Goal: Information Seeking & Learning: Learn about a topic

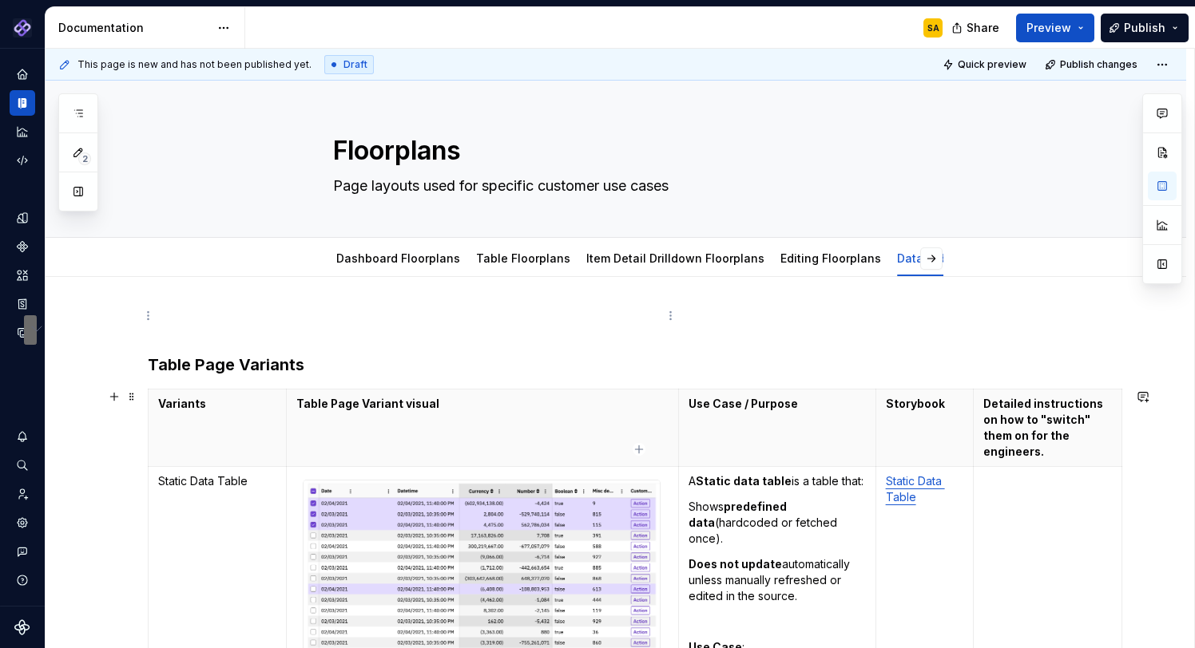
scroll to position [11267, 0]
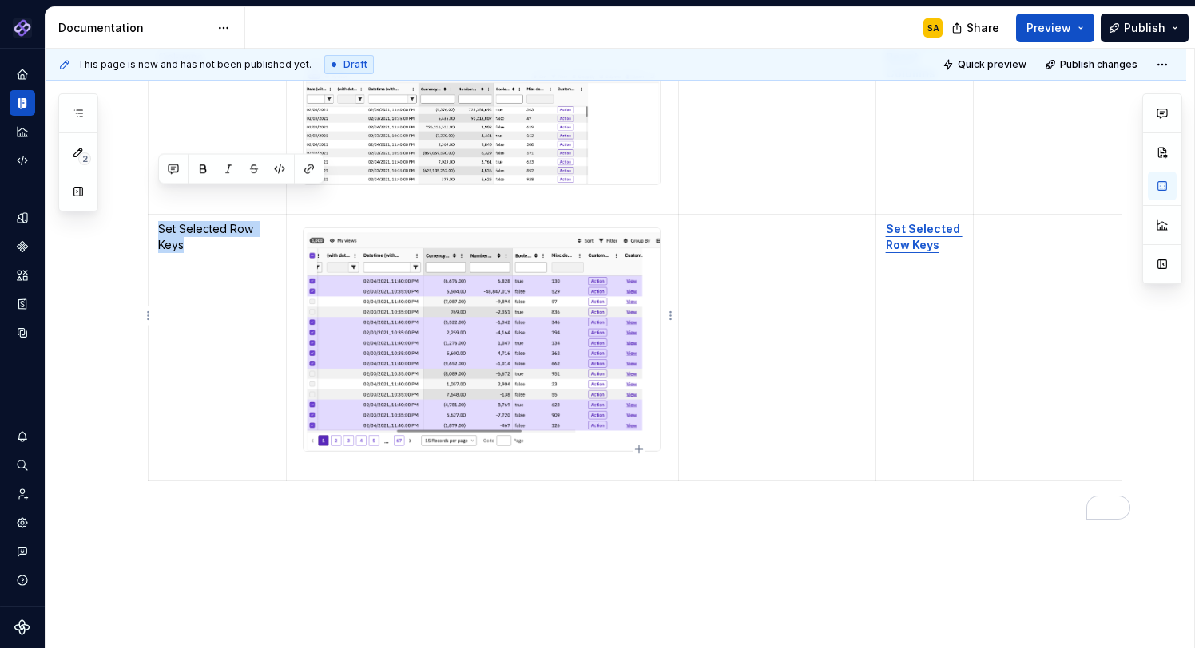
click at [720, 284] on td "To enrich screen reader interactions, please activate Accessibility in Grammarl…" at bounding box center [777, 348] width 197 height 267
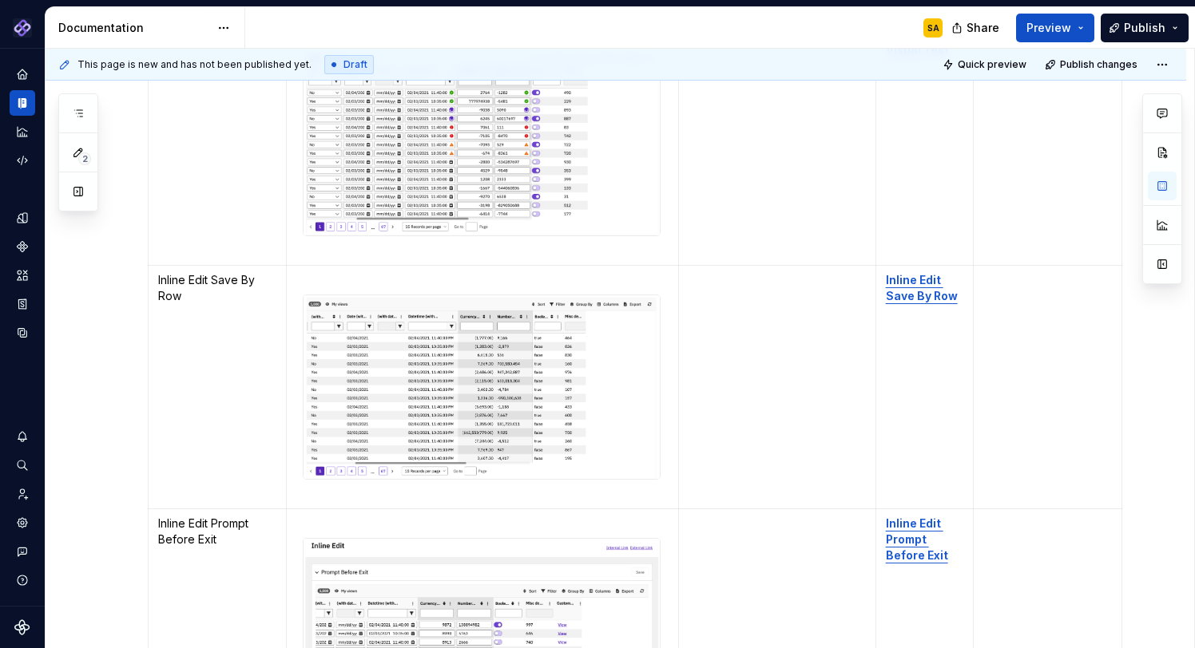
scroll to position [0, 0]
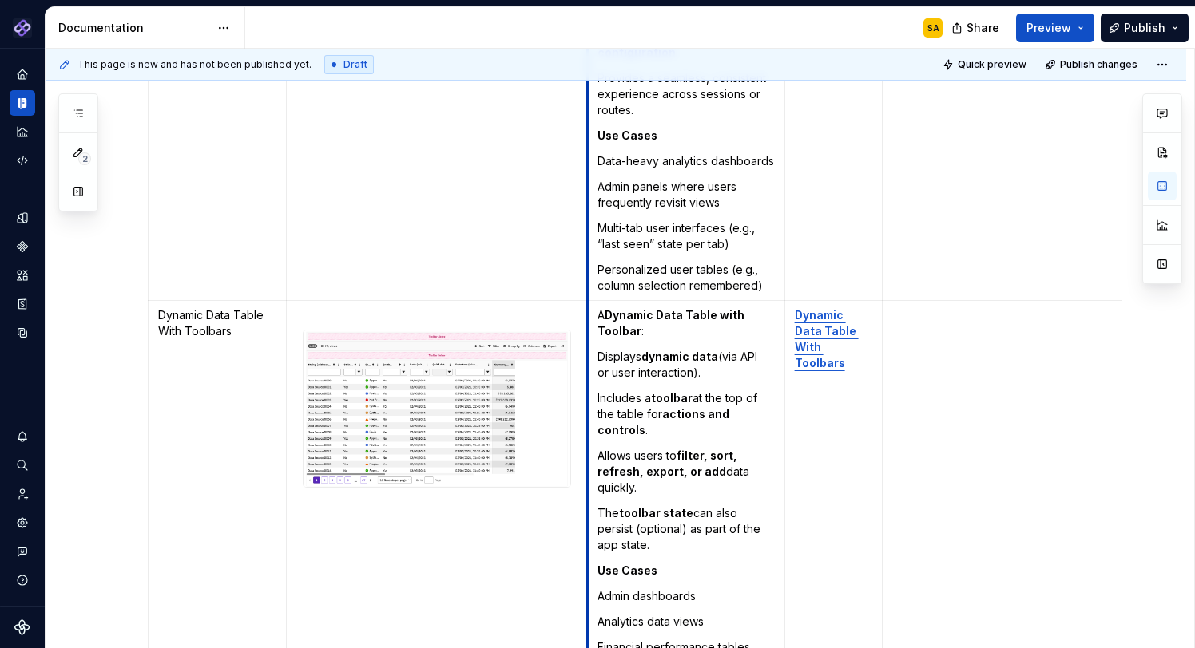
drag, startPoint x: 678, startPoint y: 105, endPoint x: 653, endPoint y: 176, distance: 74.5
click at [588, 107] on td "A Dynamic Data Table with App-Controlled State Persistence : Displays live or A…" at bounding box center [686, 67] width 197 height 467
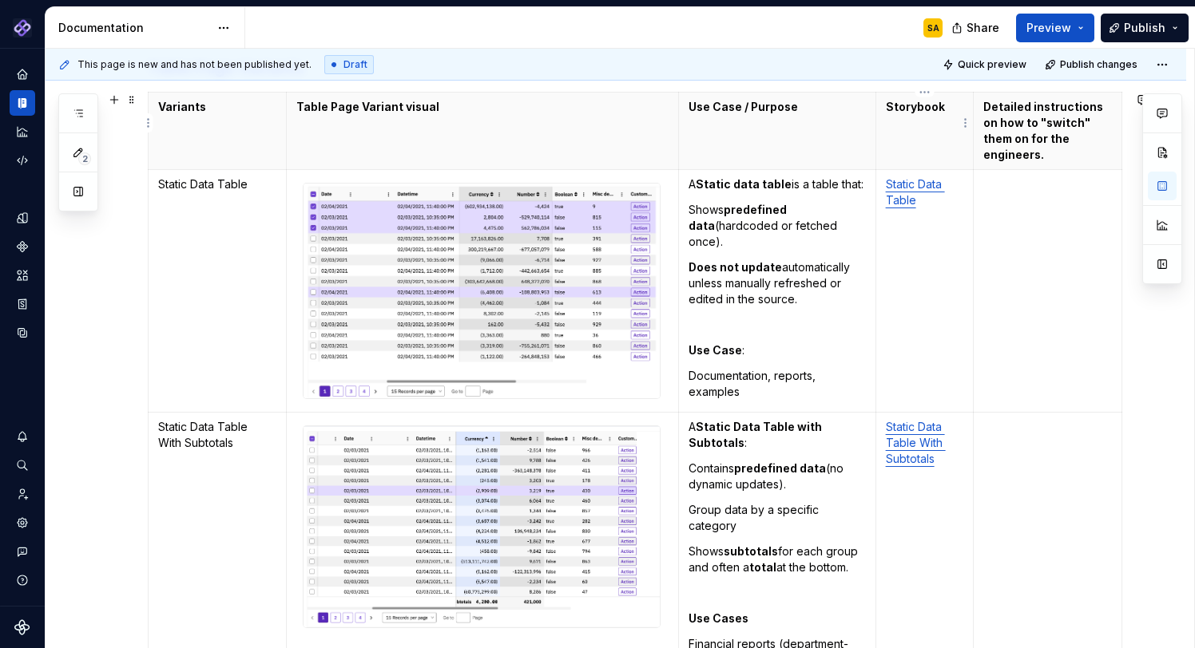
click at [906, 94] on th "Storybook" at bounding box center [924, 131] width 98 height 77
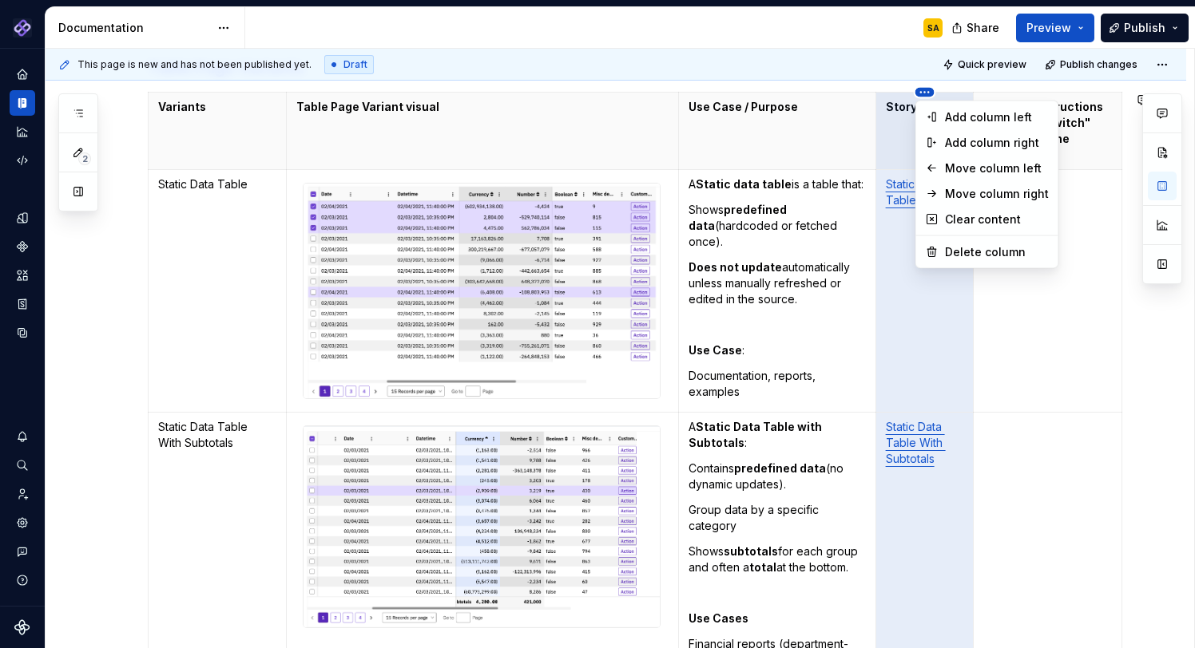
click at [713, 107] on html "Pantheon SA Design system data Documentation SA Share Preview Publish 2 Pages A…" at bounding box center [597, 324] width 1195 height 648
click at [987, 168] on div "Move column left" at bounding box center [997, 169] width 104 height 16
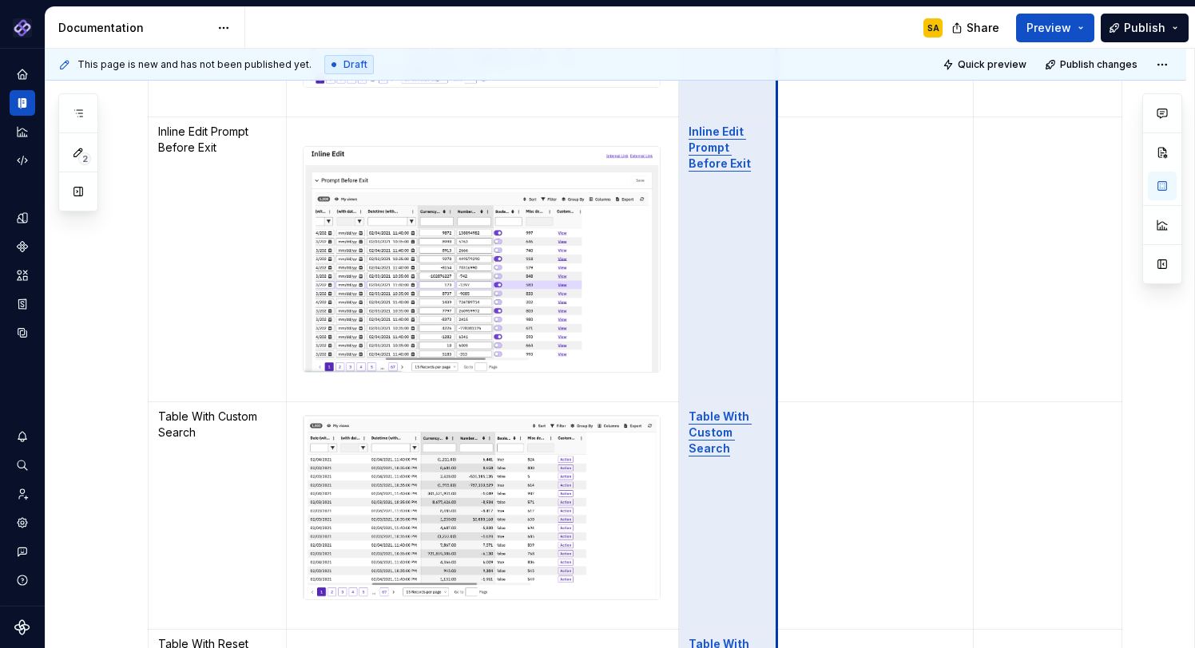
click at [833, 284] on td "To enrich screen reader interactions, please activate Accessibility in Grammarl…" at bounding box center [874, 260] width 197 height 286
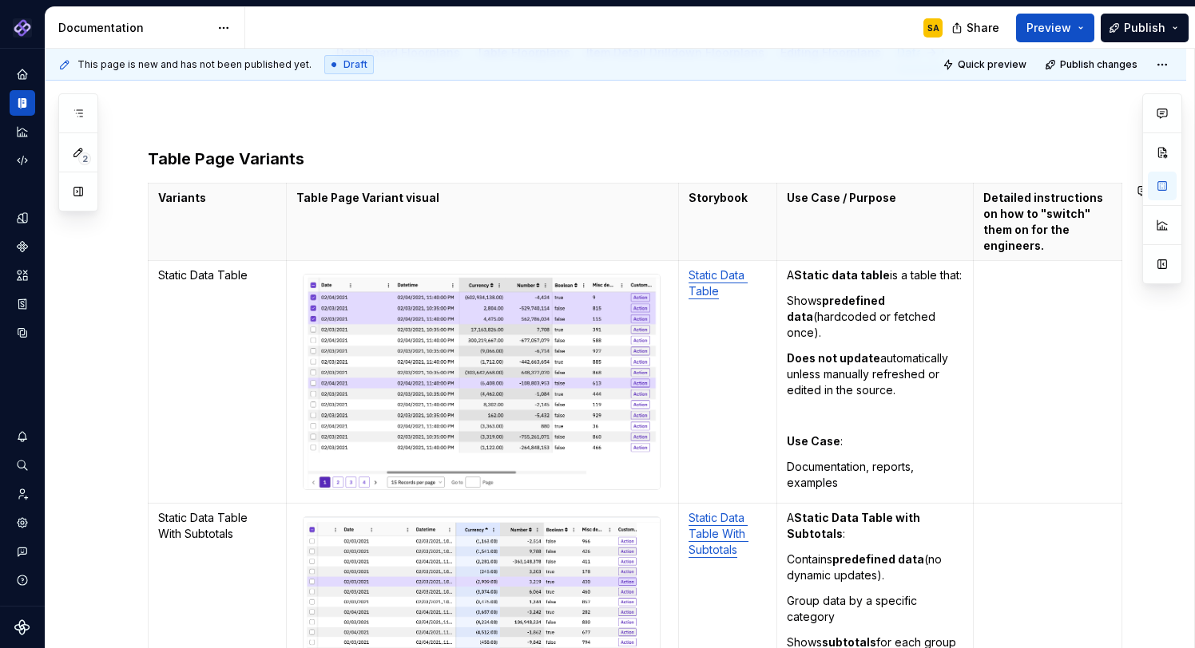
click at [732, 180] on html "Pantheon SA Design system data Documentation SA Share Preview Publish 2 Pages A…" at bounding box center [597, 324] width 1195 height 648
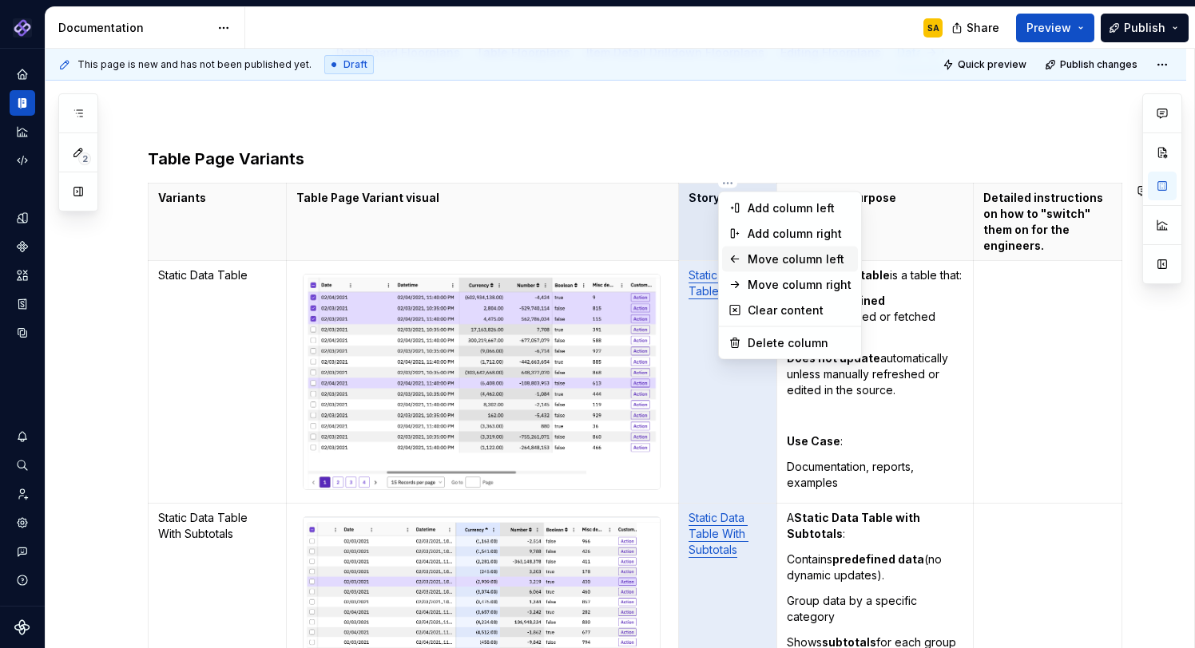
click at [789, 260] on div "Move column left" at bounding box center [800, 260] width 104 height 16
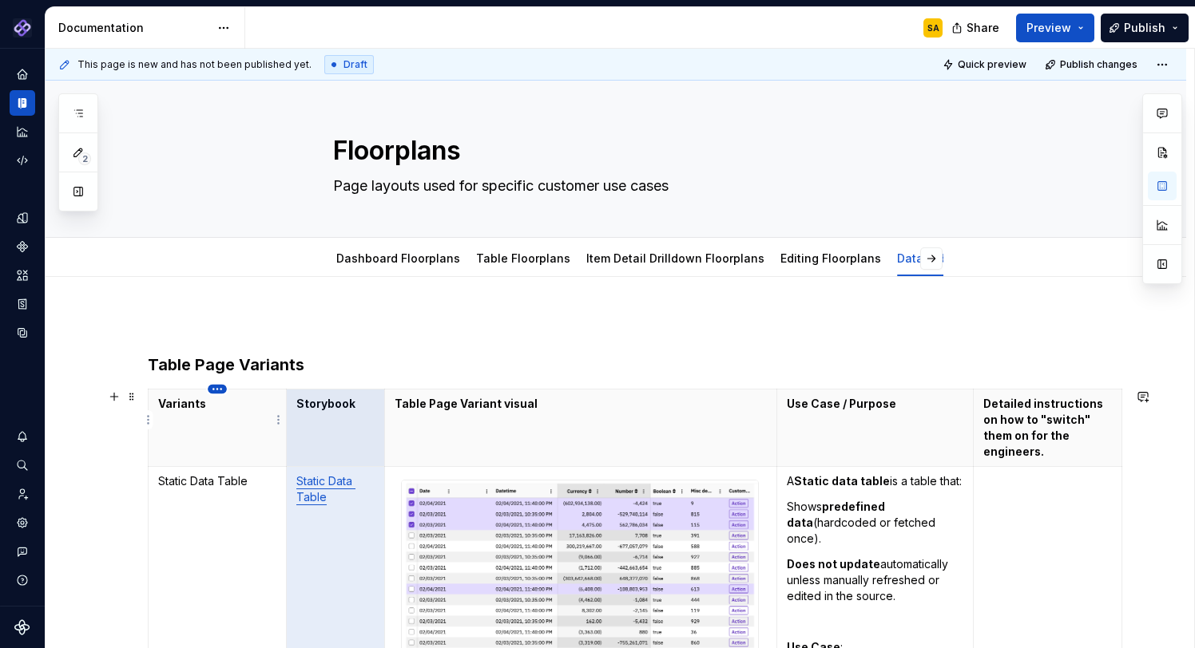
click at [217, 387] on html "Pantheon SA Design system data Documentation SA Share Preview Publish 2 Pages A…" at bounding box center [597, 324] width 1195 height 648
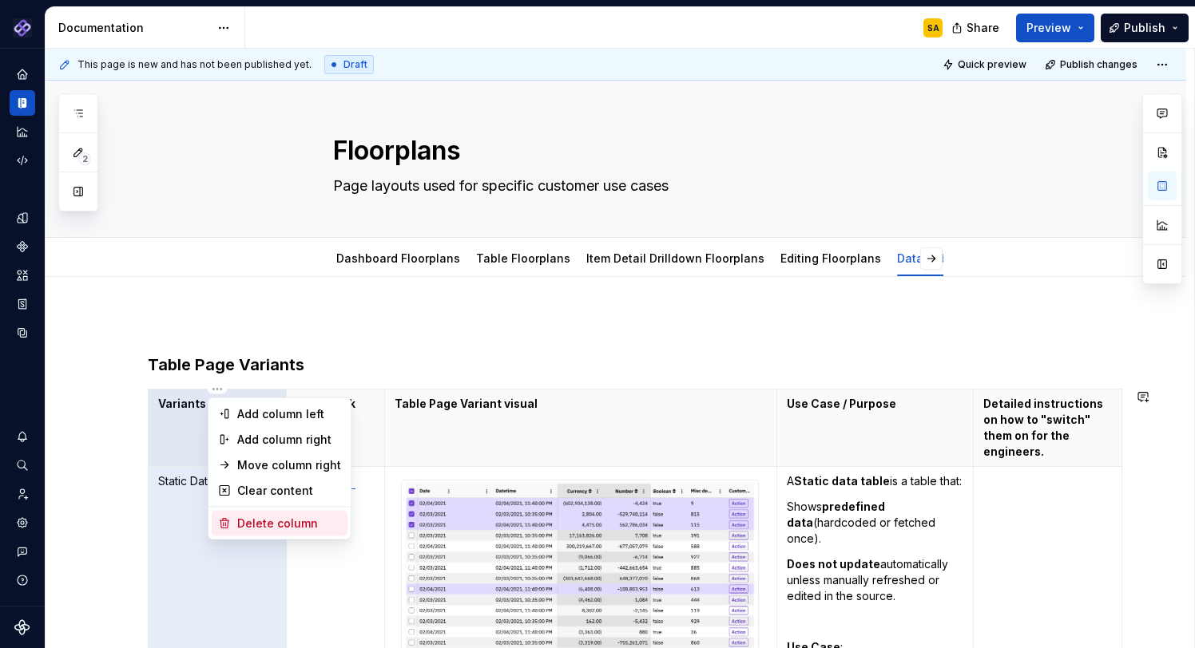
click at [279, 523] on div "Delete column" at bounding box center [289, 524] width 104 height 16
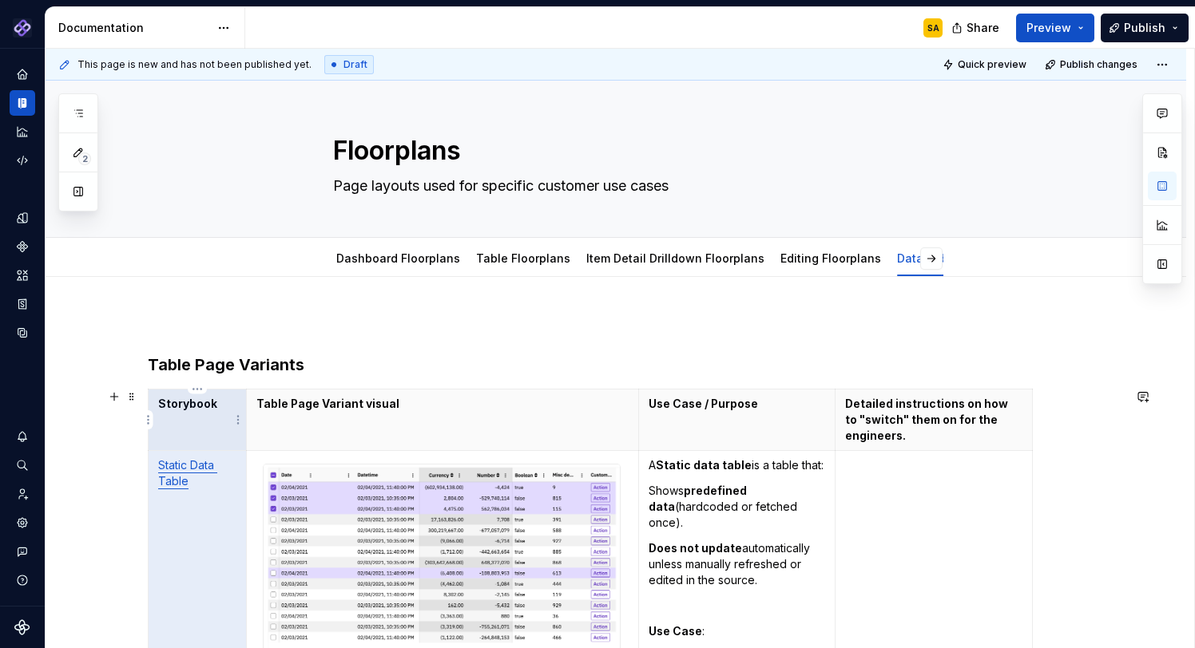
click at [200, 403] on p "Storybook" at bounding box center [197, 404] width 78 height 16
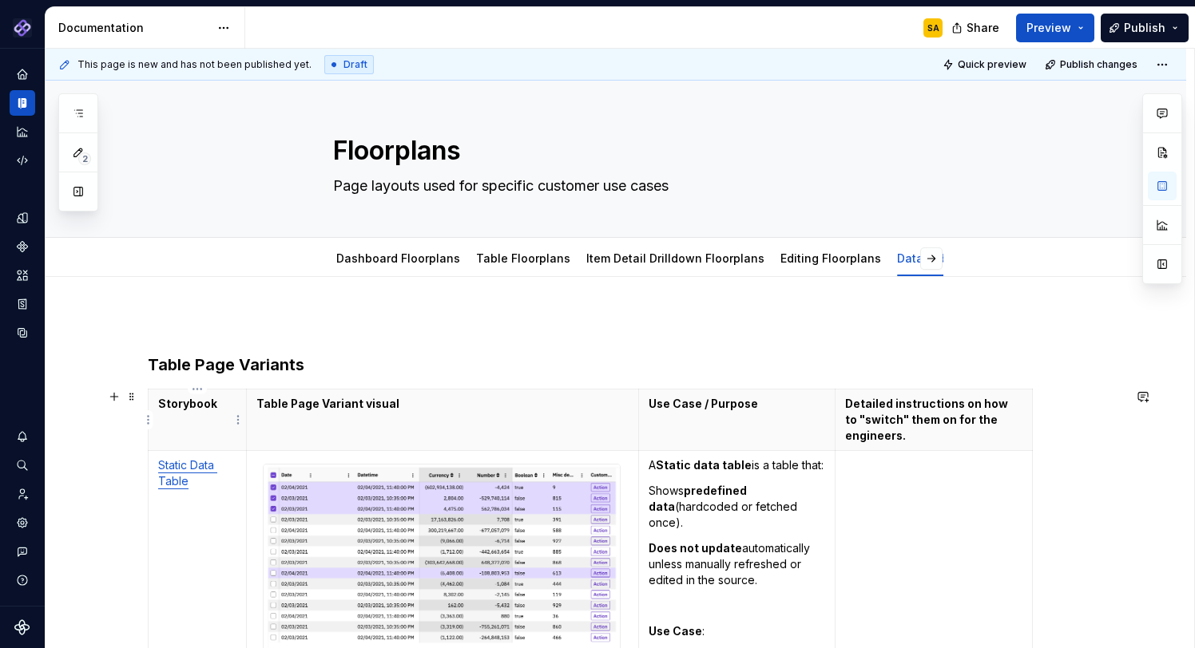
click at [199, 403] on p "Storybook" at bounding box center [197, 404] width 78 height 16
click at [869, 260] on button "button" at bounding box center [866, 259] width 22 height 22
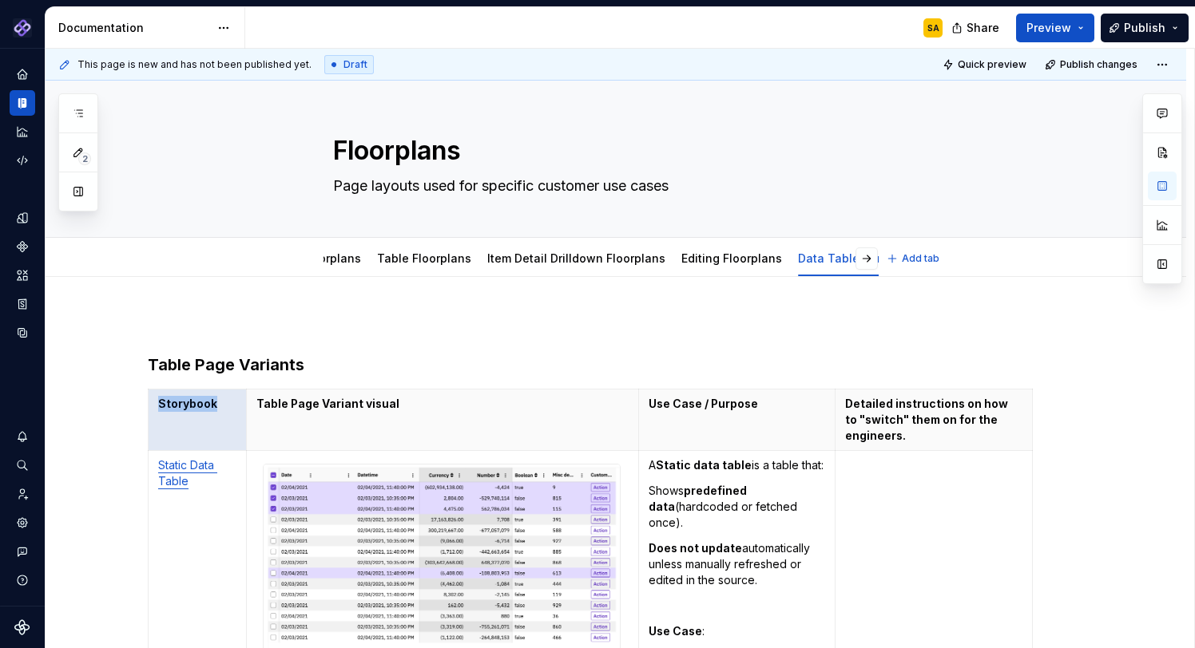
type textarea "*"
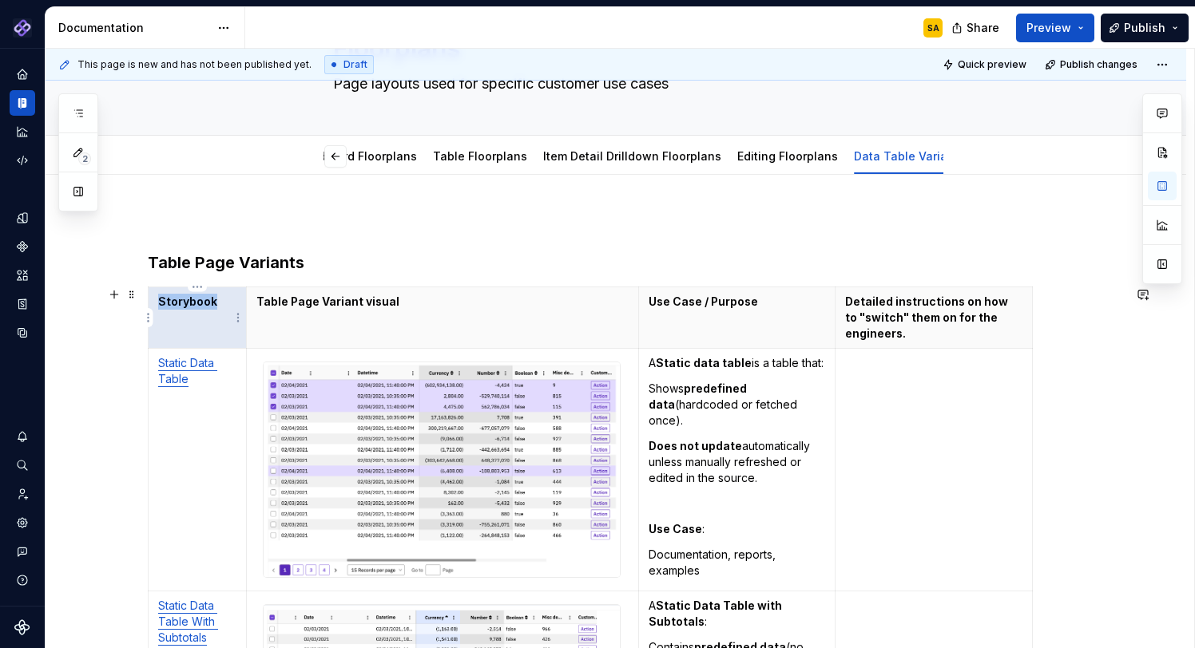
click at [184, 303] on p "Storybook" at bounding box center [197, 302] width 78 height 16
click at [208, 303] on p "Storybook" at bounding box center [197, 302] width 78 height 16
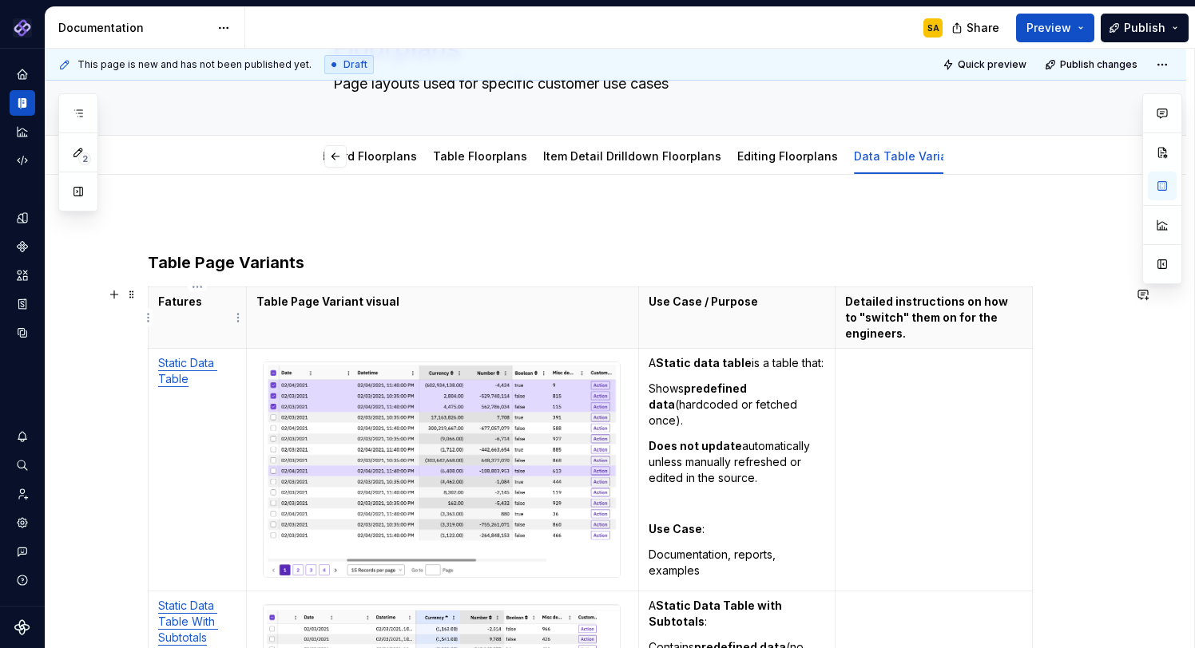
click at [169, 301] on p "Fatures" at bounding box center [197, 302] width 78 height 16
click at [166, 299] on p "Fatures" at bounding box center [197, 302] width 78 height 16
click at [323, 261] on h3 "Table Page Variants" at bounding box center [635, 263] width 974 height 22
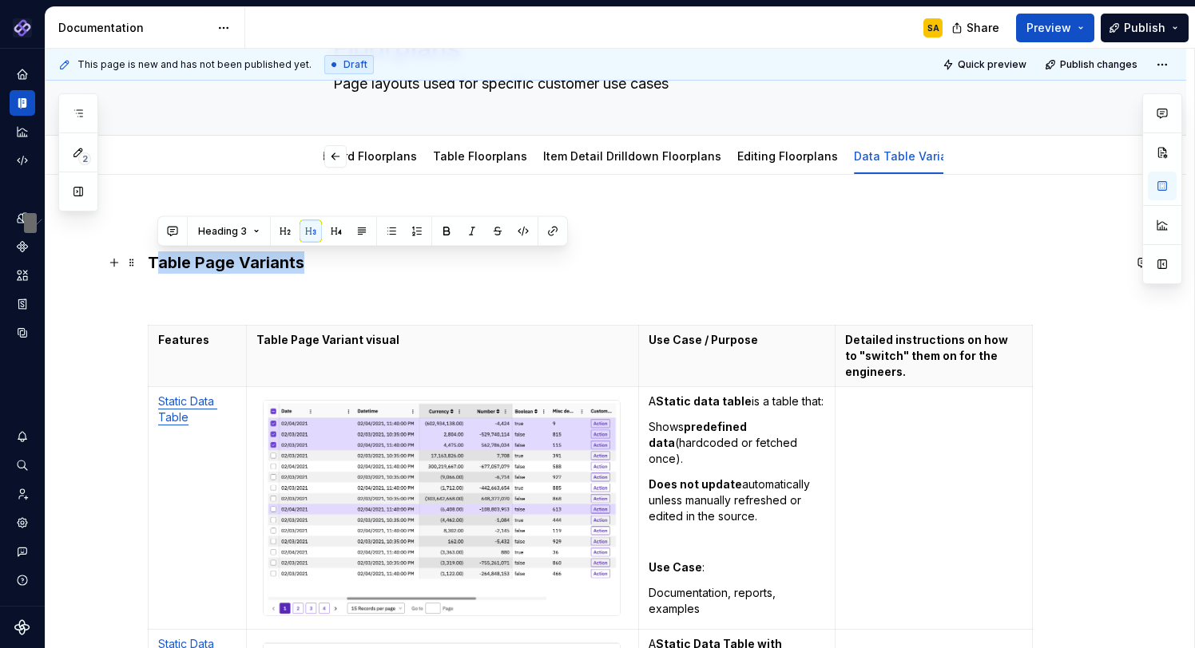
drag, startPoint x: 153, startPoint y: 263, endPoint x: 301, endPoint y: 265, distance: 148.6
click at [301, 265] on h3 "Table Page Variants" at bounding box center [635, 263] width 974 height 22
copy h3 "able Page Variants"
click at [224, 272] on h3 "Table Page Variants" at bounding box center [635, 263] width 974 height 22
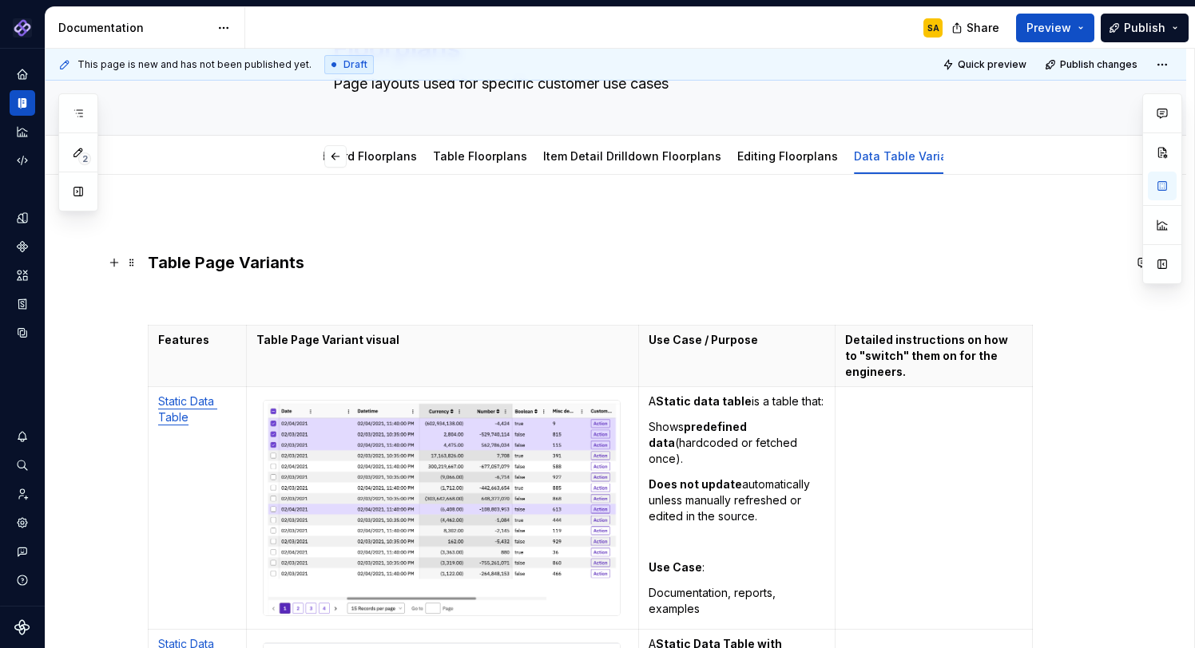
click at [277, 264] on h3 "Table Page Variants" at bounding box center [635, 263] width 974 height 22
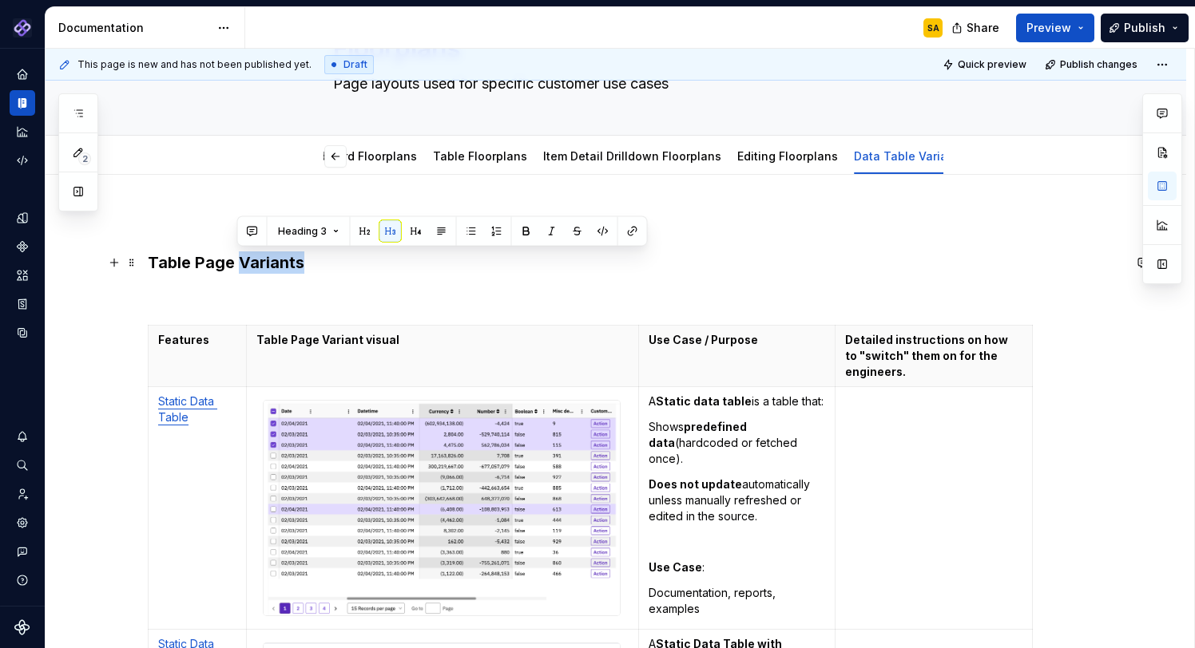
click at [277, 264] on h3 "Table Page Variants" at bounding box center [635, 263] width 974 height 22
copy h3 "Table Page Variants"
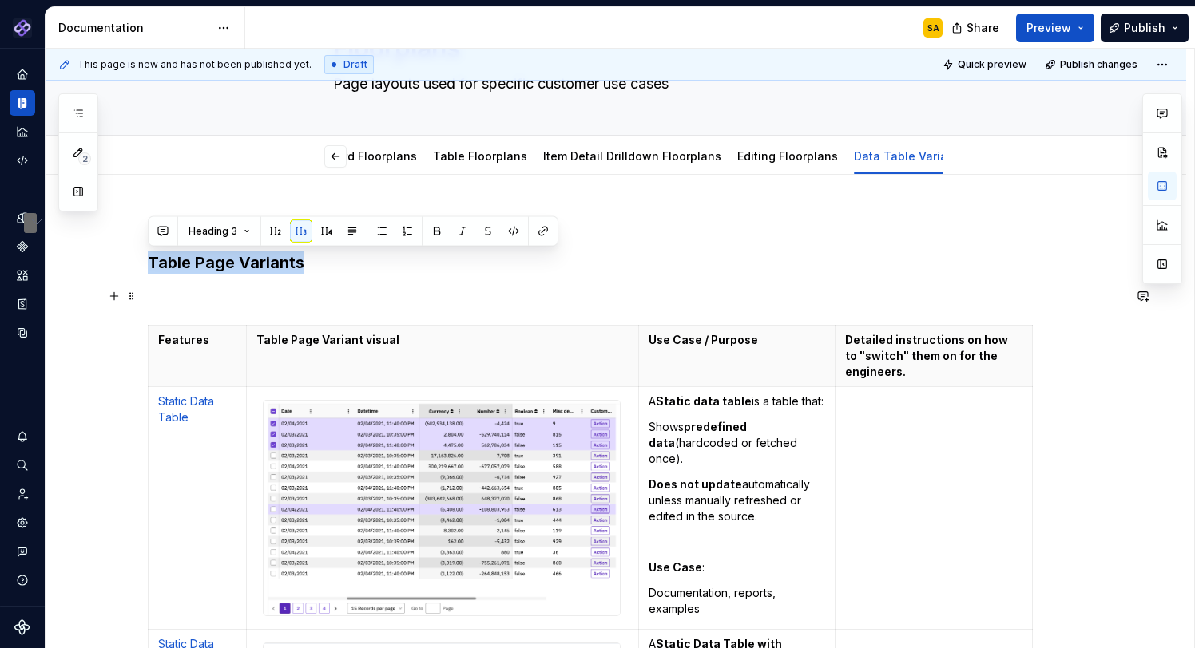
click at [311, 292] on p "To enrich screen reader interactions, please activate Accessibility in Grammarl…" at bounding box center [635, 296] width 974 height 19
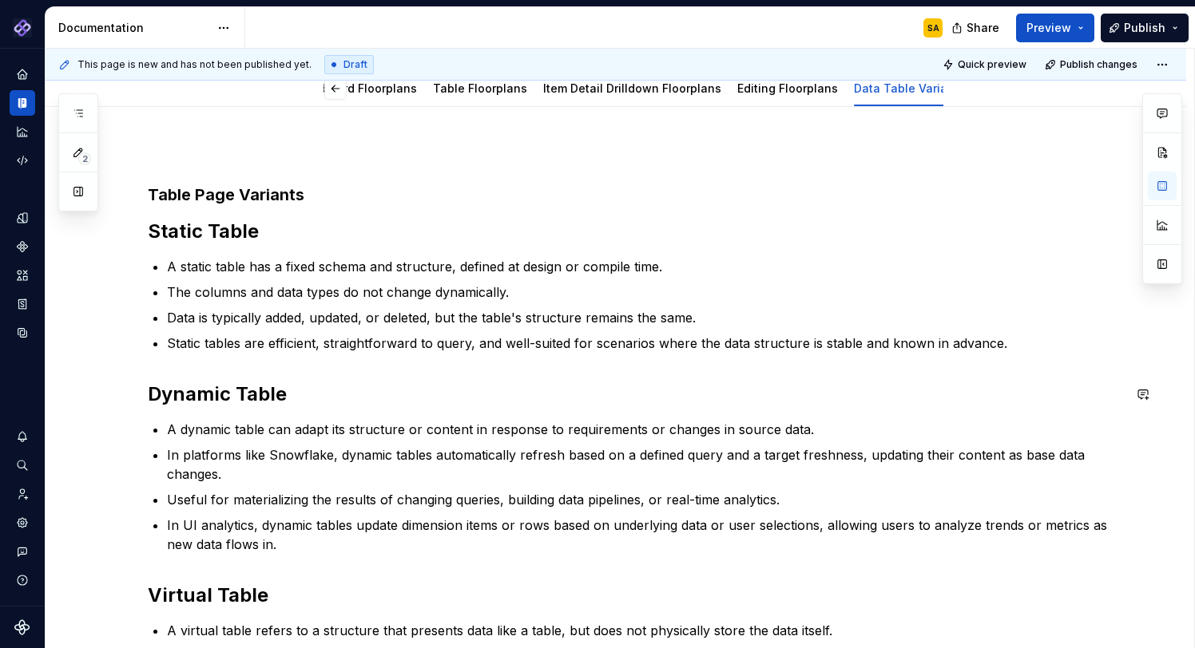
scroll to position [174, 0]
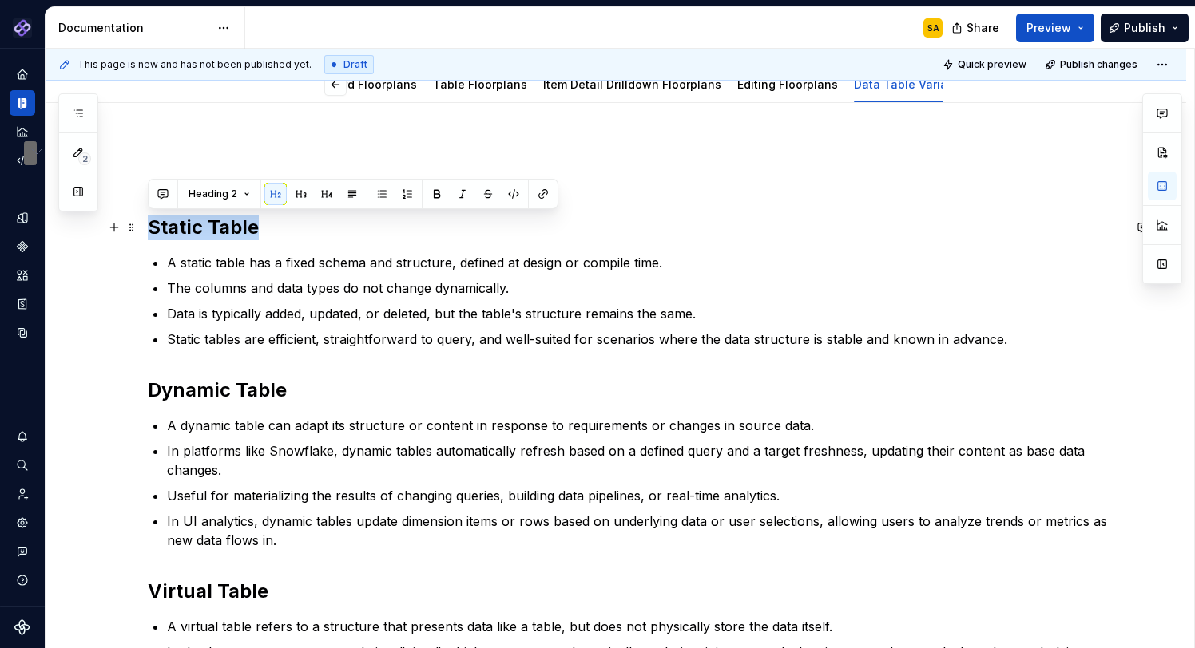
click at [283, 226] on h2 "Static Table" at bounding box center [635, 228] width 974 height 26
click at [234, 193] on span "Heading 2" at bounding box center [212, 194] width 49 height 13
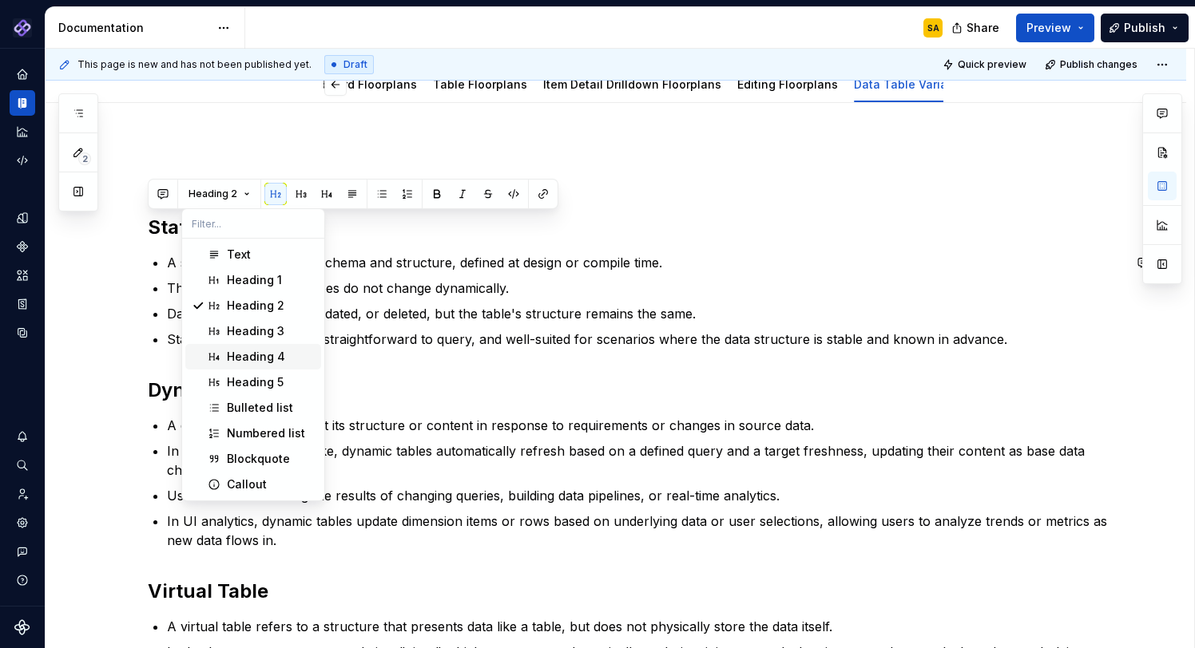
click at [265, 355] on div "Heading 4" at bounding box center [256, 357] width 58 height 16
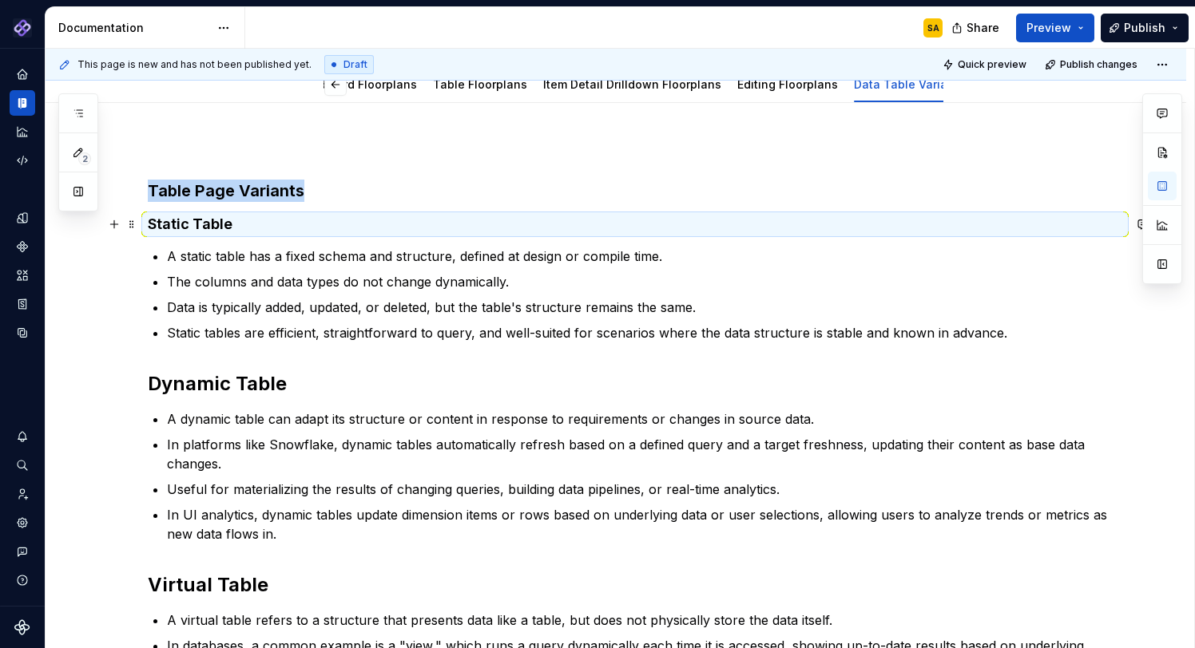
click at [212, 226] on h4 "Static Table" at bounding box center [635, 224] width 974 height 19
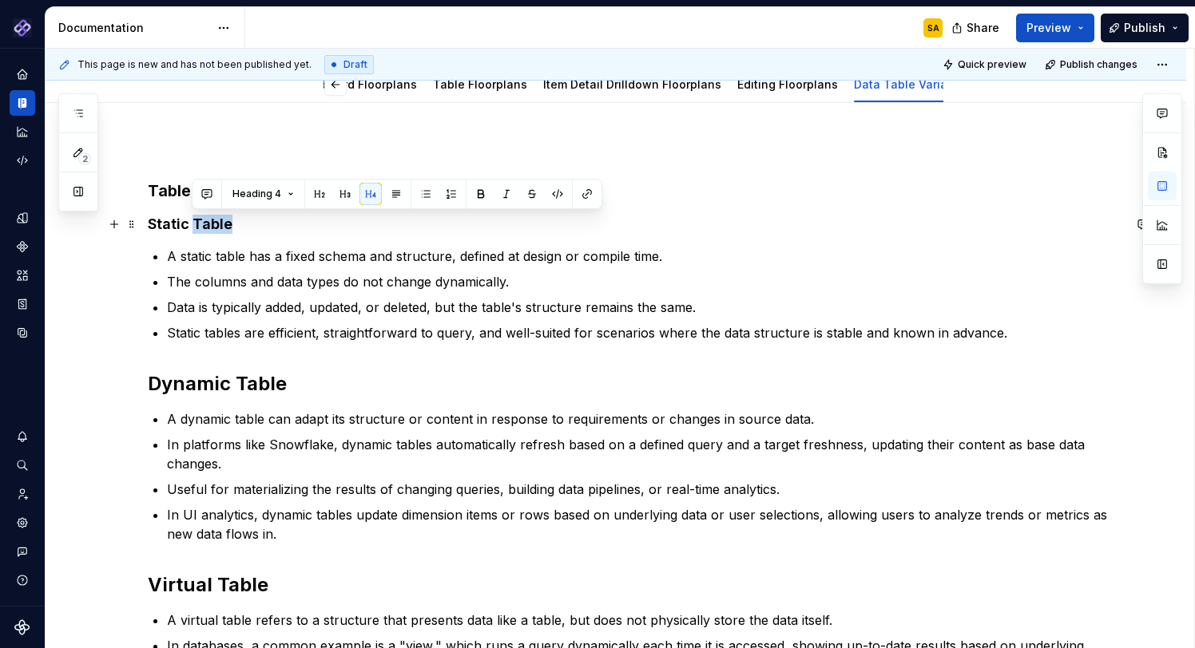
click at [212, 226] on h4 "Static Table" at bounding box center [635, 224] width 974 height 19
click at [225, 189] on span "Heading 4" at bounding box center [212, 194] width 49 height 13
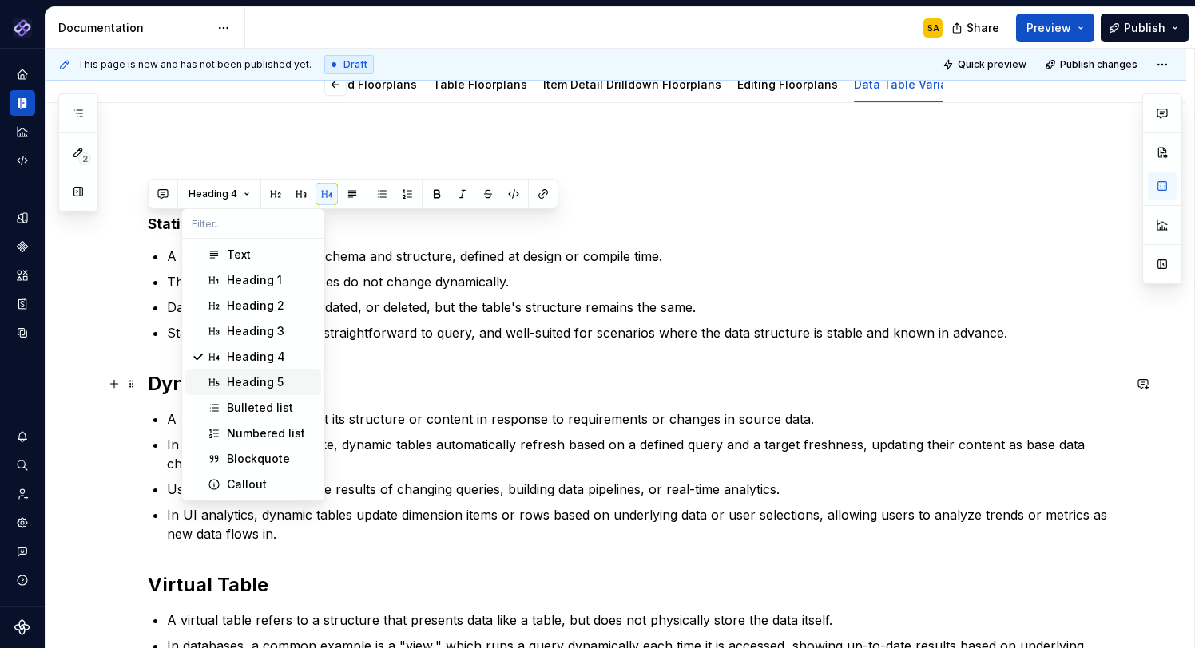
click at [275, 385] on div "Heading 5" at bounding box center [255, 383] width 57 height 16
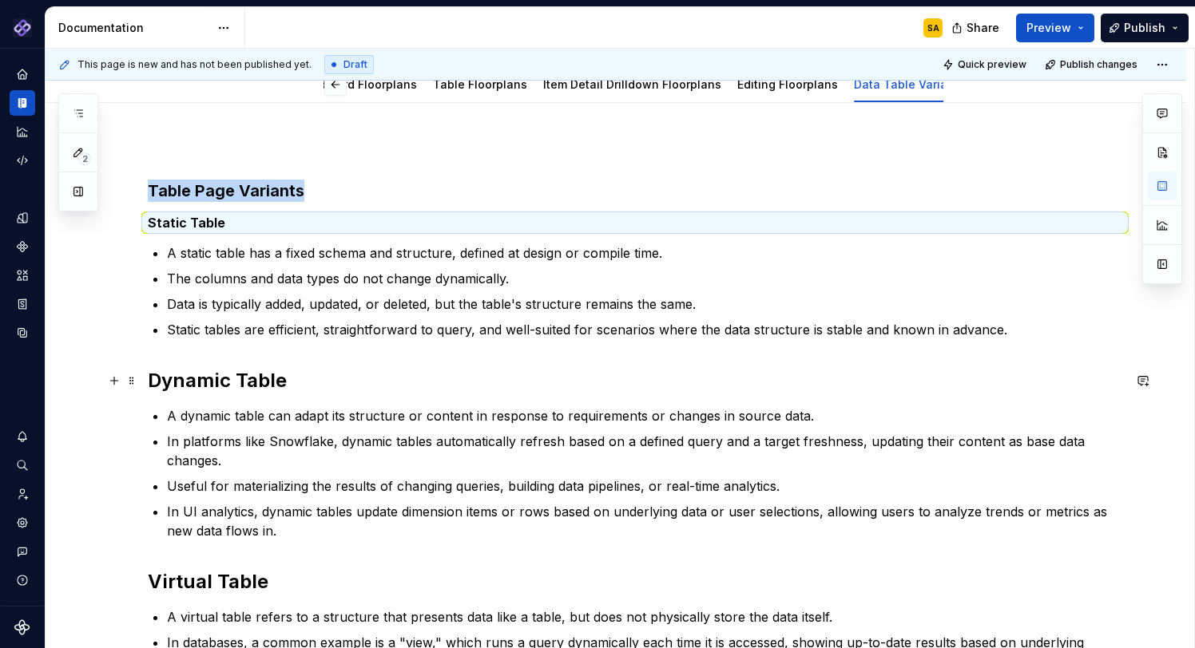
click at [228, 383] on h2 "Dynamic Table" at bounding box center [635, 381] width 974 height 26
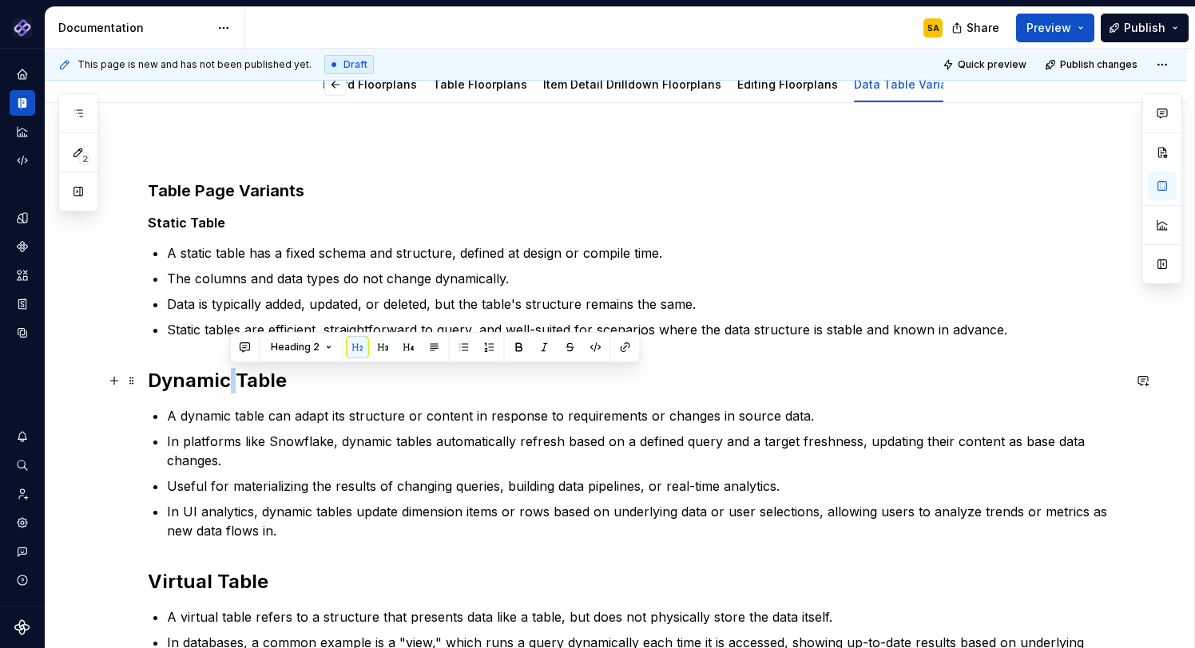
click at [228, 383] on h2 "Dynamic Table" at bounding box center [635, 381] width 974 height 26
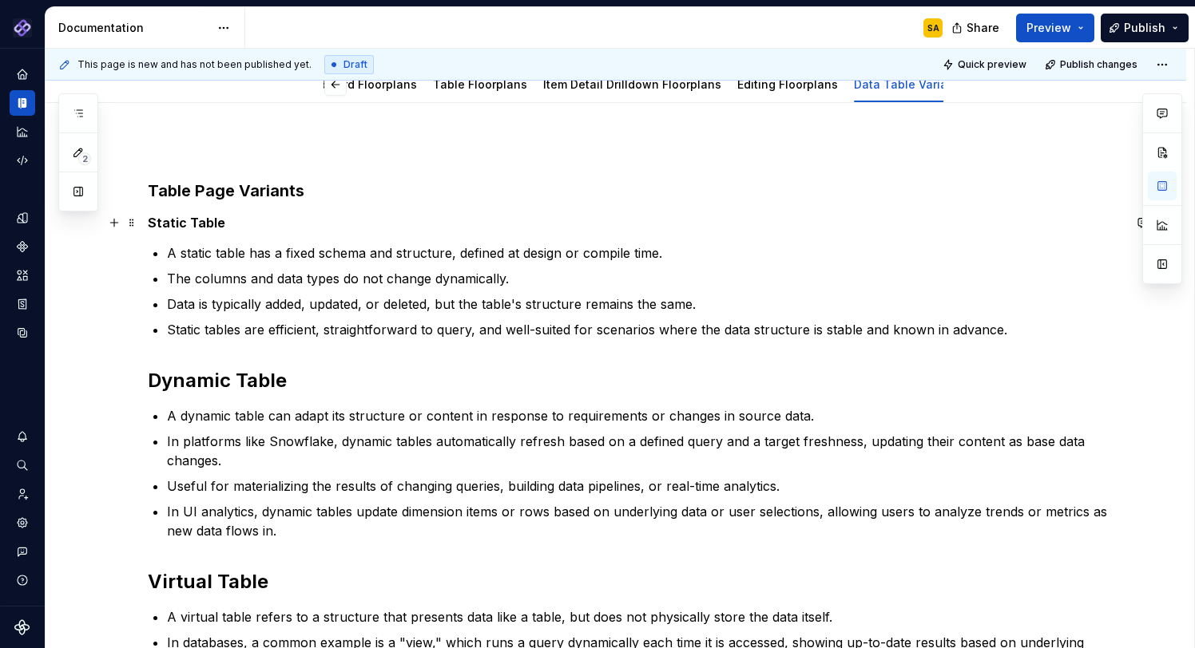
click at [195, 223] on h5 "Static Table" at bounding box center [635, 223] width 974 height 16
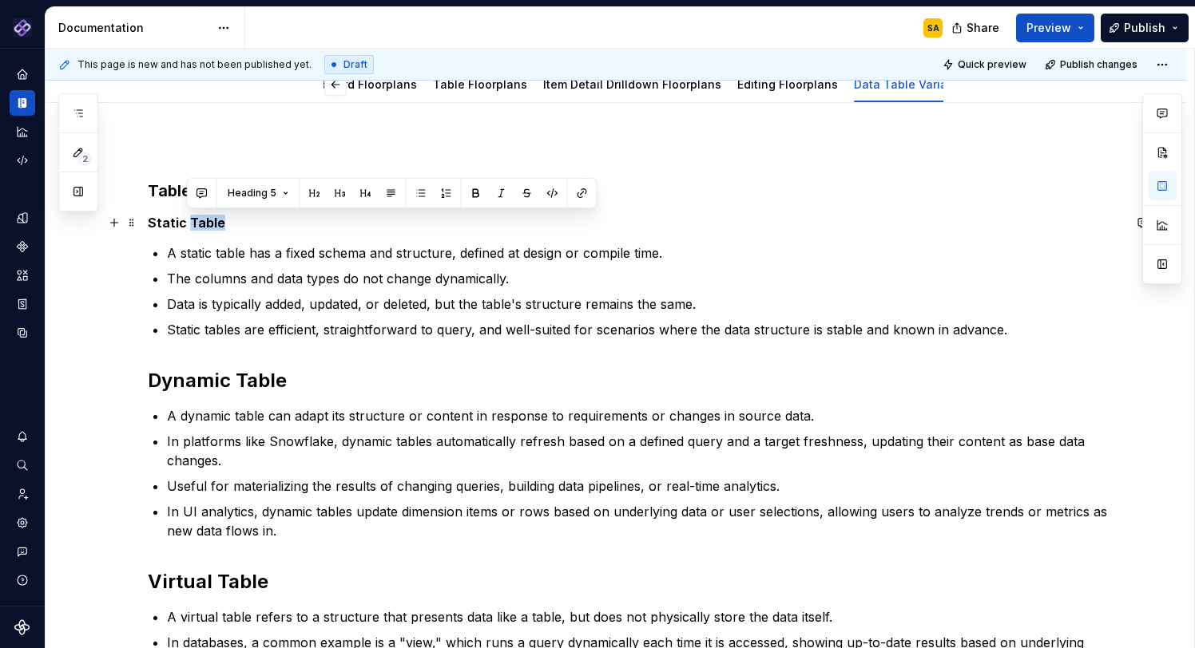
click at [195, 223] on h5 "Static Table" at bounding box center [635, 223] width 974 height 16
click at [228, 370] on h2 "Dynamic Table" at bounding box center [635, 381] width 974 height 26
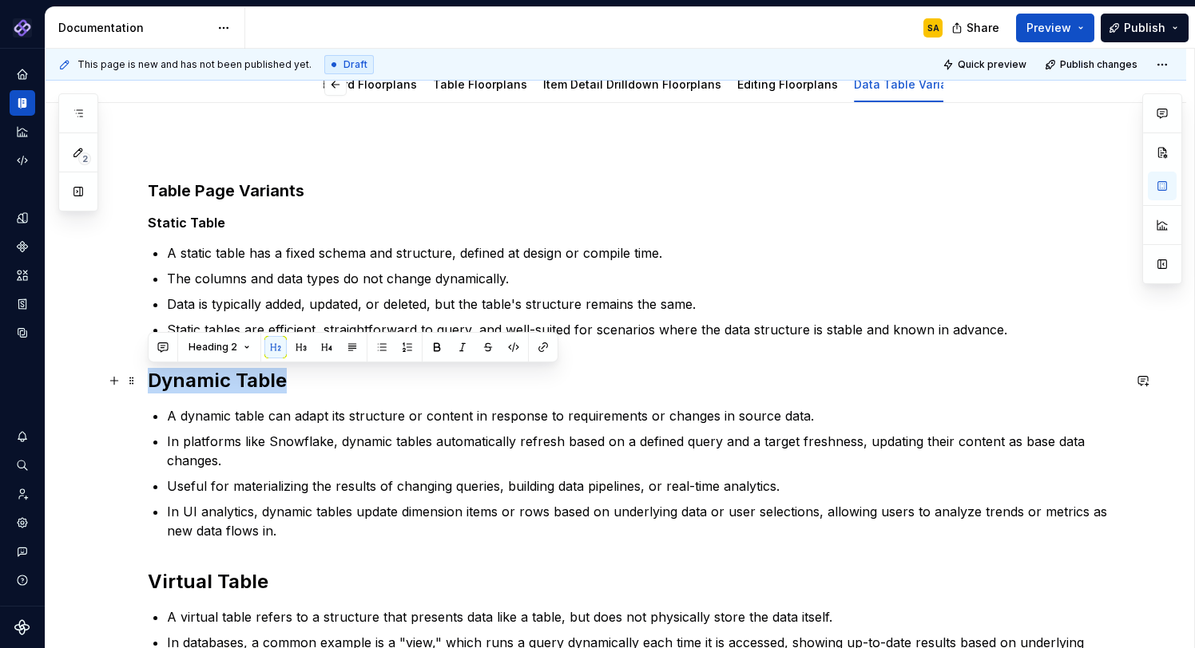
click at [228, 370] on h2 "Dynamic Table" at bounding box center [635, 381] width 974 height 26
click at [230, 339] on button "Heading 2" at bounding box center [219, 347] width 76 height 22
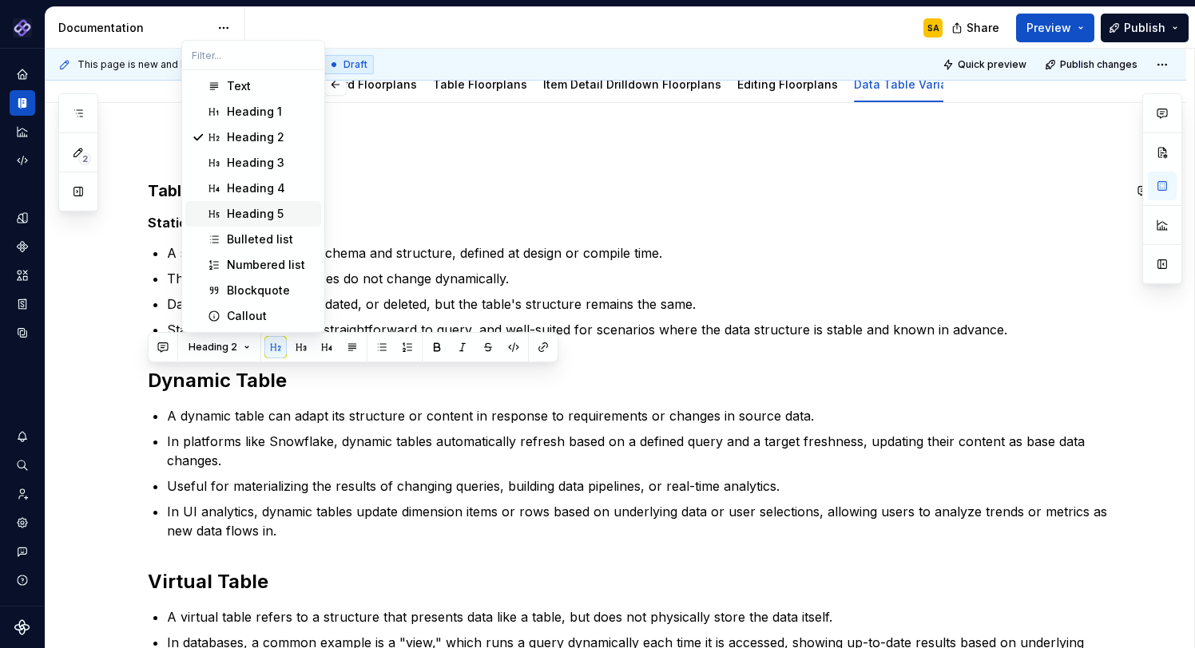
click at [273, 208] on div "Heading 5" at bounding box center [255, 214] width 57 height 16
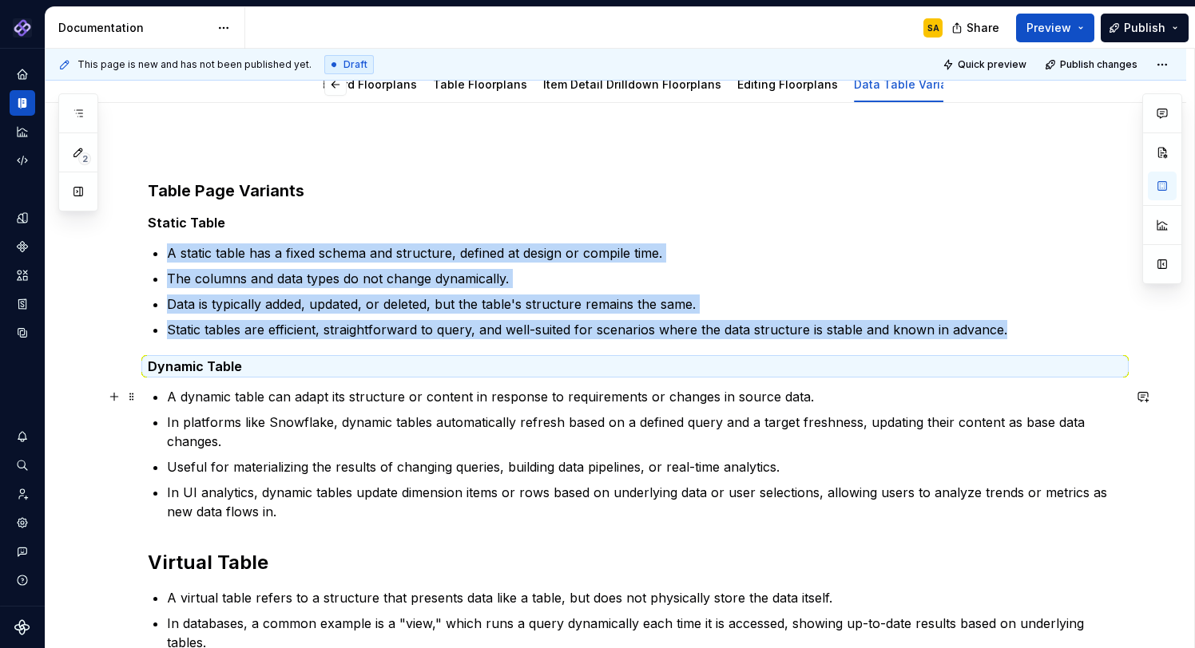
click at [231, 403] on p "A dynamic table can adapt its structure or content in response to requirements …" at bounding box center [644, 396] width 955 height 19
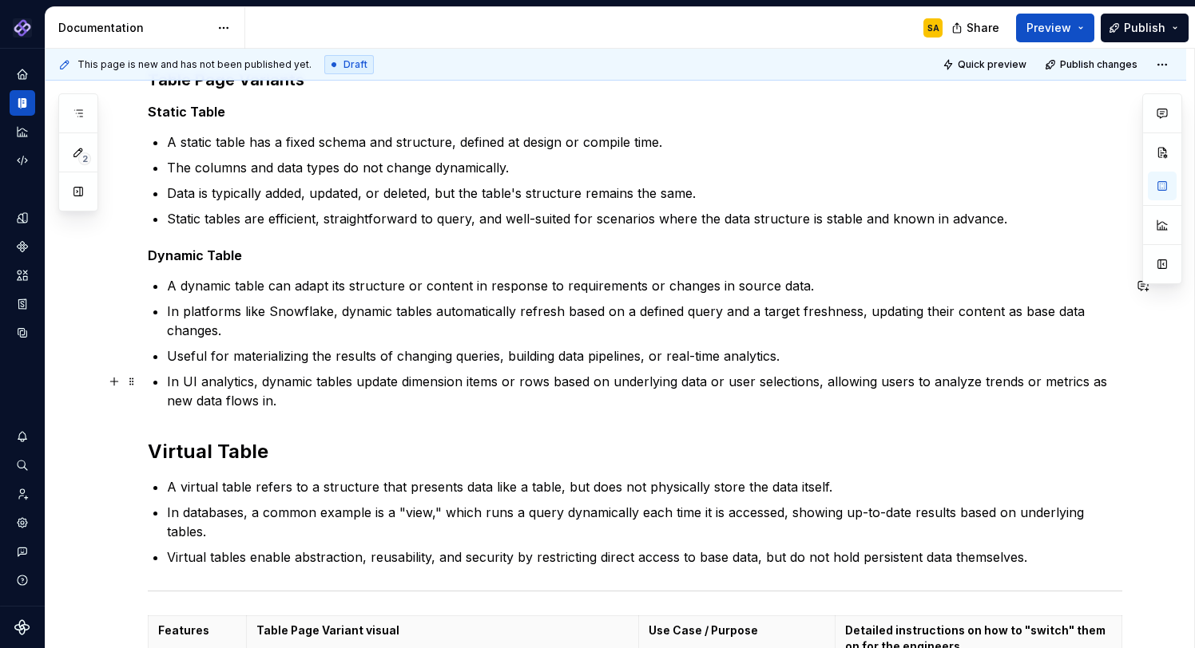
scroll to position [286, 0]
click at [214, 447] on h2 "Virtual Table" at bounding box center [635, 451] width 974 height 26
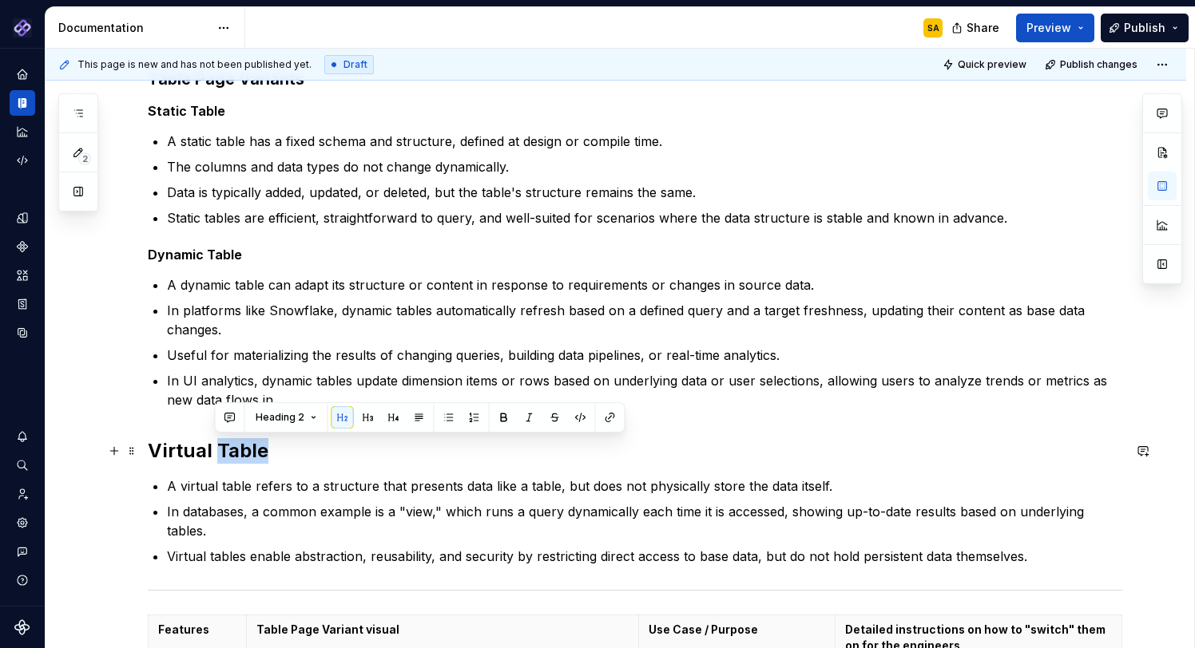
click at [214, 447] on h2 "Virtual Table" at bounding box center [635, 451] width 974 height 26
click at [217, 411] on span "Heading 2" at bounding box center [212, 417] width 49 height 13
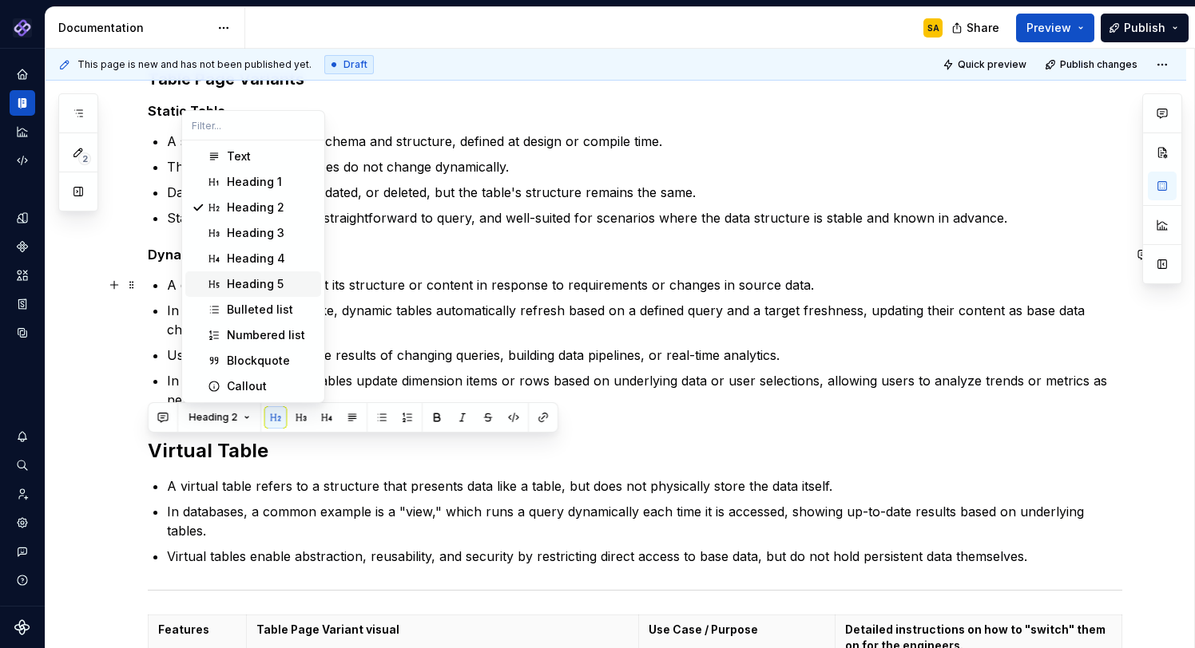
click at [269, 284] on div "Heading 5" at bounding box center [255, 284] width 57 height 16
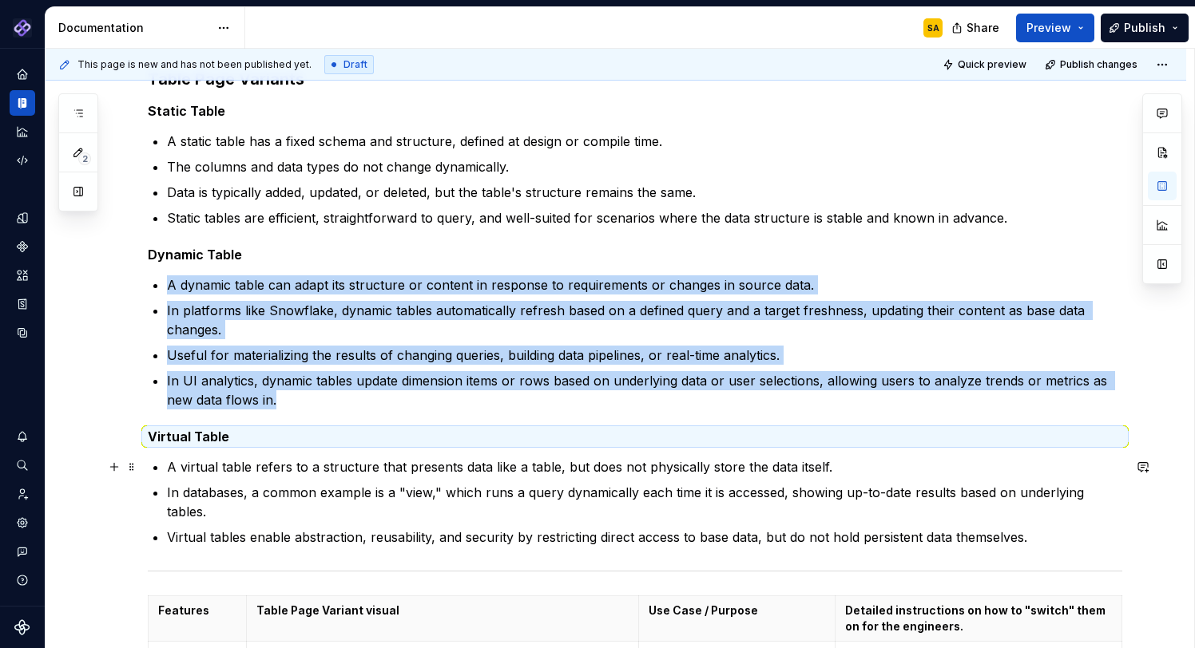
click at [211, 469] on p "A virtual table refers to a structure that presents data like a table, but does…" at bounding box center [644, 467] width 955 height 19
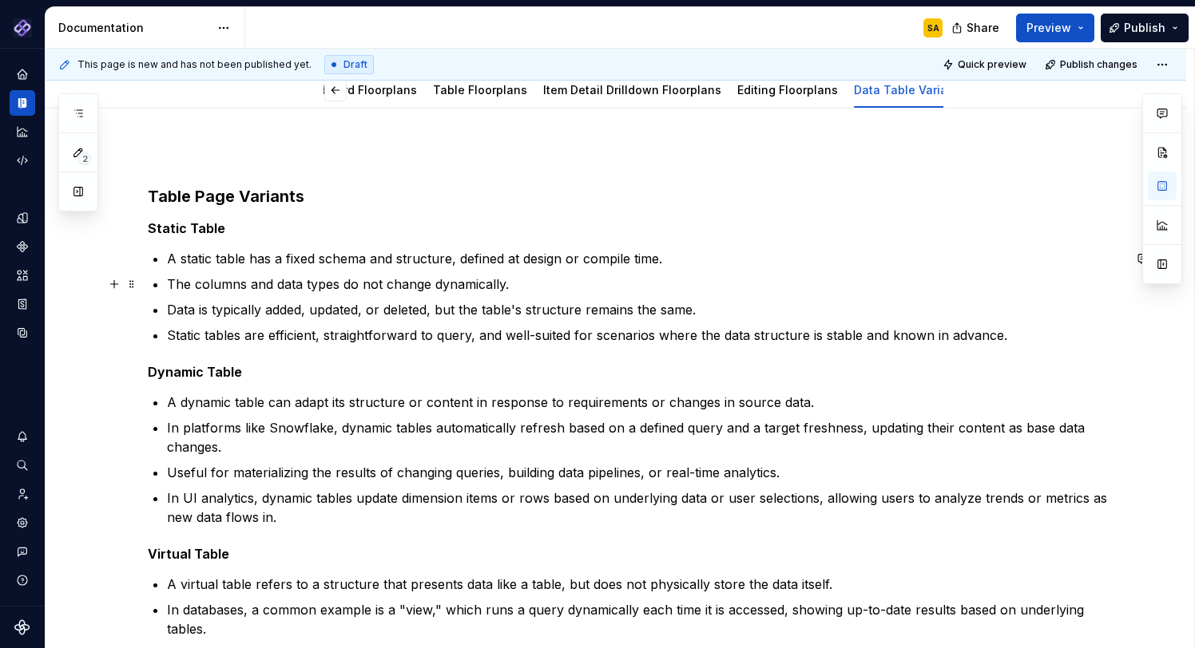
scroll to position [169, 0]
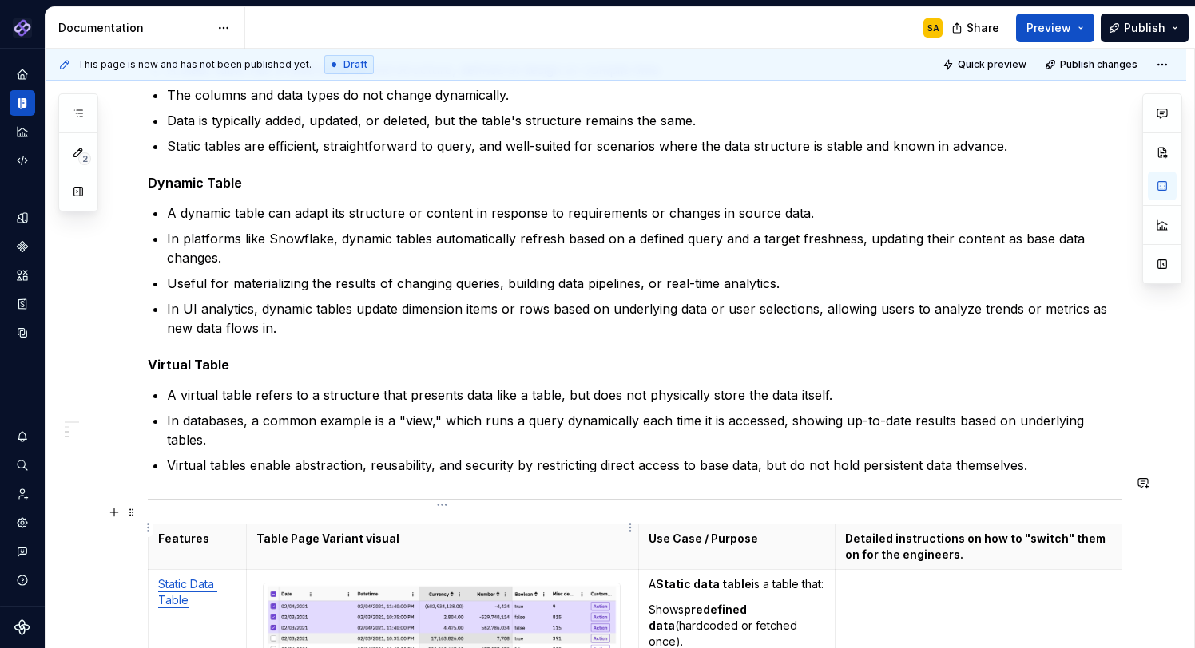
click at [221, 494] on div "To enrich screen reader interactions, please activate Accessibility in Grammarl…" at bounding box center [635, 499] width 974 height 10
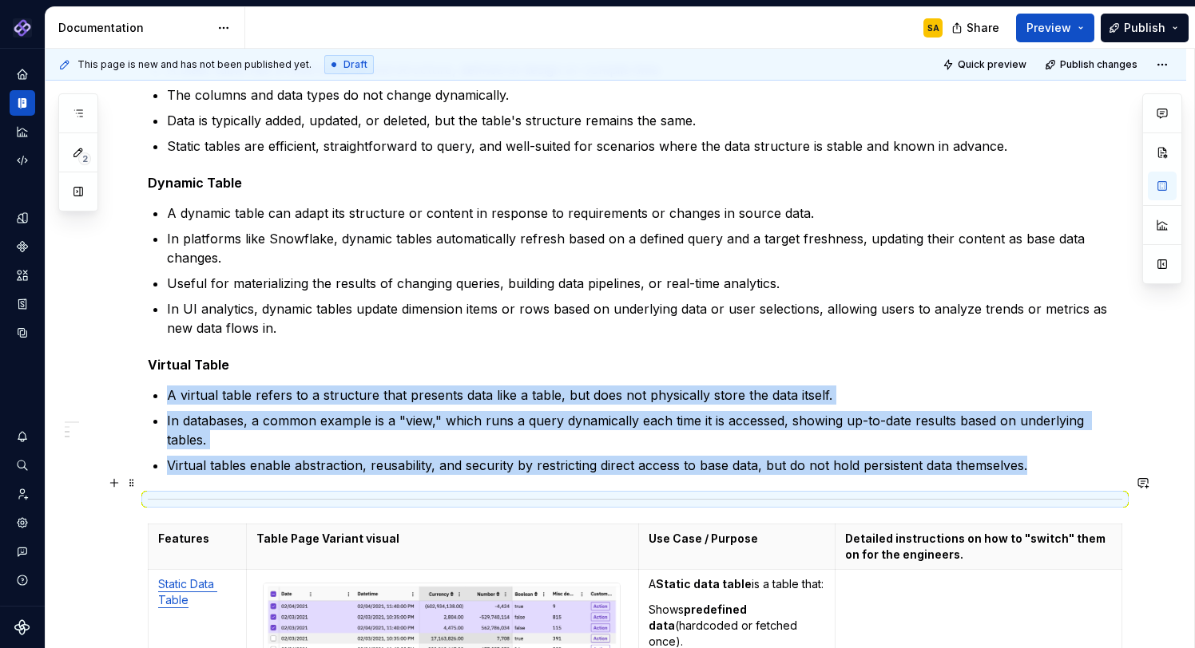
click at [221, 494] on div "To enrich screen reader interactions, please activate Accessibility in Grammarl…" at bounding box center [635, 499] width 974 height 10
copy ul "A virtual table refers to a structure that presents data like a table, but does…"
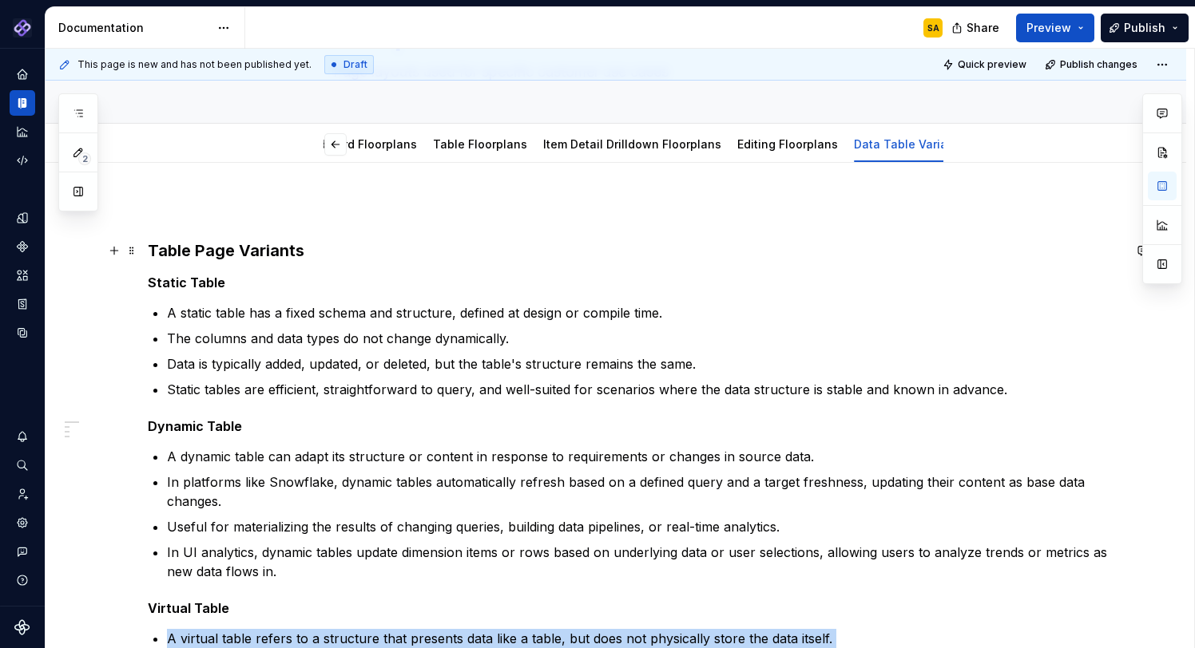
click at [329, 253] on h3 "Table Page Variants" at bounding box center [635, 251] width 974 height 22
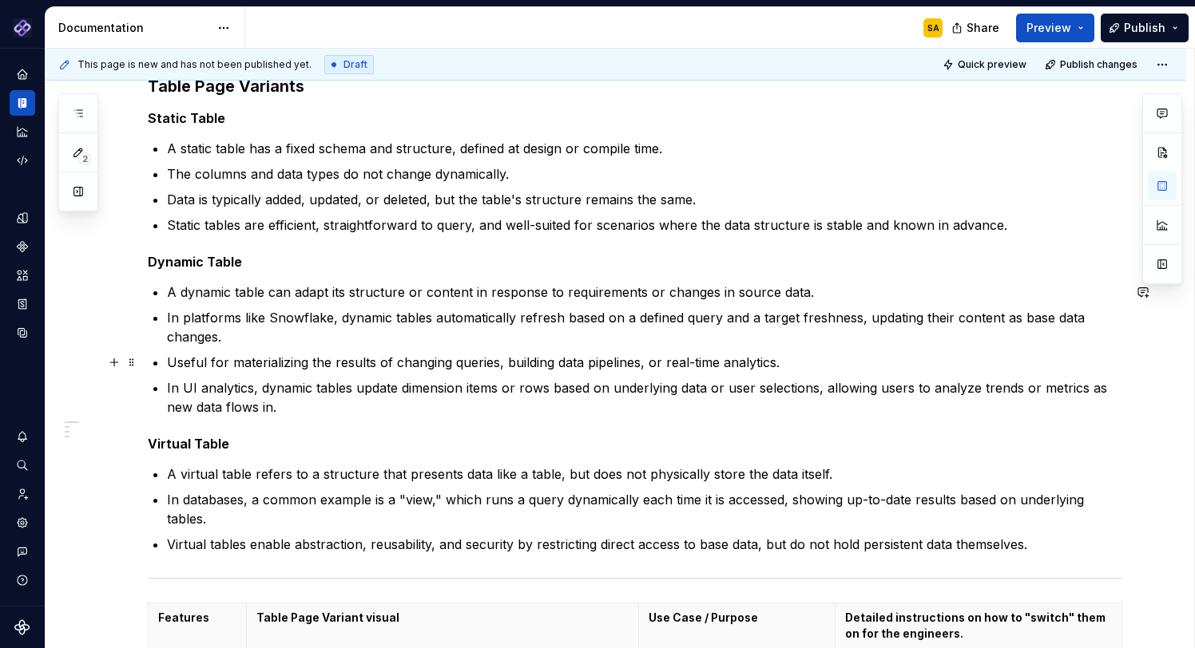
click at [434, 365] on p "Useful for materializing the results of changing queries, building data pipelin…" at bounding box center [644, 362] width 955 height 19
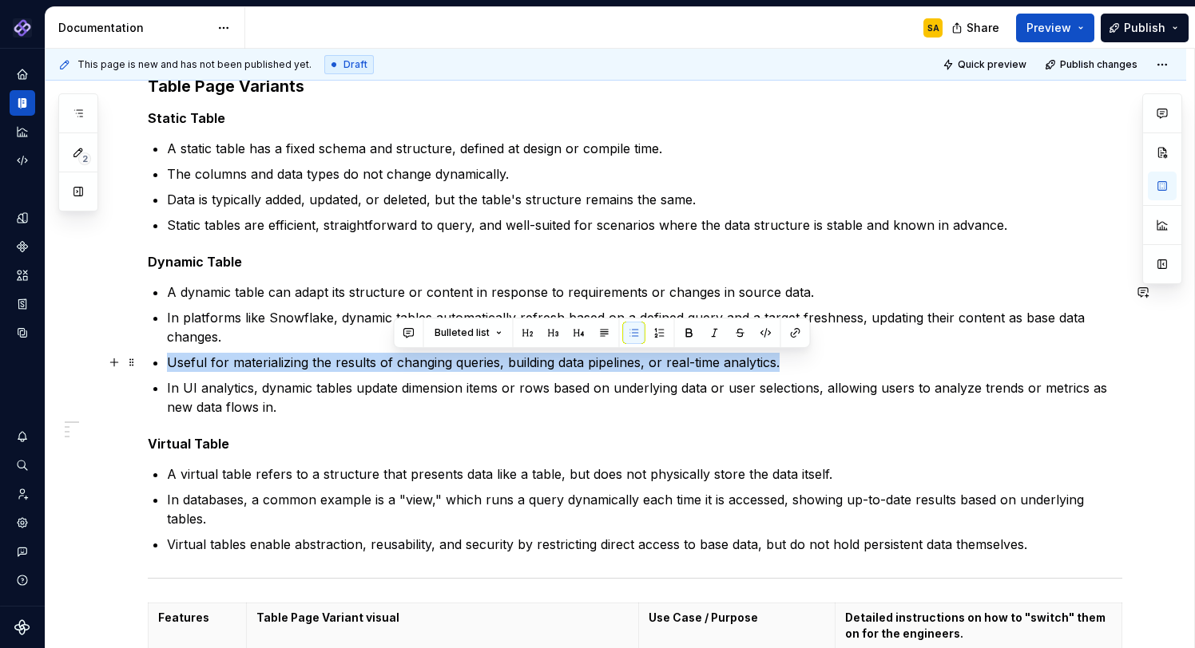
click at [434, 365] on p "Useful for materializing the results of changing queries, building data pipelin…" at bounding box center [644, 362] width 955 height 19
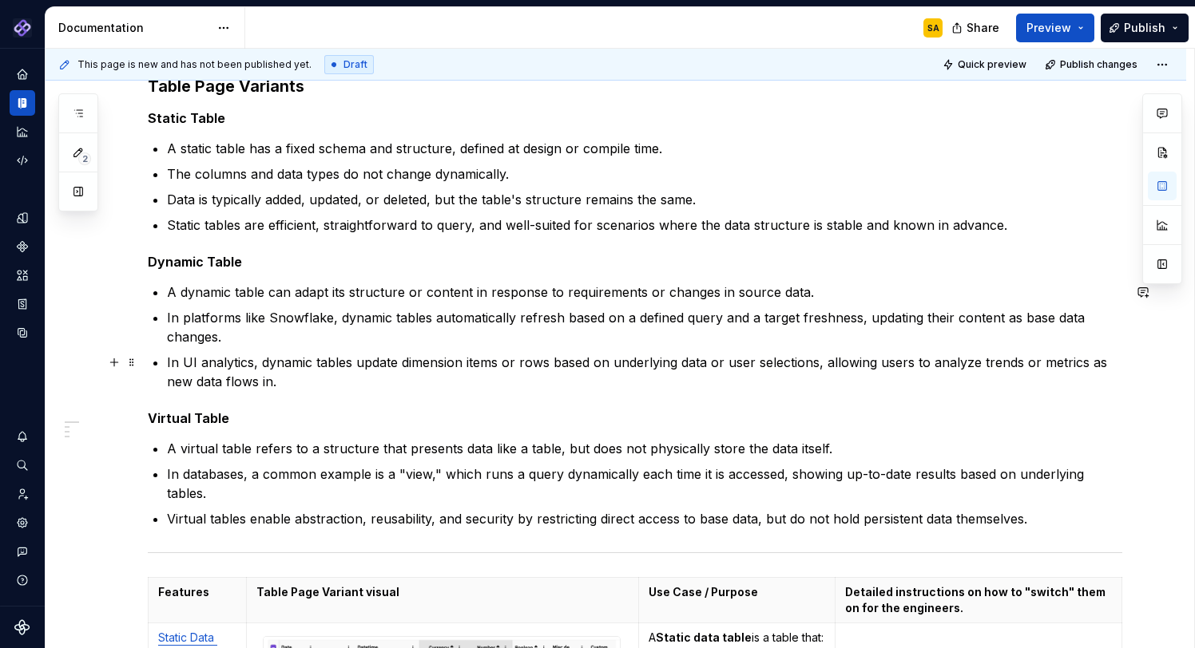
click at [404, 365] on p "In UI analytics, dynamic tables update dimension items or rows based on underly…" at bounding box center [644, 372] width 955 height 38
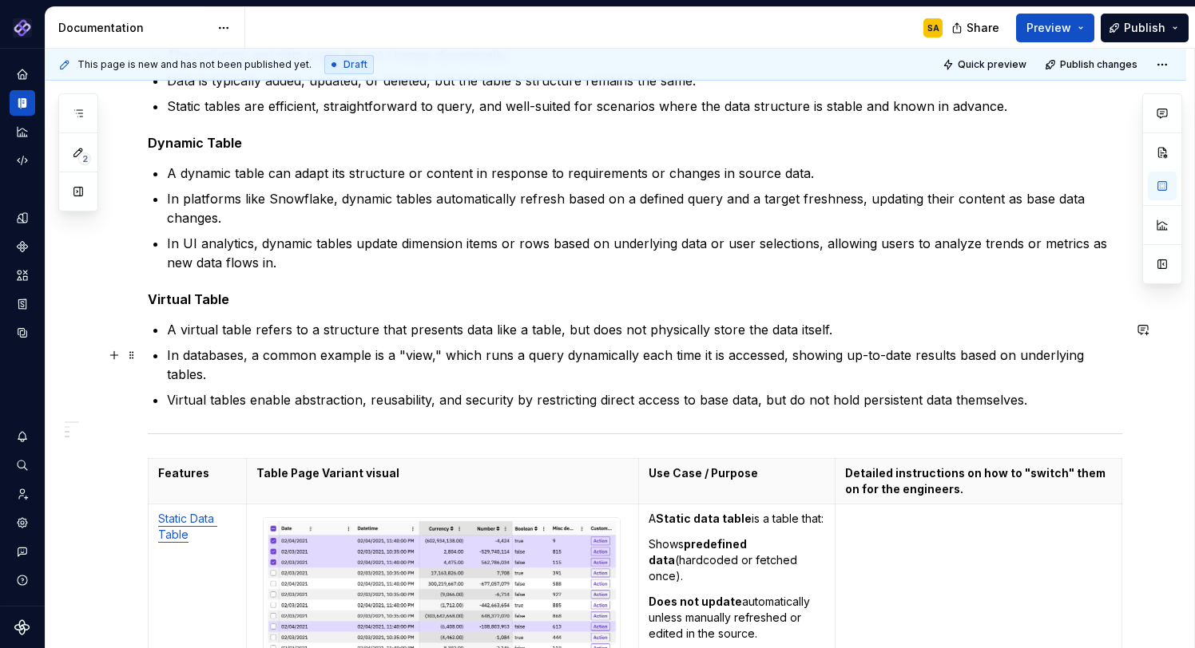
click at [407, 355] on p "In databases, a common example is a "view," which runs a query dynamically each…" at bounding box center [644, 365] width 955 height 38
click at [520, 354] on p "In databases, a common example is a "view," which runs a query dynamically each…" at bounding box center [644, 365] width 955 height 38
click at [865, 354] on p "In databases, a common example is a "view," which runs a query dynamically each…" at bounding box center [644, 365] width 955 height 38
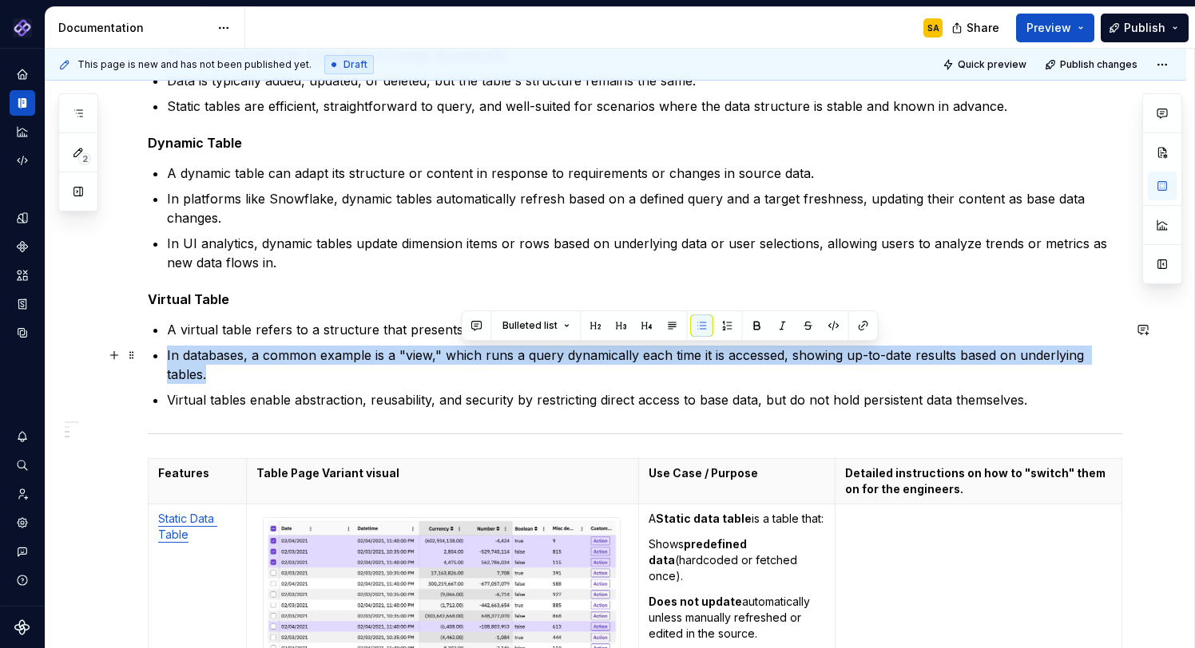
click at [865, 354] on p "In databases, a common example is a "view," which runs a query dynamically each…" at bounding box center [644, 365] width 955 height 38
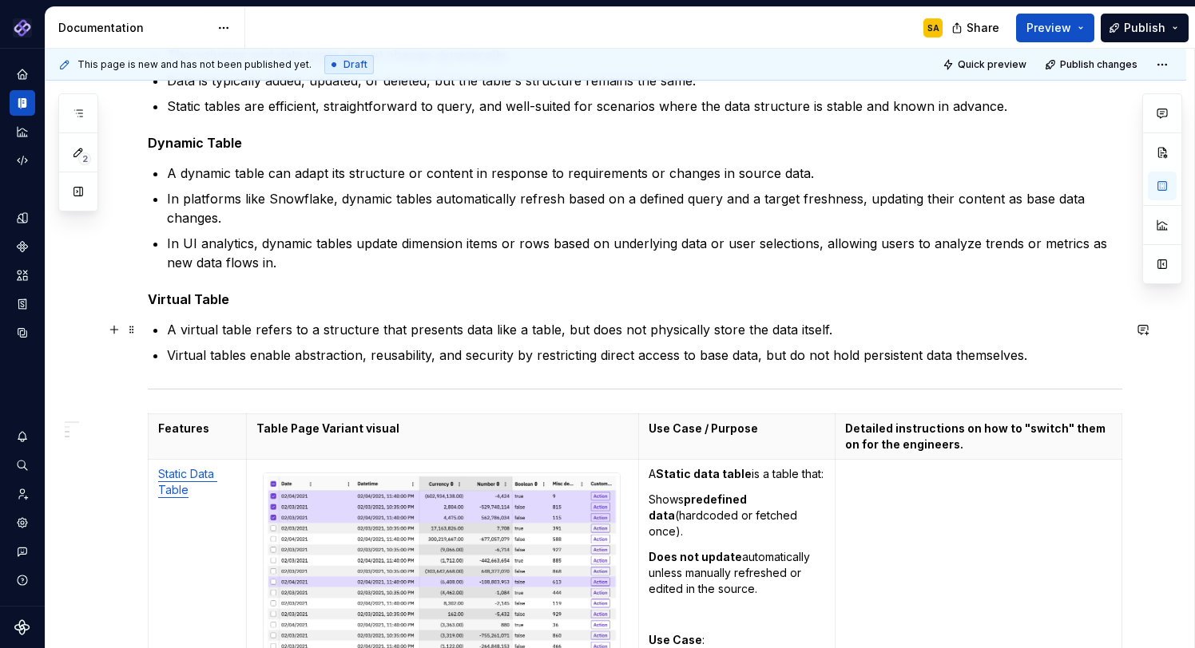
click at [407, 336] on p "A virtual table refers to a structure that presents data like a table, but does…" at bounding box center [644, 329] width 955 height 19
click at [886, 356] on p "Virtual tables enable abstraction, reusability, and security by restricting dir…" at bounding box center [644, 355] width 955 height 19
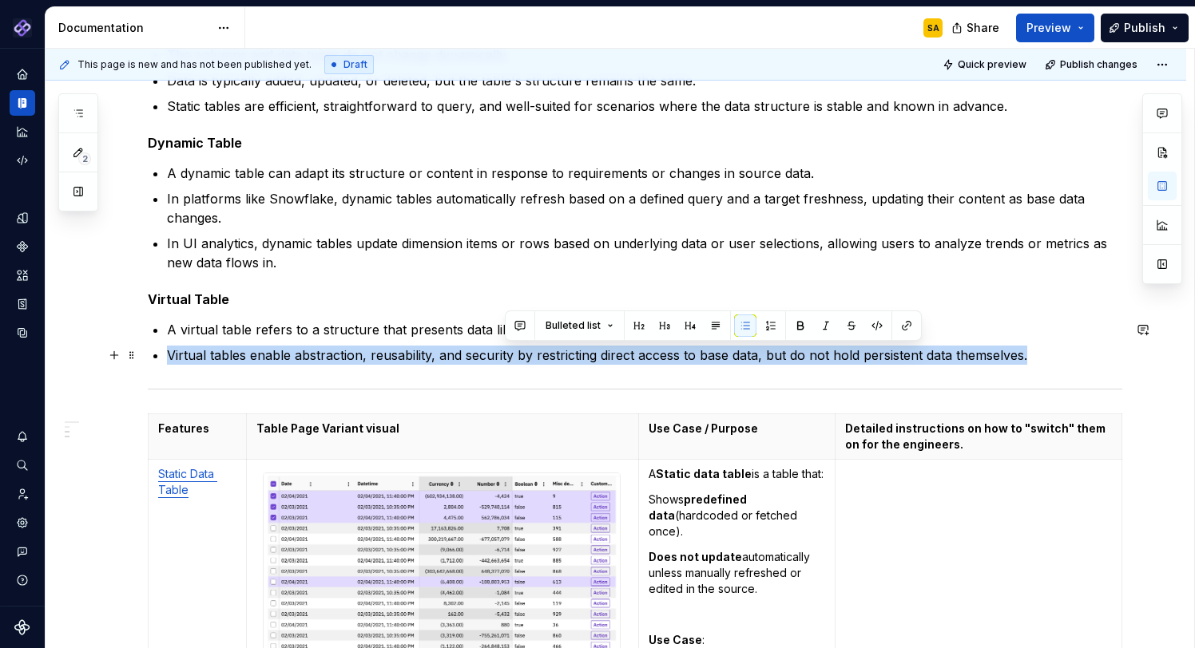
click at [886, 356] on p "Virtual tables enable abstraction, reusability, and security by restricting dir…" at bounding box center [644, 355] width 955 height 19
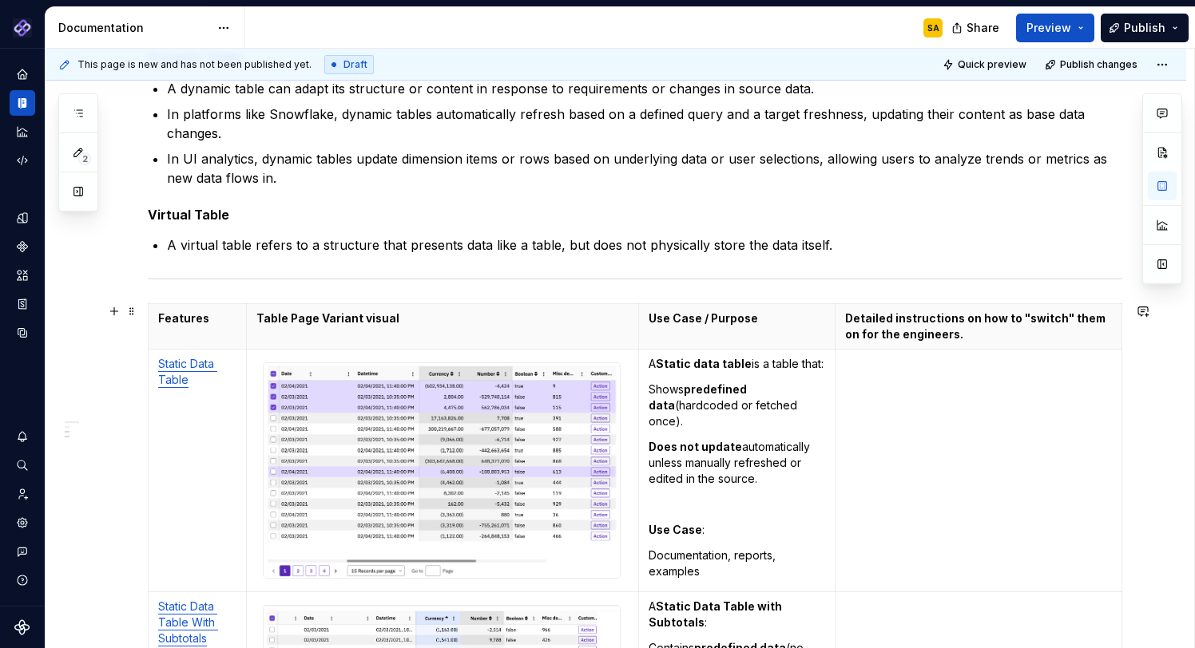
scroll to position [504, 0]
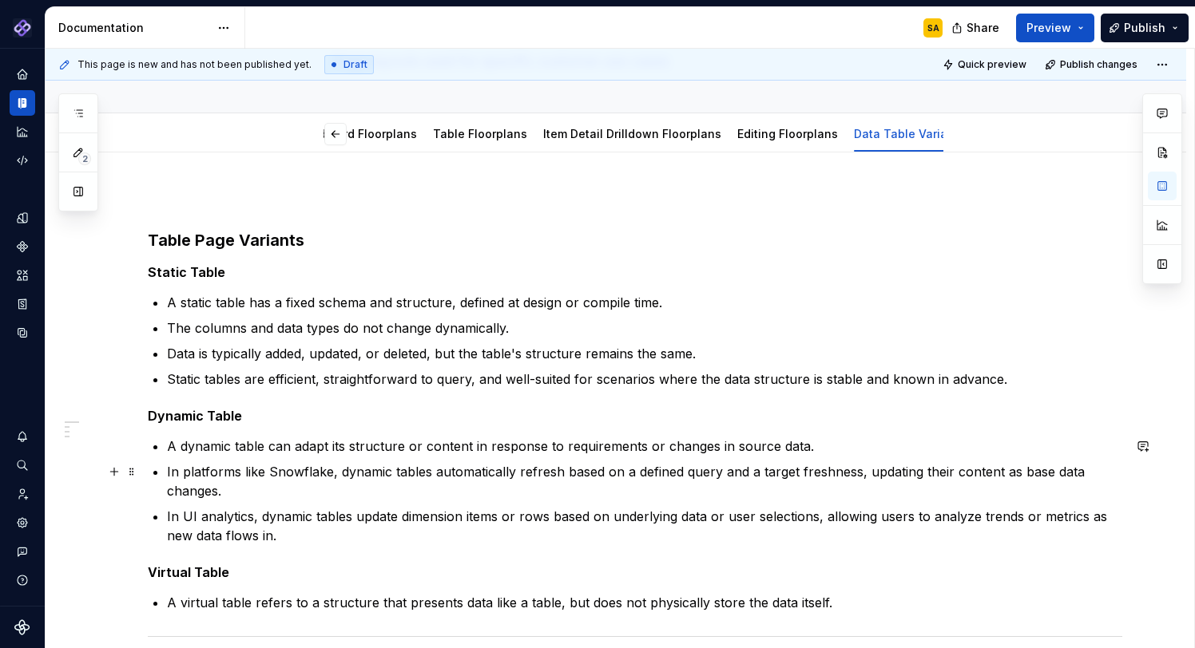
click at [462, 474] on p "In platforms like Snowflake, dynamic tables automatically refresh based on a de…" at bounding box center [644, 481] width 955 height 38
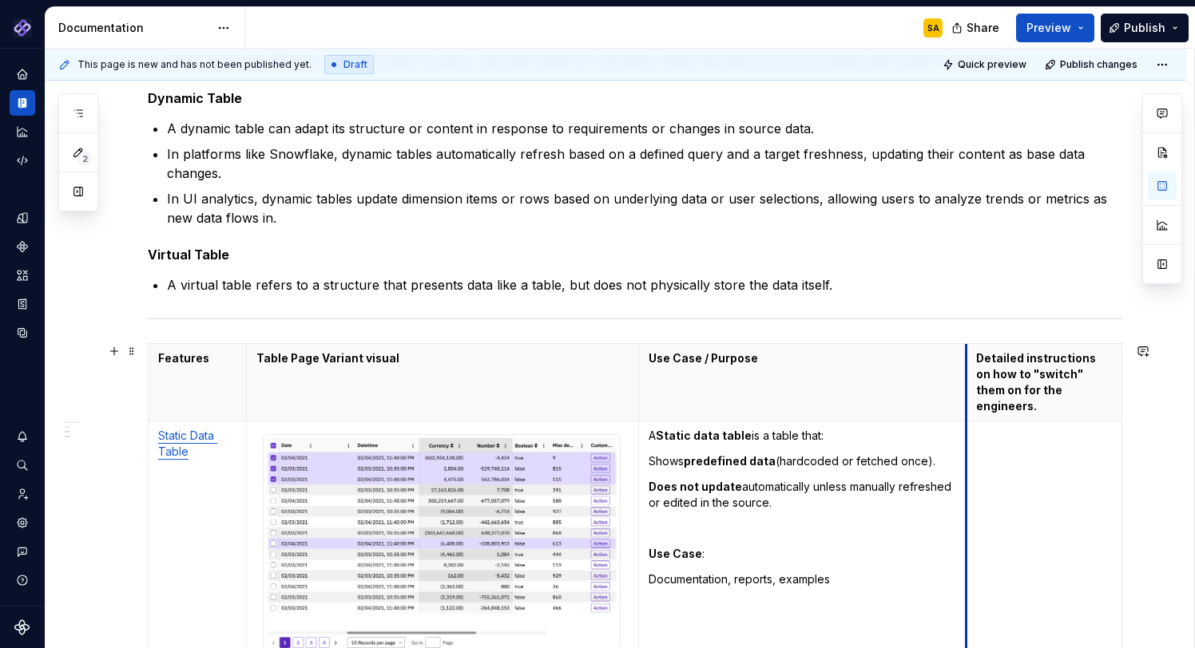
drag, startPoint x: 833, startPoint y: 371, endPoint x: 964, endPoint y: 383, distance: 131.5
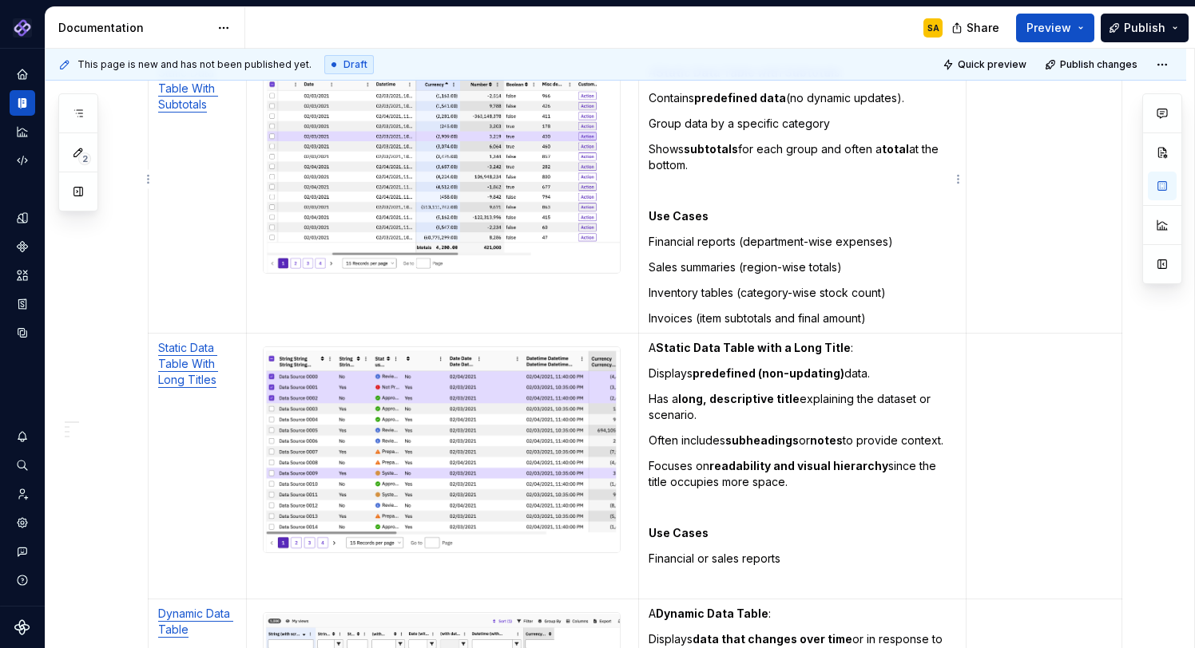
click at [902, 311] on p "Invoices (item subtotals and final amount)" at bounding box center [802, 319] width 308 height 16
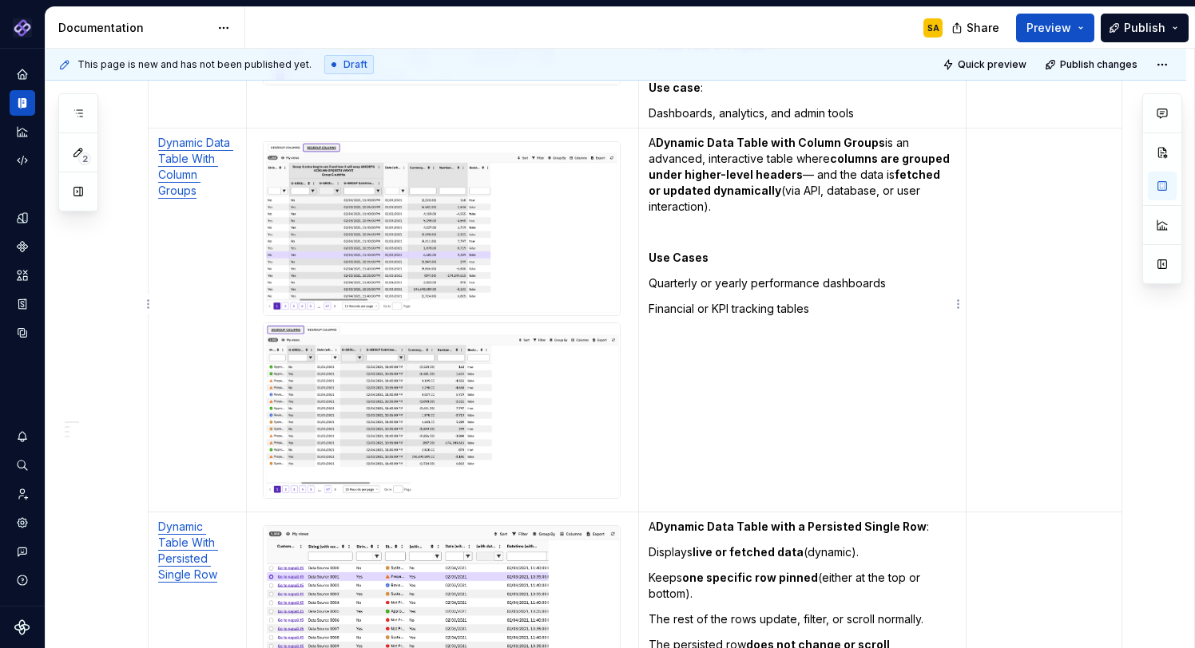
click at [830, 152] on strong "columns are grouped under higher-level headers" at bounding box center [799, 167] width 303 height 30
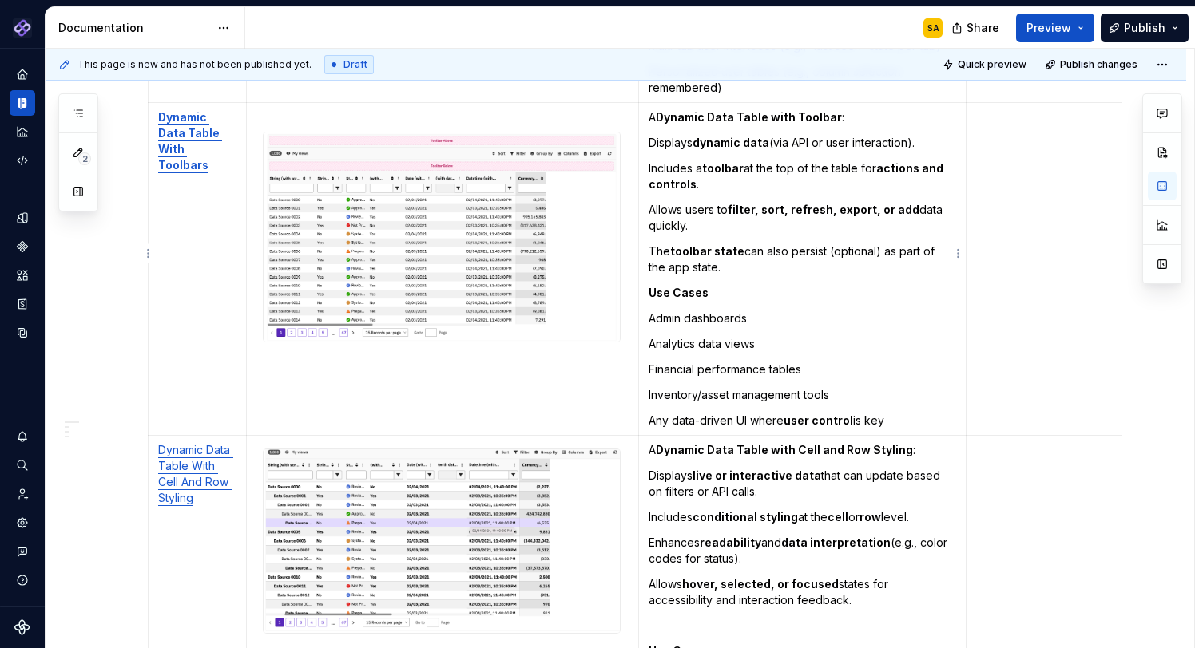
click at [893, 413] on p "Any data-driven UI where user control is key" at bounding box center [802, 421] width 308 height 16
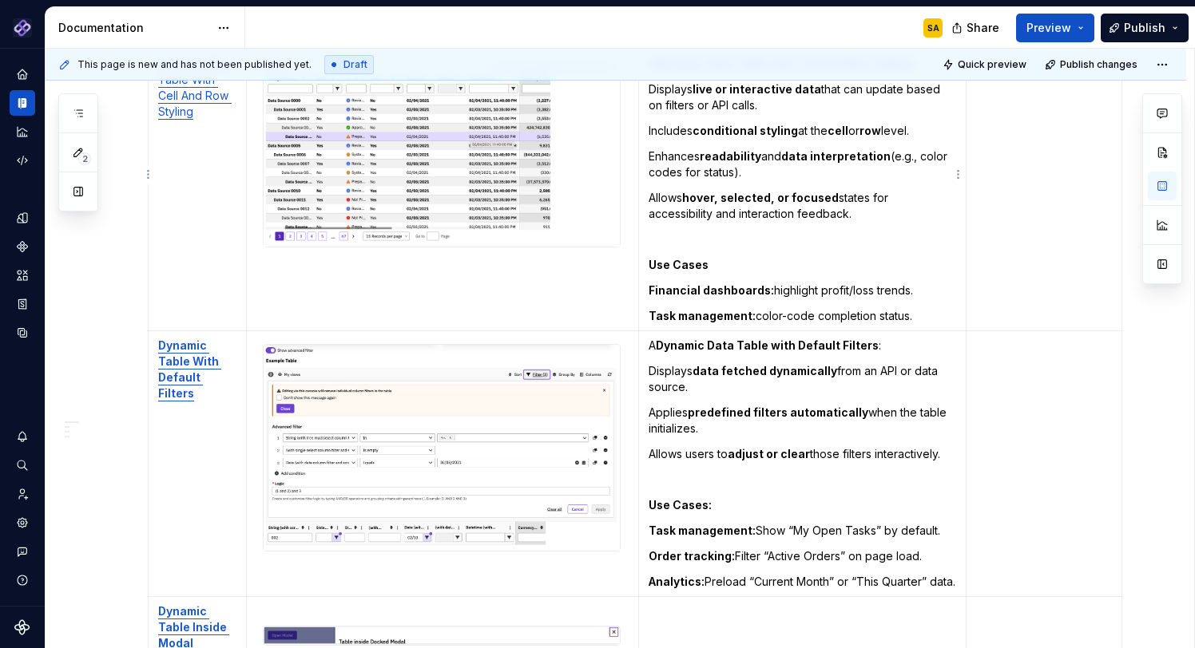
click at [930, 309] on td "A Dynamic Data Table with Cell and Row Styling : Displays live or interactive d…" at bounding box center [802, 191] width 328 height 282
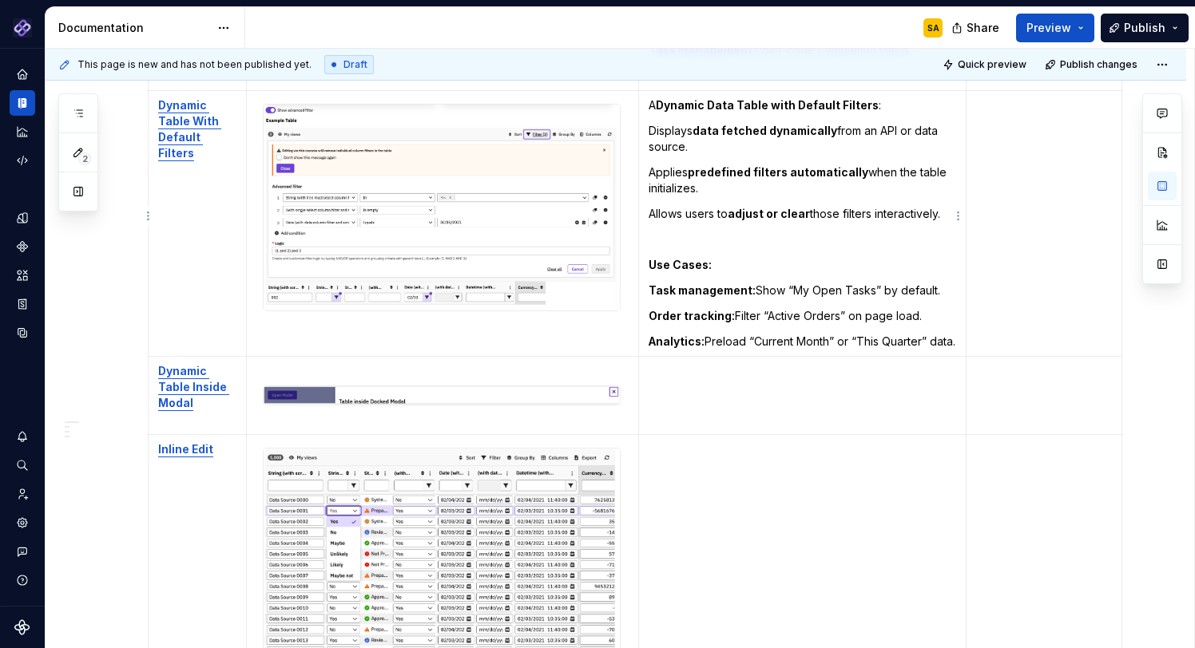
click at [700, 345] on p "Analytics: Preload “Current Month” or “This Quarter” data." at bounding box center [802, 342] width 308 height 16
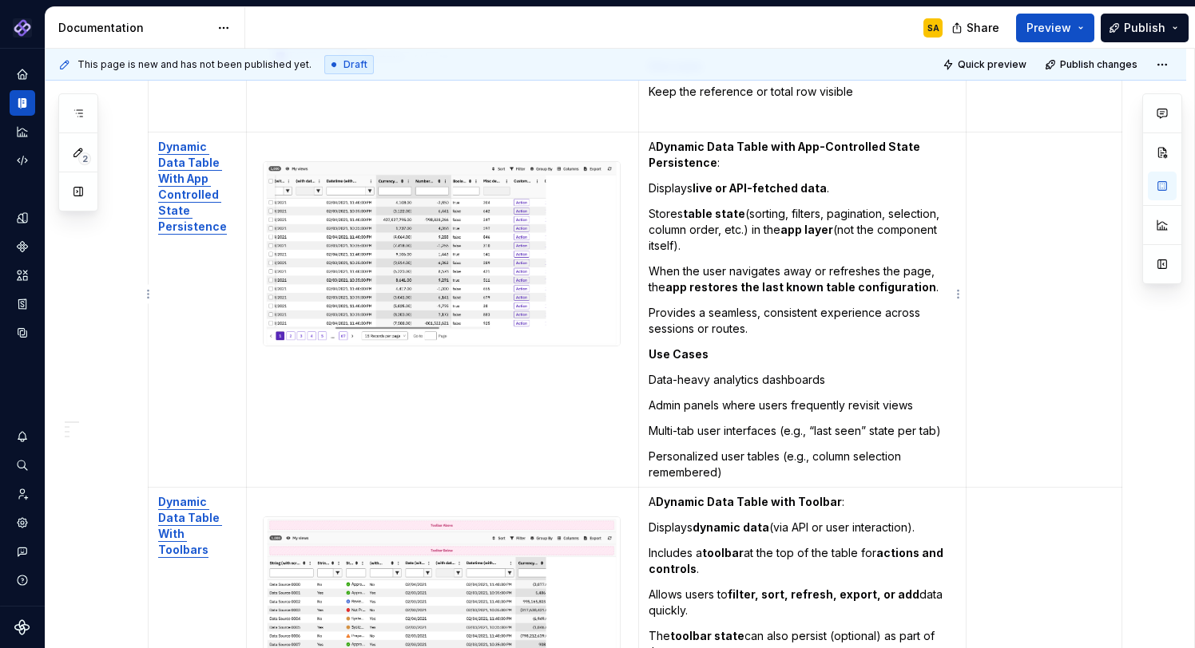
click at [732, 456] on p "Personalized user tables (e.g., column selection remembered)" at bounding box center [802, 465] width 308 height 32
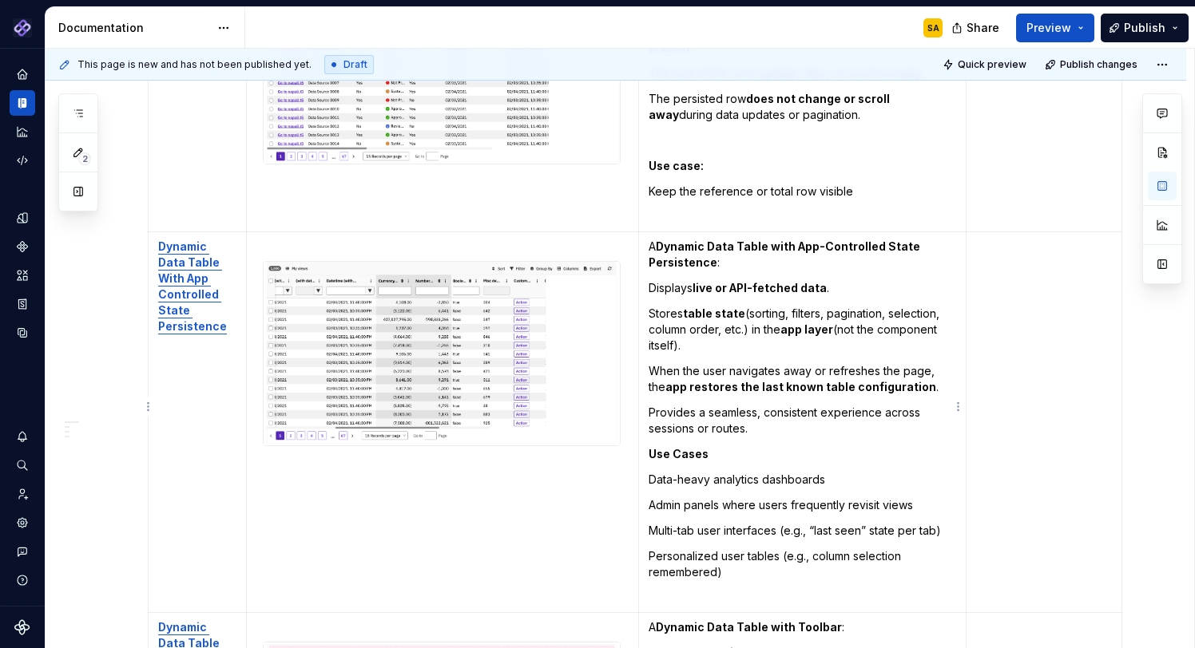
click at [756, 415] on p "Provides a seamless, consistent experience across sessions or routes." at bounding box center [802, 421] width 308 height 32
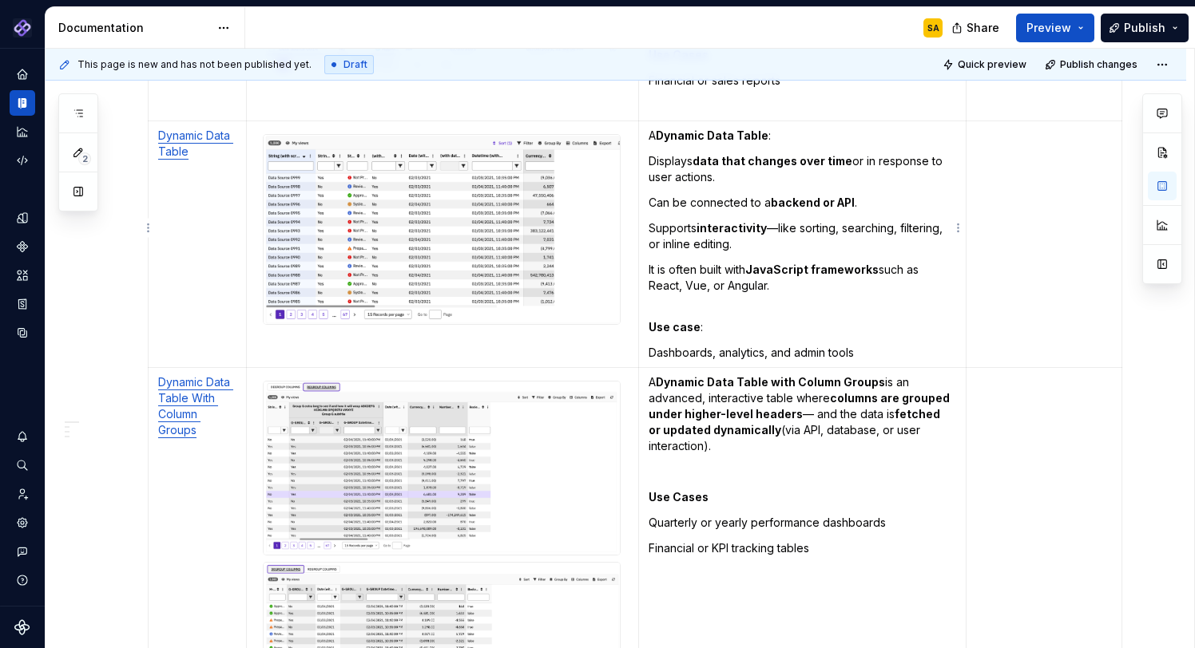
click at [869, 345] on p "Dashboards, analytics, and admin tools" at bounding box center [802, 353] width 308 height 16
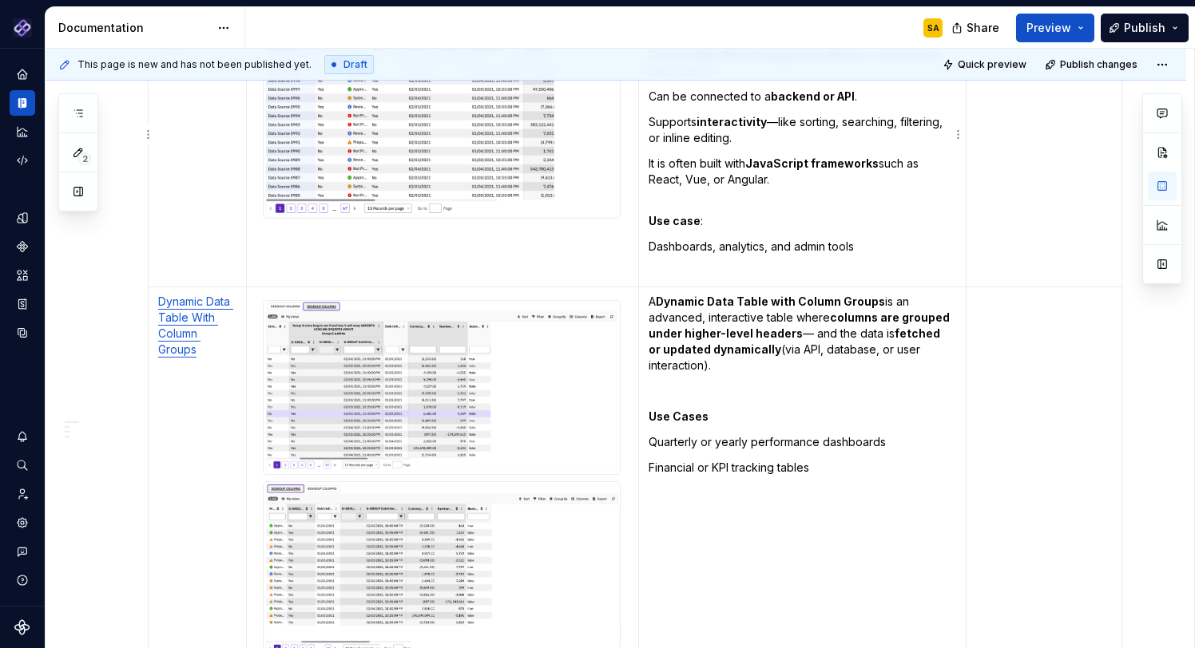
click at [681, 214] on strong "Use case" at bounding box center [674, 221] width 52 height 14
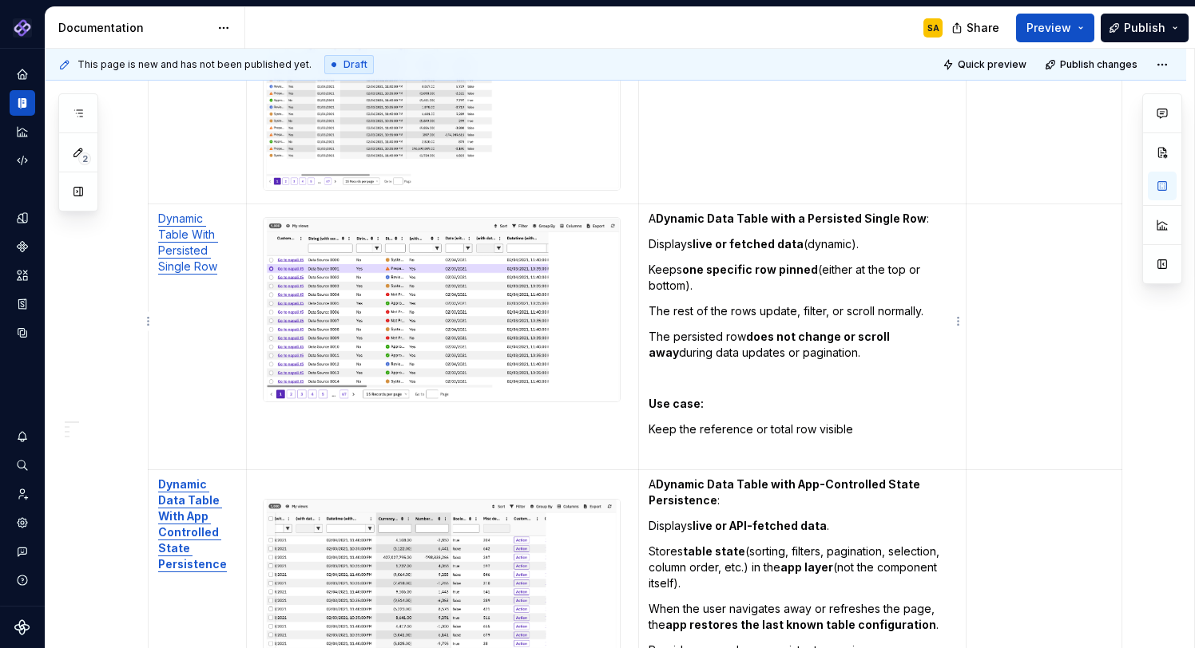
click at [678, 397] on strong "Use case:" at bounding box center [675, 404] width 55 height 14
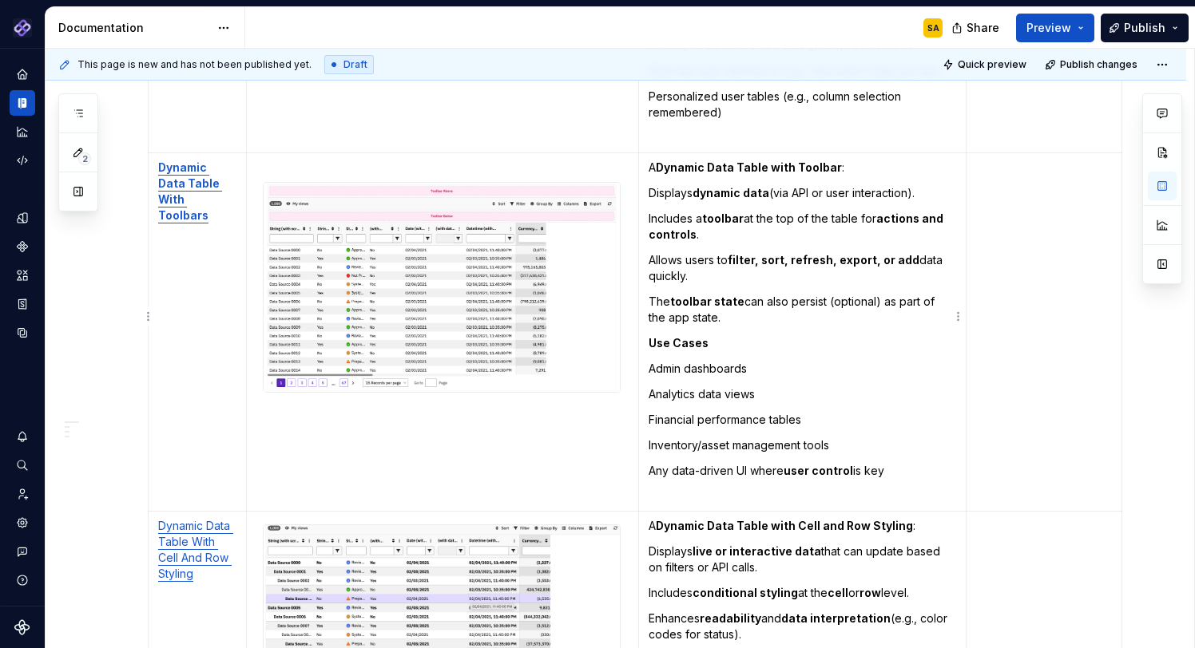
click at [730, 304] on p "The toolbar state can also persist (optional) as part of the app state." at bounding box center [802, 310] width 308 height 32
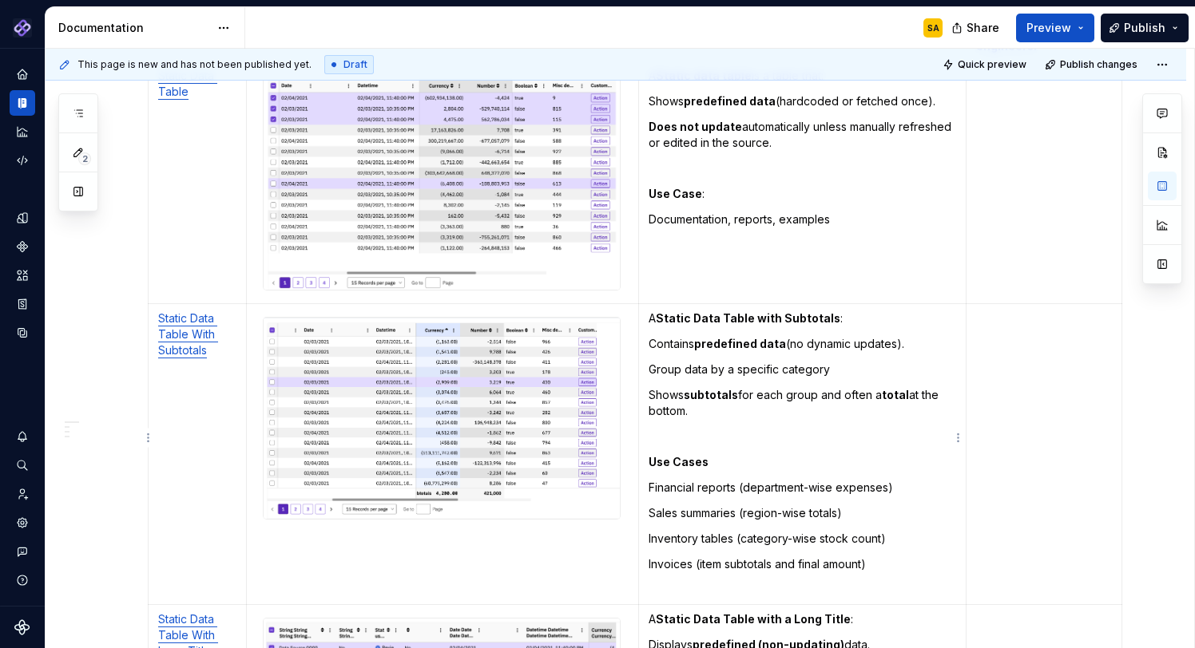
click at [714, 454] on p "Use Cases" at bounding box center [802, 462] width 308 height 16
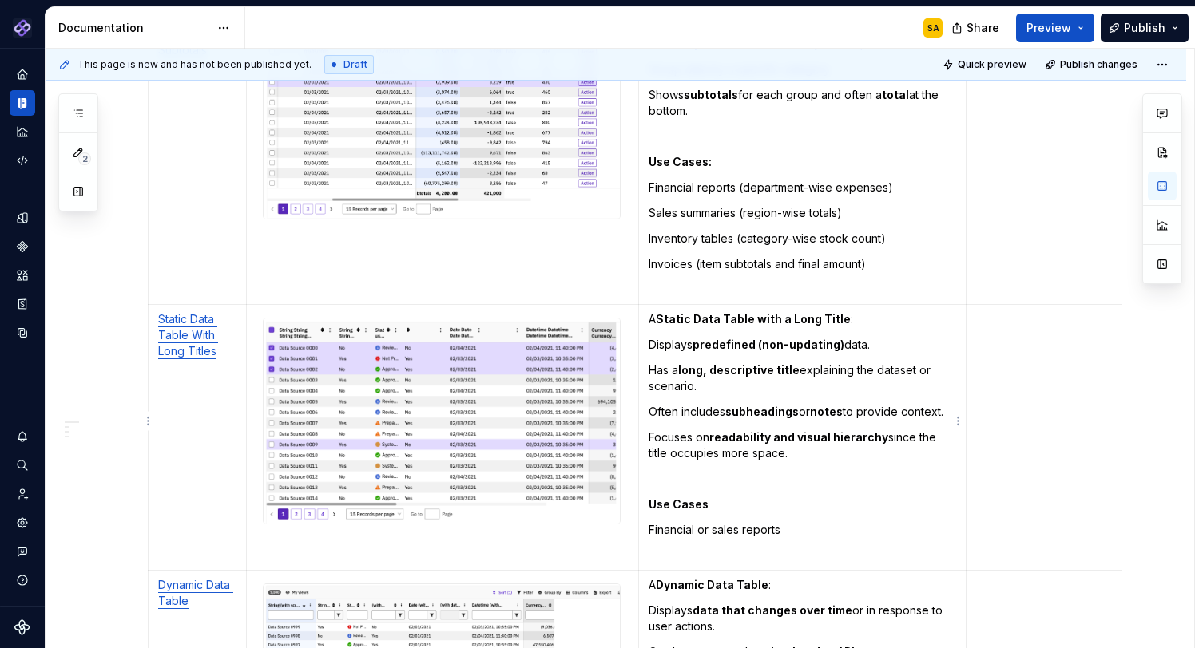
click at [705, 498] on strong "Use Cases" at bounding box center [678, 505] width 60 height 14
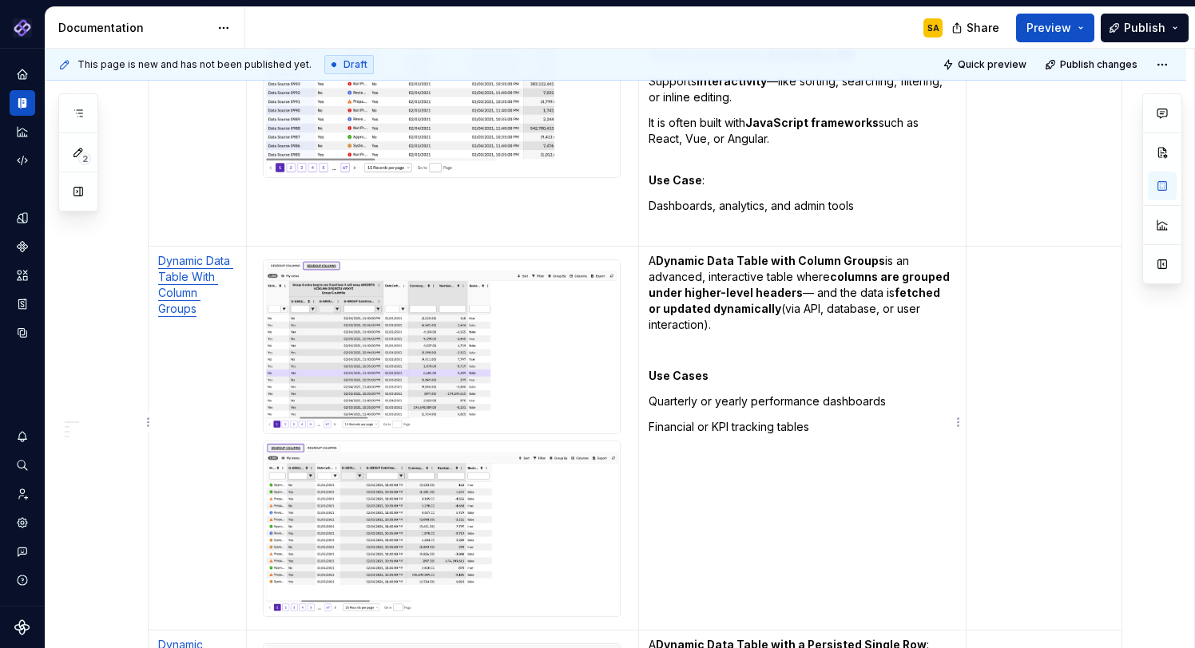
drag, startPoint x: 708, startPoint y: 359, endPoint x: 724, endPoint y: 387, distance: 33.3
click at [708, 368] on p "Use Cases" at bounding box center [802, 376] width 308 height 16
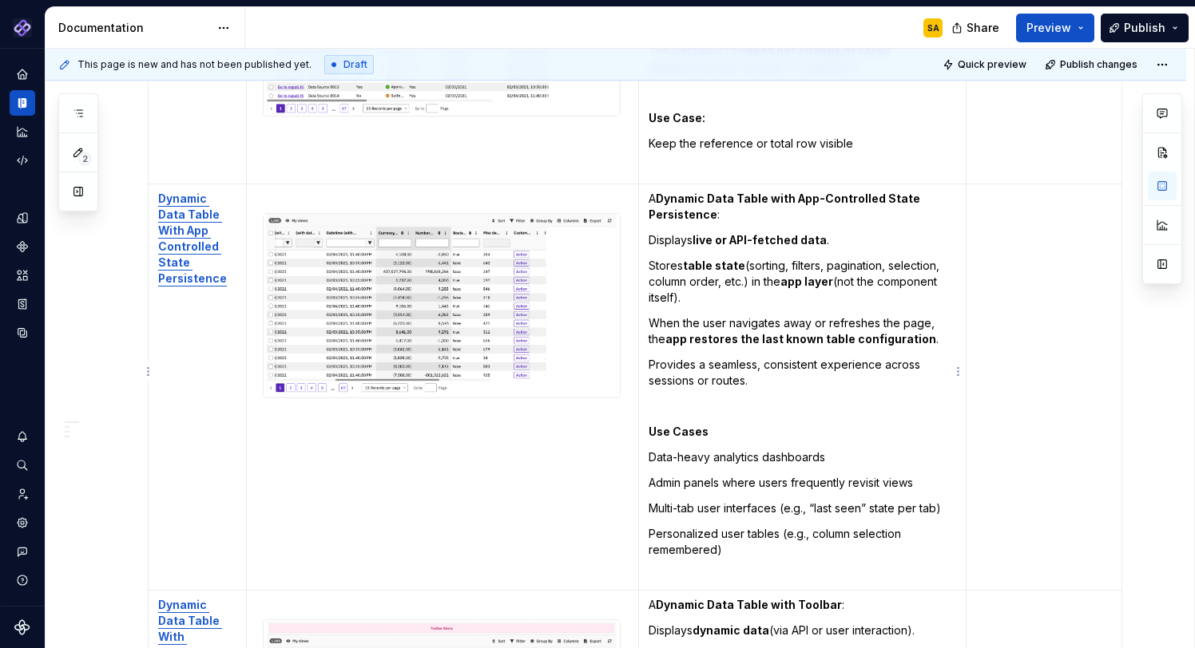
click at [709, 424] on p "Use Cases" at bounding box center [802, 432] width 308 height 16
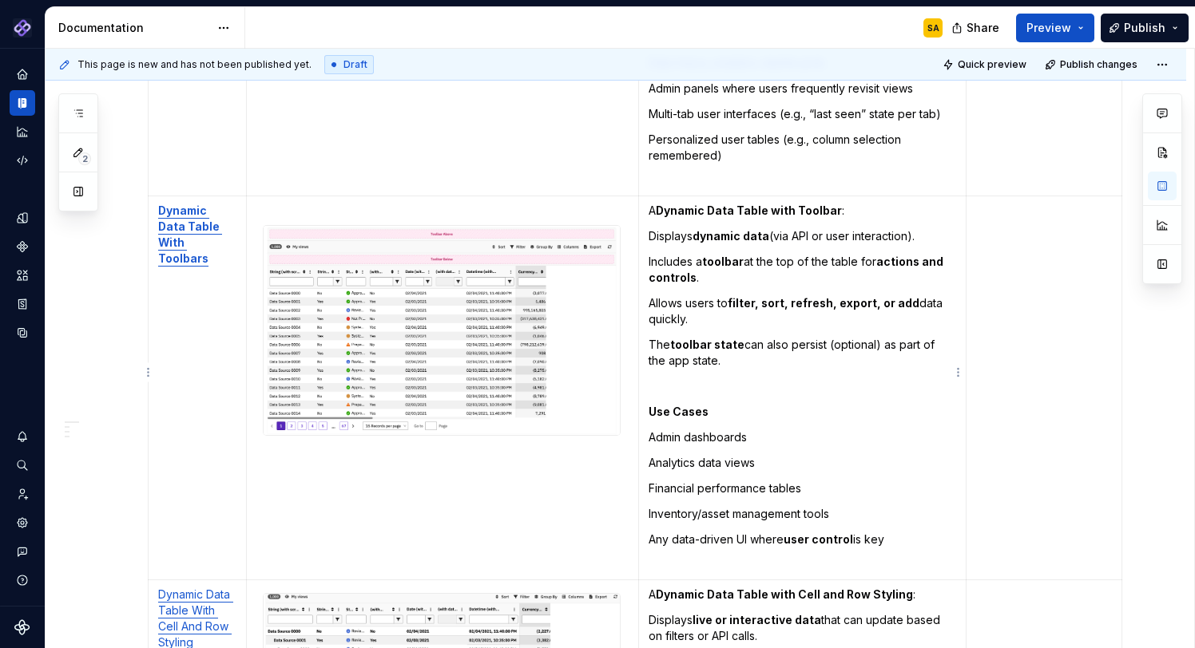
click at [706, 404] on p "Use Cases" at bounding box center [802, 412] width 308 height 16
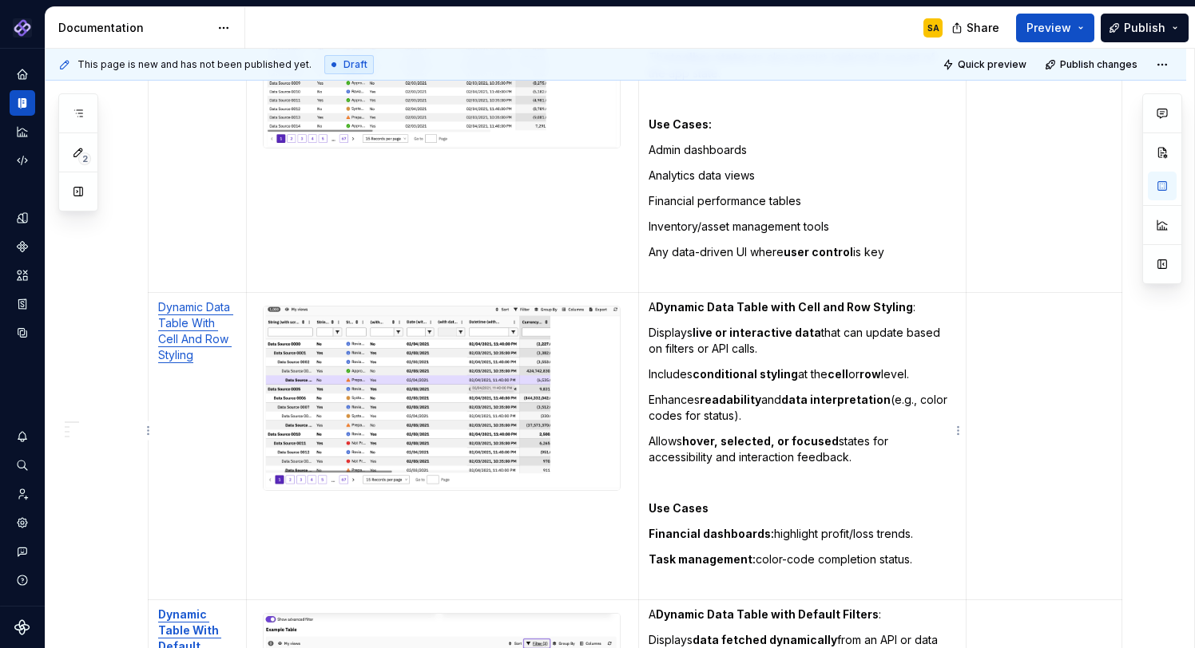
click at [708, 501] on p "Use Cases" at bounding box center [802, 509] width 308 height 16
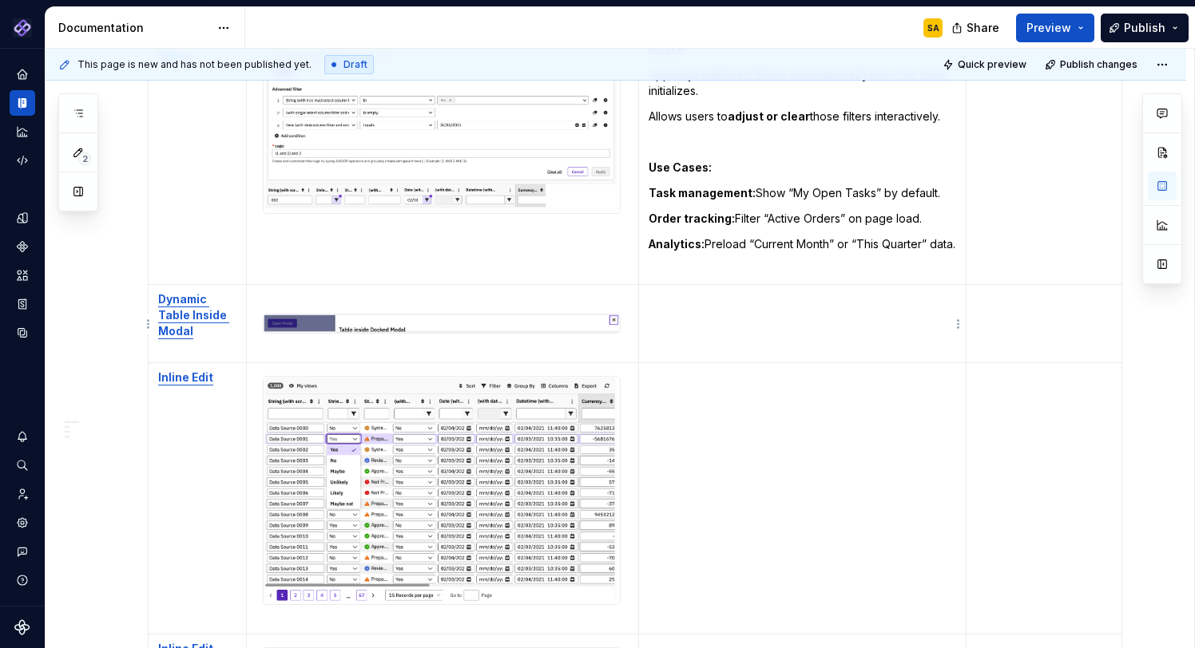
click at [719, 335] on td "To enrich screen reader interactions, please activate Accessibility in Grammarl…" at bounding box center [802, 324] width 328 height 78
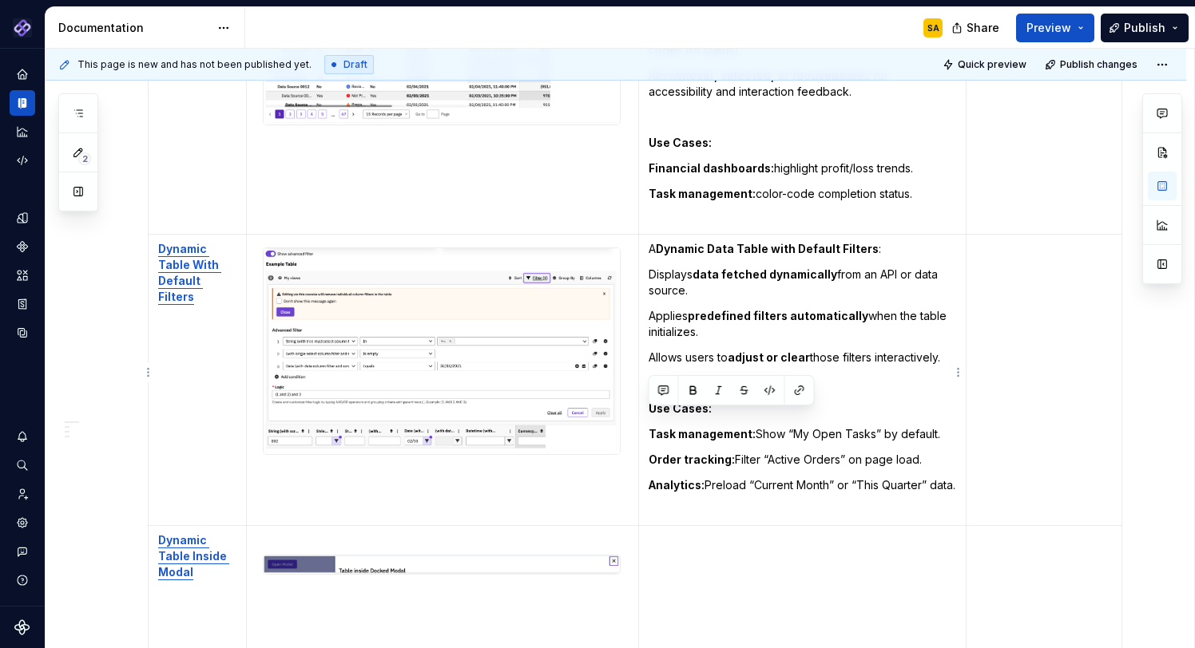
drag, startPoint x: 662, startPoint y: 421, endPoint x: 922, endPoint y: 448, distance: 261.0
click at [922, 448] on td "A Dynamic Data Table with Default Filters : Displays data fetched dynamically f…" at bounding box center [802, 381] width 328 height 292
click at [743, 427] on strong "Task management:" at bounding box center [701, 434] width 107 height 14
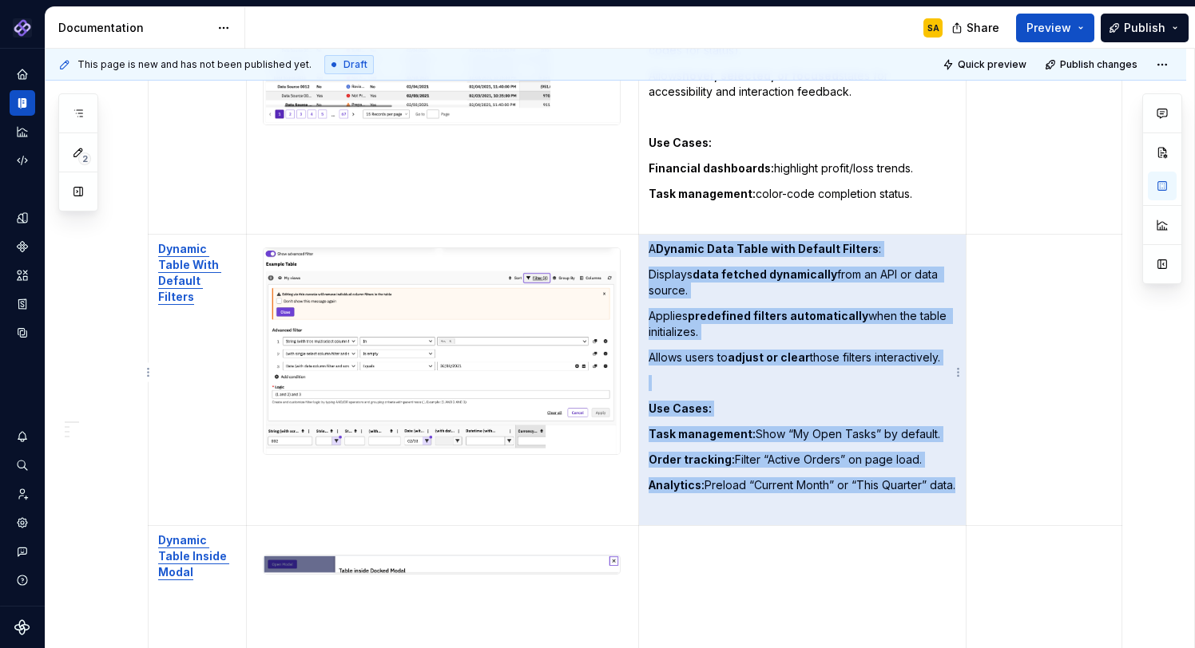
click at [922, 426] on p "Task management: Show “My Open Tasks” by default." at bounding box center [802, 434] width 308 height 16
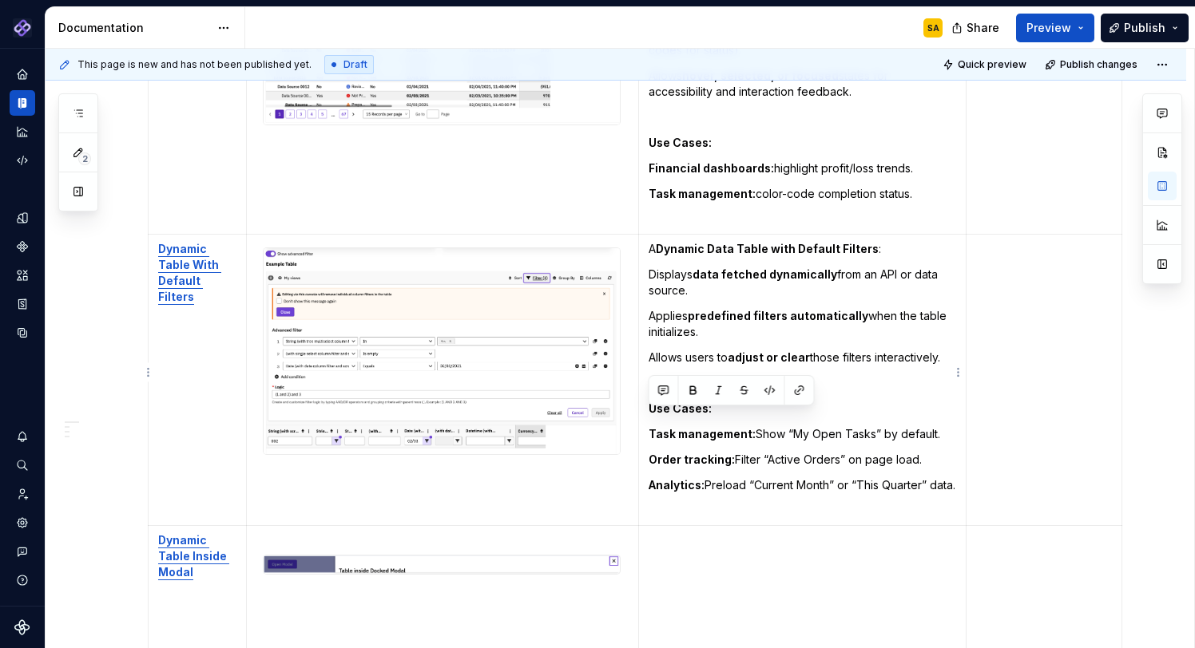
drag, startPoint x: 943, startPoint y: 421, endPoint x: 649, endPoint y: 418, distance: 293.9
click at [649, 426] on p "Task management: Show “My Open Tasks” by default." at bounding box center [802, 434] width 308 height 16
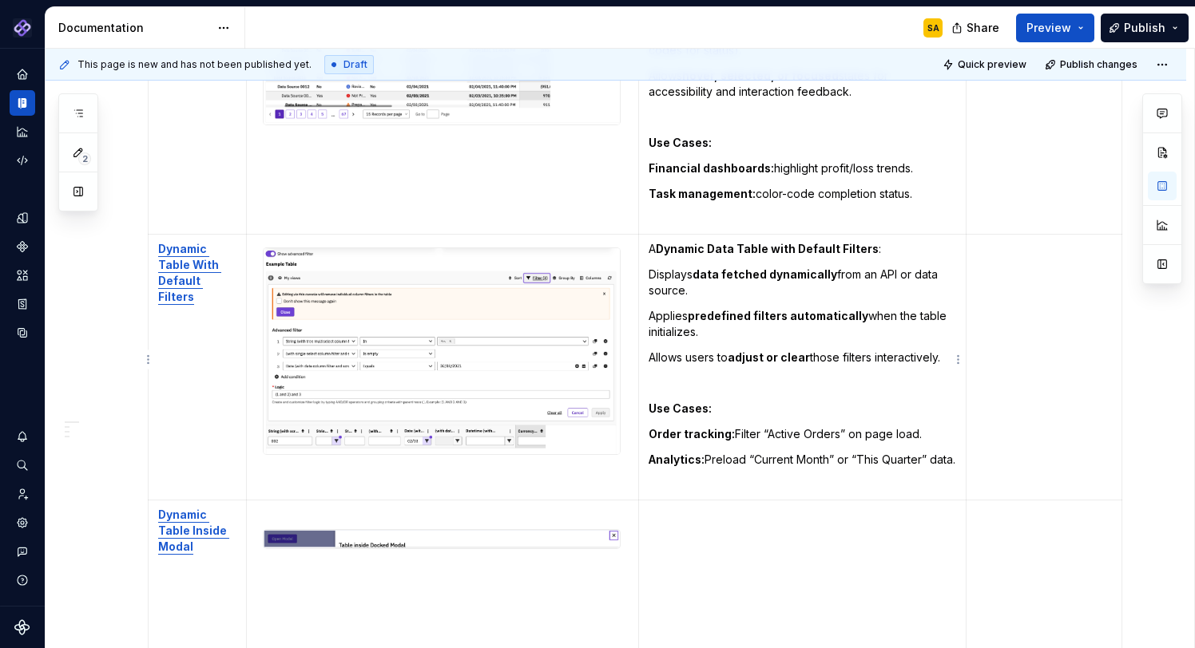
click at [688, 427] on strong "Order tracking:" at bounding box center [691, 434] width 86 height 14
drag, startPoint x: 650, startPoint y: 418, endPoint x: 931, endPoint y: 420, distance: 281.1
click at [931, 426] on p "Order tracking: Filter “Active Orders” on page load." at bounding box center [802, 434] width 308 height 16
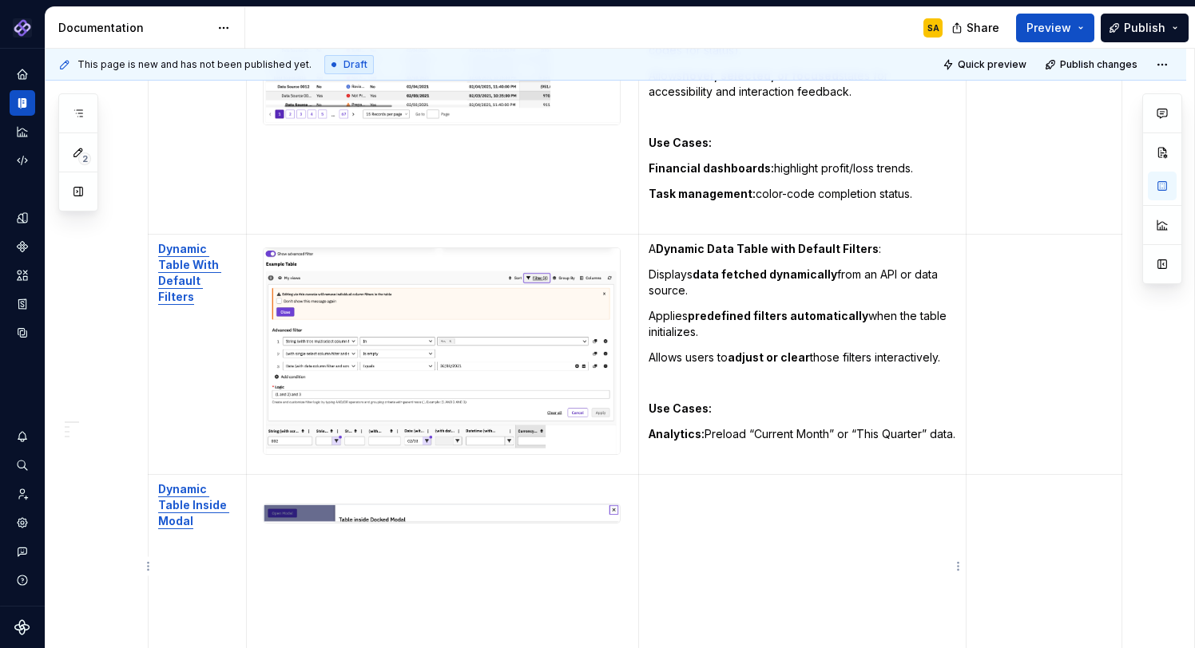
click at [676, 461] on p "To enrich screen reader interactions, please activate Accessibility in Grammarl…" at bounding box center [802, 460] width 308 height 16
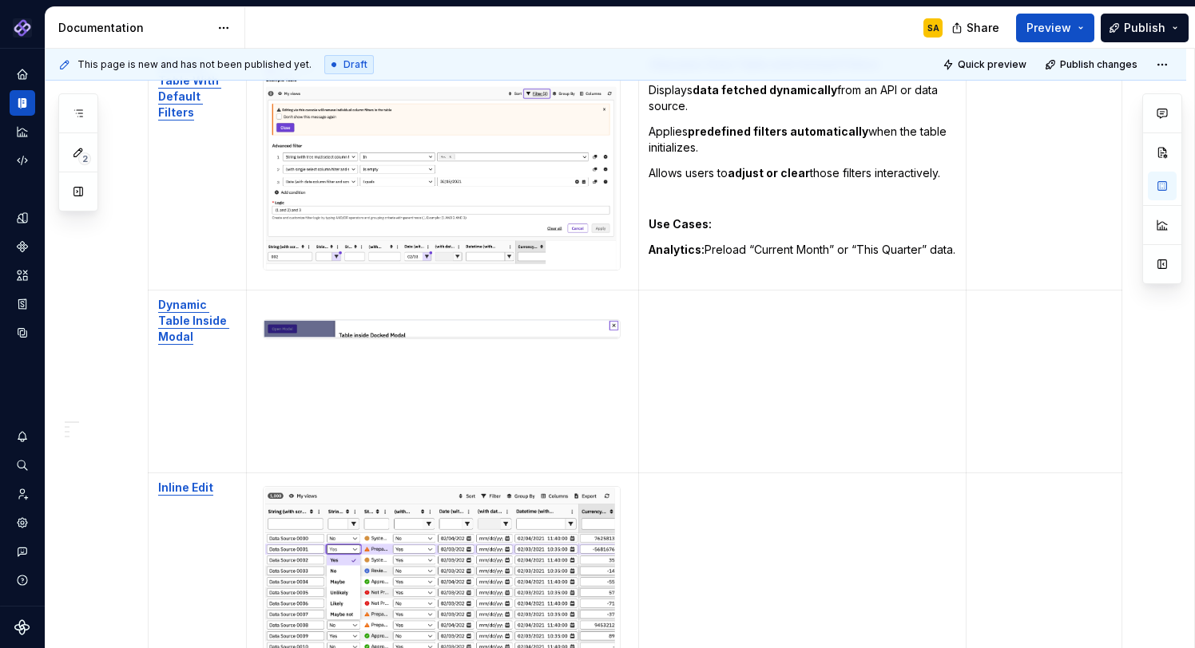
scroll to position [3645, 0]
click at [672, 325] on p "To enrich screen reader interactions, please activate Accessibility in Grammarl…" at bounding box center [802, 330] width 308 height 16
click at [658, 307] on p "To enrich screen reader interactions, please activate Accessibility in Grammarl…" at bounding box center [802, 304] width 308 height 16
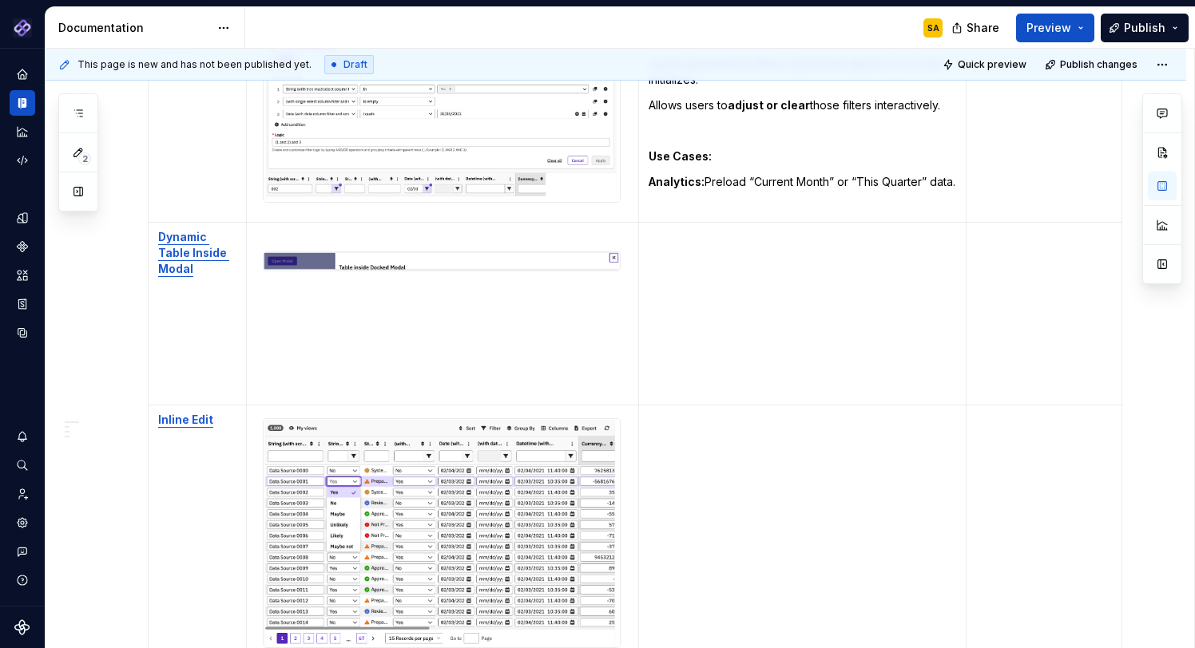
scroll to position [3804, 0]
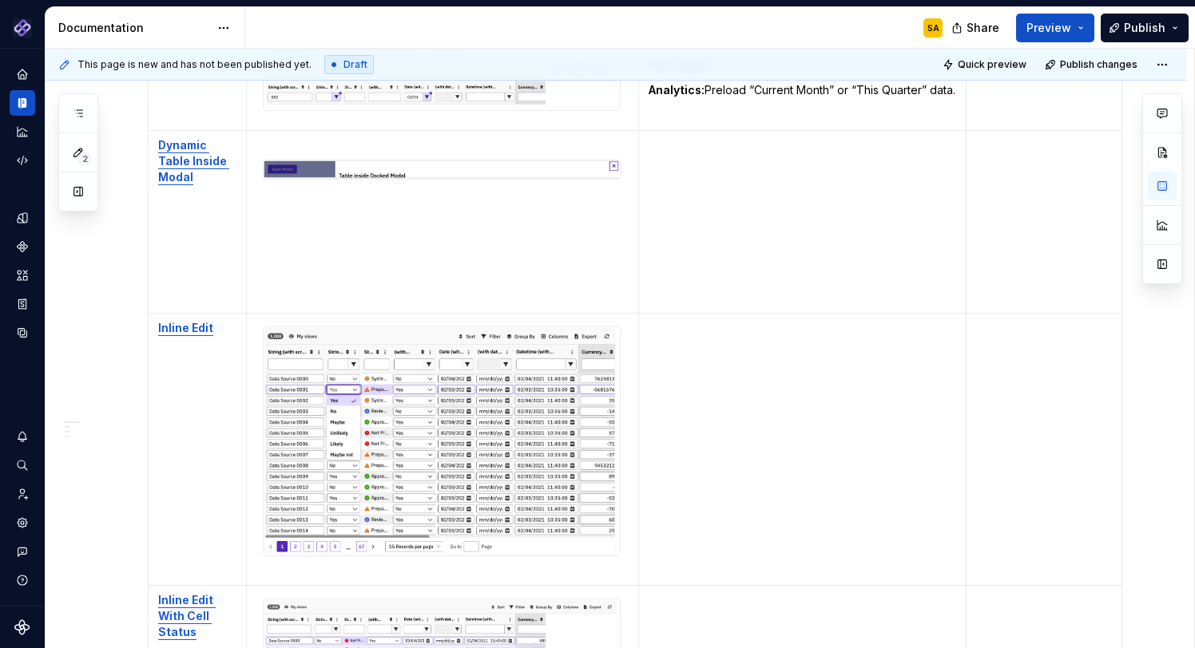
click at [668, 341] on td "To enrich screen reader interactions, please activate Accessibility in Grammarl…" at bounding box center [802, 450] width 328 height 272
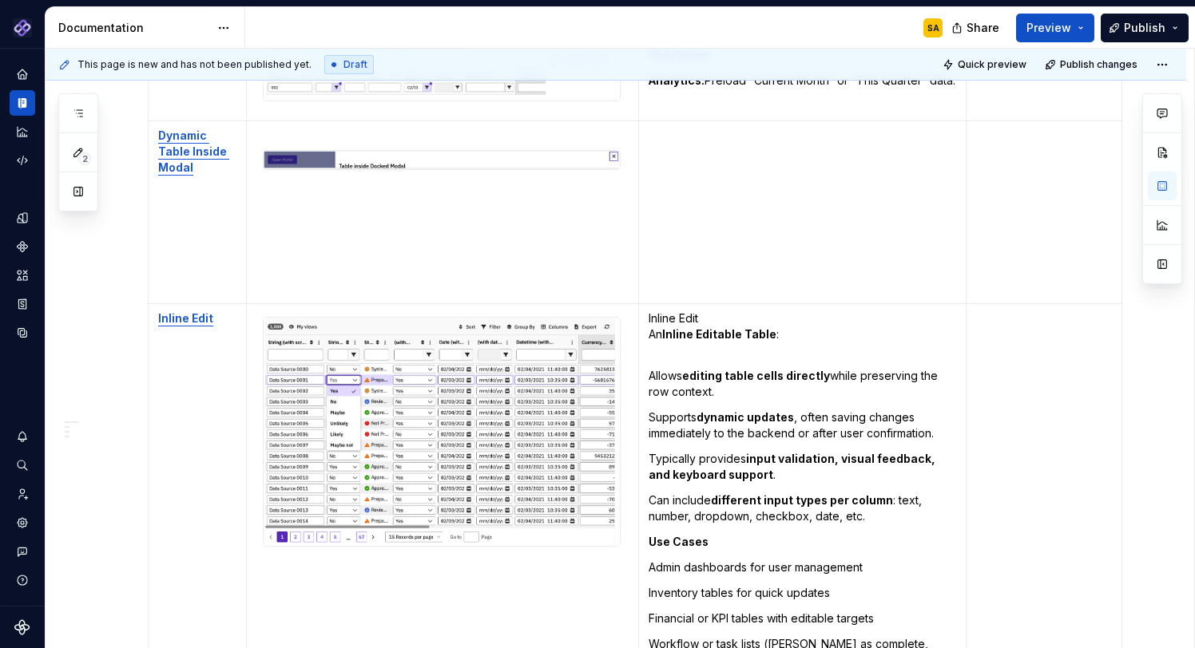
scroll to position [3981, 0]
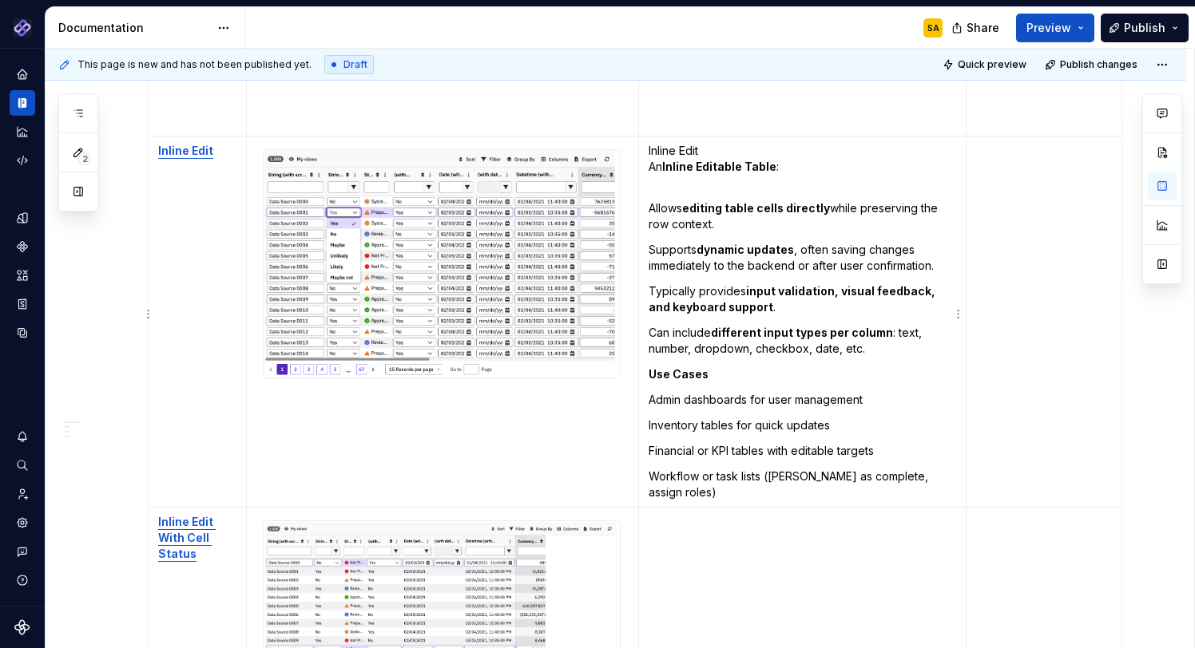
click at [650, 374] on strong "Use Cases" at bounding box center [678, 374] width 60 height 14
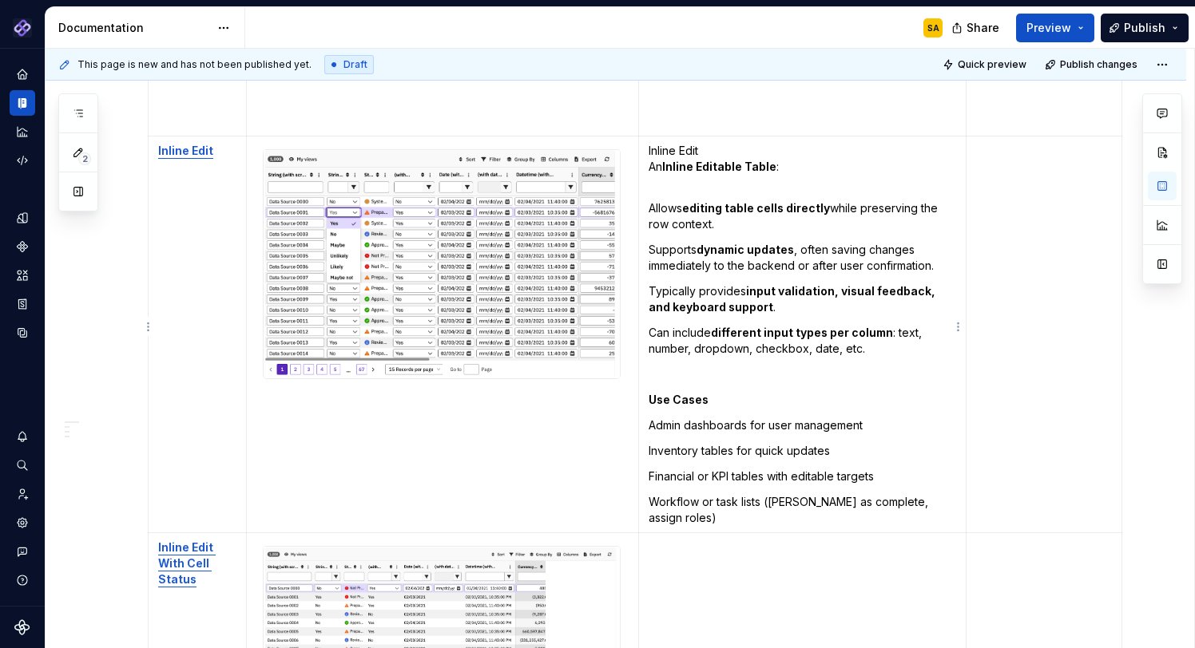
click at [696, 381] on p "To enrich screen reader interactions, please activate Accessibility in Grammarl…" at bounding box center [802, 375] width 308 height 16
drag, startPoint x: 717, startPoint y: 153, endPoint x: 637, endPoint y: 149, distance: 80.0
click at [637, 149] on tr "Inline Edit Inline Edit An Inline Editable Table : Allows editing table cells d…" at bounding box center [636, 335] width 974 height 397
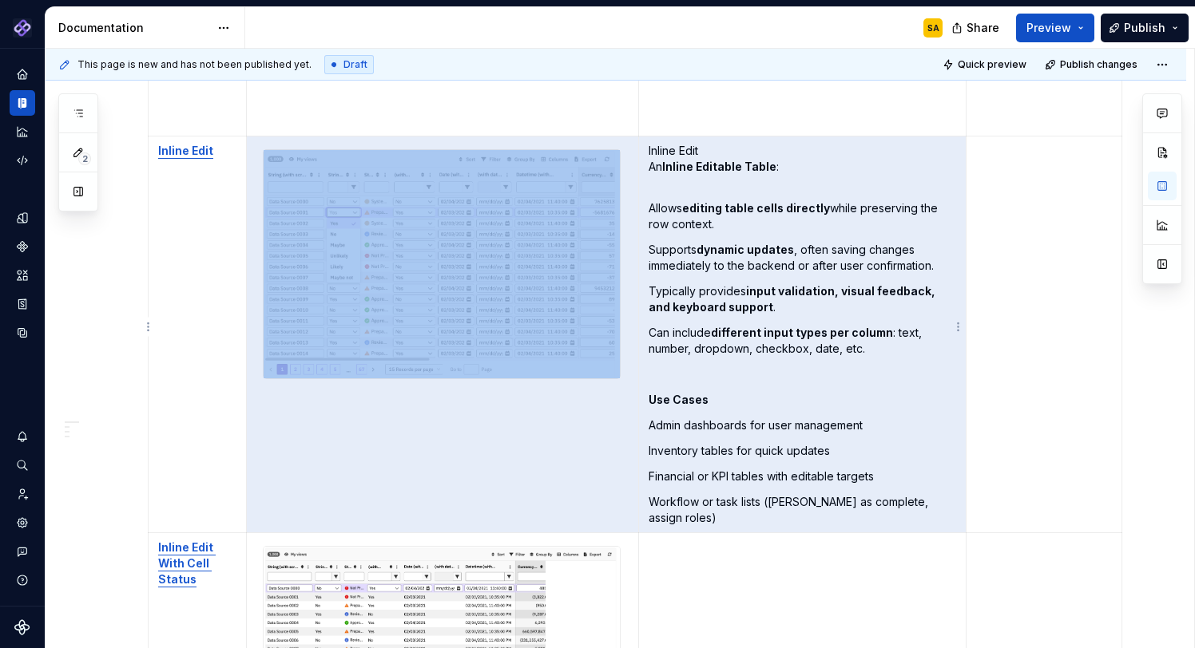
click at [672, 164] on strong "Inline Editable Table" at bounding box center [719, 167] width 114 height 14
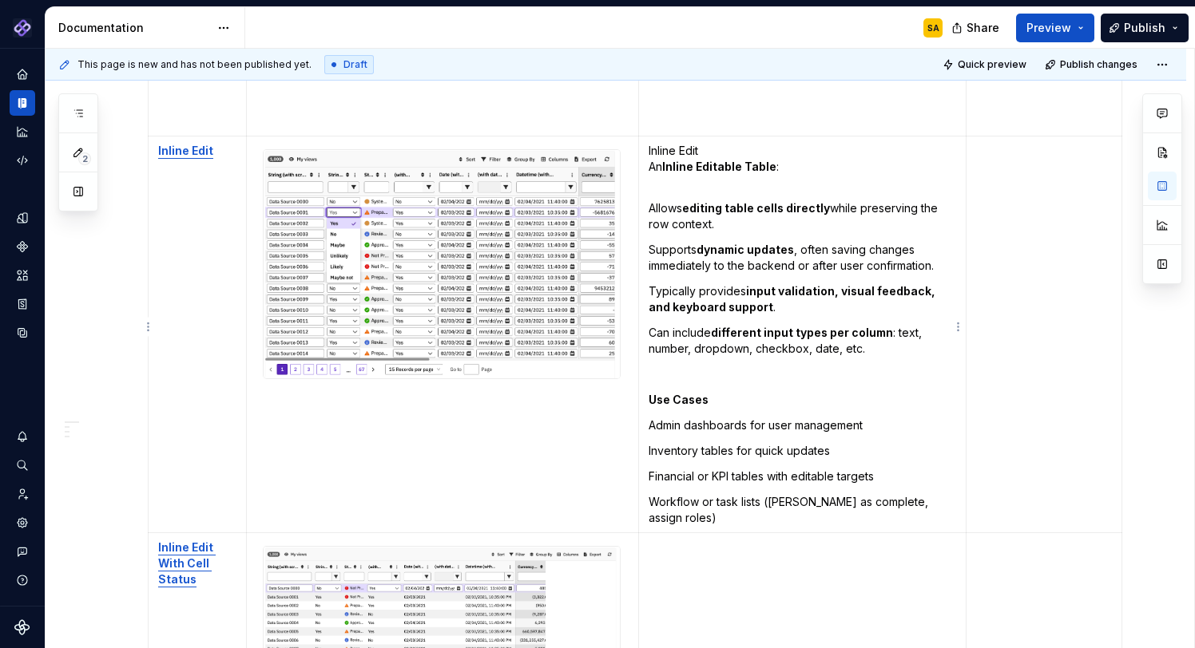
click at [706, 153] on p "Inline Edit An Inline Editable Table :" at bounding box center [802, 167] width 308 height 48
click at [723, 268] on p "Supports dynamic updates , often saving changes immediately to the backend or a…" at bounding box center [802, 258] width 308 height 32
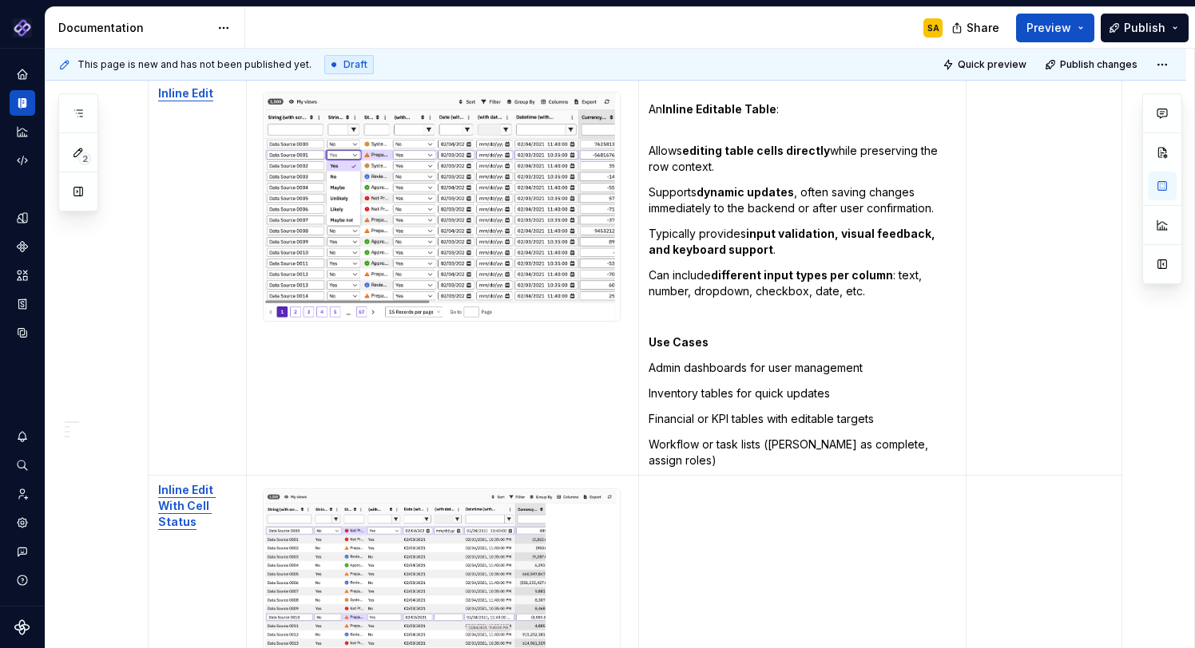
scroll to position [4048, 0]
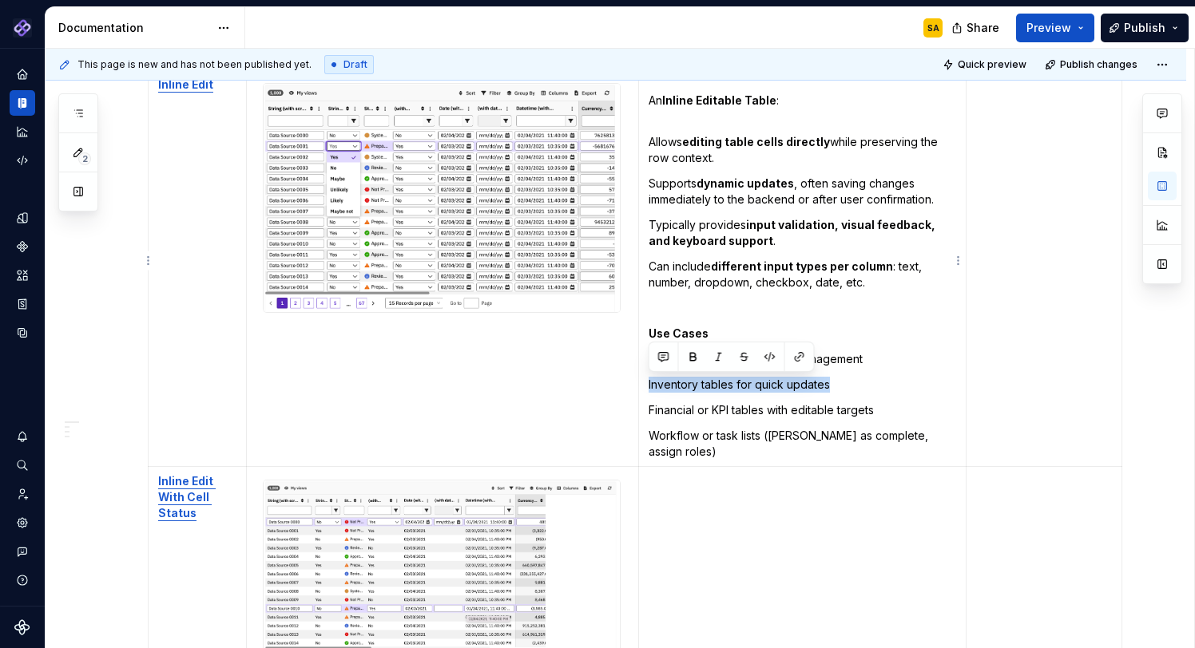
drag, startPoint x: 830, startPoint y: 384, endPoint x: 645, endPoint y: 383, distance: 184.5
click at [645, 383] on td "An Inline Editable Table : Allows editing table cells directly while preserving…" at bounding box center [802, 268] width 328 height 397
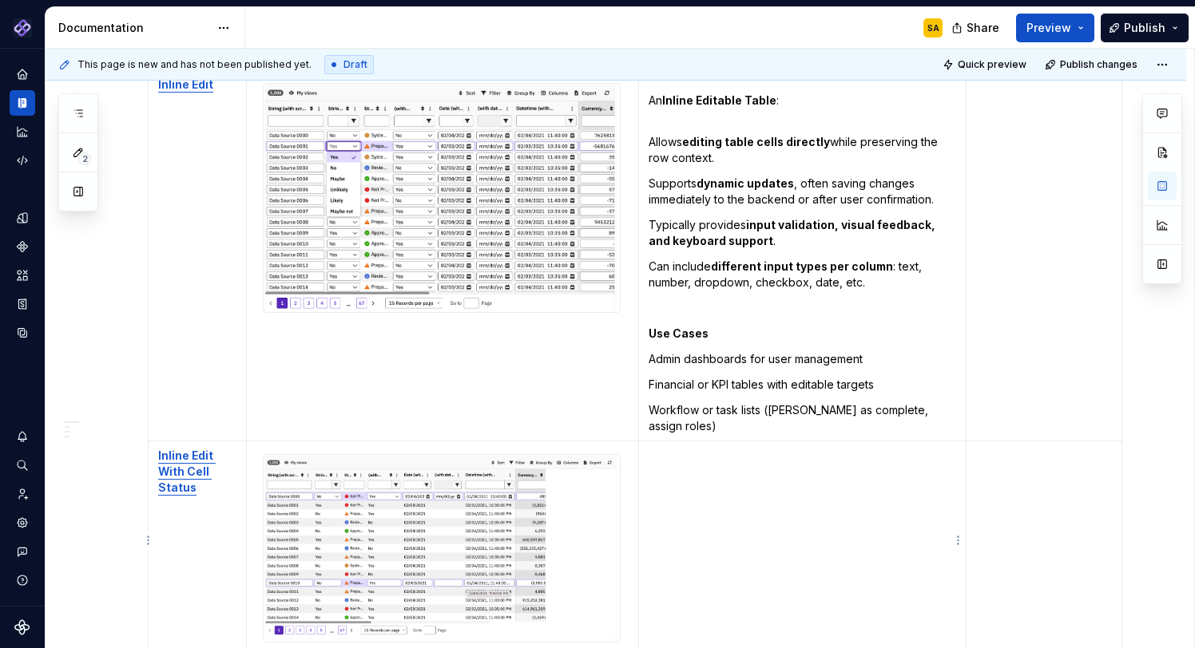
click at [690, 454] on td "To enrich screen reader interactions, please activate Accessibility in Grammarl…" at bounding box center [802, 557] width 328 height 230
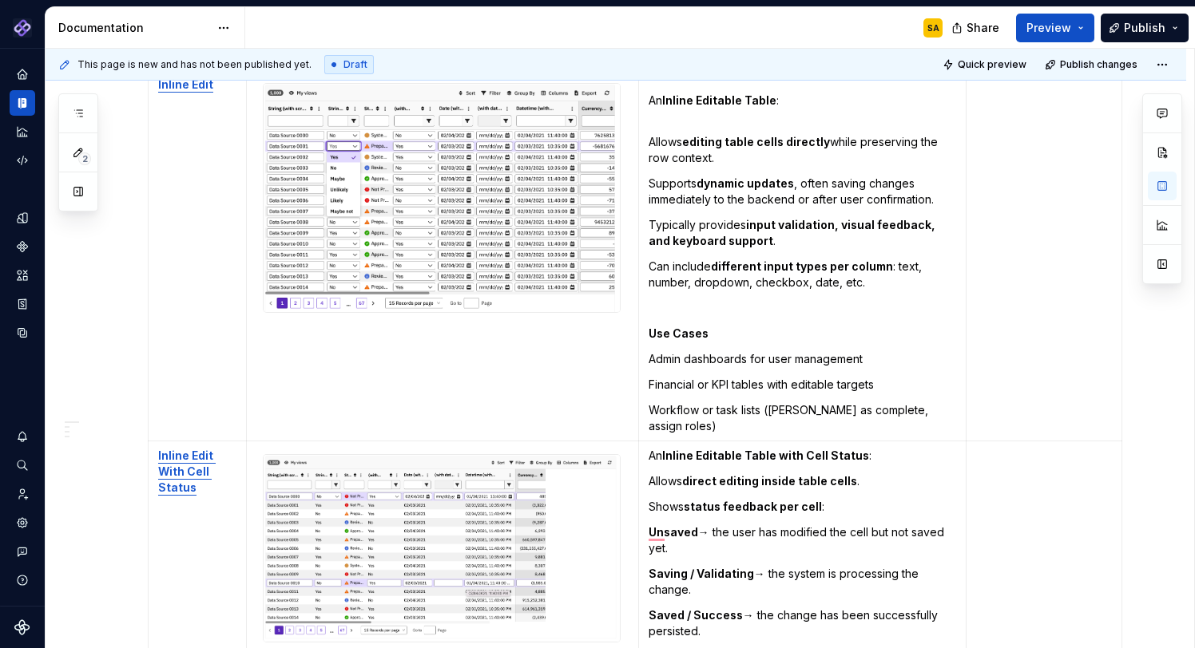
click at [948, 403] on p "Workflow or task lists ([PERSON_NAME] as complete, assign roles)" at bounding box center [802, 419] width 308 height 32
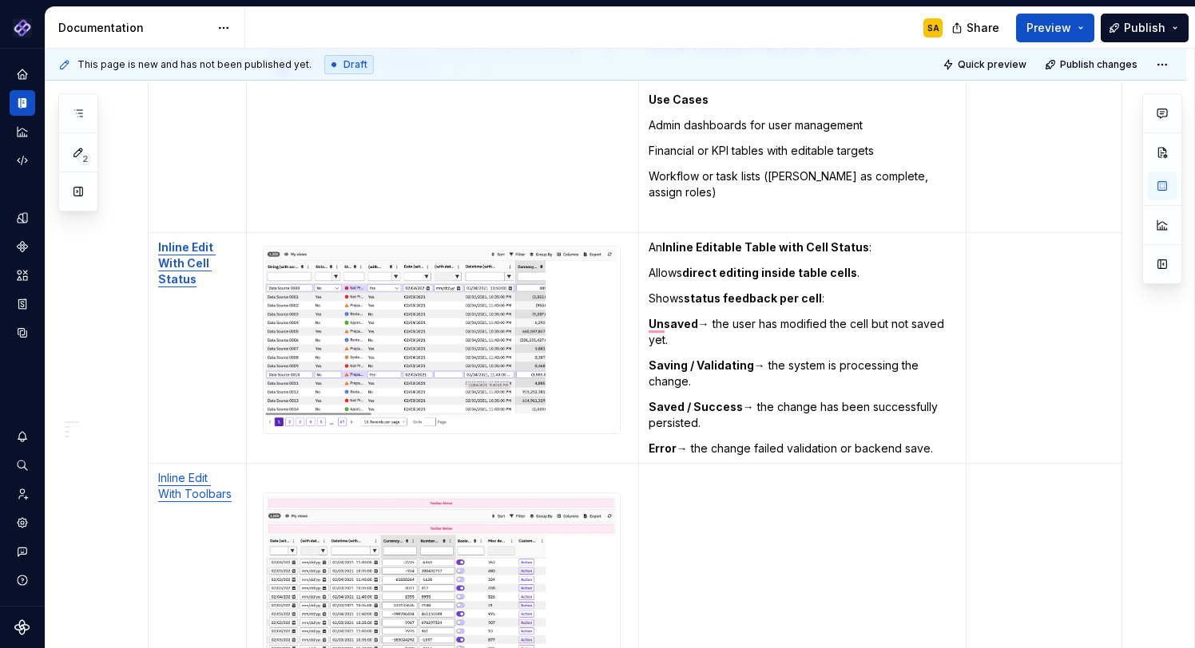
scroll to position [4307, 0]
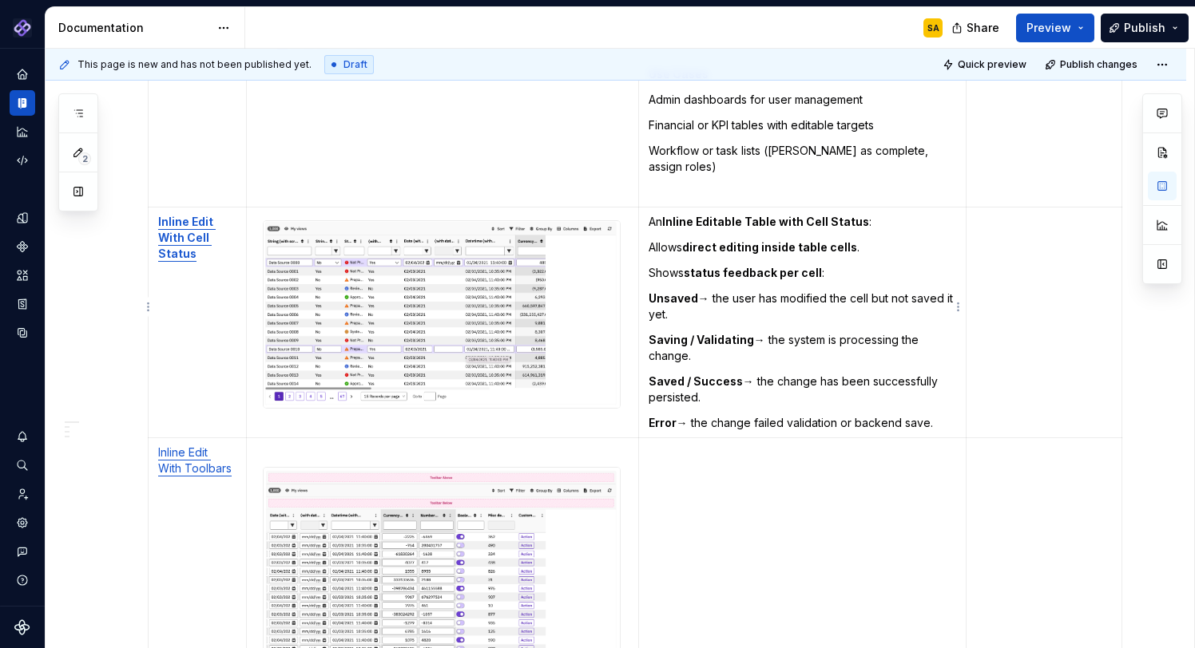
click at [942, 415] on p "Error → the change failed validation or backend save." at bounding box center [802, 423] width 308 height 16
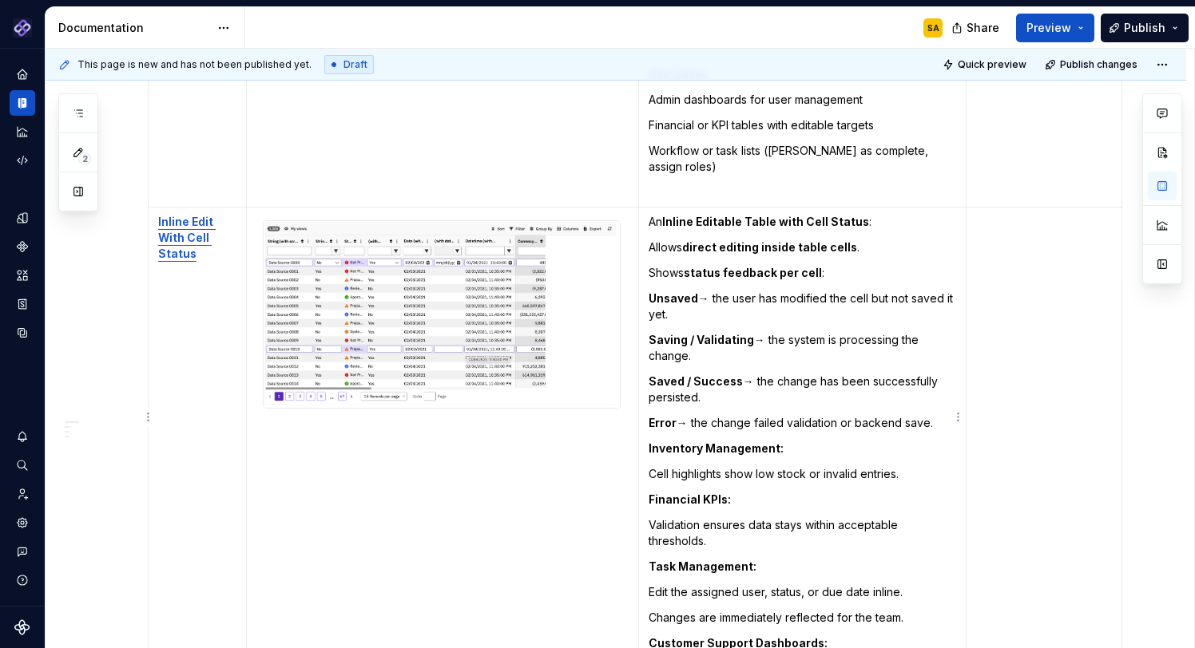
click at [937, 415] on p "Error → the change failed validation or backend save." at bounding box center [802, 423] width 308 height 16
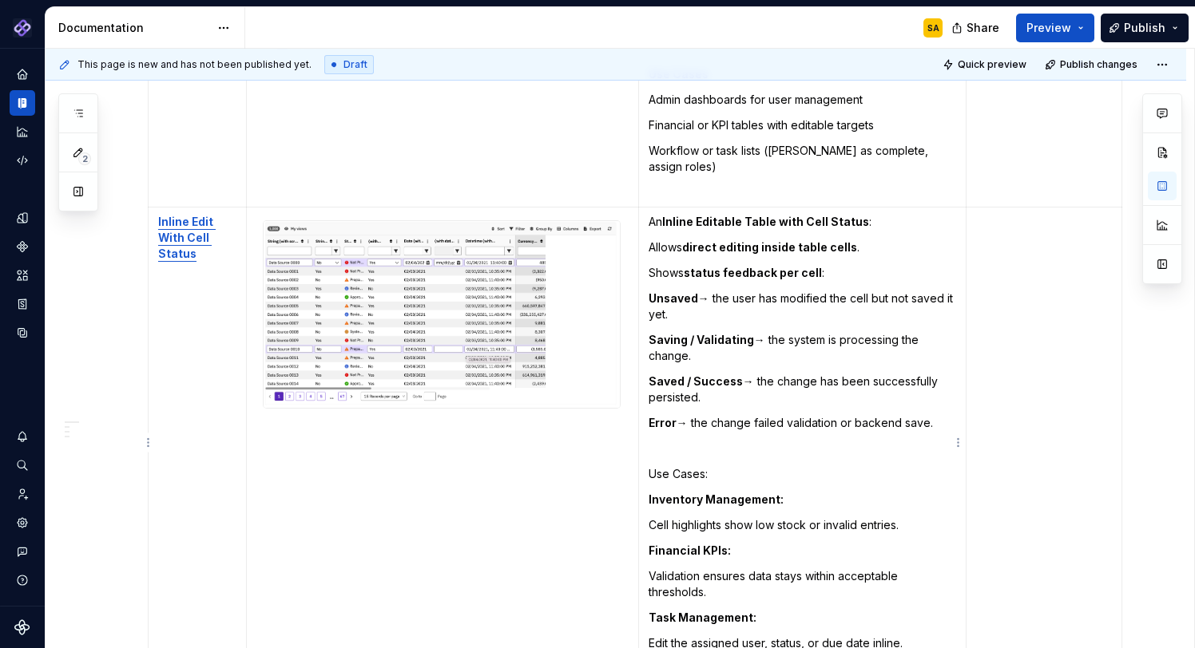
click at [691, 466] on p "Use Cases:" at bounding box center [802, 474] width 308 height 16
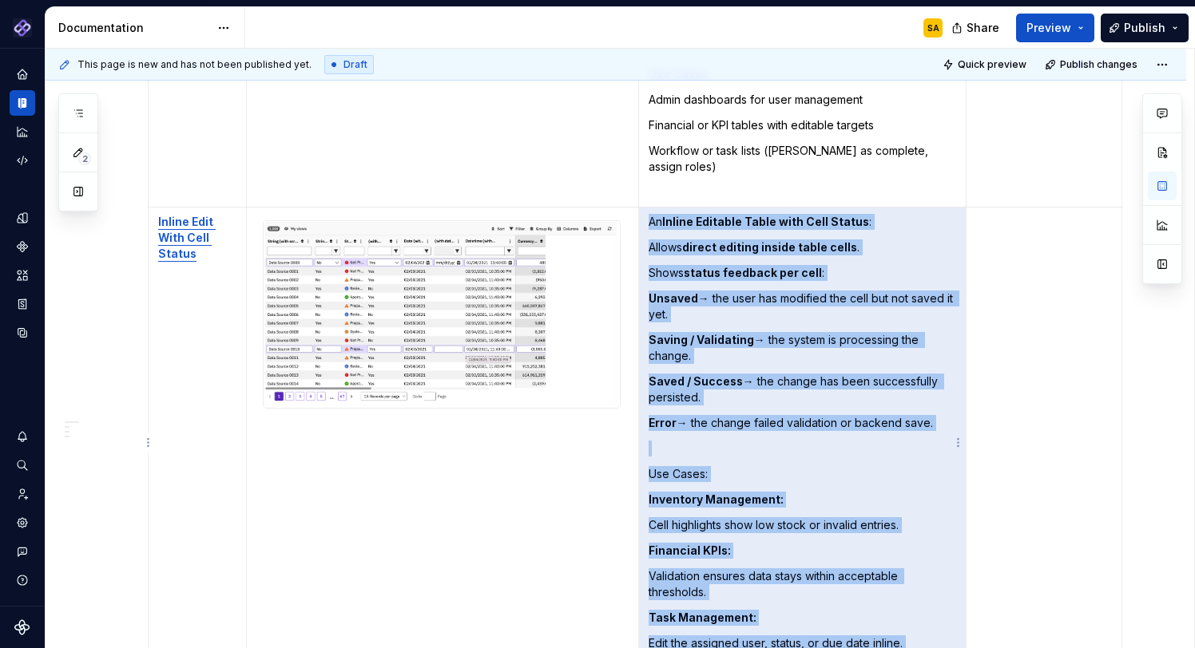
click at [687, 466] on p "Use Cases:" at bounding box center [802, 474] width 308 height 16
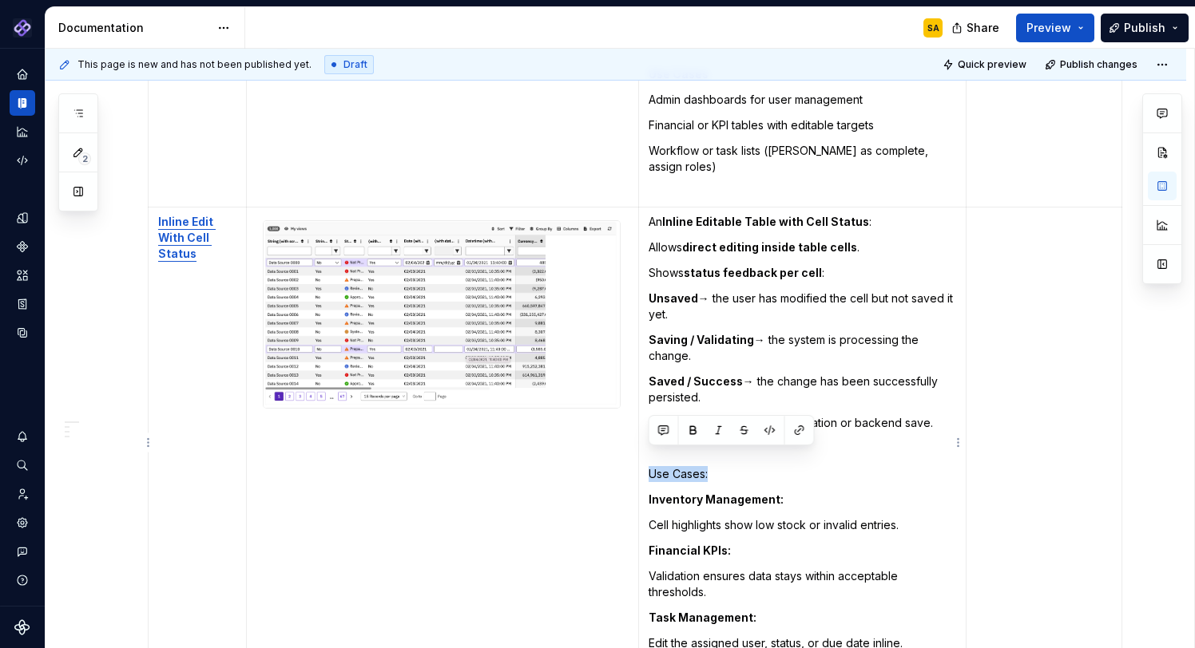
drag, startPoint x: 720, startPoint y: 462, endPoint x: 644, endPoint y: 459, distance: 76.7
click at [644, 459] on td "An Inline Editable Table with Cell Status : Allows direct editing inside table …" at bounding box center [802, 459] width 328 height 502
click at [693, 429] on button "button" at bounding box center [693, 430] width 22 height 22
click at [736, 523] on td "An Inline Editable Table with Cell Status : Allows direct editing inside table …" at bounding box center [802, 459] width 328 height 502
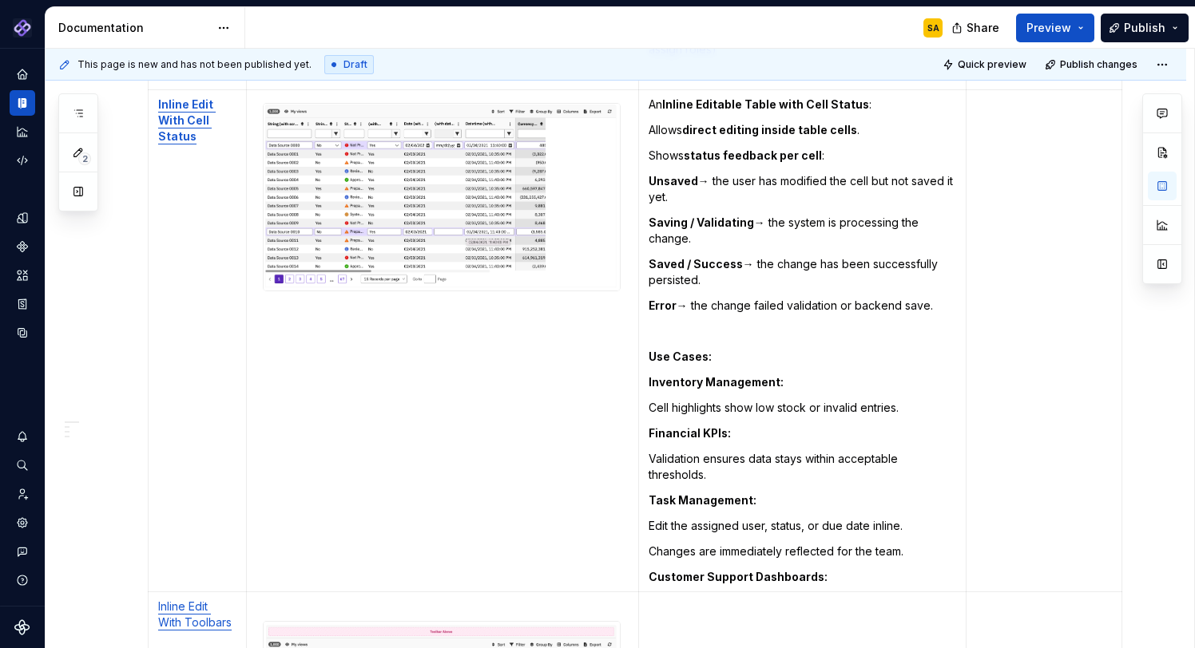
scroll to position [4472, 0]
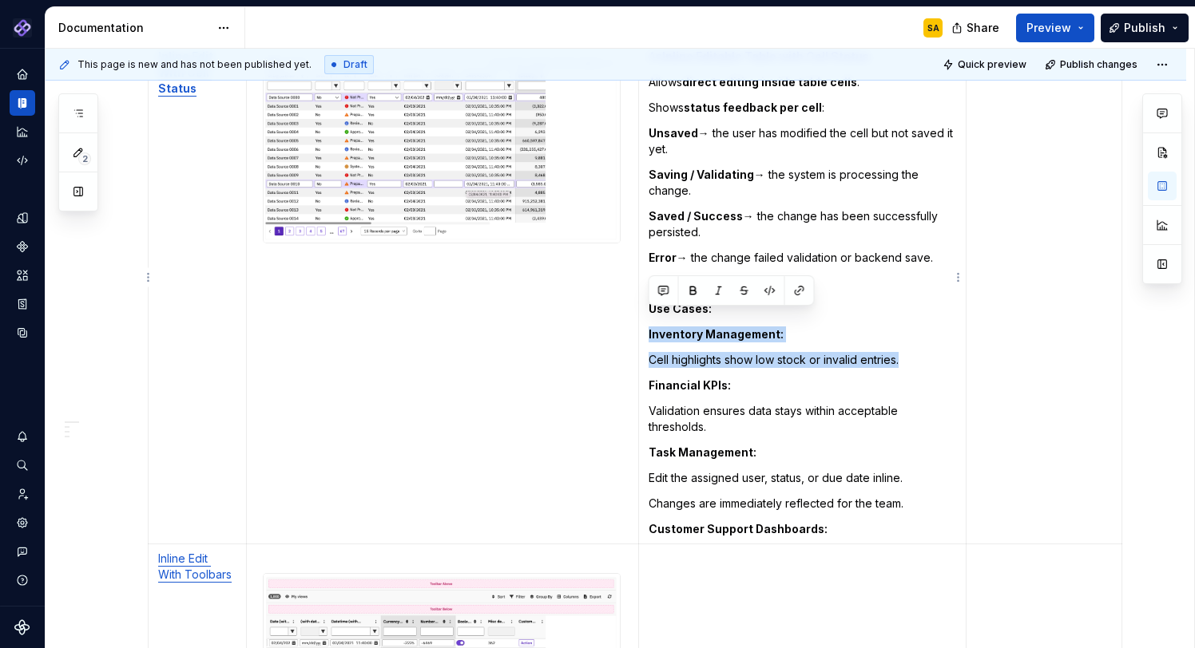
drag, startPoint x: 905, startPoint y: 343, endPoint x: 648, endPoint y: 319, distance: 257.6
click at [648, 319] on td "An Inline Editable Table with Cell Status : Allows direct editing inside table …" at bounding box center [802, 293] width 328 height 502
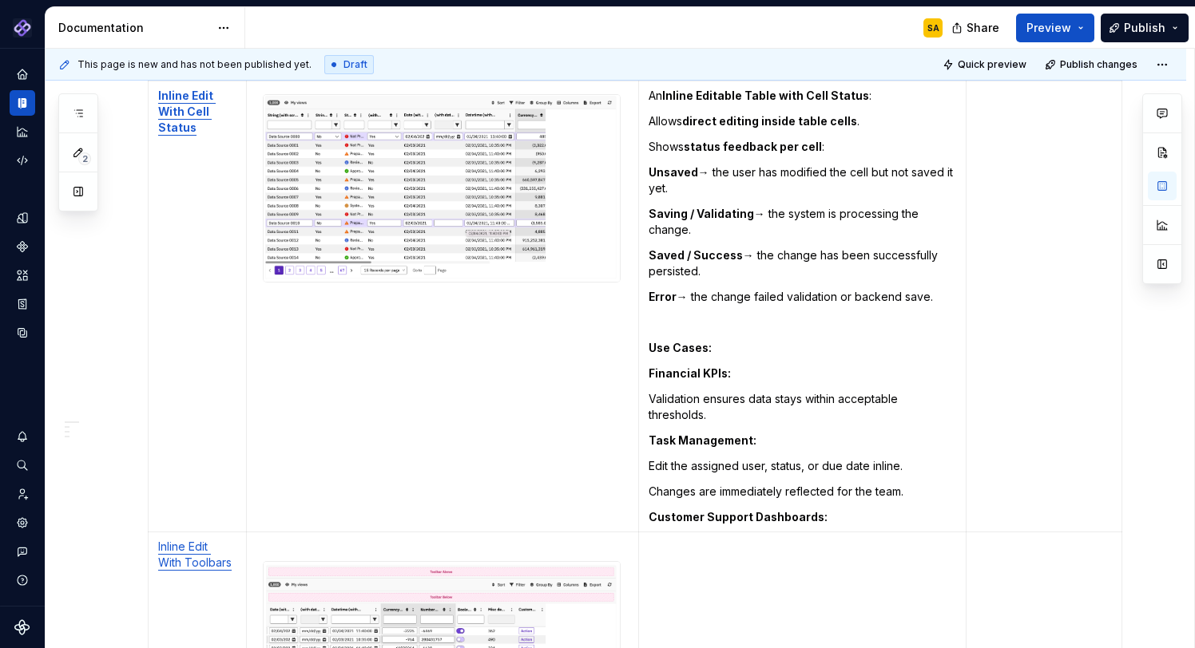
scroll to position [4427, 0]
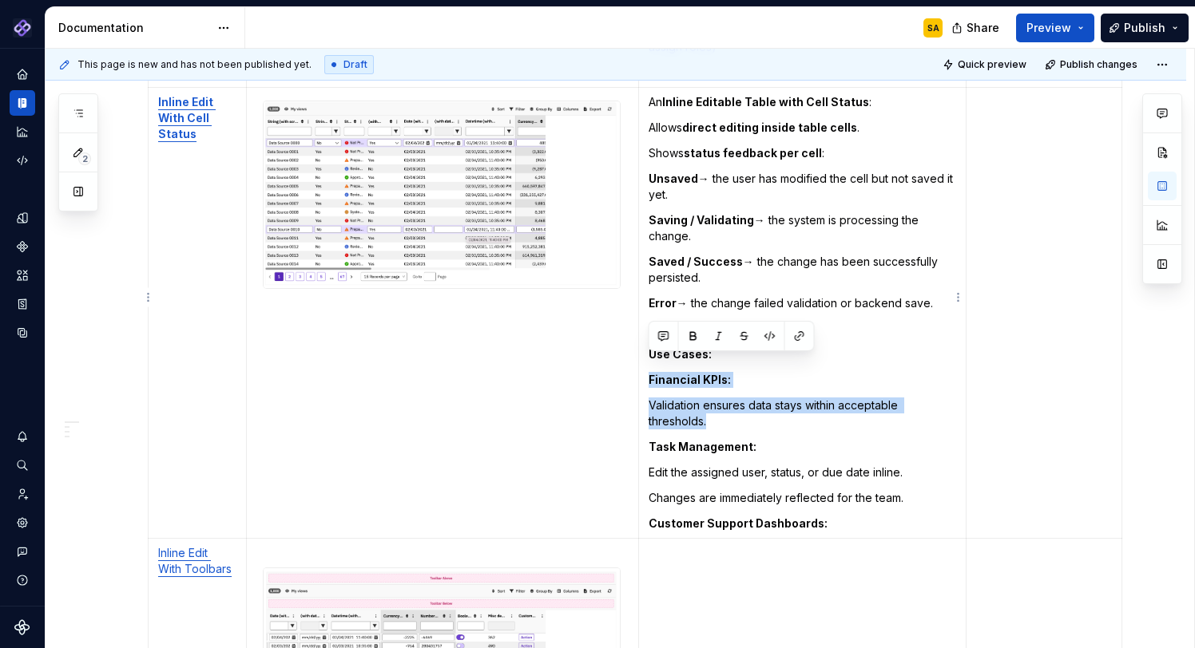
drag, startPoint x: 666, startPoint y: 385, endPoint x: 648, endPoint y: 361, distance: 30.2
click at [648, 361] on td "An Inline Editable Table with Cell Status : Allows direct editing inside table …" at bounding box center [802, 313] width 328 height 451
click at [716, 399] on p "Validation ensures data stays within acceptable thresholds." at bounding box center [802, 414] width 308 height 32
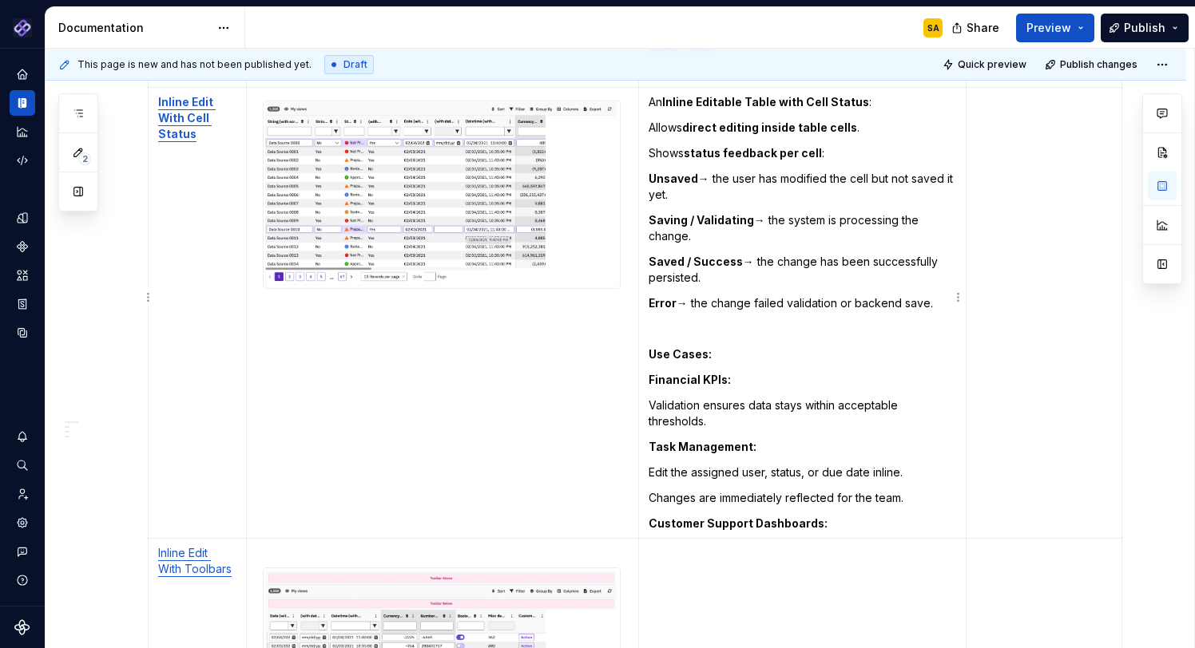
click at [834, 516] on p "Customer Support Dashboards:" at bounding box center [802, 524] width 308 height 16
drag, startPoint x: 756, startPoint y: 508, endPoint x: 847, endPoint y: 507, distance: 90.3
click at [847, 516] on p "Customer Support Dashboards" at bounding box center [802, 524] width 308 height 16
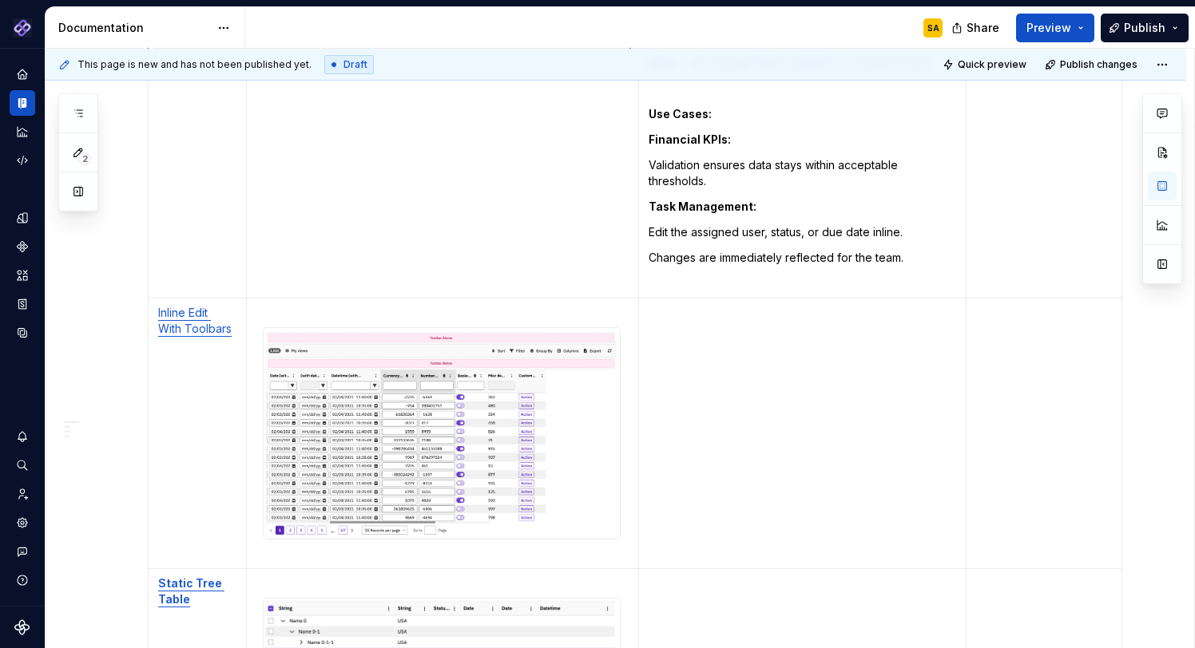
scroll to position [4672, 0]
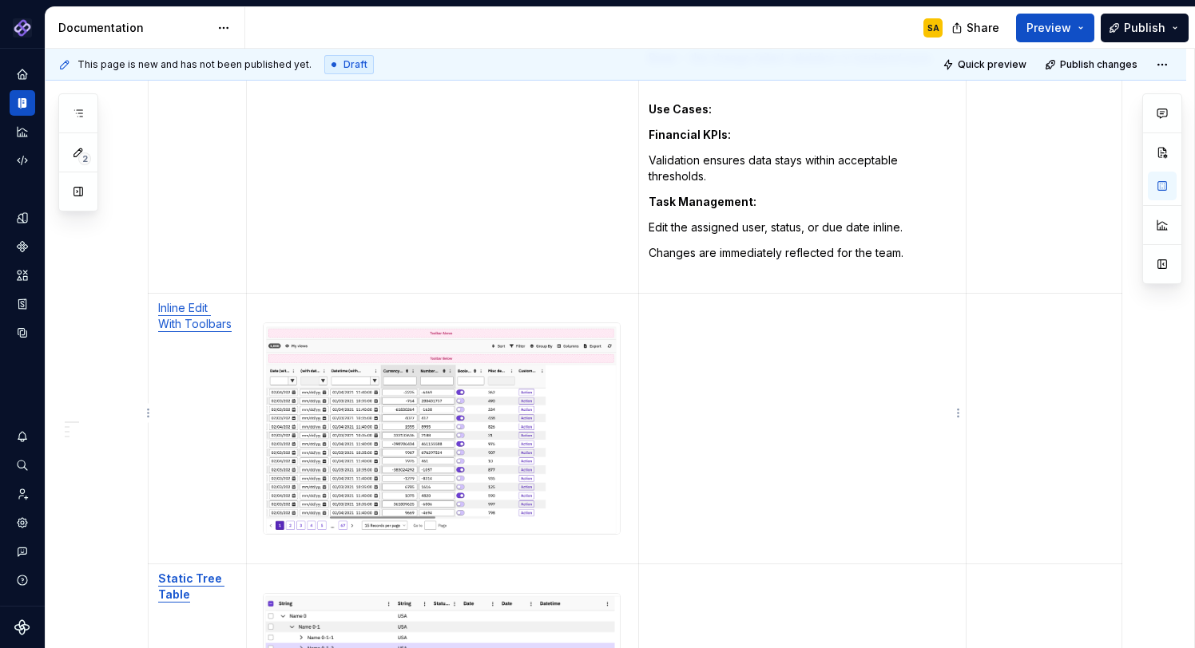
click at [692, 294] on td "To enrich screen reader interactions, please activate Accessibility in Grammarl…" at bounding box center [802, 429] width 328 height 271
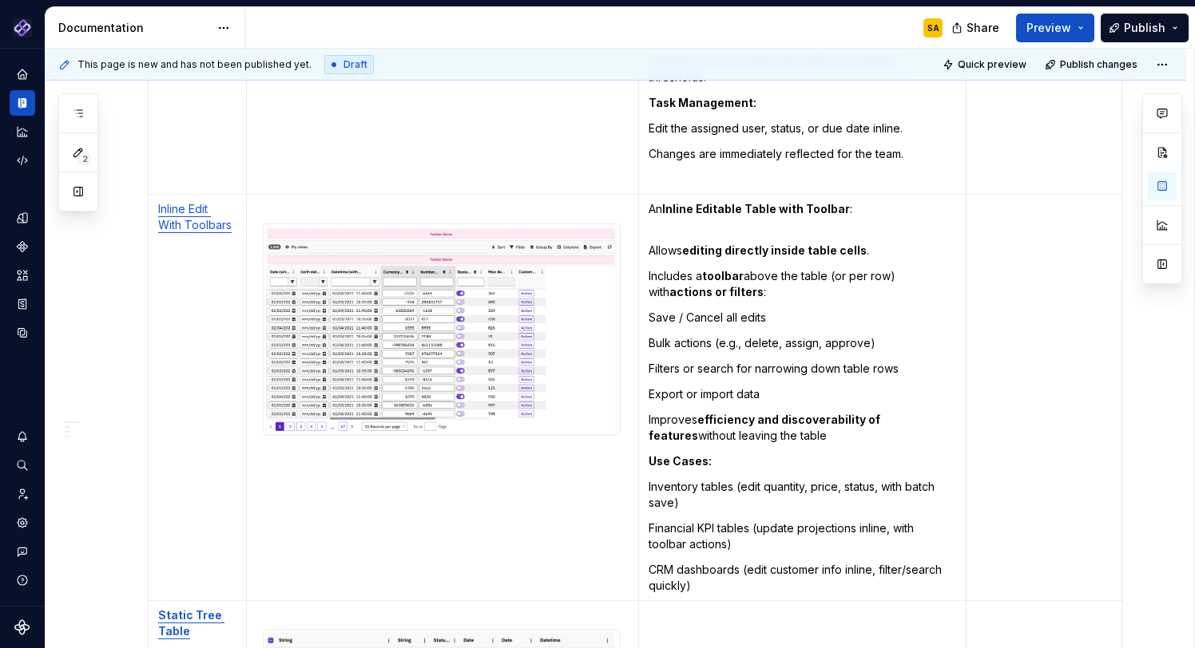
scroll to position [4790, 0]
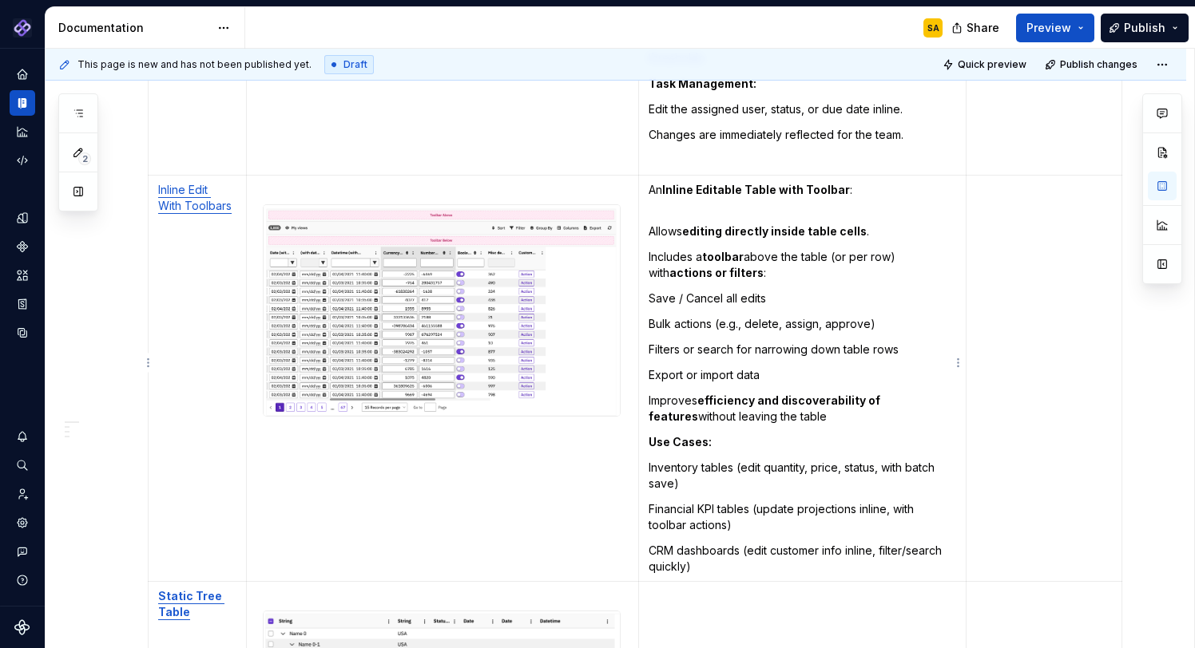
click at [789, 399] on p "Improves efficiency and discoverability of features without leaving the table" at bounding box center [802, 409] width 308 height 32
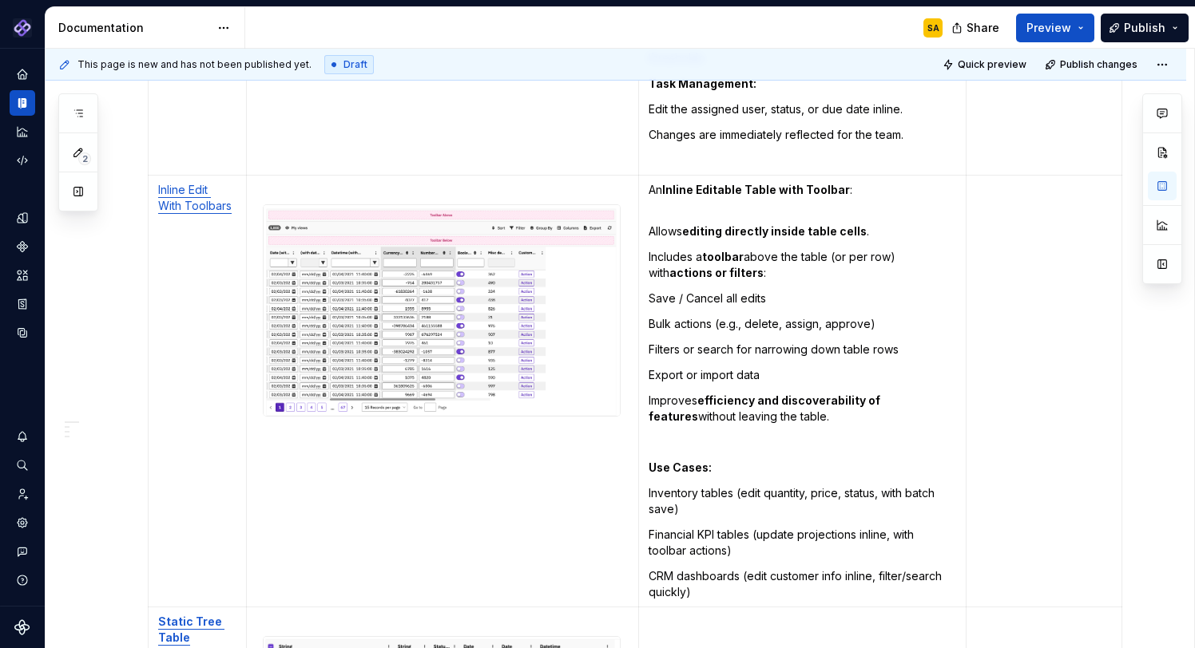
scroll to position [4764, 0]
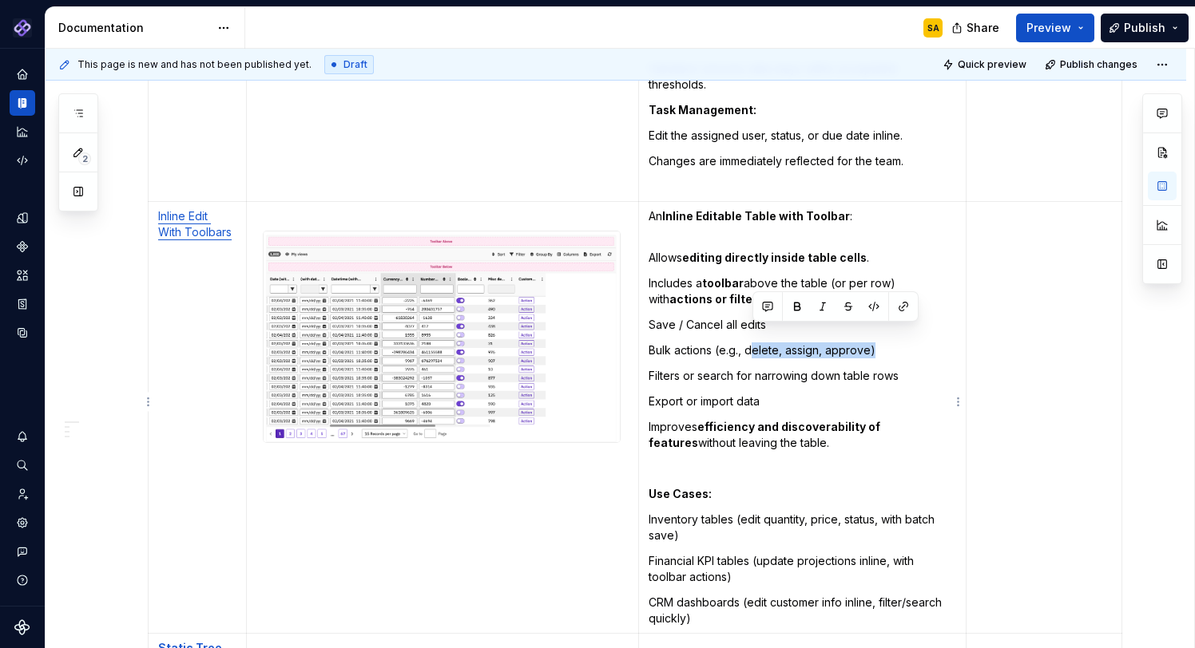
drag, startPoint x: 752, startPoint y: 335, endPoint x: 871, endPoint y: 333, distance: 119.0
click at [871, 343] on p "Bulk actions (e.g., delete, assign, approve)" at bounding box center [802, 351] width 308 height 16
click at [704, 394] on p "Export or import data" at bounding box center [802, 402] width 308 height 16
click at [212, 214] on link "Inline Edit With Toolbars" at bounding box center [194, 224] width 73 height 30
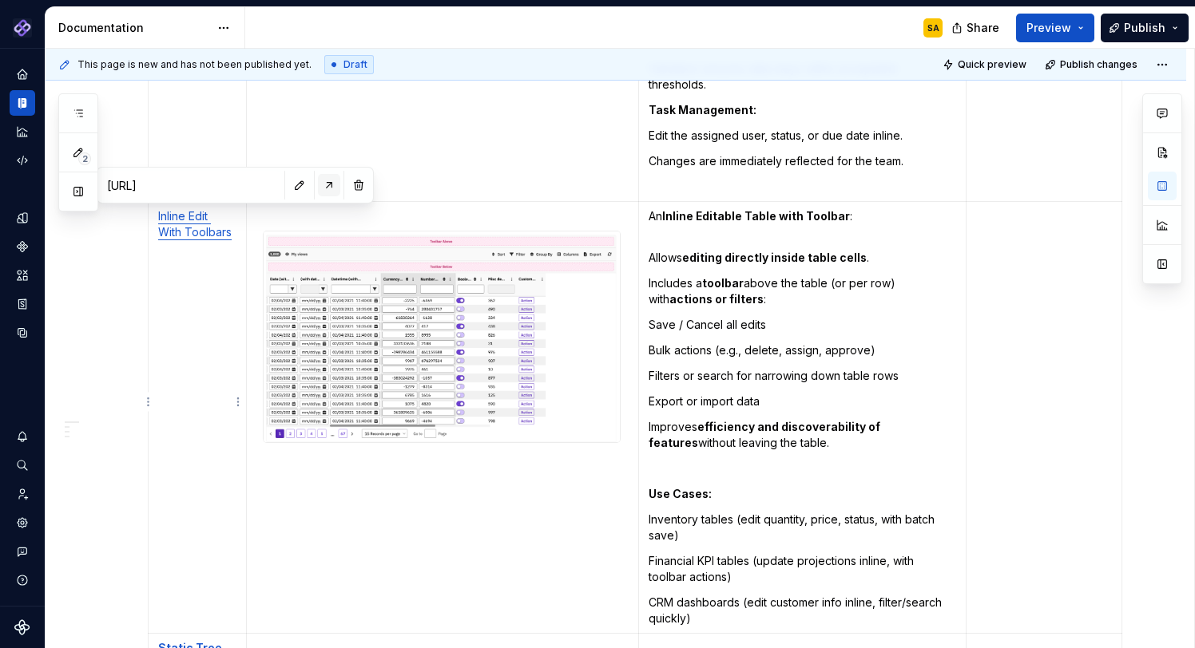
click at [318, 186] on button "button" at bounding box center [329, 185] width 22 height 22
click at [763, 343] on p "Bulk actions (e.g., delete, assign, approve)" at bounding box center [802, 351] width 308 height 16
click at [789, 343] on p "Bulk actions (e.g., Edit, assign, approve)" at bounding box center [802, 351] width 308 height 16
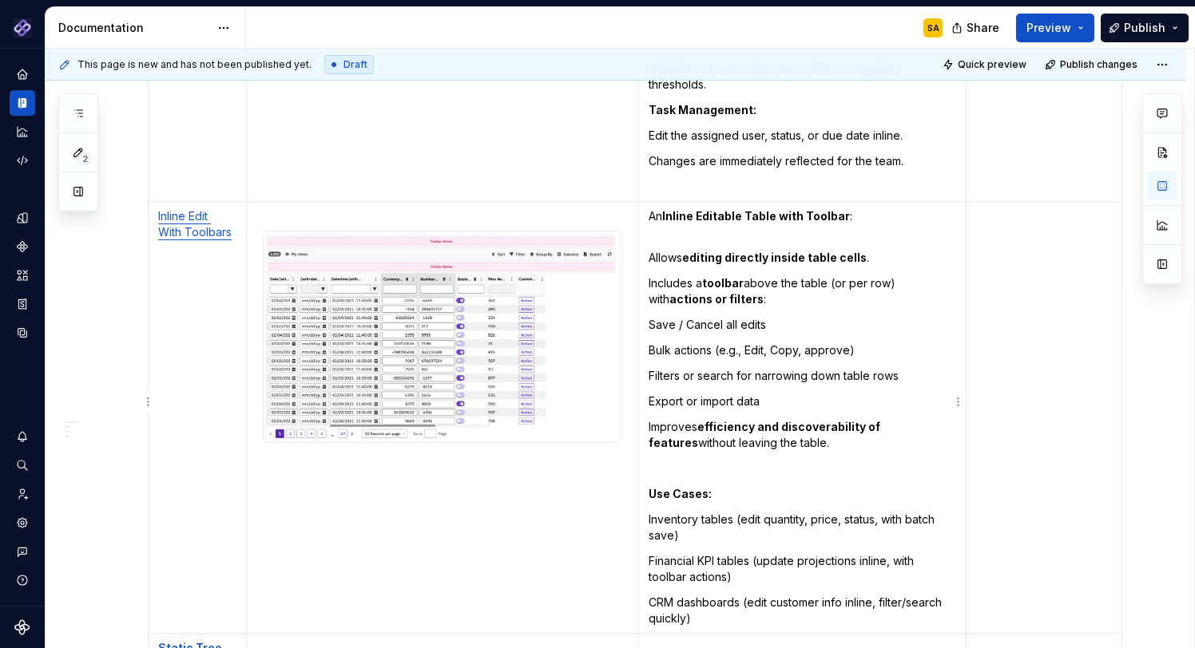
click at [822, 343] on p "Bulk actions (e.g., Edit, Copy, approve)" at bounding box center [802, 351] width 308 height 16
click at [826, 343] on p "Bulk actions (e.g., Edit, Copy, approve)" at bounding box center [802, 351] width 308 height 16
click at [778, 394] on p "Export or import data" at bounding box center [802, 402] width 308 height 16
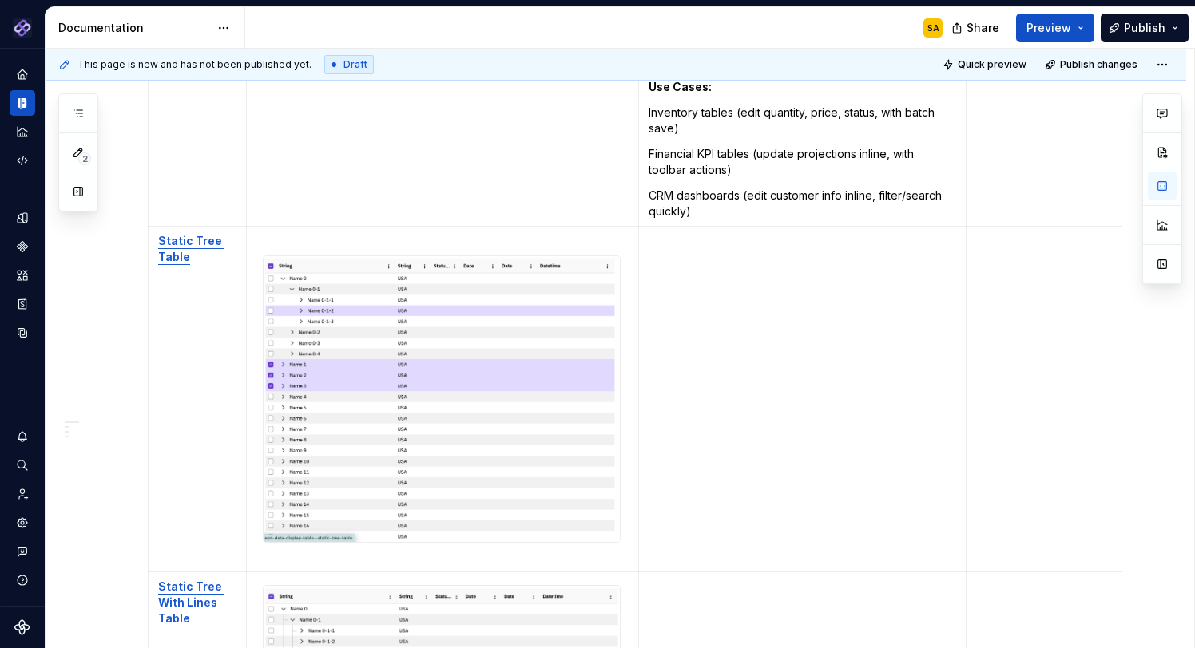
scroll to position [5180, 0]
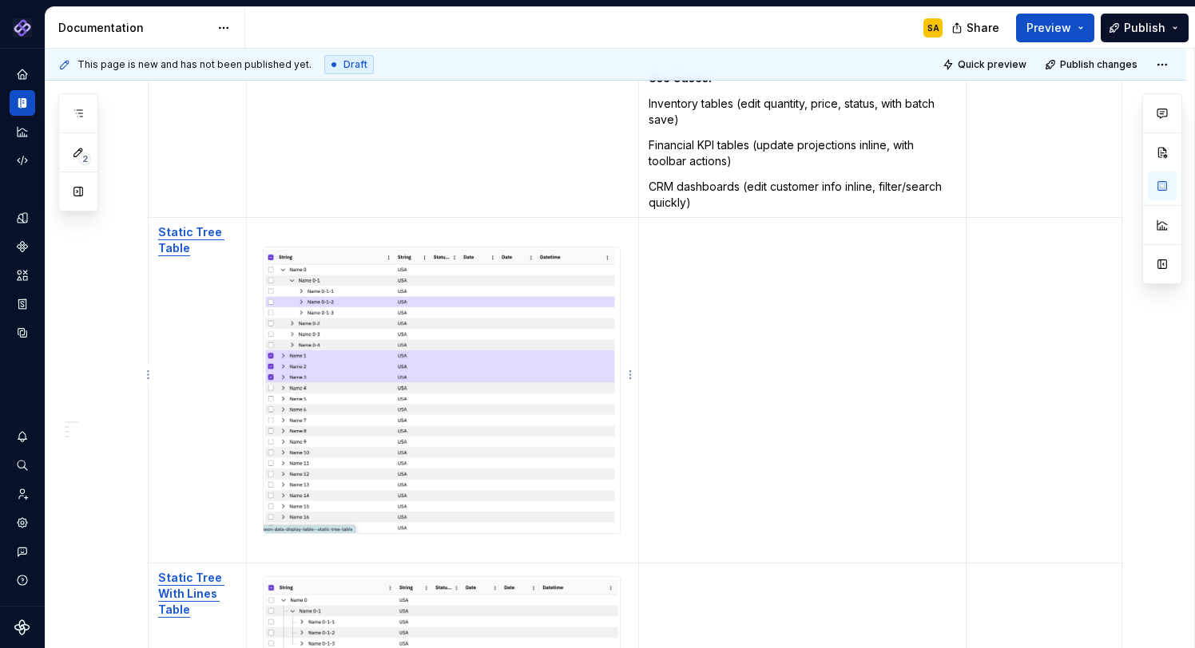
click at [684, 284] on td "To enrich screen reader interactions, please activate Accessibility in Grammarl…" at bounding box center [802, 391] width 328 height 346
click at [704, 191] on p "CRM dashboards (edit customer info inline, filter/search quickly)" at bounding box center [802, 195] width 308 height 32
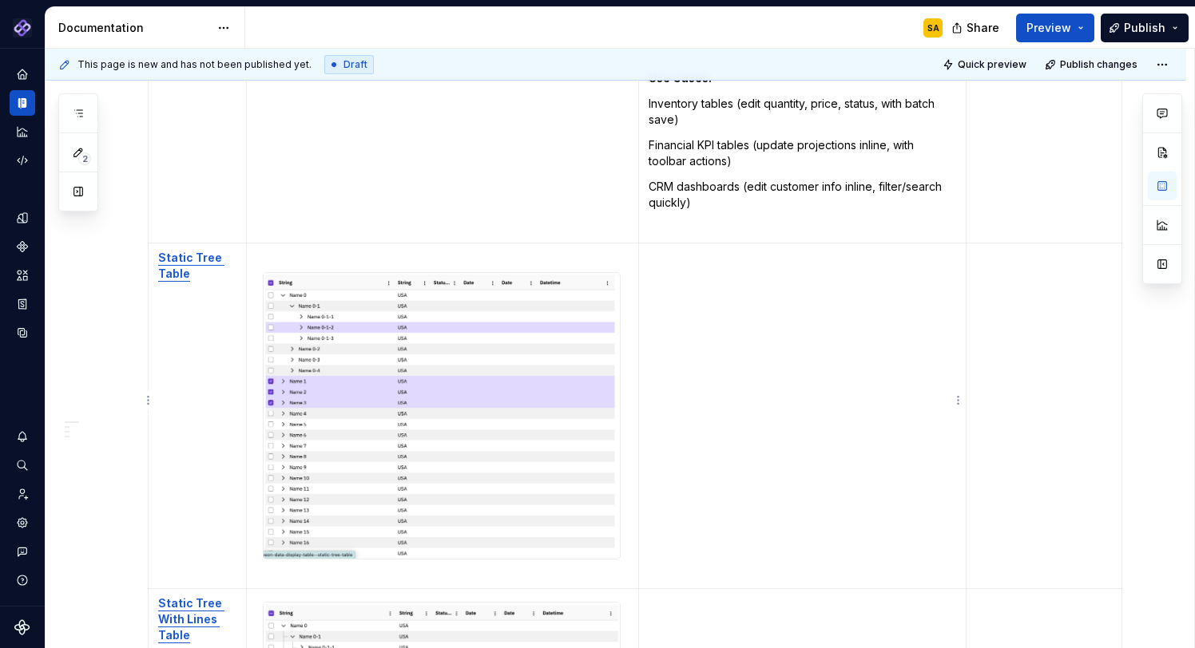
click at [677, 262] on td "To enrich screen reader interactions, please activate Accessibility in Grammarl…" at bounding box center [802, 417] width 328 height 346
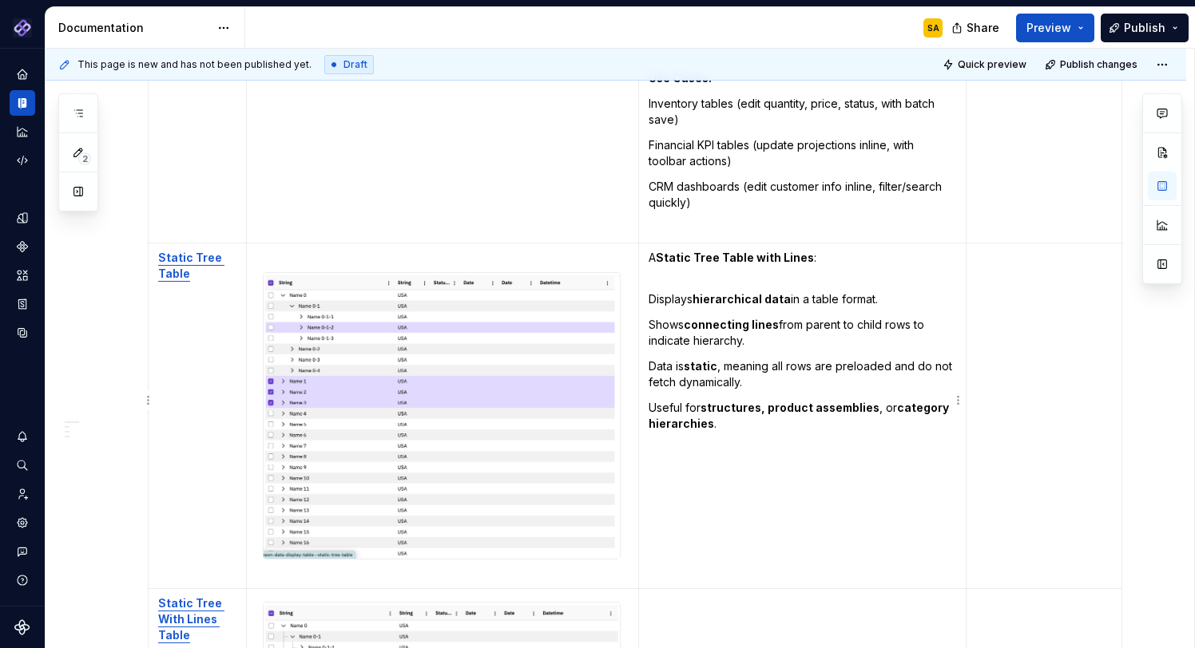
click at [656, 268] on td "A Static Tree Table with Lines : Displays hierarchical data in a table format. …" at bounding box center [802, 417] width 328 height 346
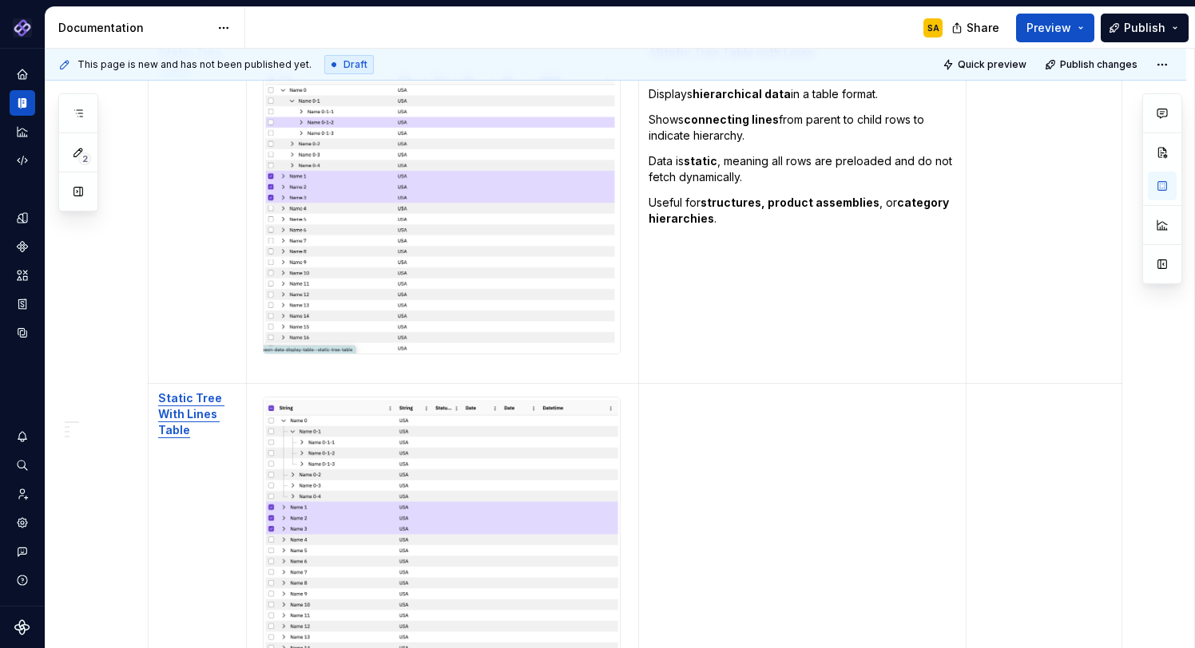
scroll to position [5336, 0]
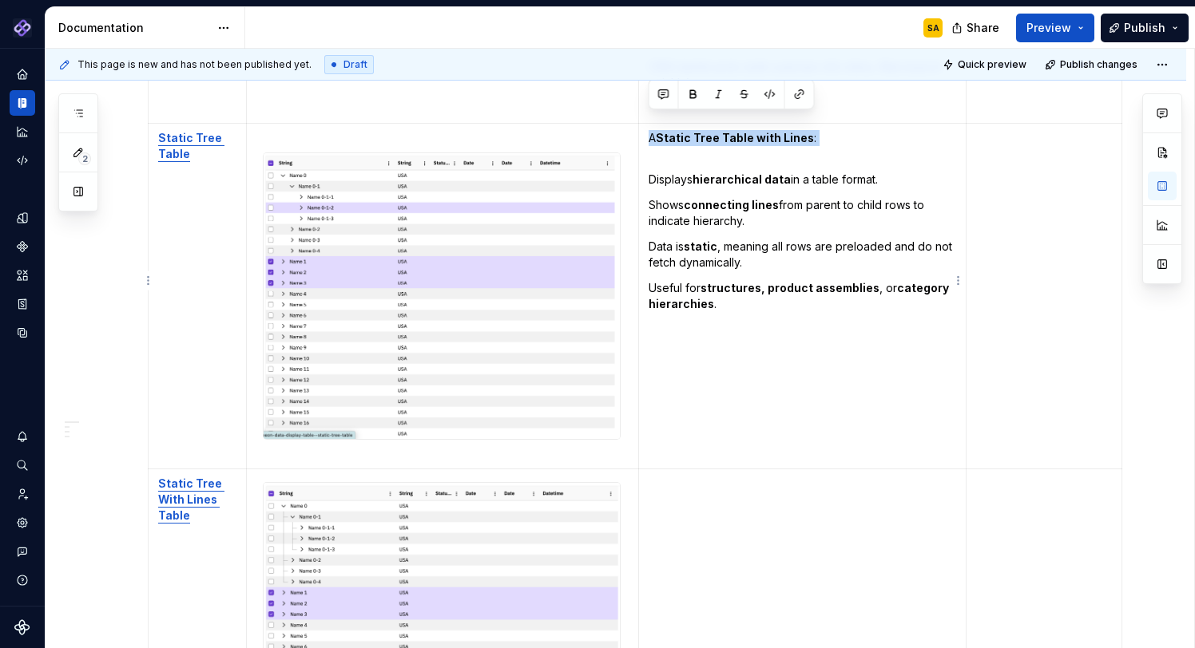
click at [704, 198] on strong "connecting lines" at bounding box center [731, 205] width 95 height 14
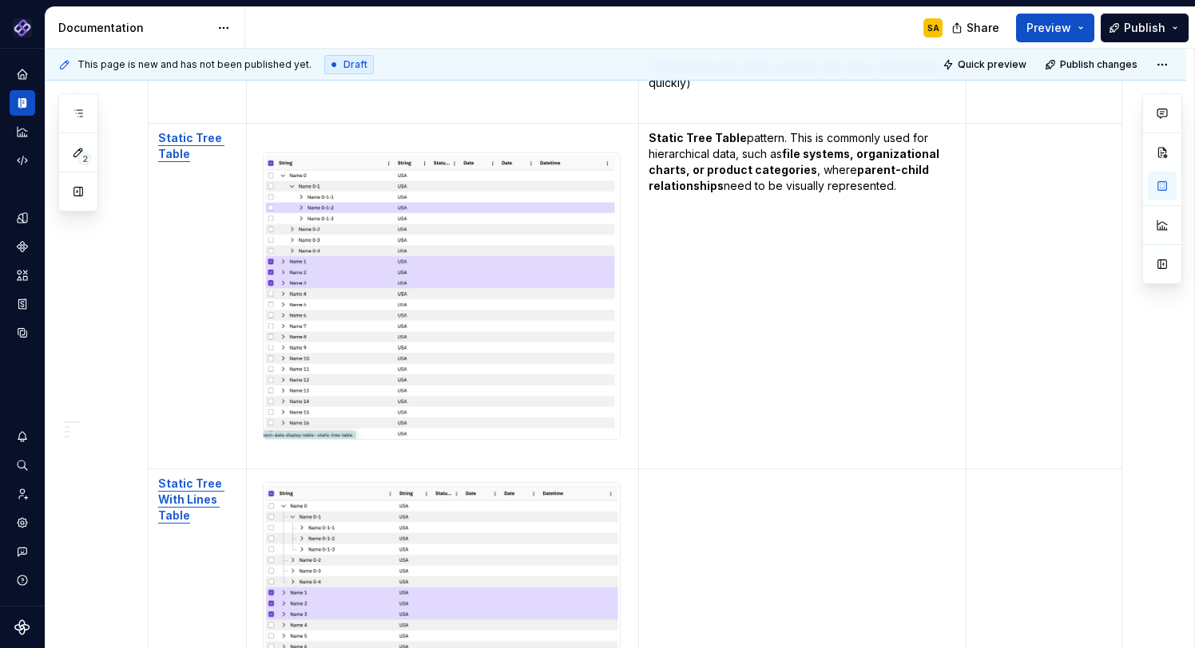
scroll to position [5487, 0]
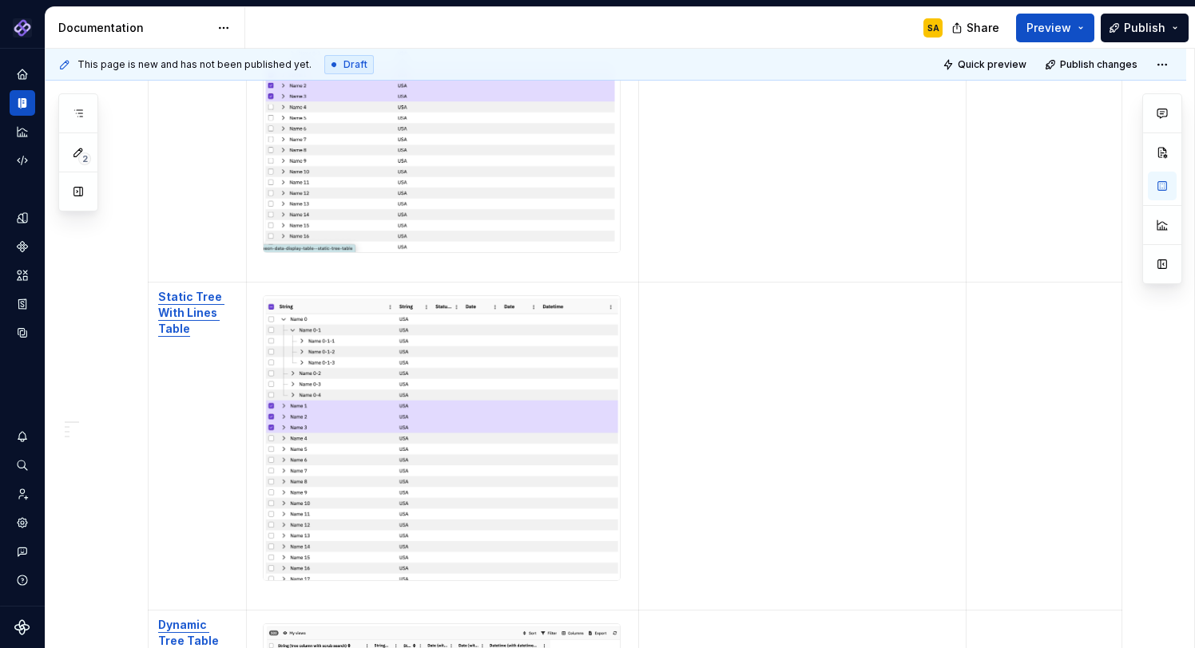
click at [732, 345] on td "To enrich screen reader interactions, please activate Accessibility in Grammarl…" at bounding box center [802, 447] width 328 height 328
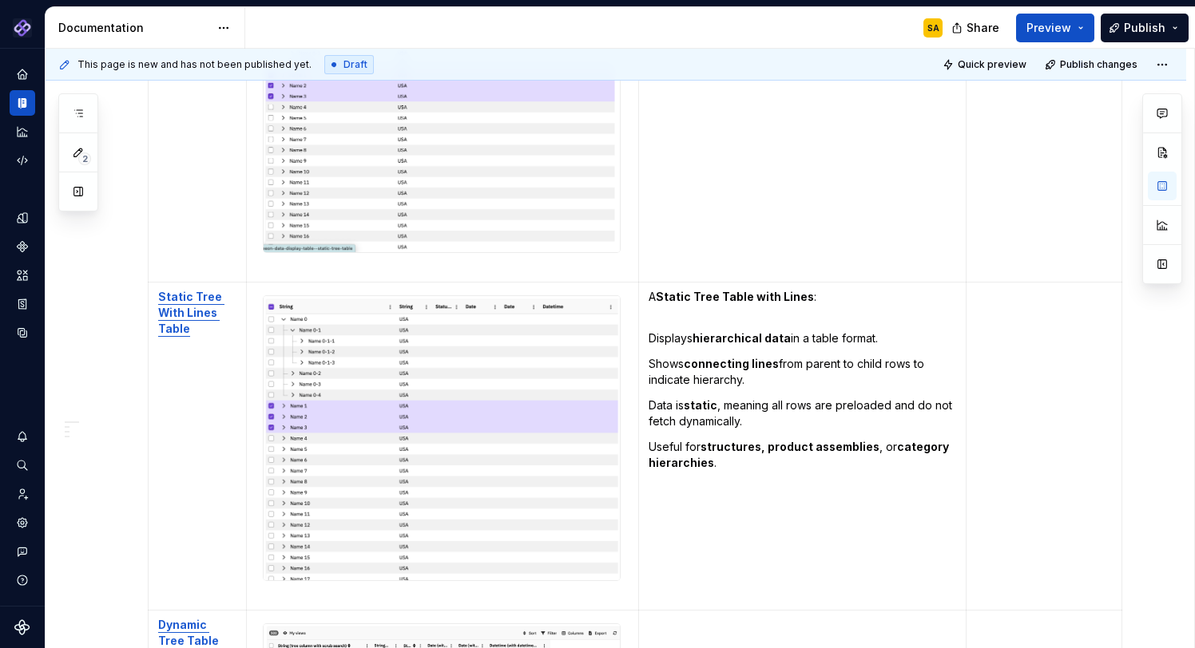
scroll to position [5706, 0]
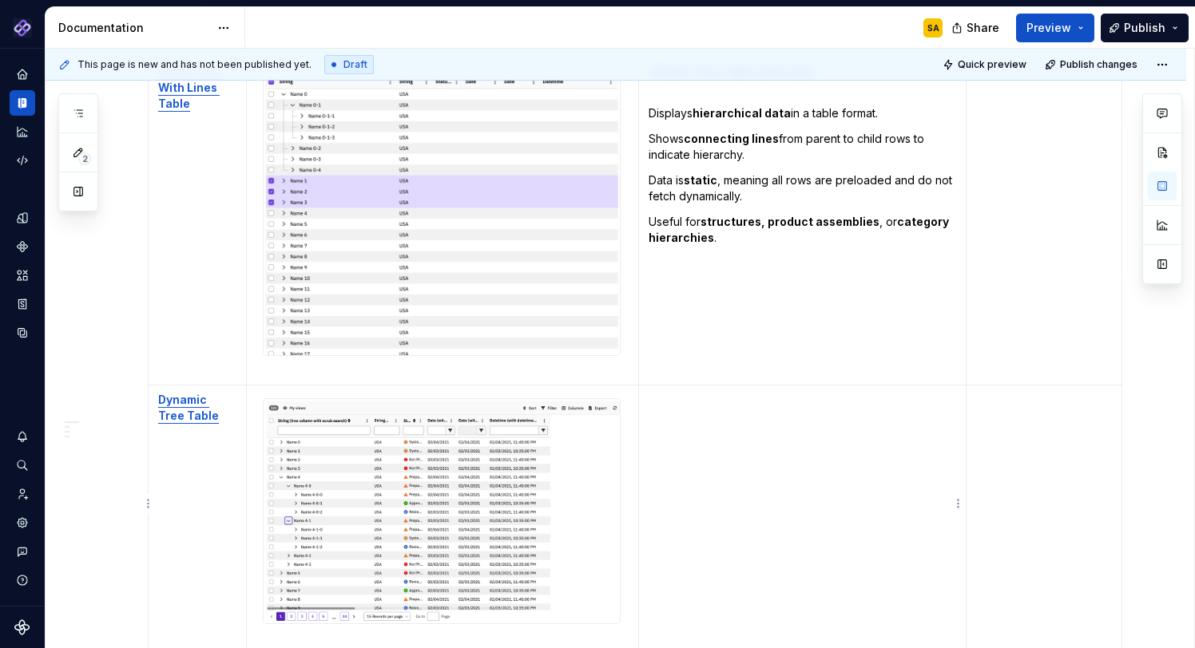
click at [675, 394] on td "To enrich screen reader interactions, please activate Accessibility in Grammarl…" at bounding box center [802, 520] width 328 height 268
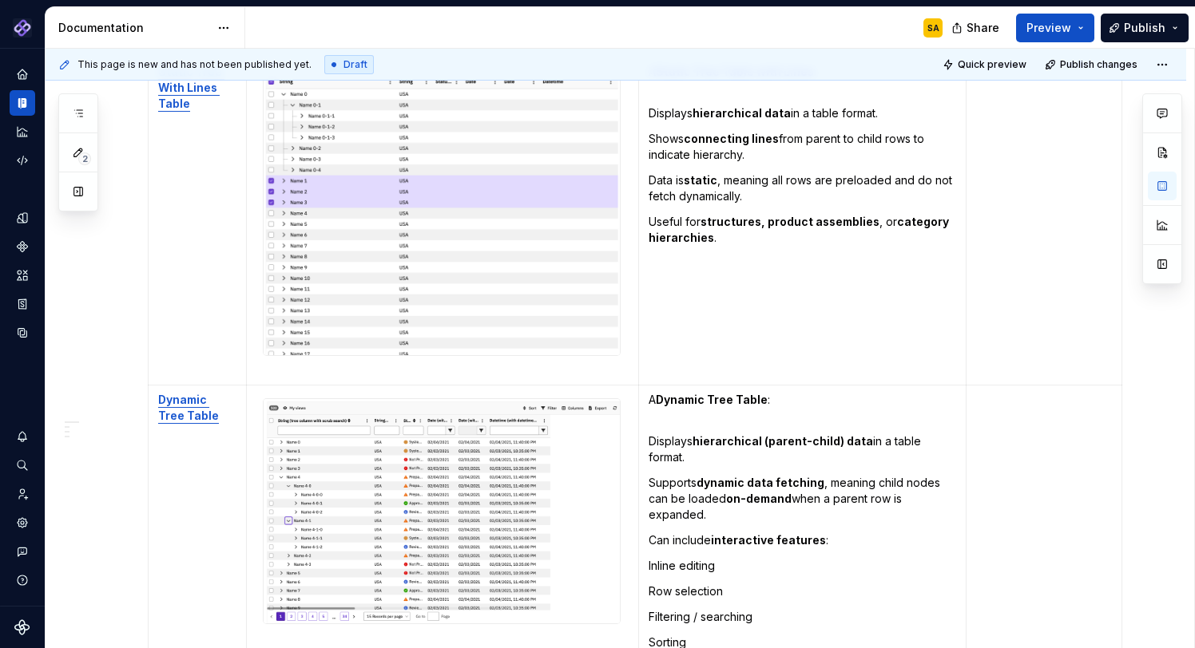
scroll to position [5900, 0]
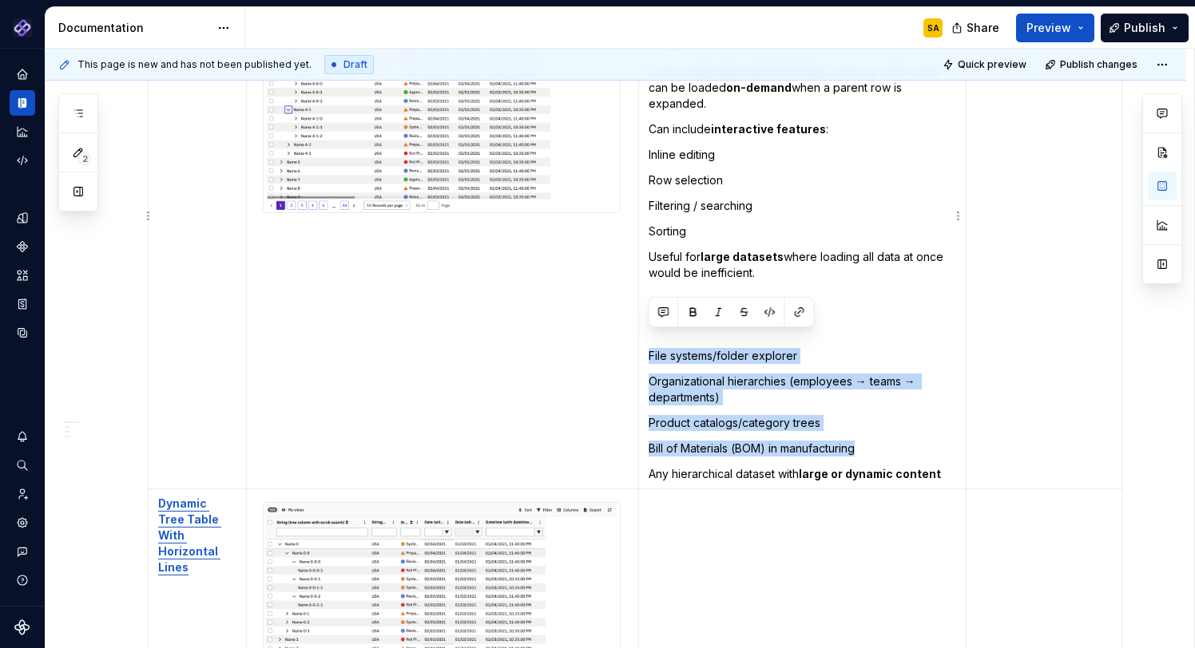
drag, startPoint x: 866, startPoint y: 429, endPoint x: 648, endPoint y: 333, distance: 238.2
click at [647, 333] on td "A Dynamic Tree Table : Displays hierarchical (parent-child) data in a table for…" at bounding box center [802, 231] width 328 height 515
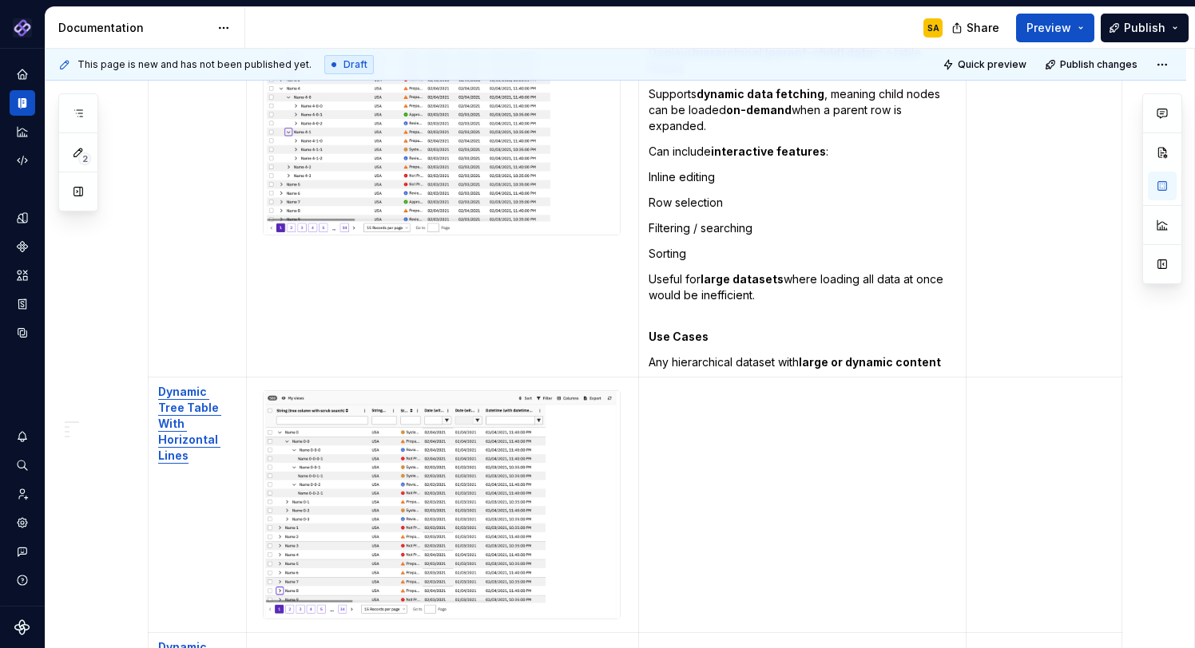
scroll to position [6109, 0]
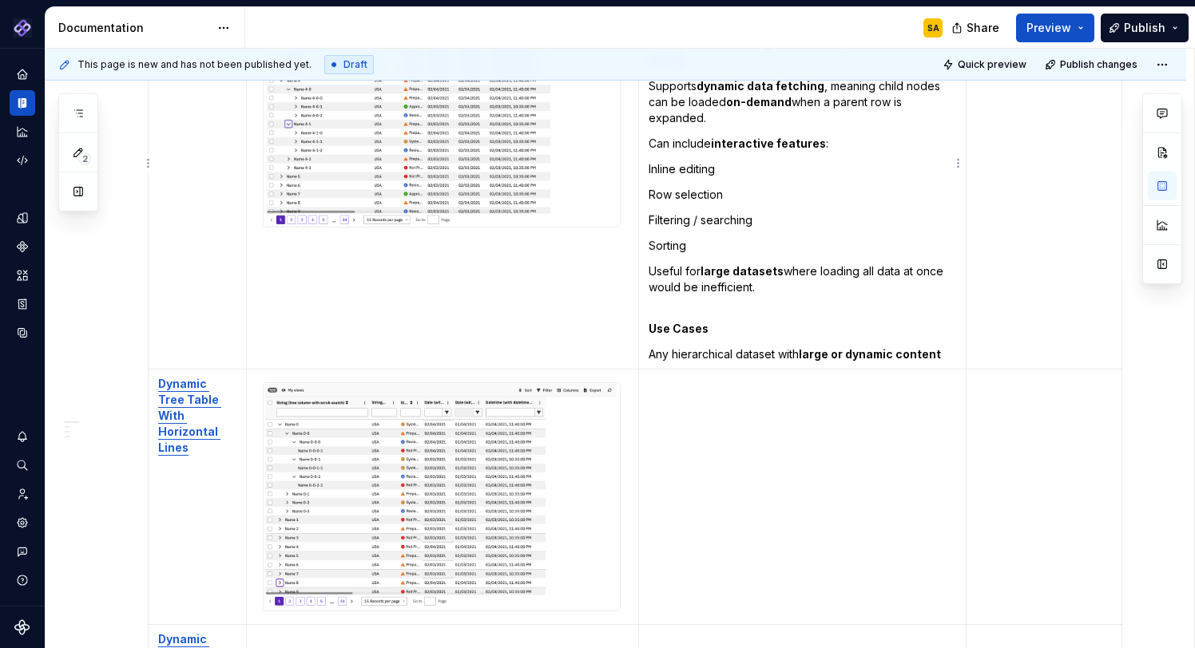
click at [684, 378] on td "To enrich screen reader interactions, please activate Accessibility in Grammarl…" at bounding box center [802, 497] width 328 height 255
click at [949, 347] on p "Any hierarchical dataset with large or dynamic content" at bounding box center [802, 355] width 308 height 16
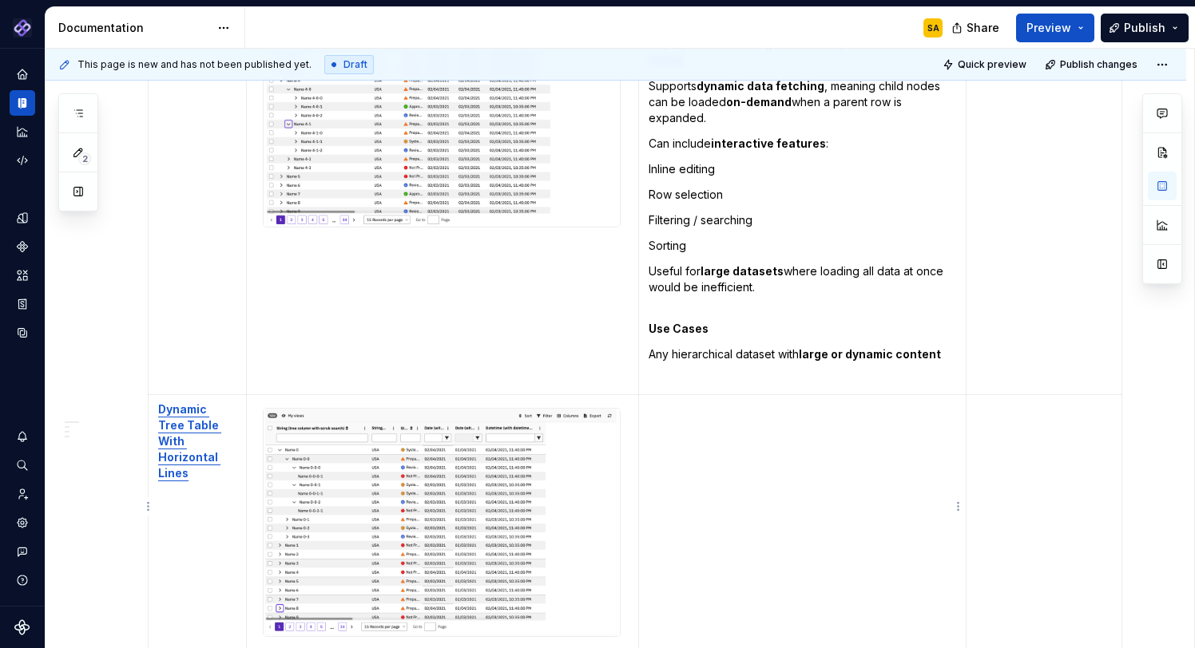
click at [767, 407] on td "To enrich screen reader interactions, please activate Accessibility in Grammarl…" at bounding box center [802, 522] width 328 height 255
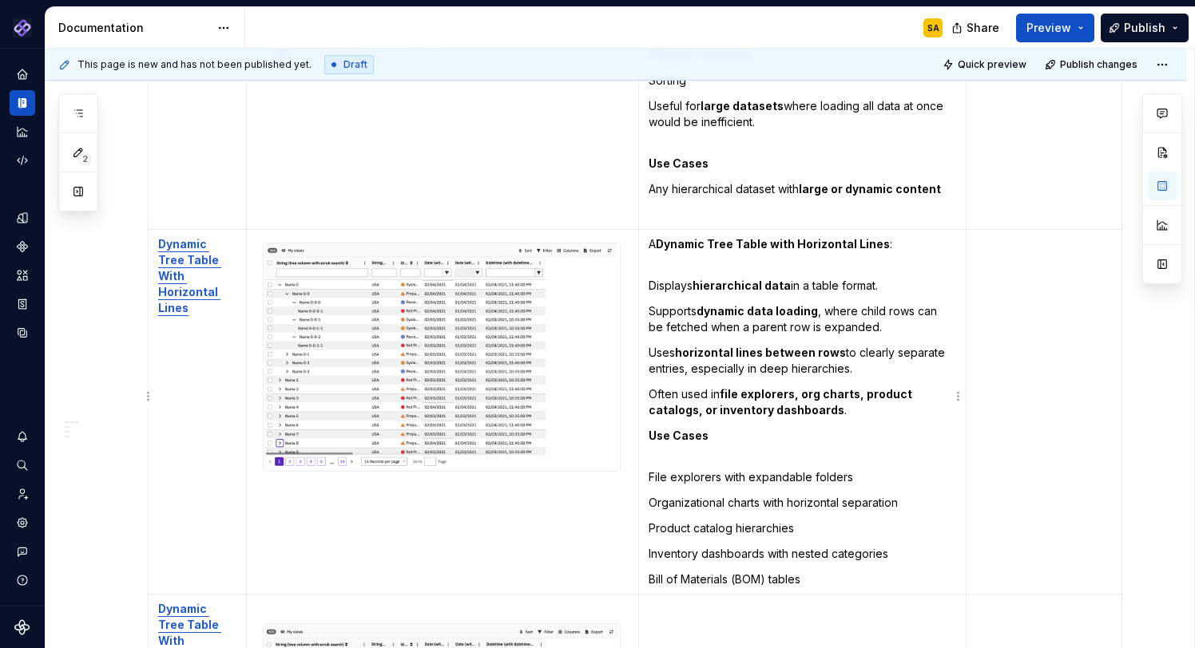
click at [861, 403] on td "A Dynamic Tree Table with Horizontal Lines : Displays hierarchical data in a ta…" at bounding box center [802, 412] width 328 height 365
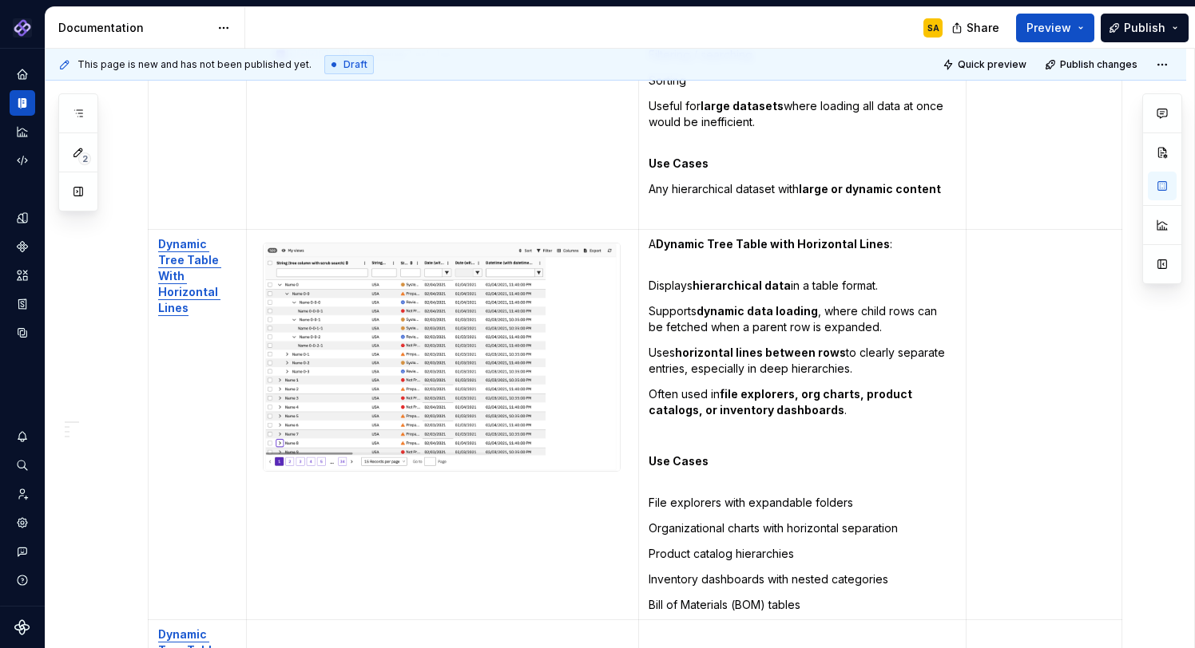
scroll to position [6390, 0]
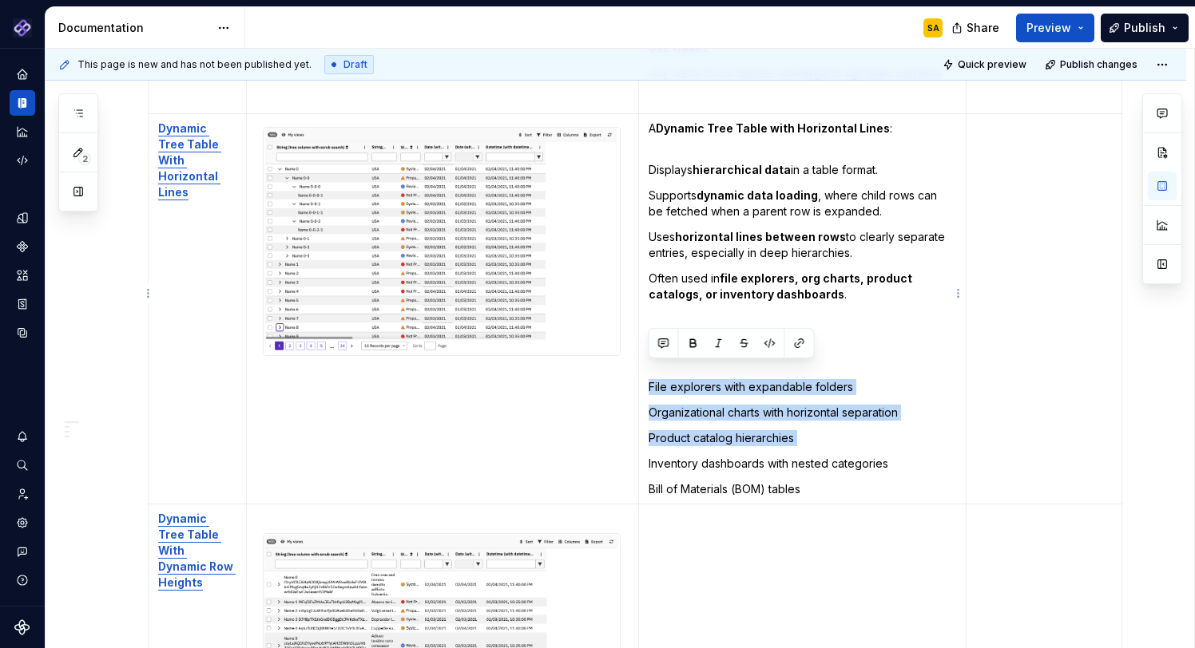
drag, startPoint x: 719, startPoint y: 411, endPoint x: 647, endPoint y: 372, distance: 81.8
click at [646, 372] on td "A Dynamic Tree Table with Horizontal Lines : Displays hierarchical data in a ta…" at bounding box center [802, 309] width 328 height 391
drag, startPoint x: 797, startPoint y: 410, endPoint x: 649, endPoint y: 366, distance: 154.1
click at [649, 366] on td "A Dynamic Tree Table with Horizontal Lines : Displays hierarchical data in a ta…" at bounding box center [802, 309] width 328 height 391
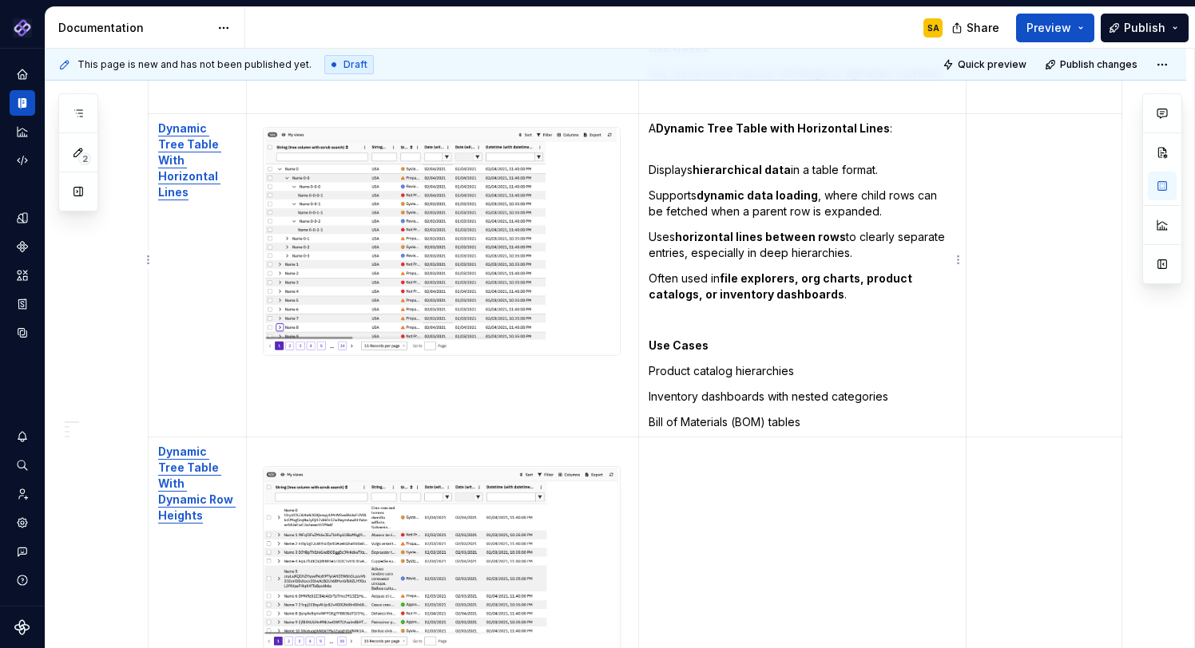
click at [736, 414] on p "Bill of Materials (BOM) tables" at bounding box center [802, 422] width 308 height 16
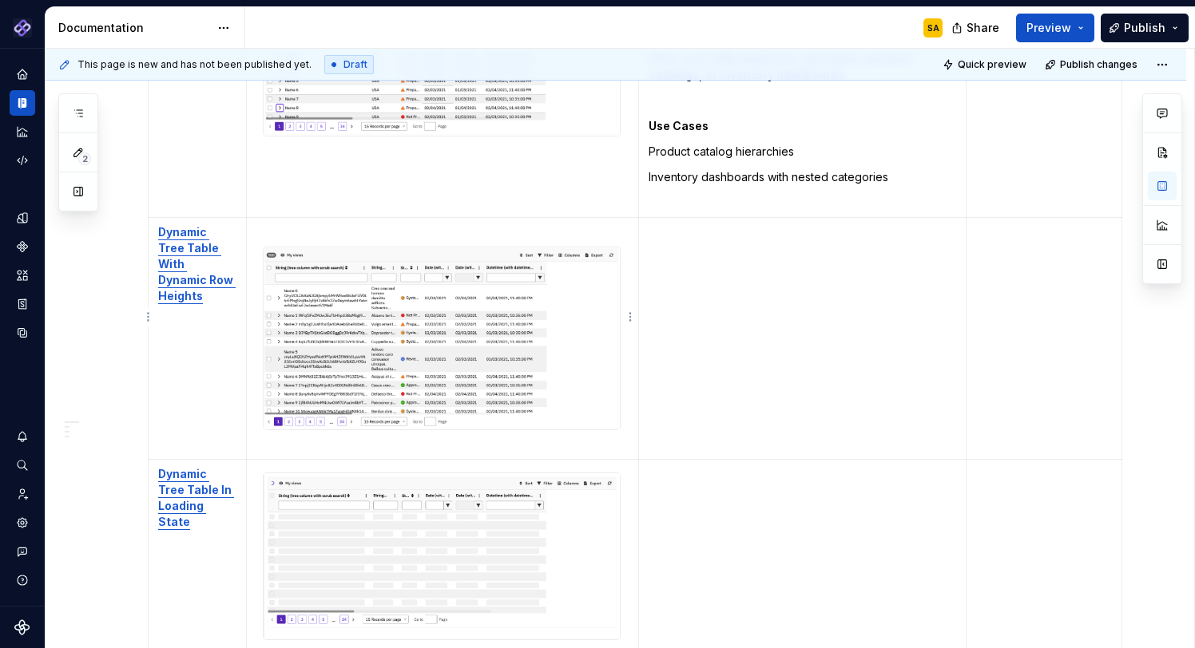
scroll to position [6615, 0]
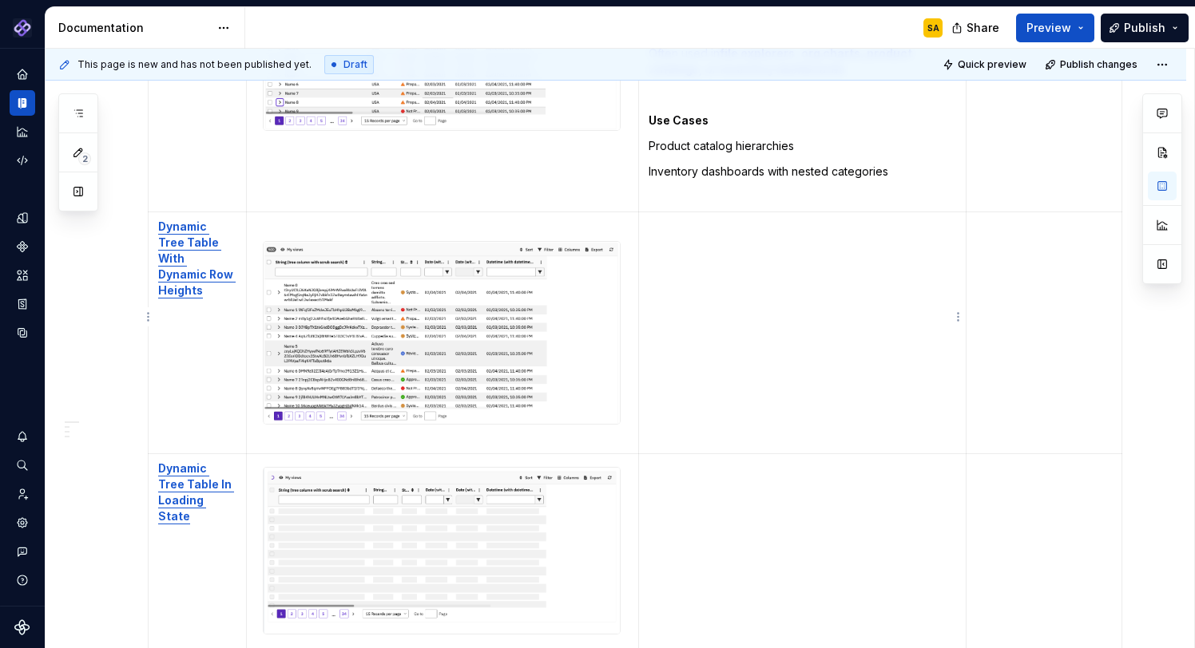
click at [688, 228] on td "To enrich screen reader interactions, please activate Accessibility in Grammarl…" at bounding box center [802, 332] width 328 height 241
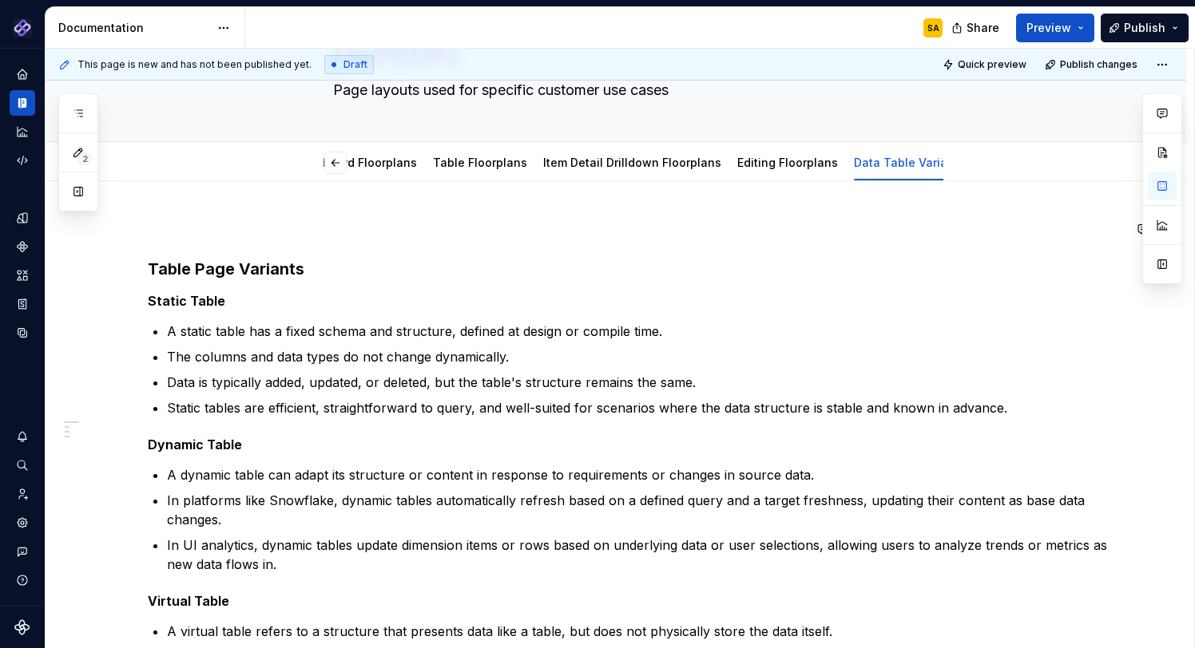
scroll to position [96, 0]
click at [73, 113] on icon "button" at bounding box center [78, 113] width 13 height 13
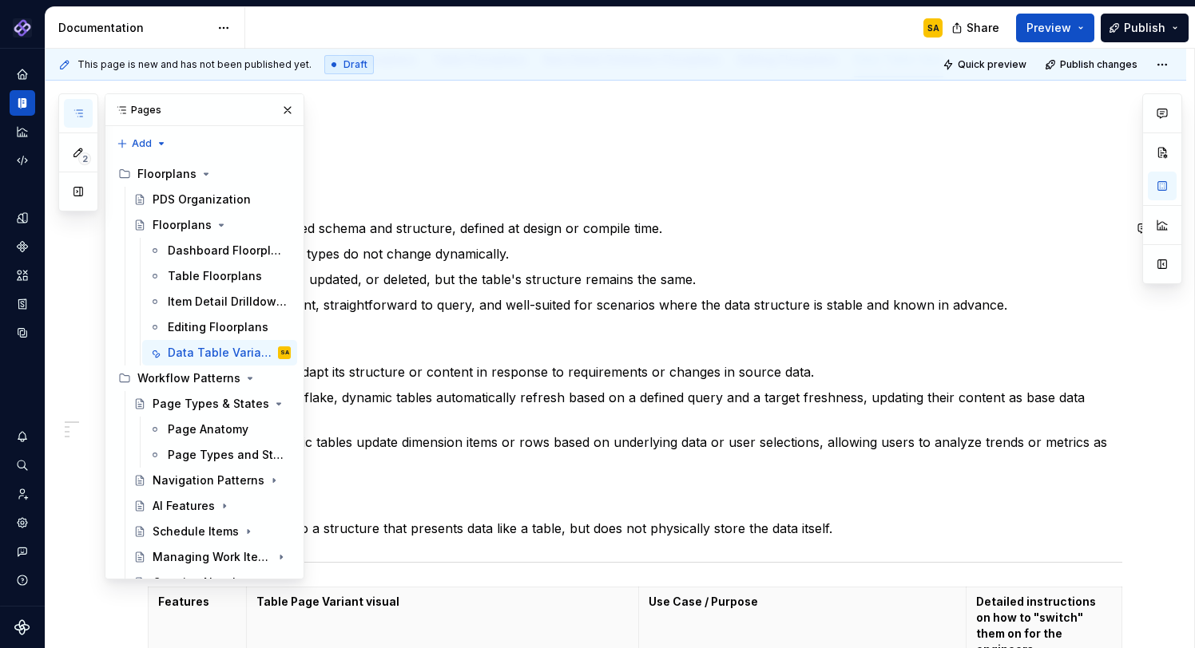
scroll to position [229, 0]
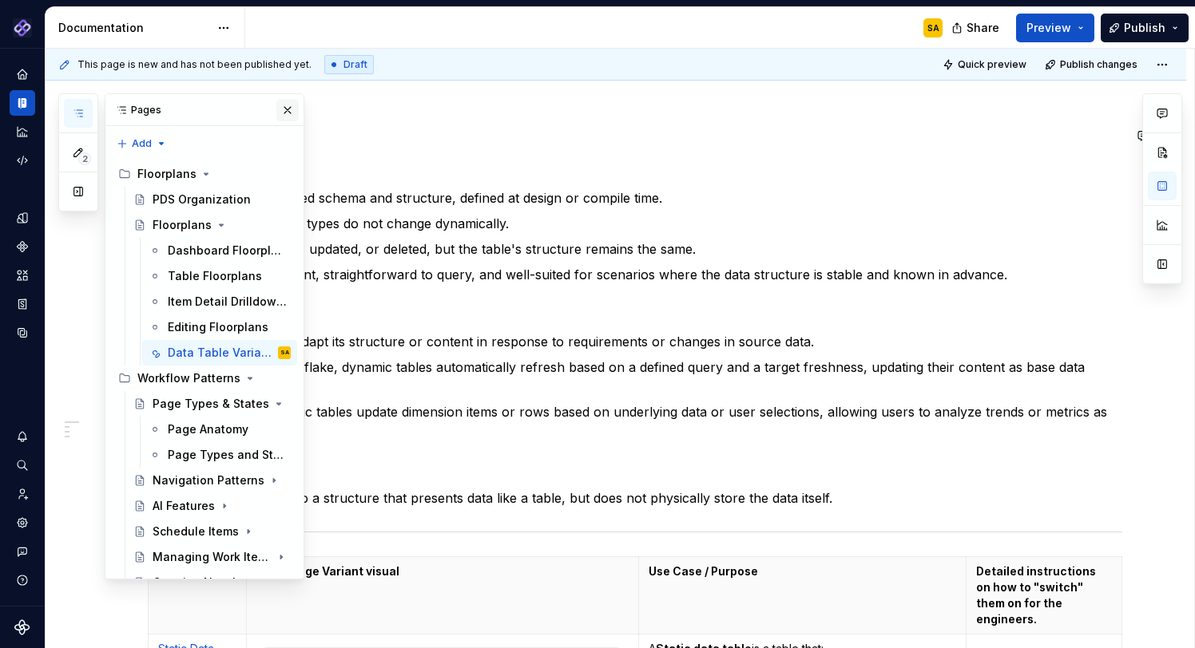
click at [285, 108] on button "button" at bounding box center [287, 110] width 22 height 22
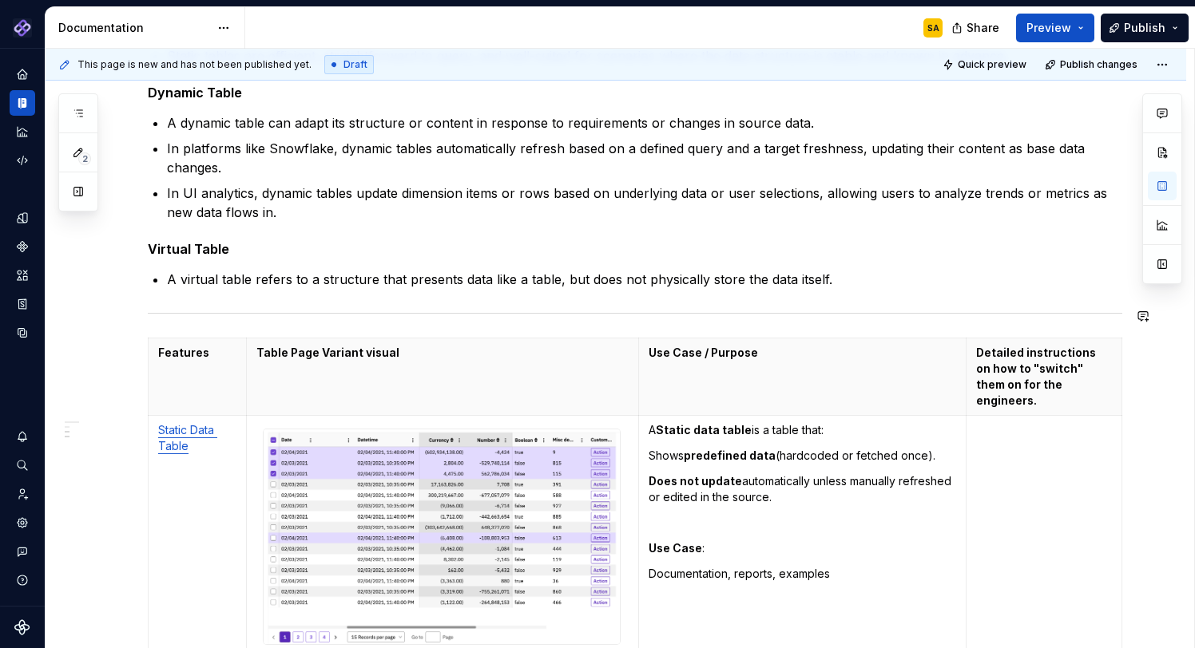
scroll to position [435, 0]
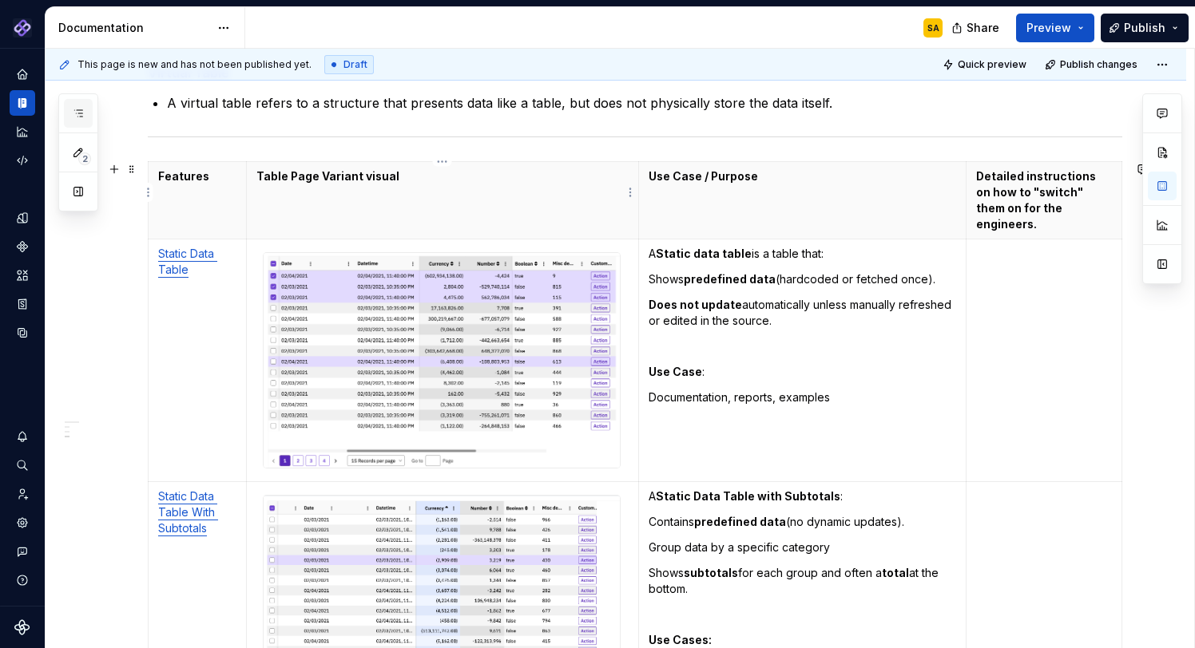
click at [77, 113] on icon "button" at bounding box center [78, 113] width 8 height 6
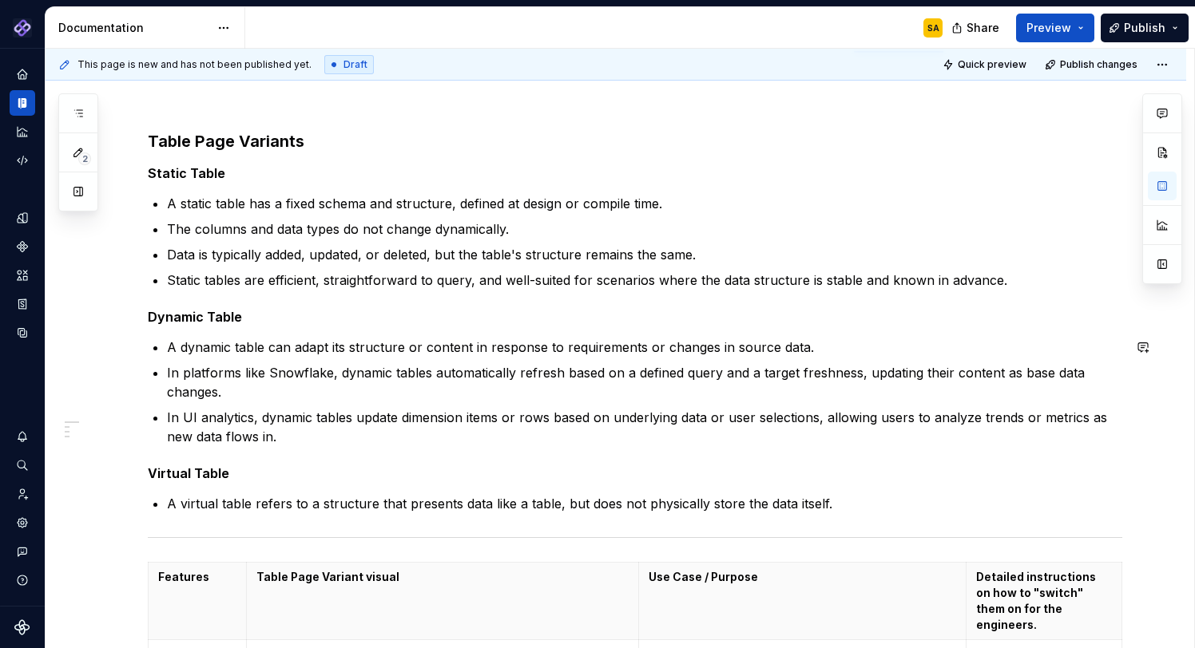
scroll to position [232, 0]
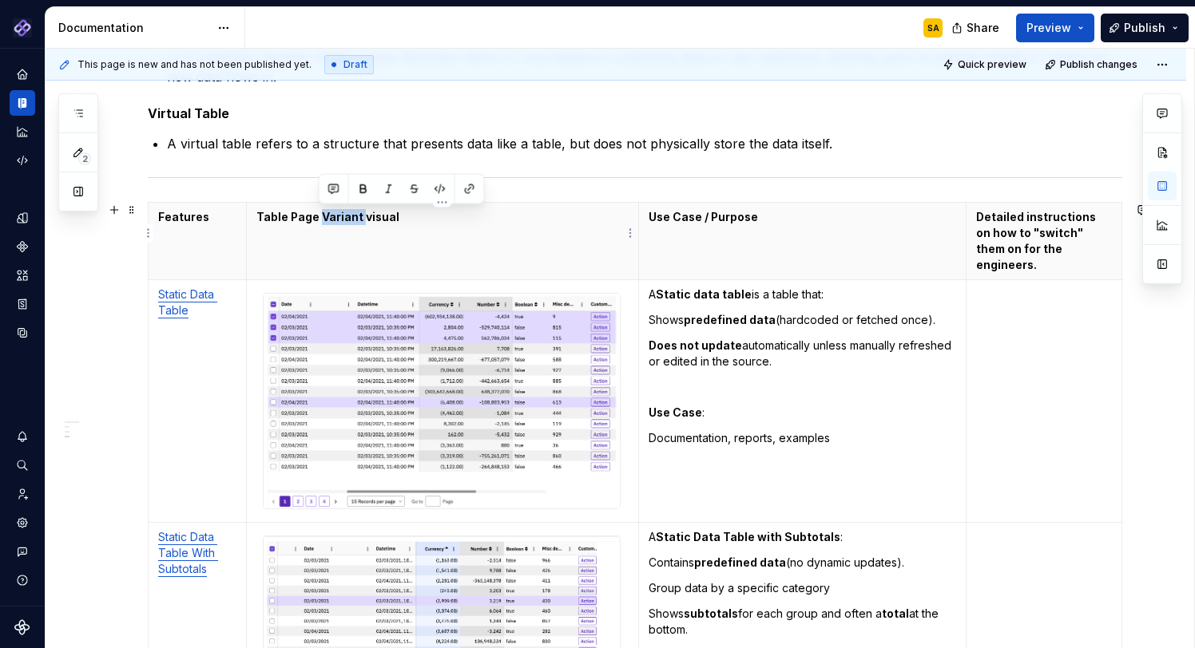
drag, startPoint x: 339, startPoint y: 218, endPoint x: 359, endPoint y: 218, distance: 19.2
click at [359, 218] on p "Table Page Variant visual" at bounding box center [442, 217] width 372 height 16
click at [740, 350] on p "Does not update automatically unless manually refreshed or edited in the source." at bounding box center [802, 354] width 308 height 32
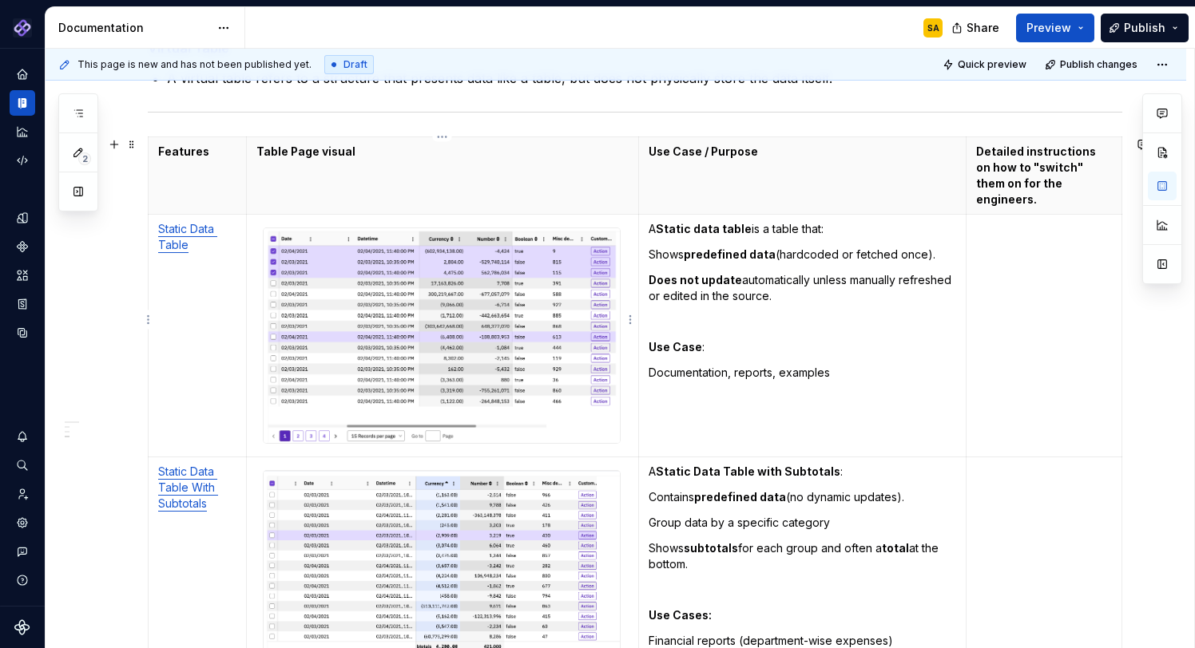
click at [430, 300] on img "To enrich screen reader interactions, please activate Accessibility in Grammarl…" at bounding box center [442, 335] width 356 height 215
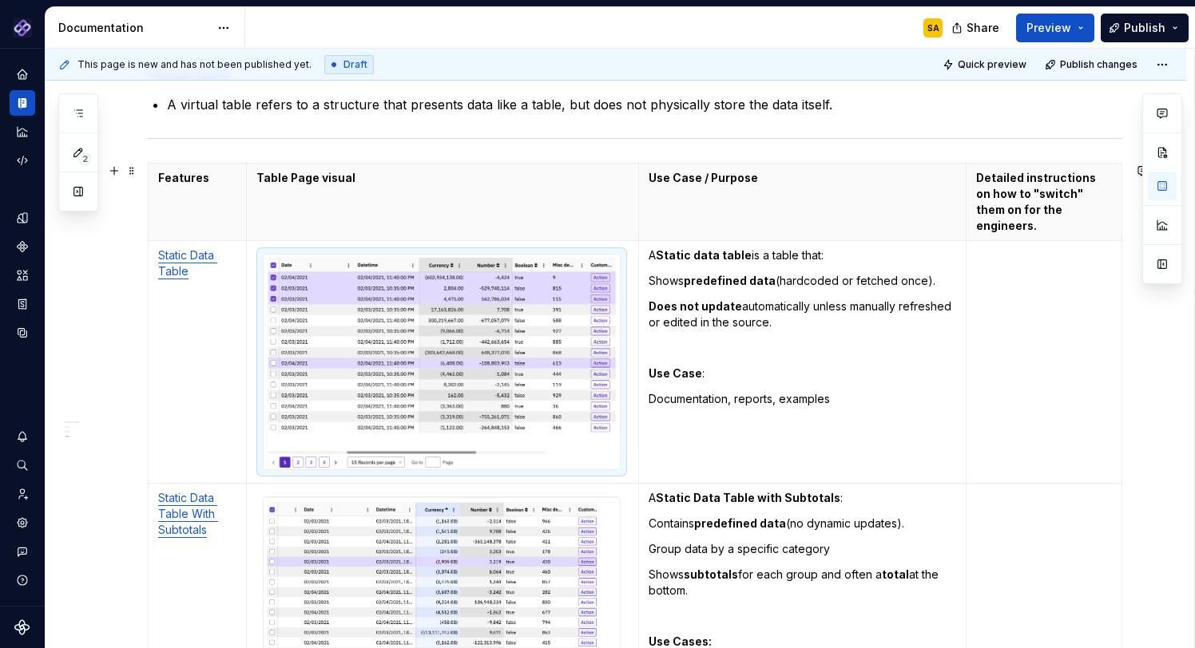
scroll to position [620, 0]
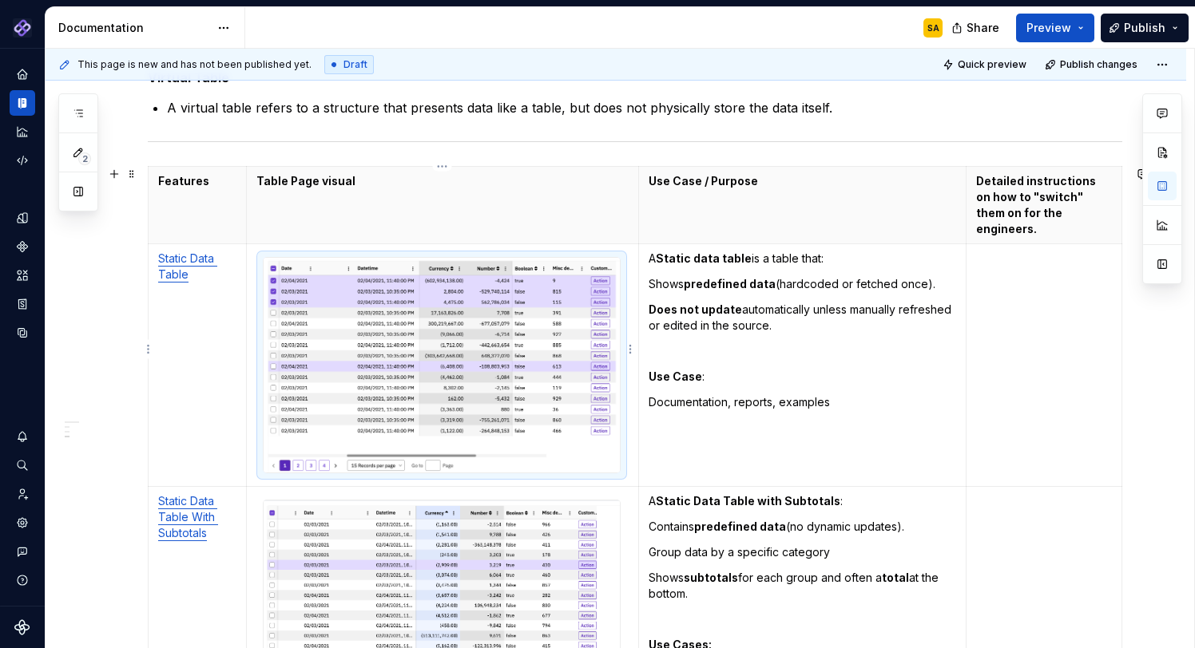
click at [563, 387] on img "To enrich screen reader interactions, please activate Accessibility in Grammarl…" at bounding box center [442, 365] width 356 height 215
click at [699, 395] on p "Documentation, reports, examples" at bounding box center [802, 403] width 308 height 16
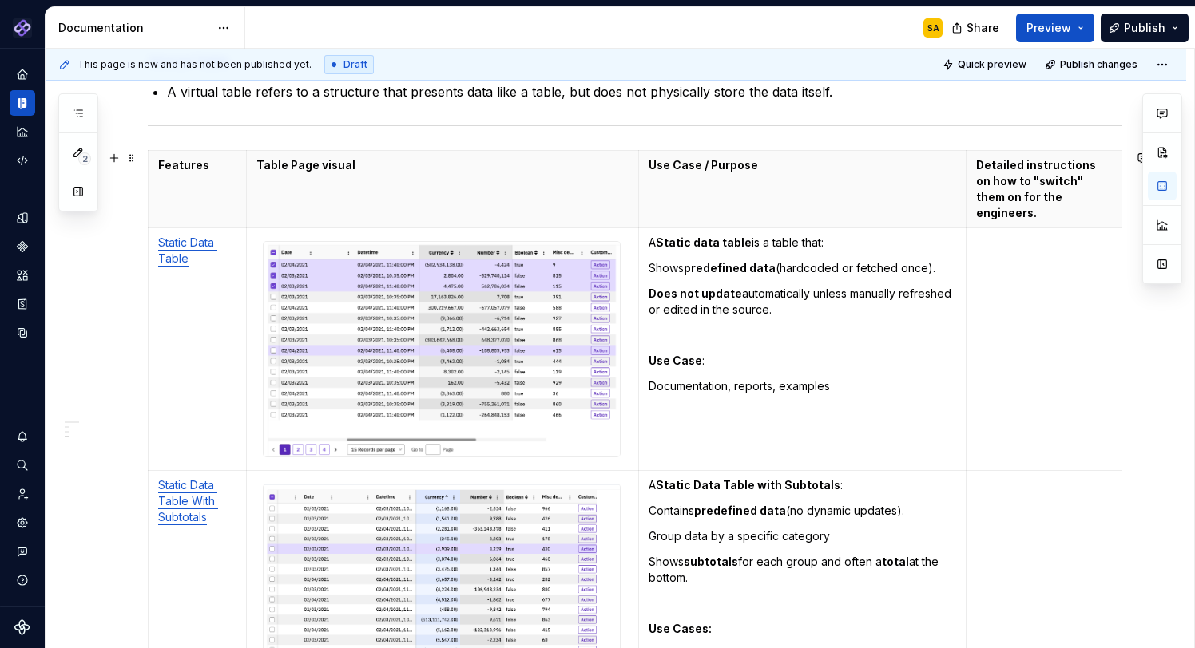
scroll to position [634, 0]
click at [692, 263] on strong "predefined data" at bounding box center [730, 270] width 92 height 14
click at [705, 288] on strong "Does not update" at bounding box center [694, 295] width 93 height 14
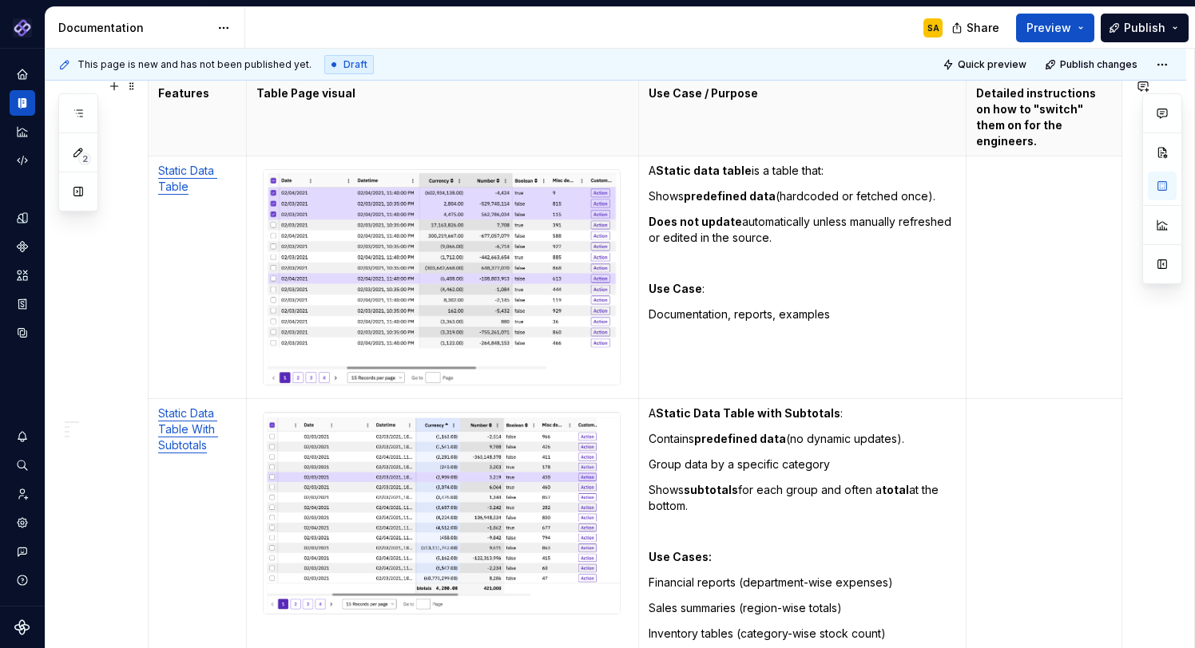
scroll to position [709, 0]
click at [721, 305] on p "Documentation, reports, examples" at bounding box center [802, 313] width 308 height 16
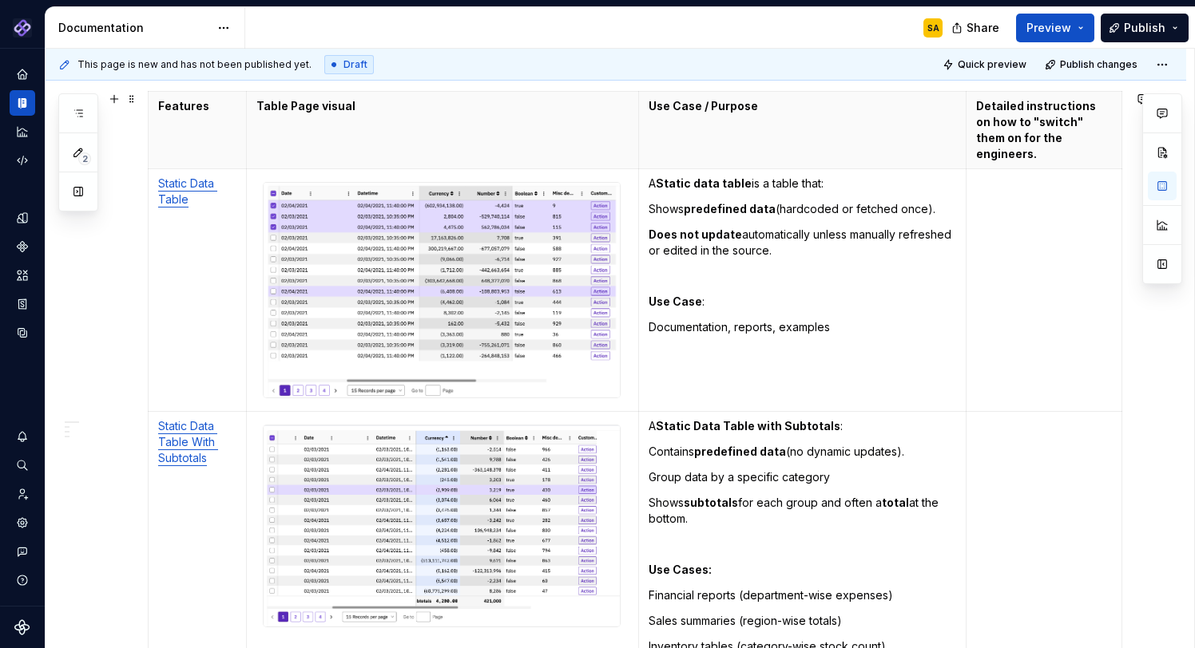
scroll to position [901, 0]
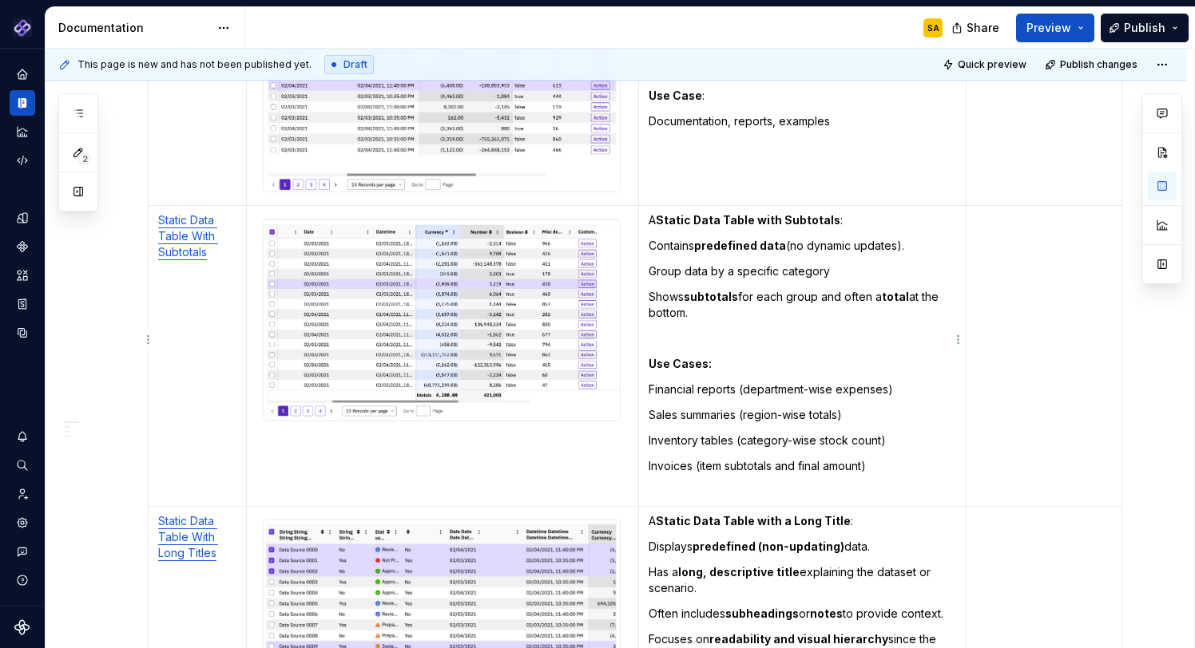
click at [687, 382] on p "Financial reports (department-wise expenses)" at bounding box center [802, 390] width 308 height 16
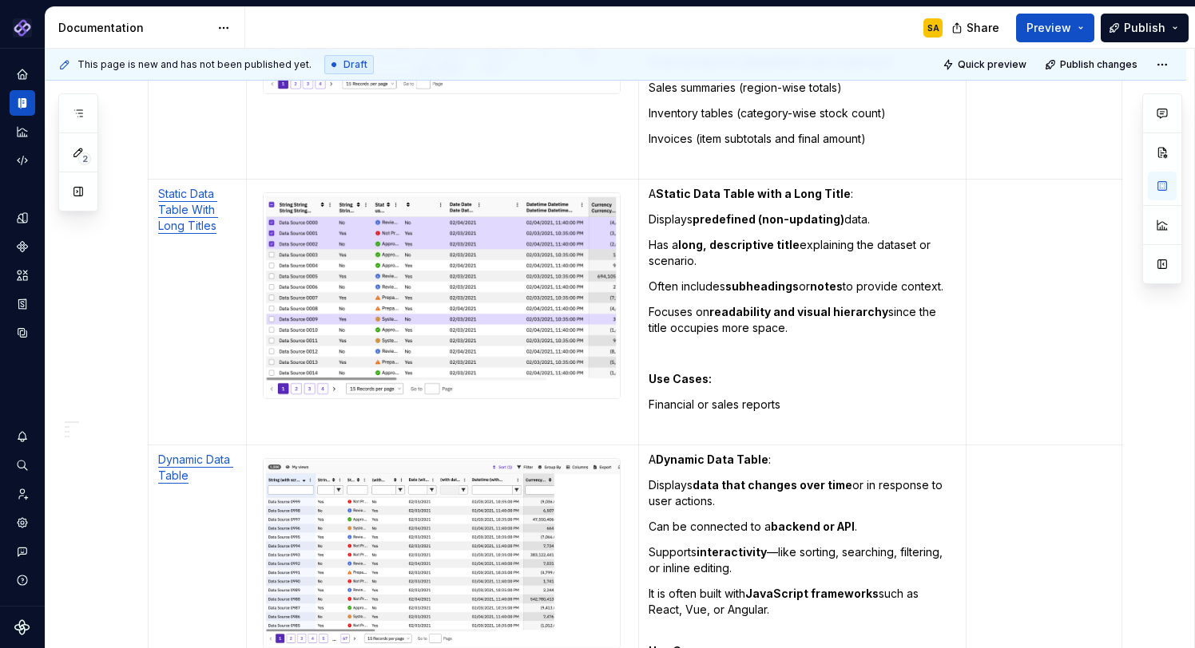
scroll to position [1236, 0]
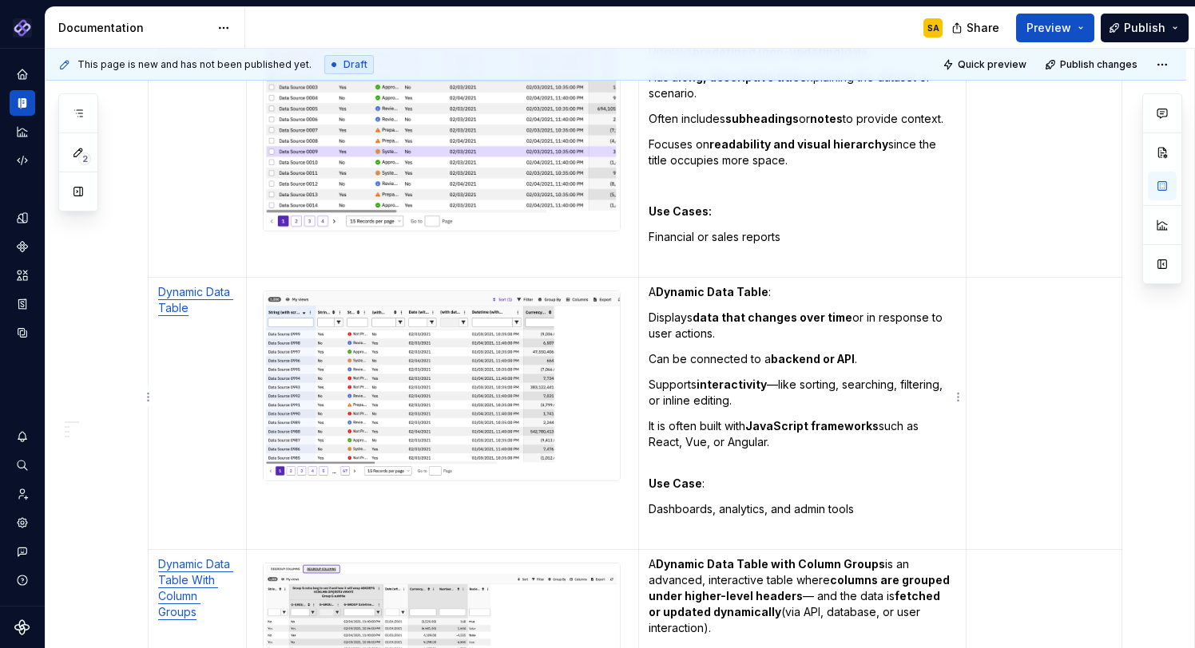
click at [731, 394] on td "A Dynamic Data Table : Displays data that changes over time or in response to u…" at bounding box center [802, 413] width 328 height 272
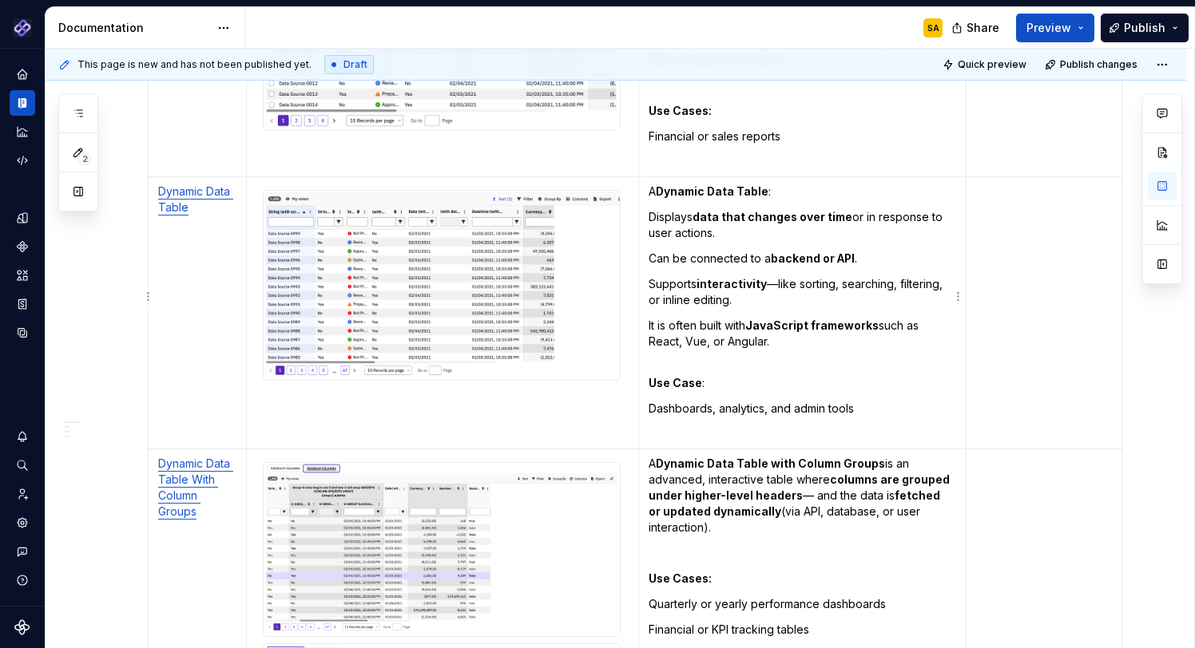
click at [768, 284] on p "Supports interactivity —like sorting, searching, filtering, or inline editing." at bounding box center [802, 292] width 308 height 32
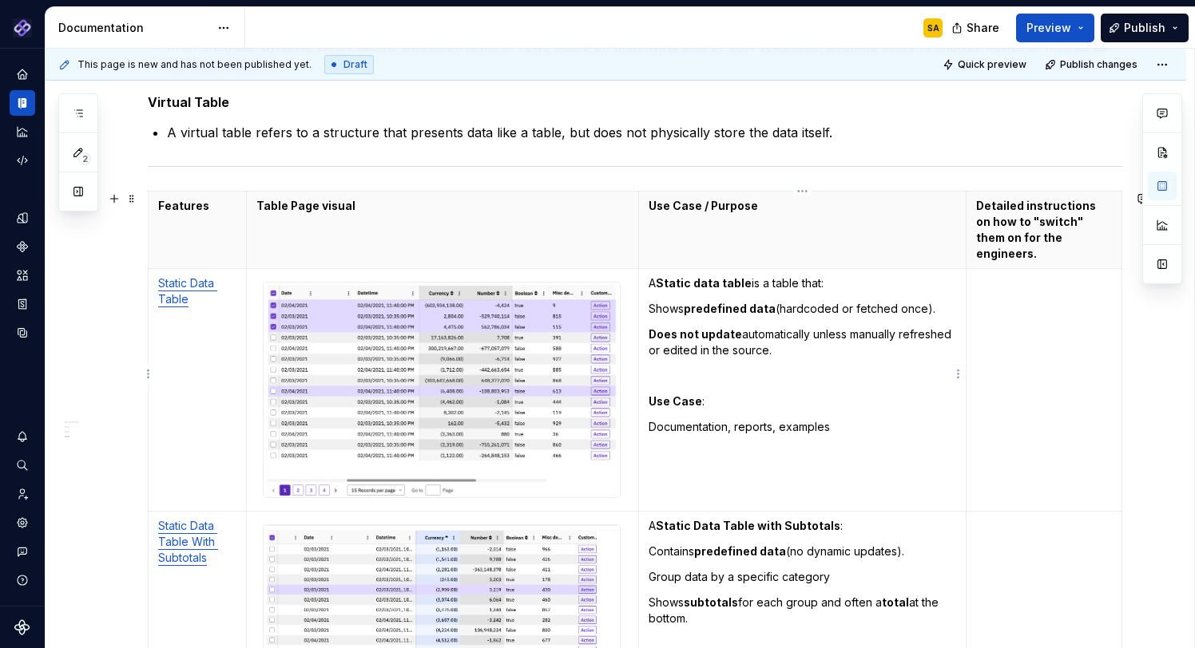
click at [752, 395] on td "A Static data table is a table that: Shows predefined data (hardcoded or fetche…" at bounding box center [802, 390] width 328 height 243
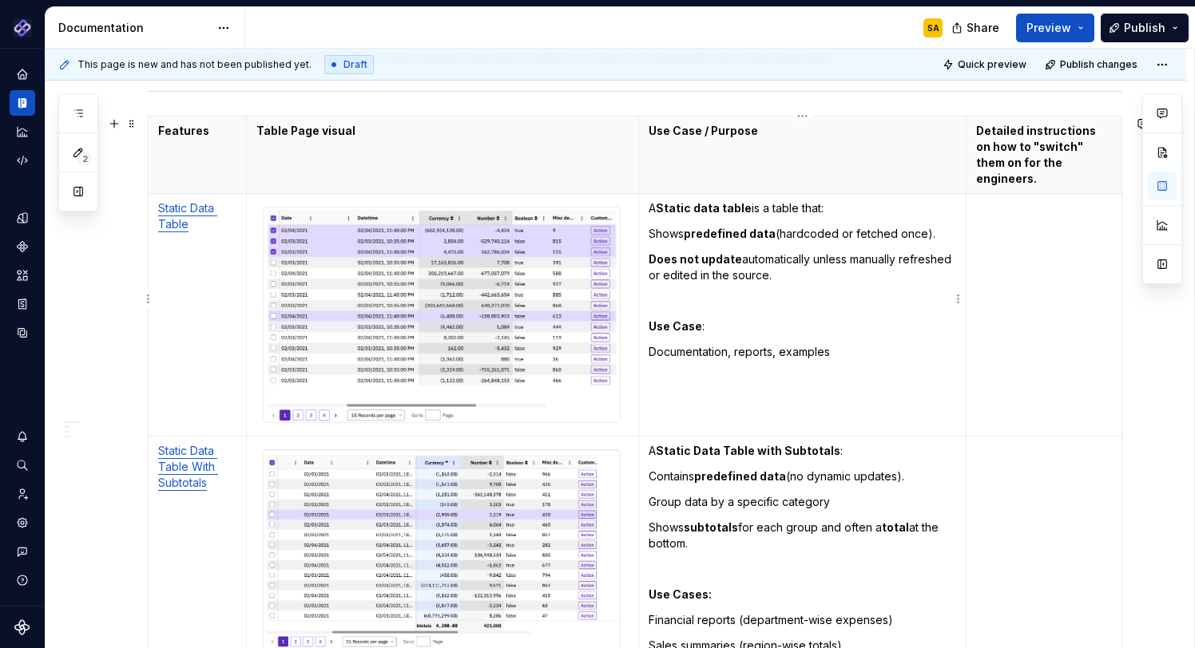
click at [797, 271] on td "A Static data table is a table that: Shows predefined data (hardcoded or fetche…" at bounding box center [802, 315] width 328 height 243
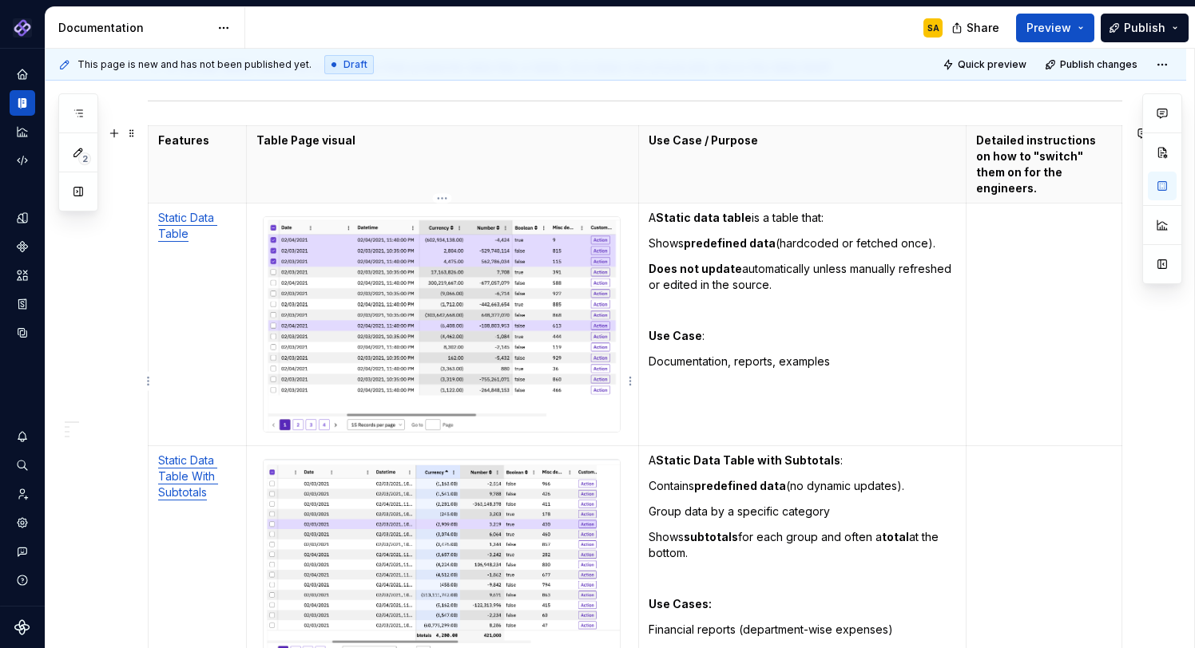
scroll to position [588, 0]
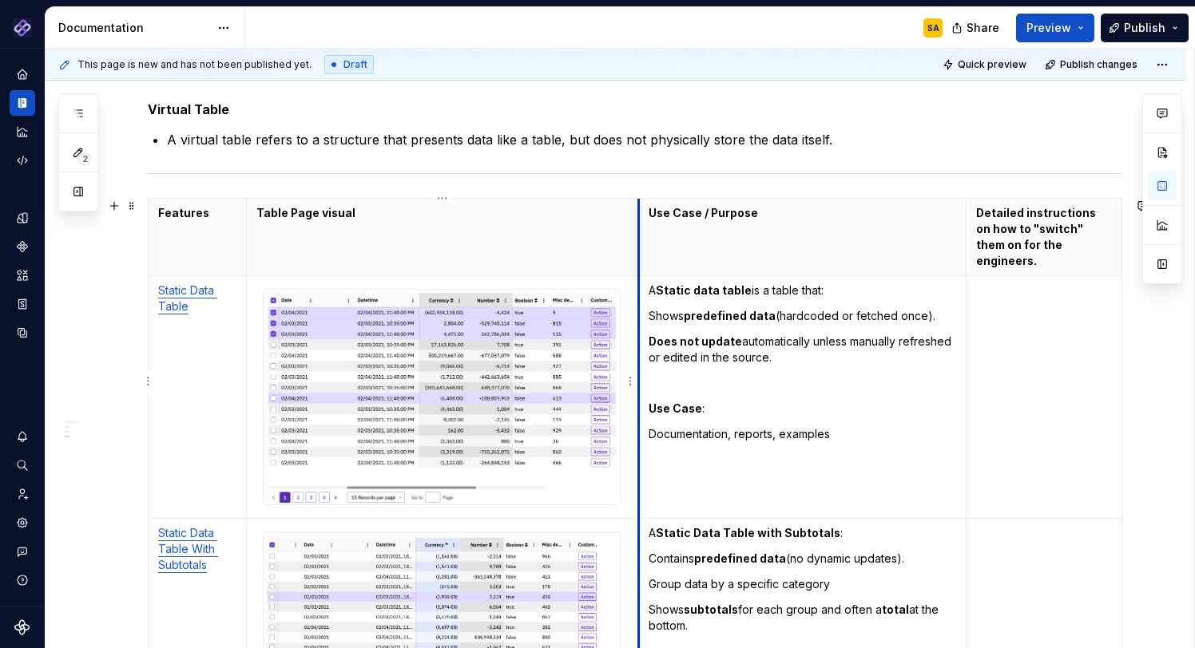
click at [729, 403] on td "A Static data table is a table that: Shows predefined data (hardcoded or fetche…" at bounding box center [802, 397] width 328 height 243
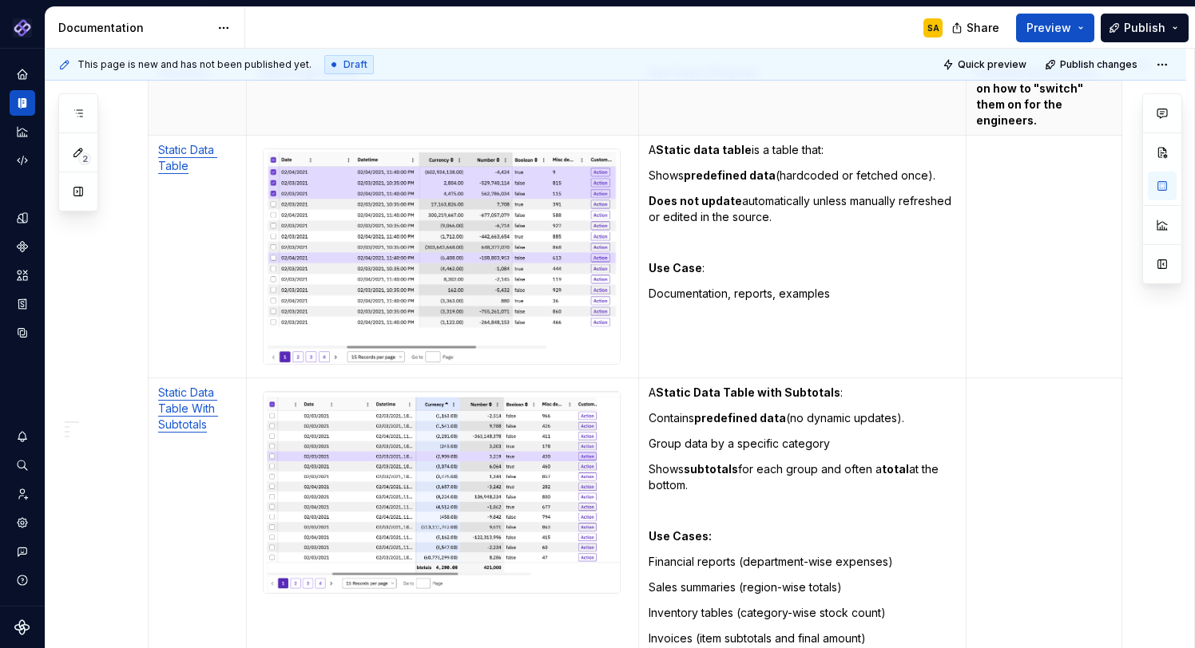
scroll to position [736, 0]
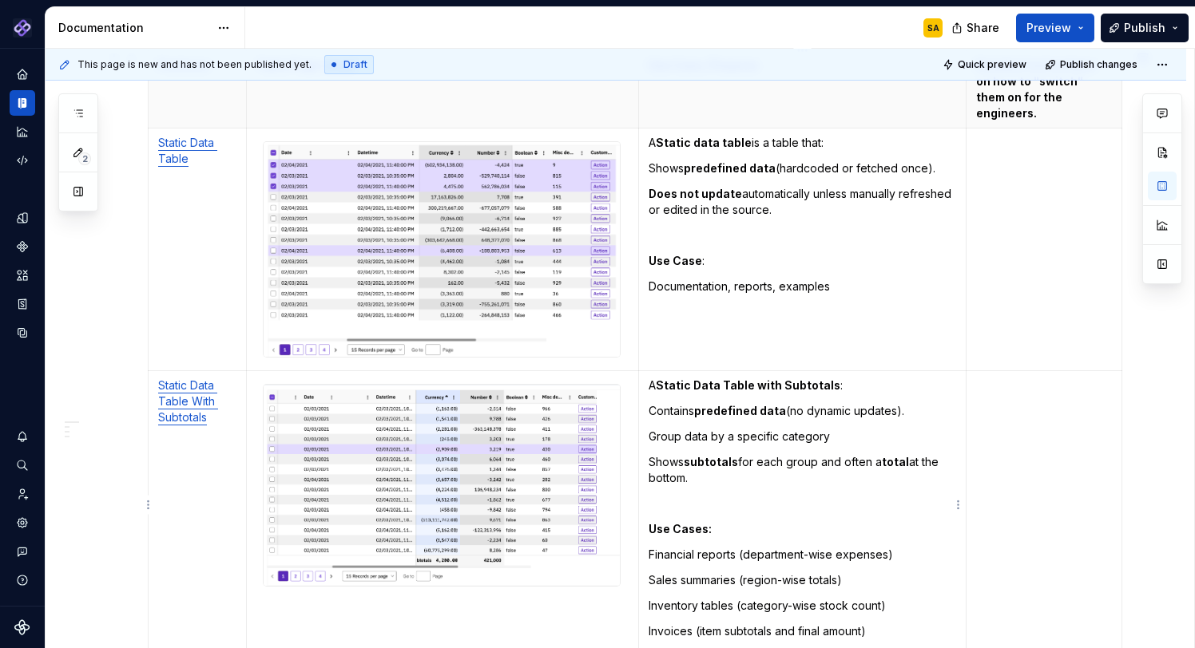
click at [749, 433] on td "A Static Data Table with Subtotals : Contains predefined data (no dynamic updat…" at bounding box center [802, 521] width 328 height 301
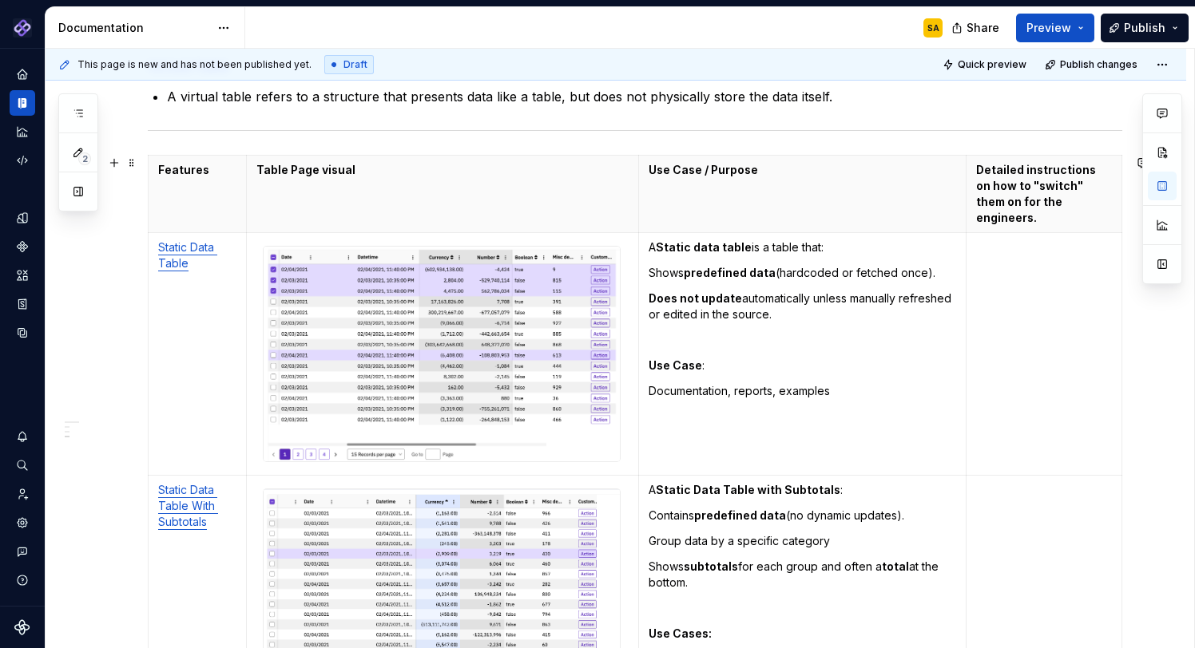
scroll to position [629, 0]
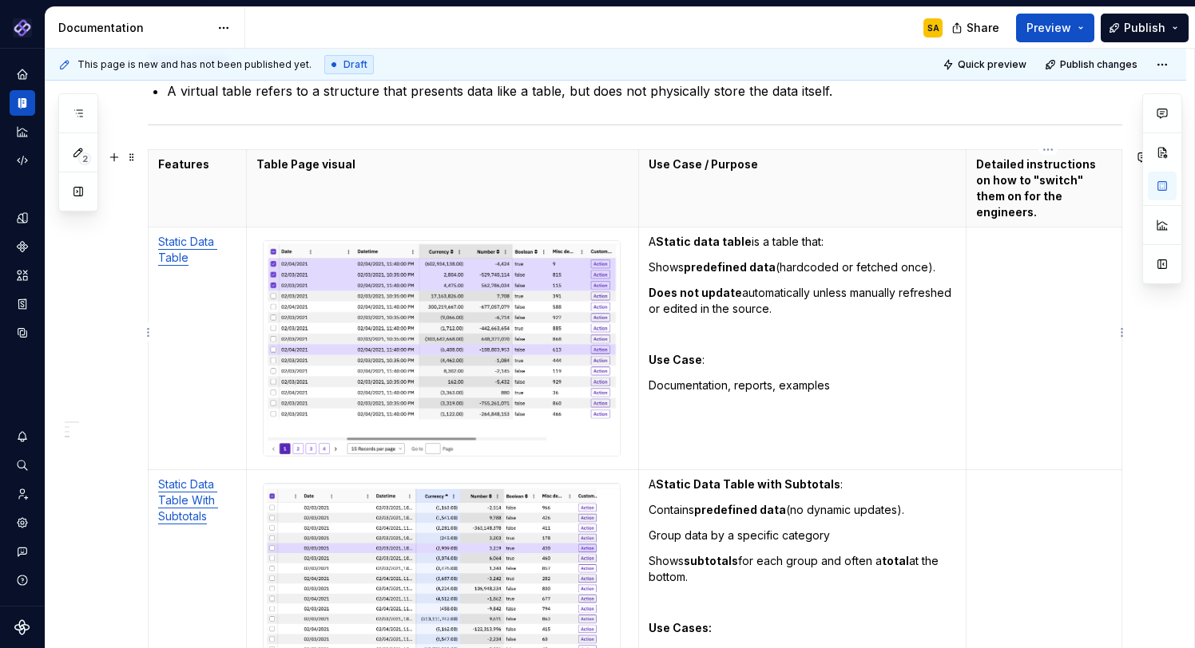
click at [1005, 266] on td "To enrich screen reader interactions, please activate Accessibility in Grammarl…" at bounding box center [1044, 349] width 156 height 243
click at [1009, 264] on td "To enrich screen reader interactions, please activate Accessibility in Grammarl…" at bounding box center [1044, 349] width 156 height 243
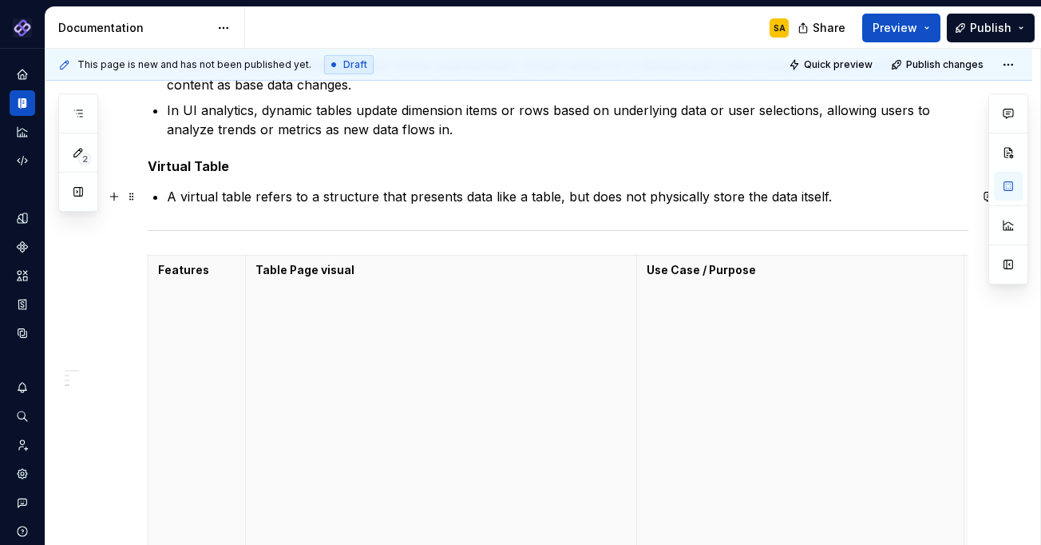
scroll to position [519, 0]
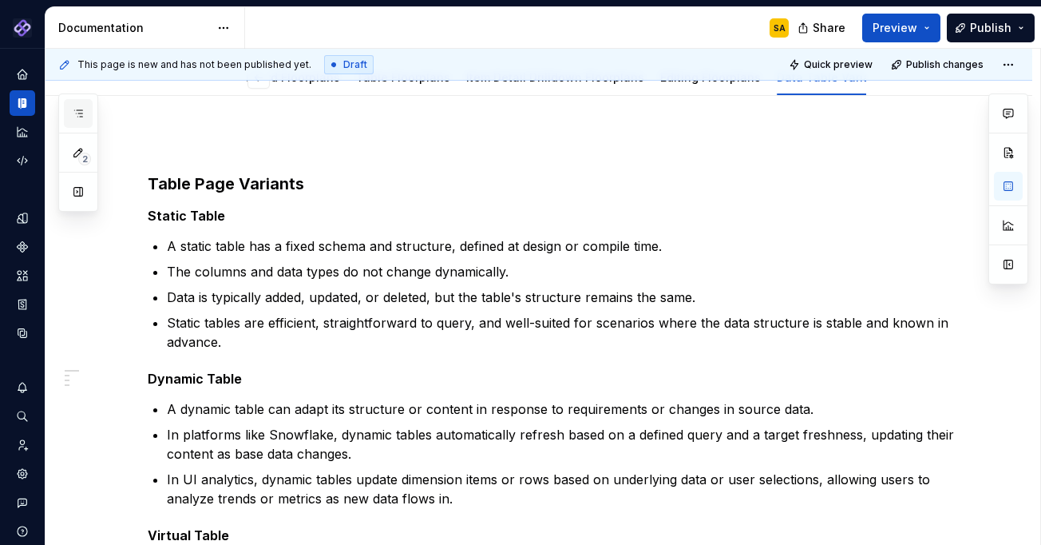
click at [81, 109] on icon "button" at bounding box center [78, 113] width 13 height 13
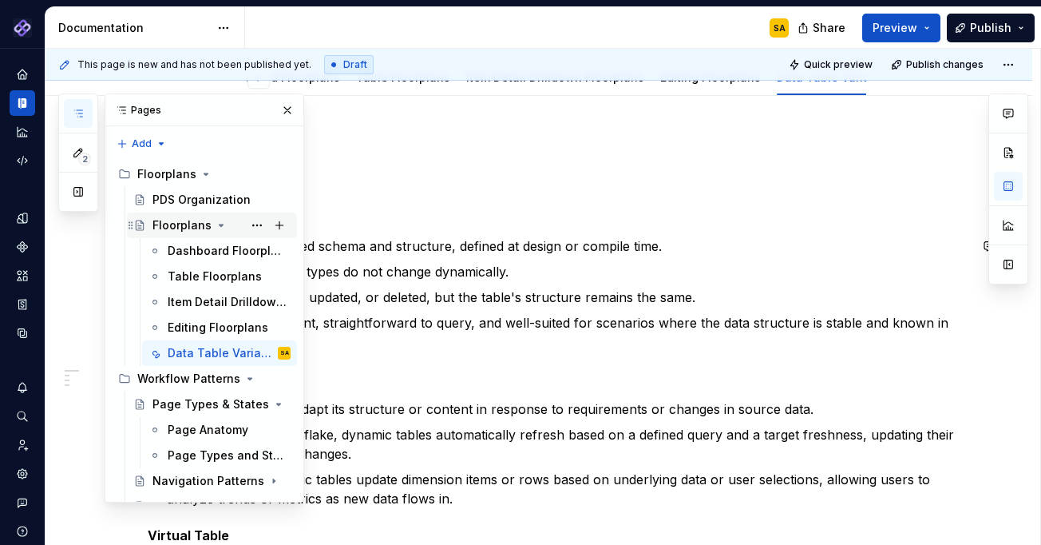
click at [220, 225] on icon "Page tree" at bounding box center [222, 225] width 4 height 2
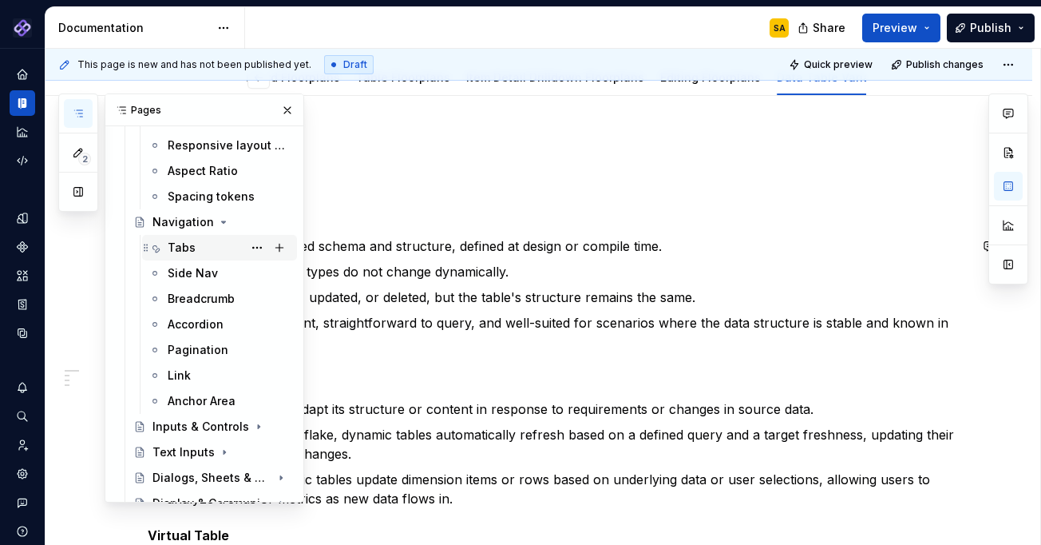
scroll to position [1247, 0]
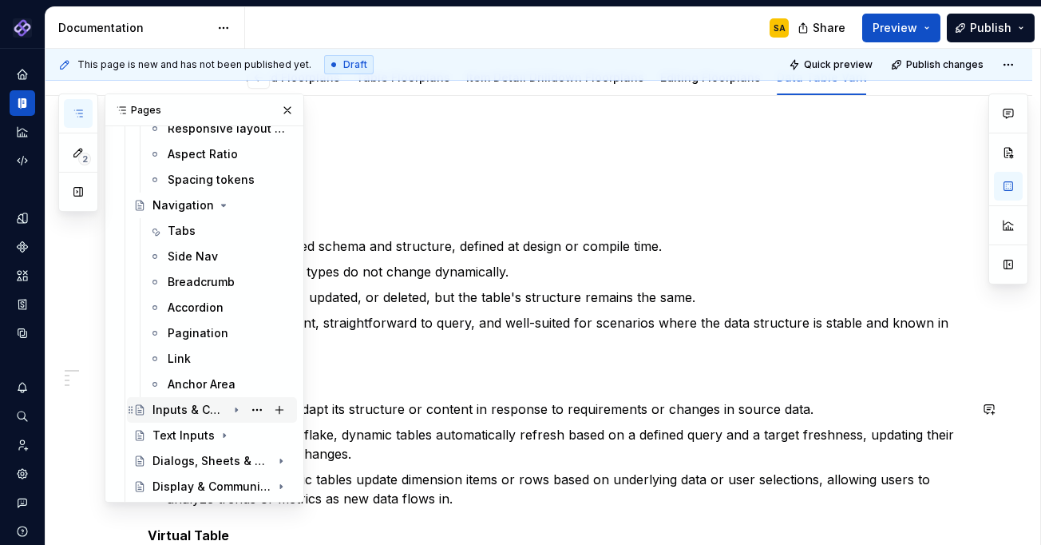
click at [211, 408] on div "Inputs & Controls" at bounding box center [190, 410] width 74 height 16
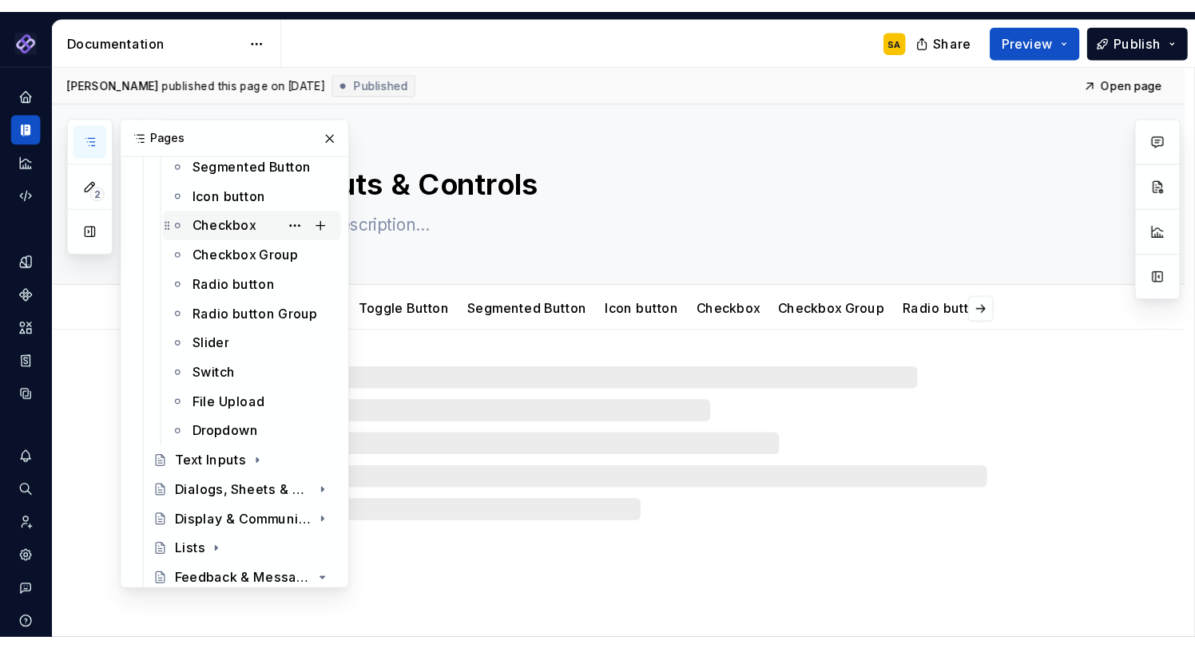
scroll to position [1613, 0]
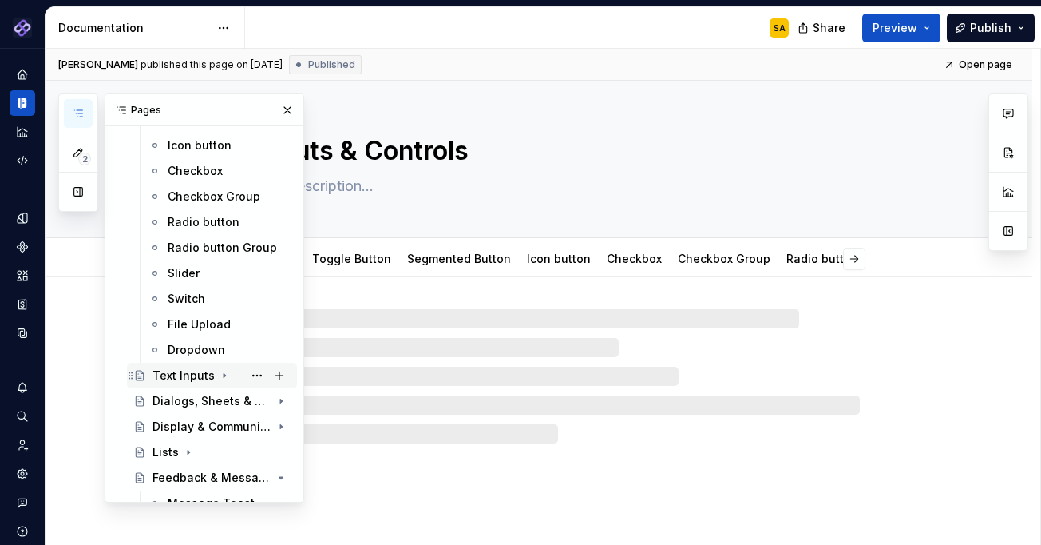
click at [203, 364] on div "Text Inputs" at bounding box center [222, 375] width 138 height 22
click at [198, 401] on div "Text field" at bounding box center [194, 401] width 53 height 16
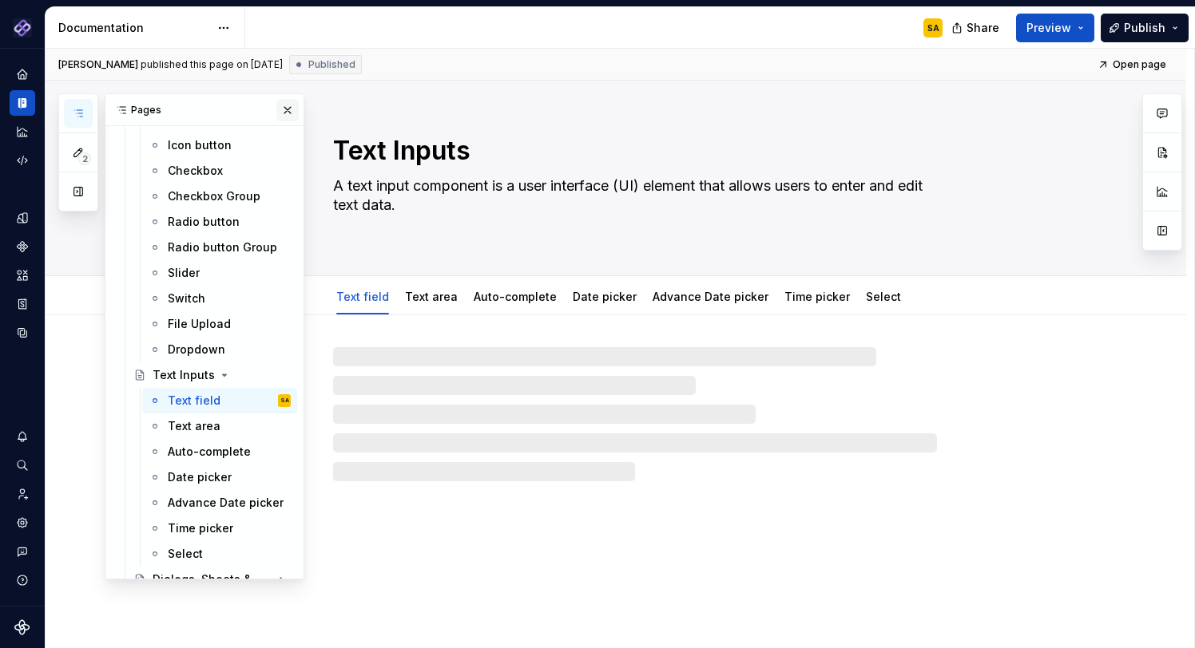
click at [287, 107] on button "button" at bounding box center [287, 110] width 22 height 22
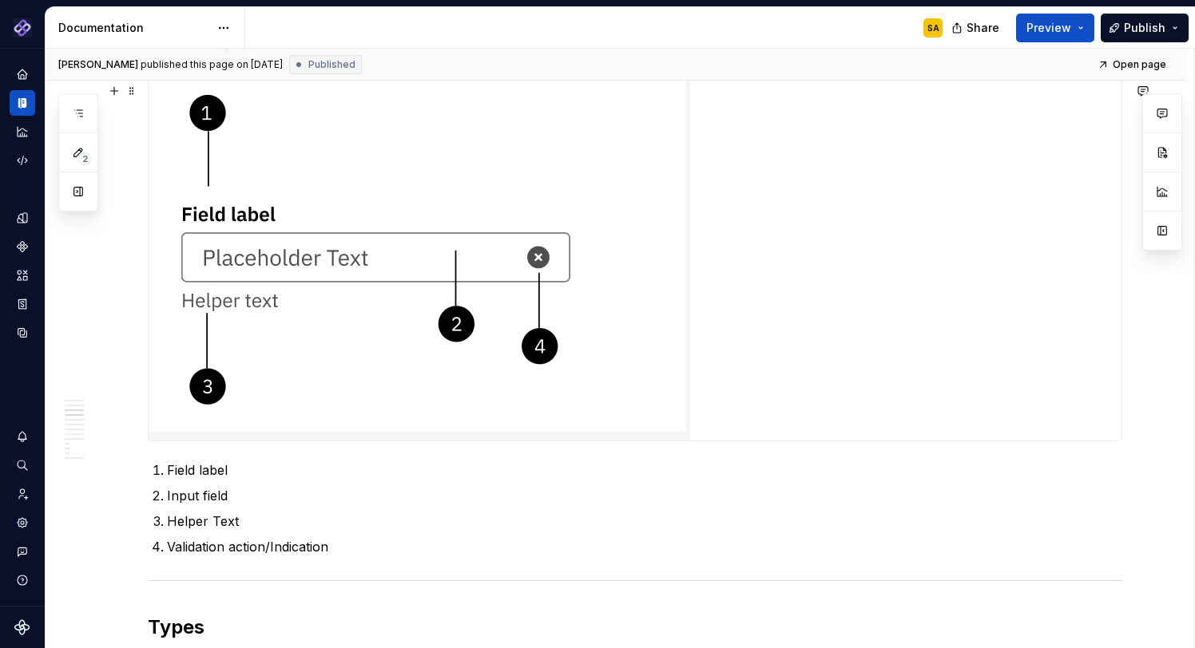
scroll to position [3095, 0]
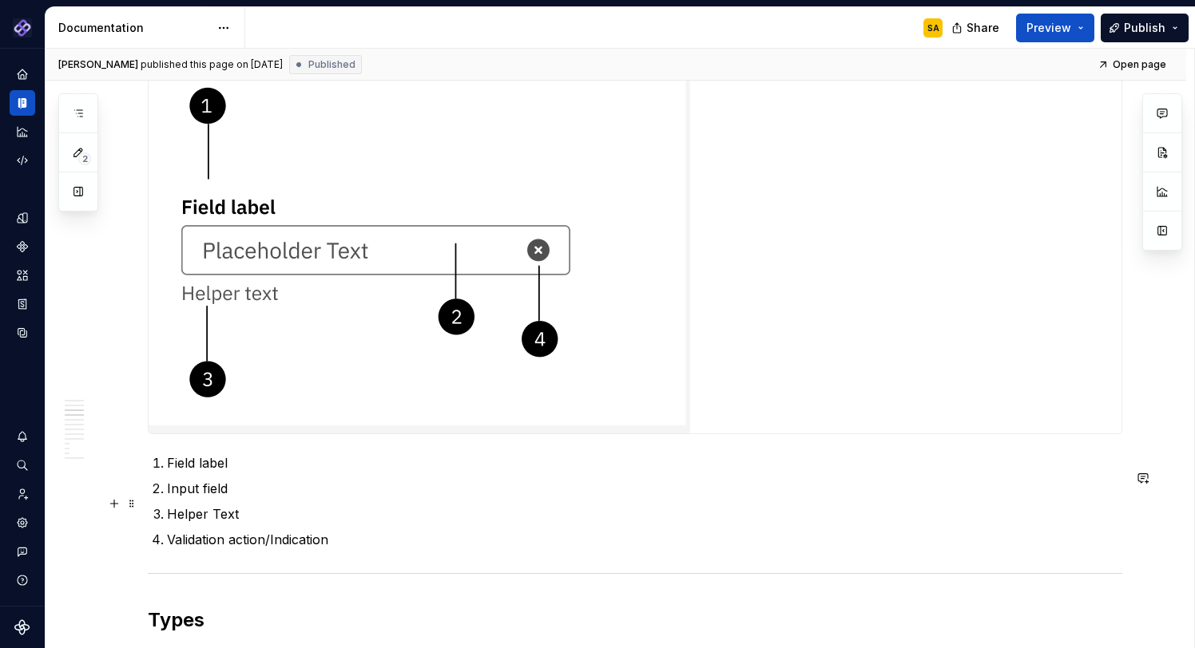
click at [668, 496] on p "Input field" at bounding box center [644, 488] width 955 height 19
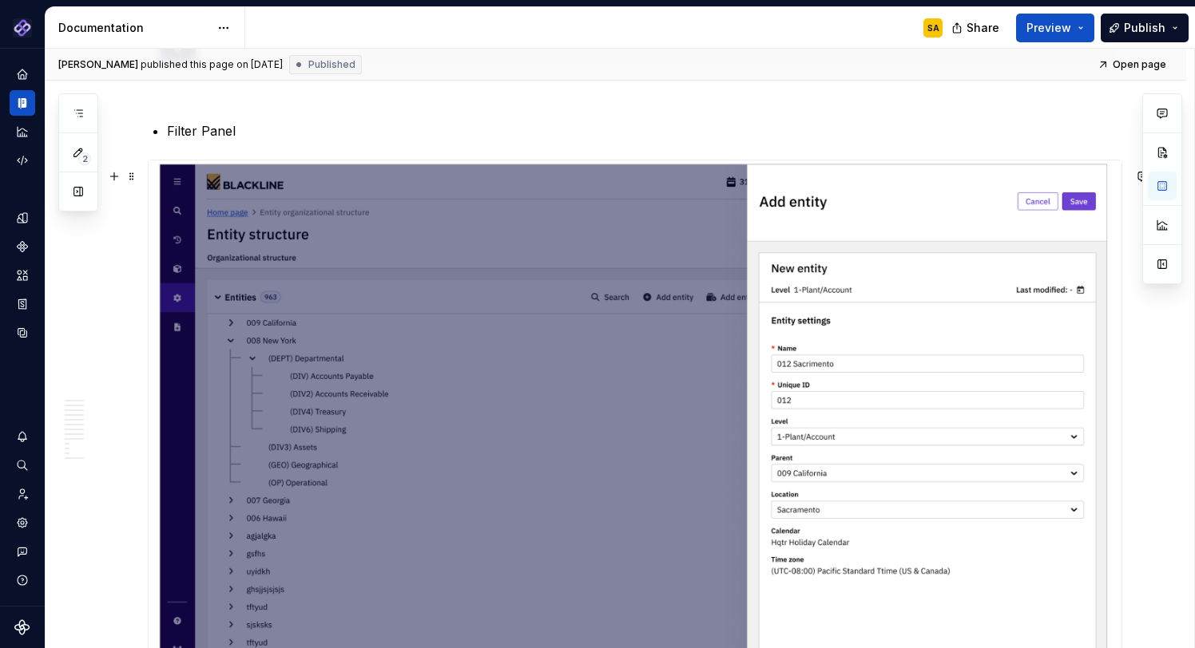
scroll to position [1955, 0]
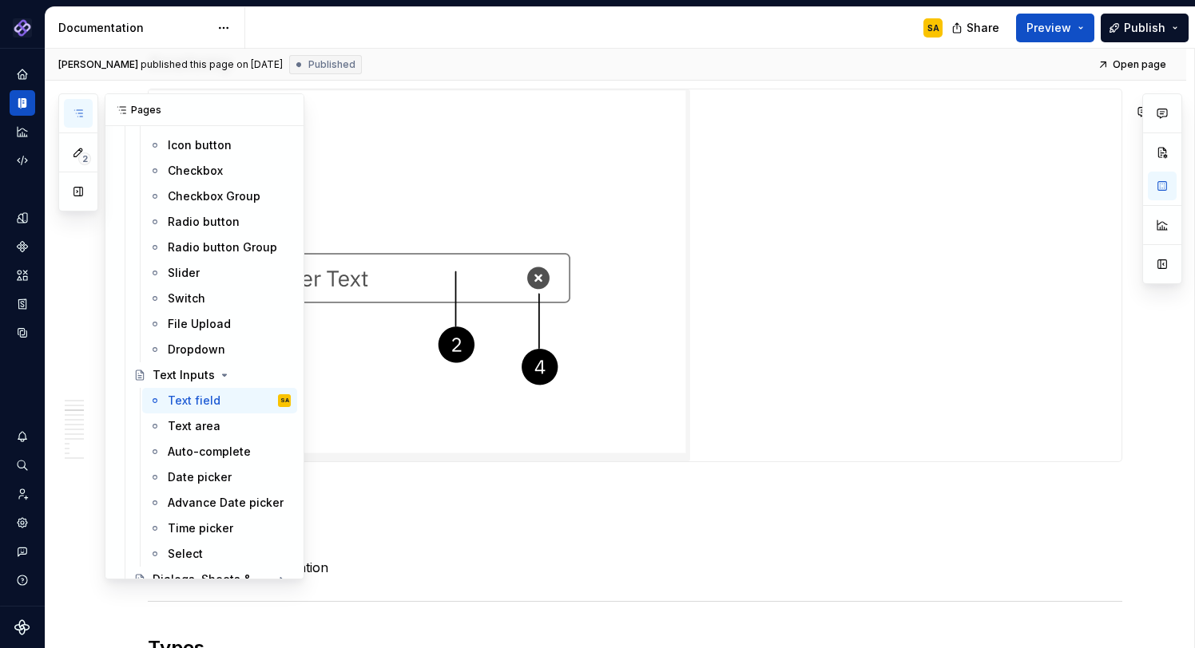
click at [77, 113] on icon "button" at bounding box center [78, 113] width 8 height 6
click at [284, 113] on button "button" at bounding box center [287, 110] width 22 height 22
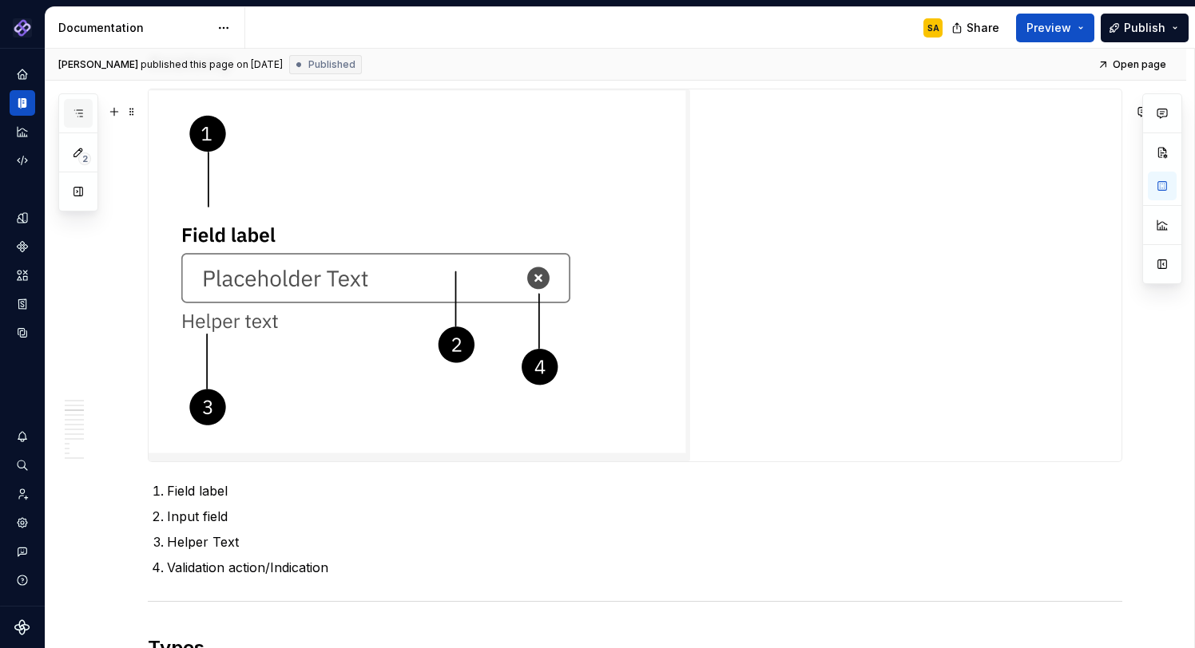
click at [77, 110] on icon "button" at bounding box center [78, 113] width 13 height 13
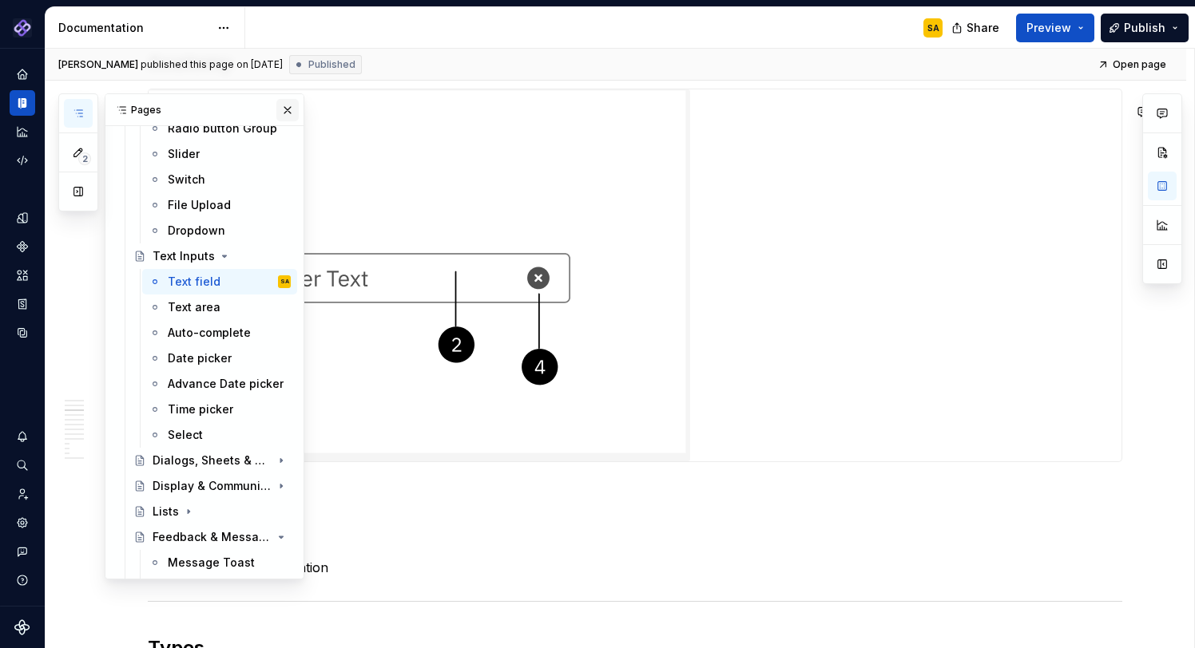
click at [282, 109] on button "button" at bounding box center [287, 110] width 22 height 22
click at [77, 110] on icon "button" at bounding box center [78, 113] width 13 height 13
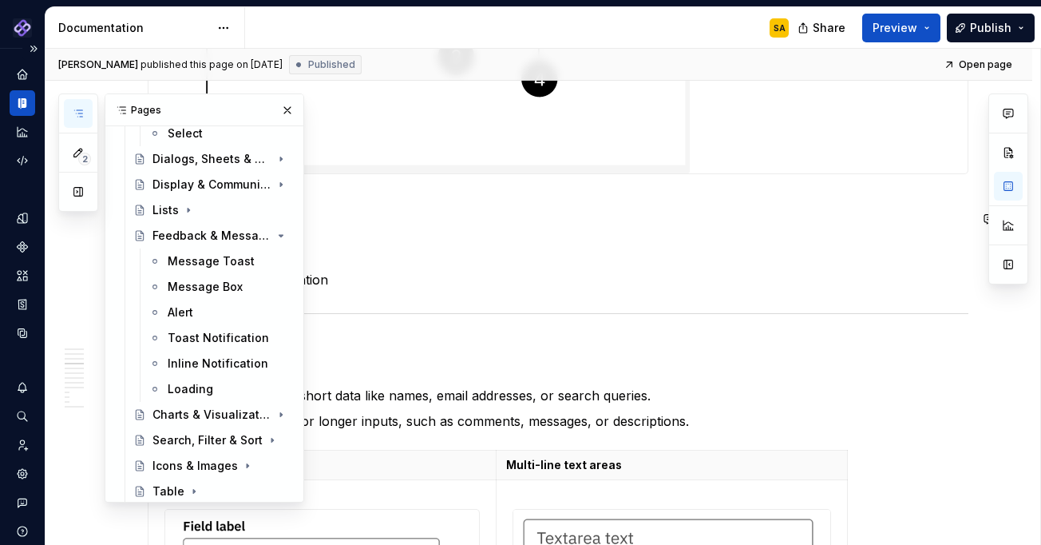
scroll to position [2244, 0]
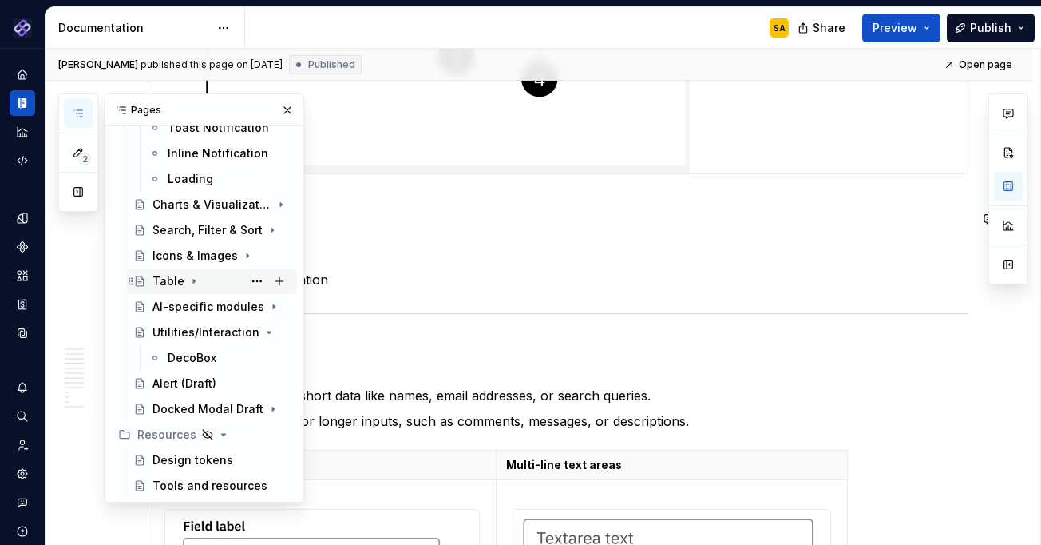
click at [188, 280] on icon "Page tree" at bounding box center [194, 281] width 13 height 13
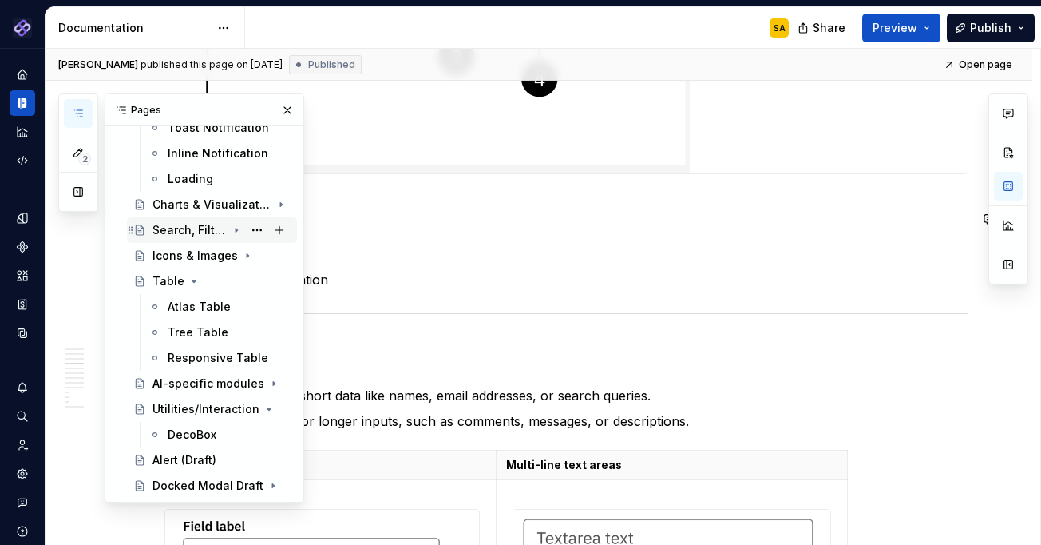
click at [185, 226] on div "Search, Filter & Sort" at bounding box center [190, 230] width 74 height 16
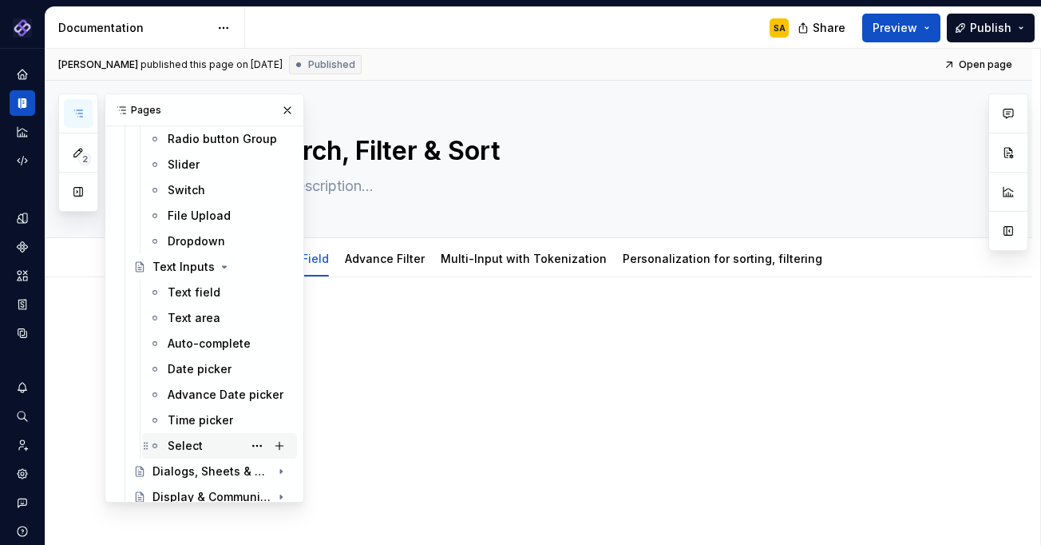
scroll to position [1749, 0]
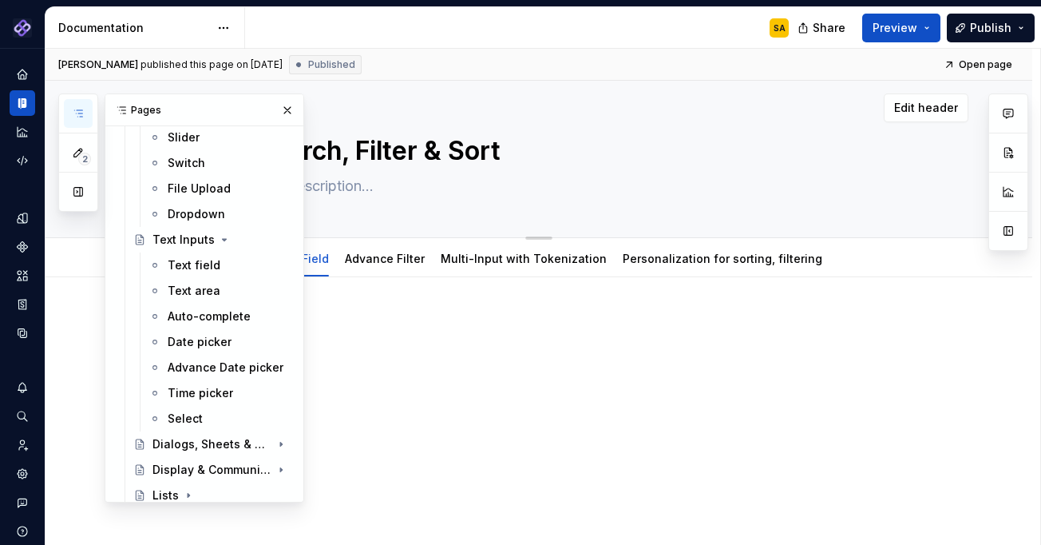
click at [286, 111] on button "button" at bounding box center [287, 110] width 22 height 22
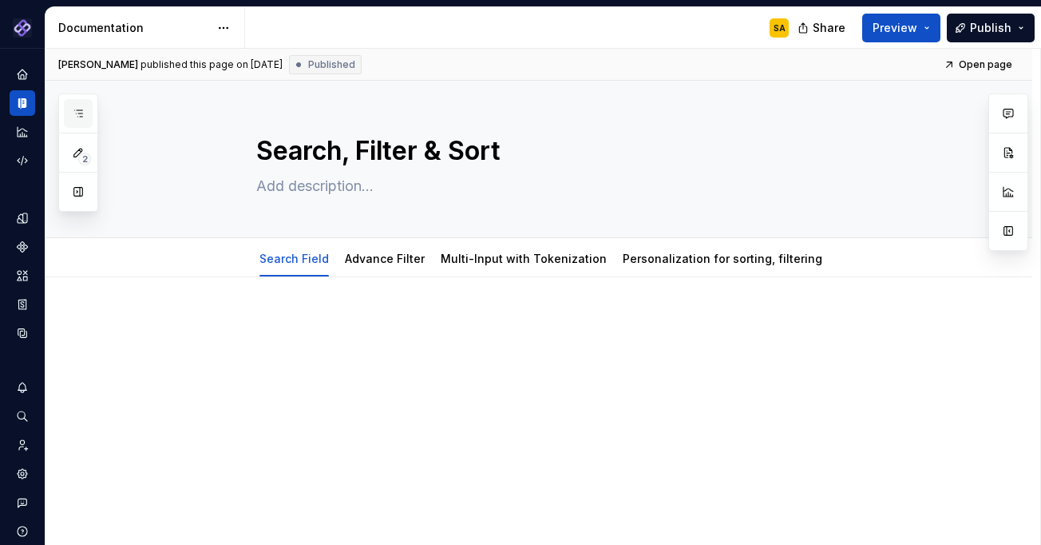
click at [81, 109] on icon "button" at bounding box center [78, 113] width 13 height 13
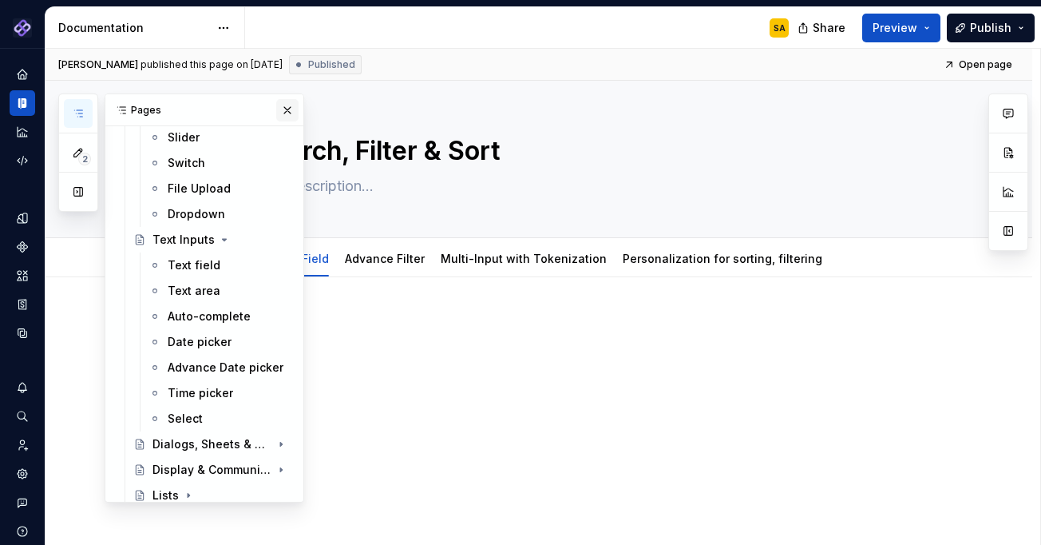
click at [200, 269] on div "Text field" at bounding box center [194, 265] width 53 height 16
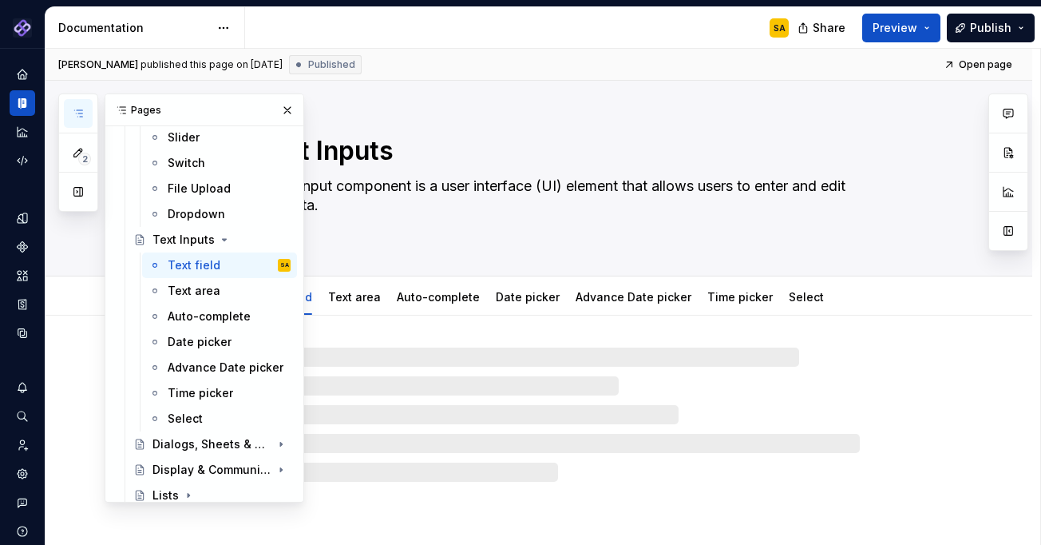
click at [288, 109] on button "button" at bounding box center [287, 110] width 22 height 22
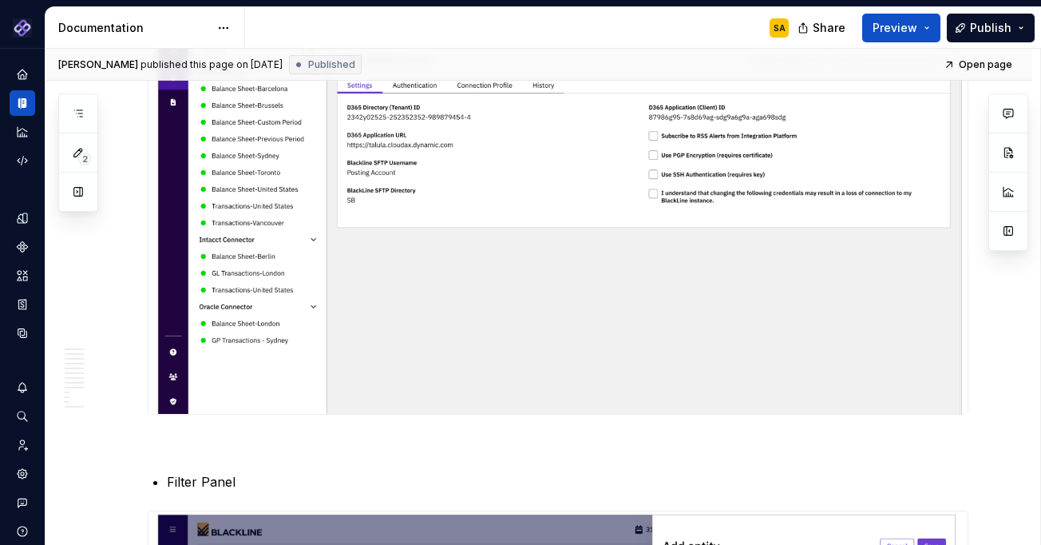
scroll to position [1787, 0]
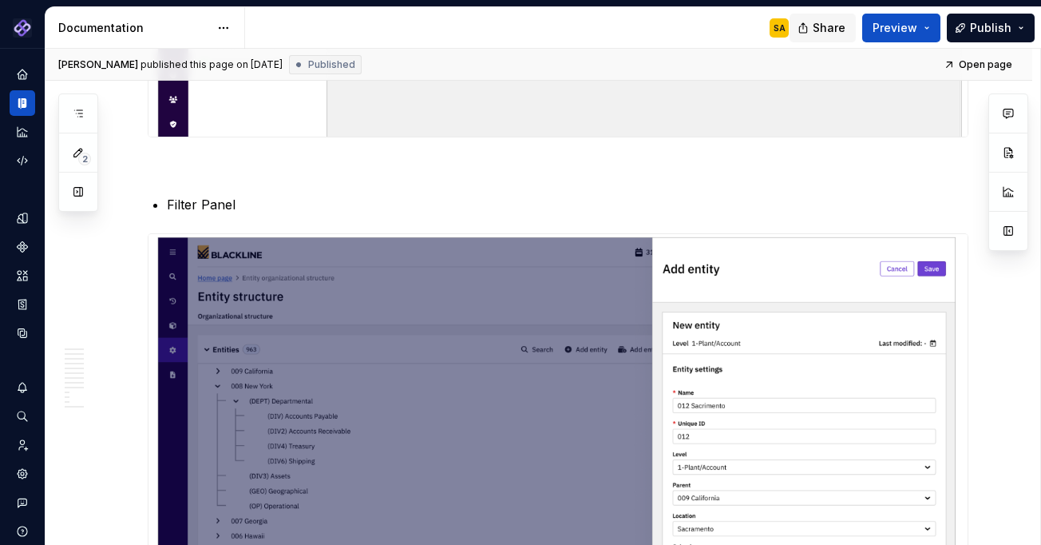
click at [829, 25] on span "Share" at bounding box center [829, 28] width 33 height 16
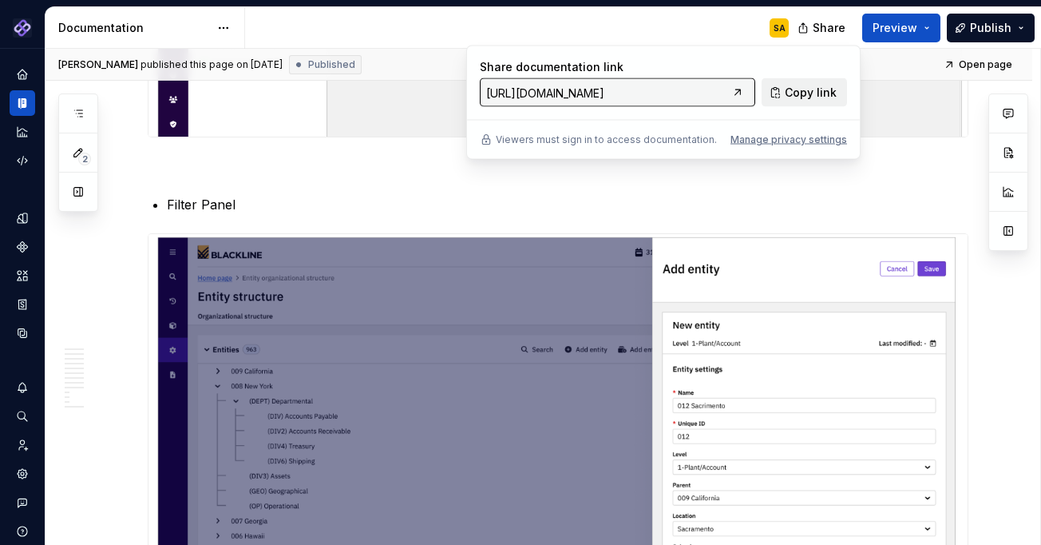
click at [807, 89] on span "Copy link" at bounding box center [811, 93] width 52 height 16
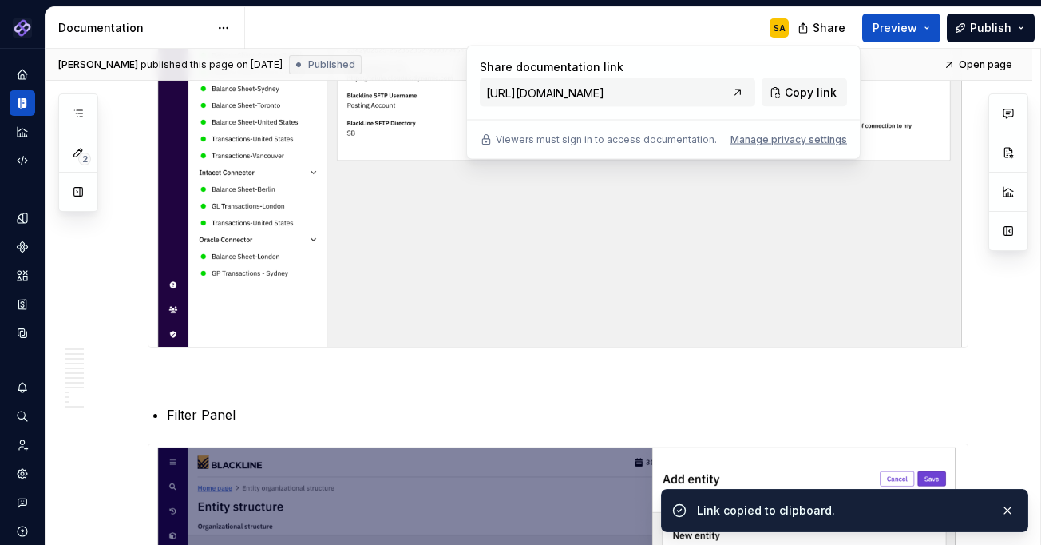
scroll to position [1479, 0]
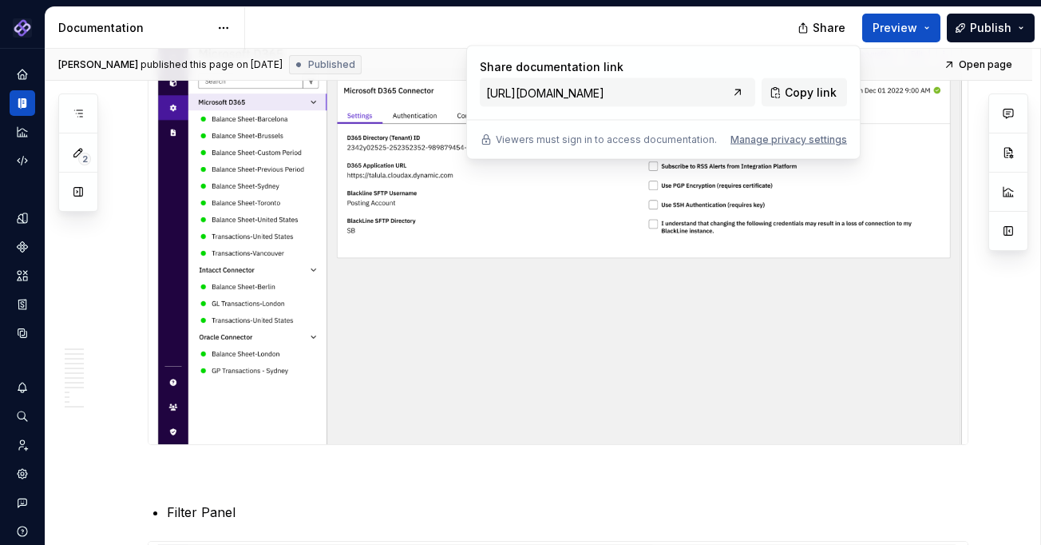
type textarea "*"
